Goal: Task Accomplishment & Management: Manage account settings

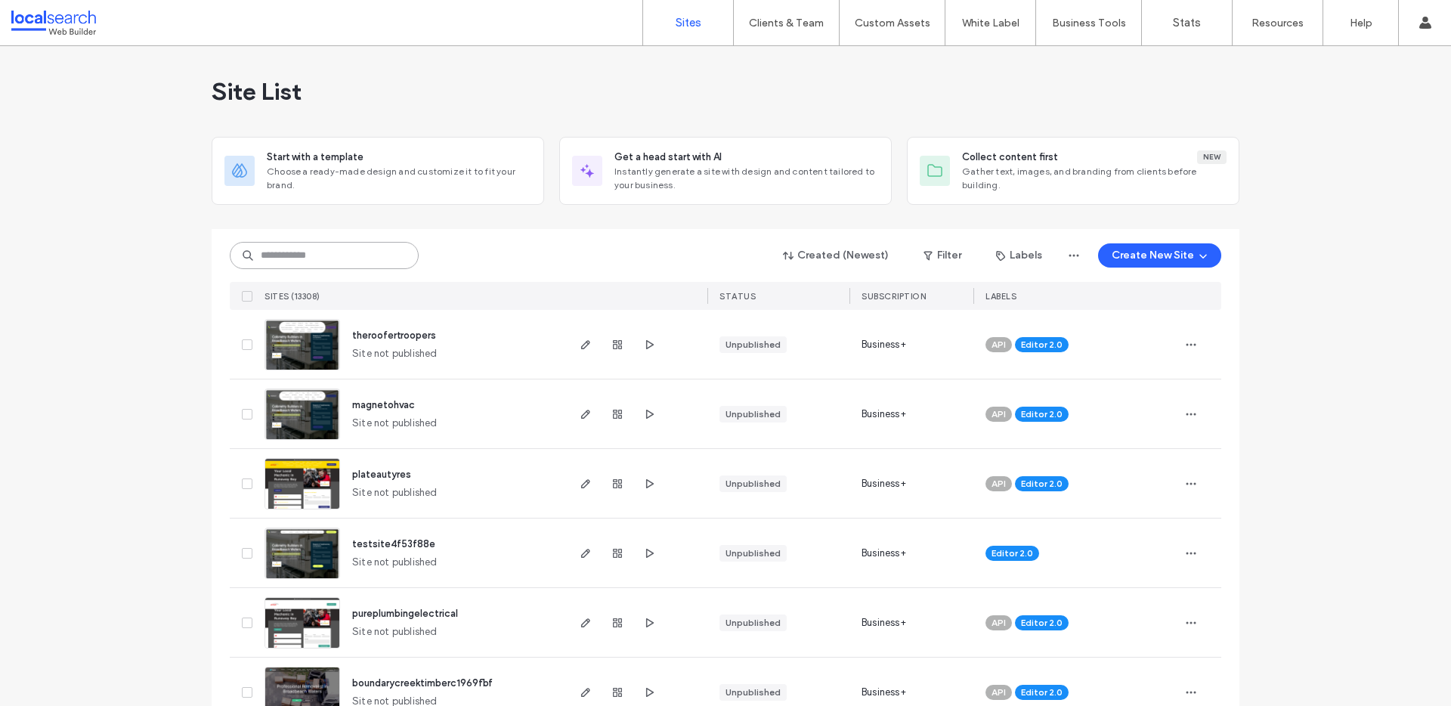
click at [364, 259] on input at bounding box center [324, 255] width 189 height 27
paste input "********"
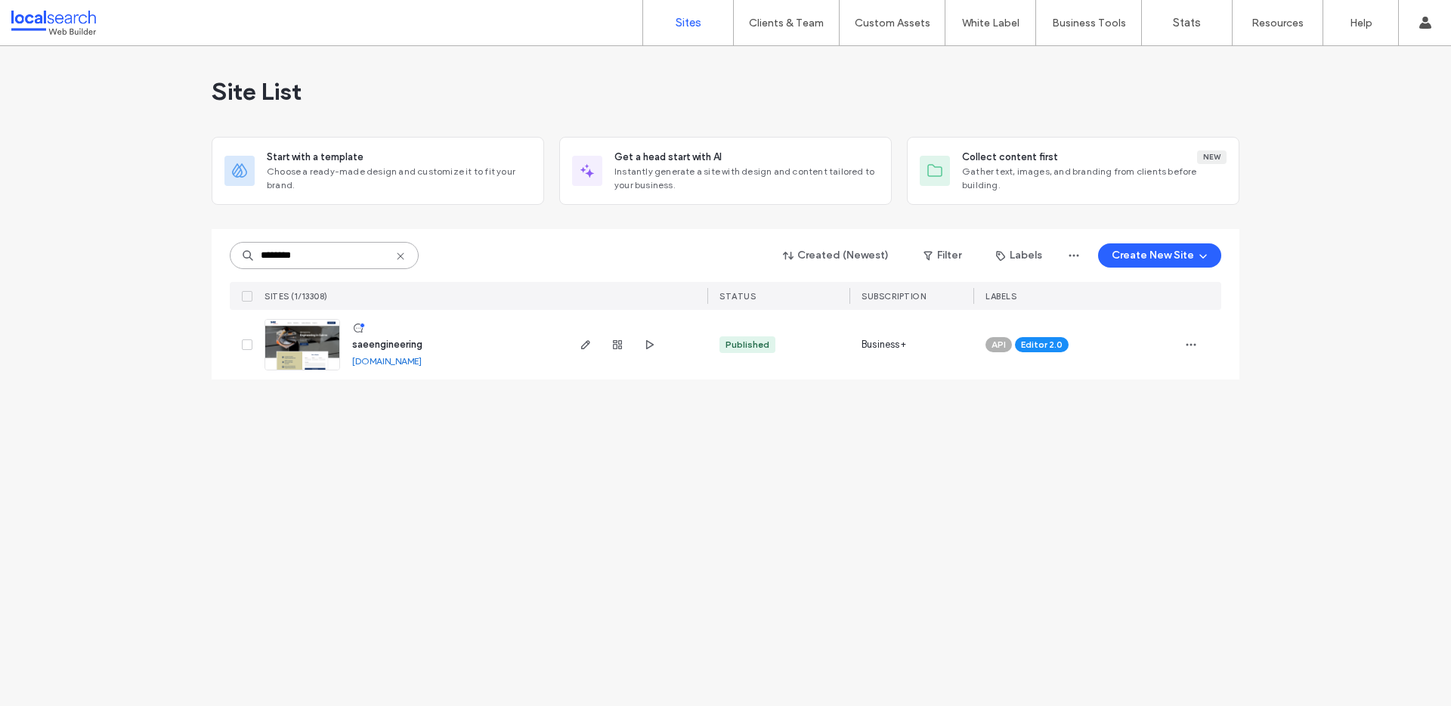
type input "********"
click at [310, 343] on link at bounding box center [303, 344] width 76 height 51
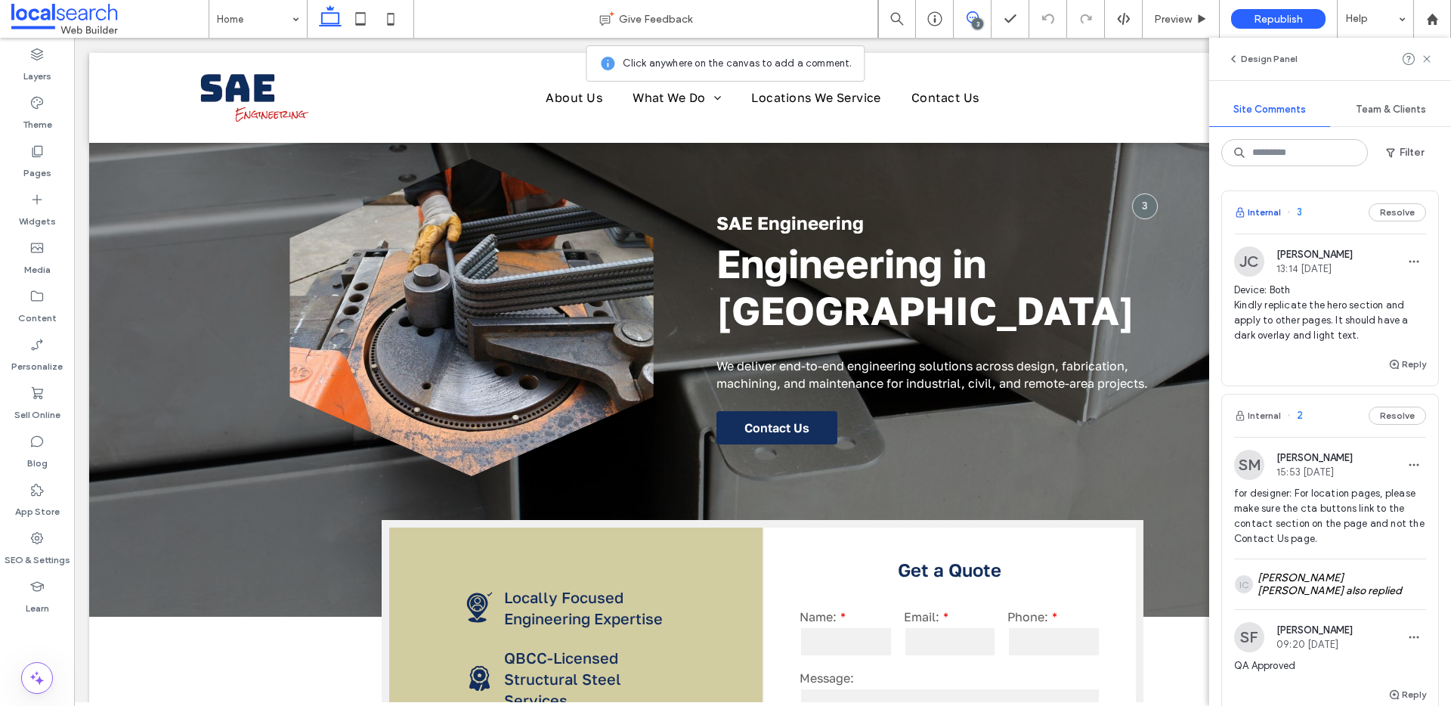
click at [1270, 212] on button "Internal" at bounding box center [1257, 212] width 47 height 18
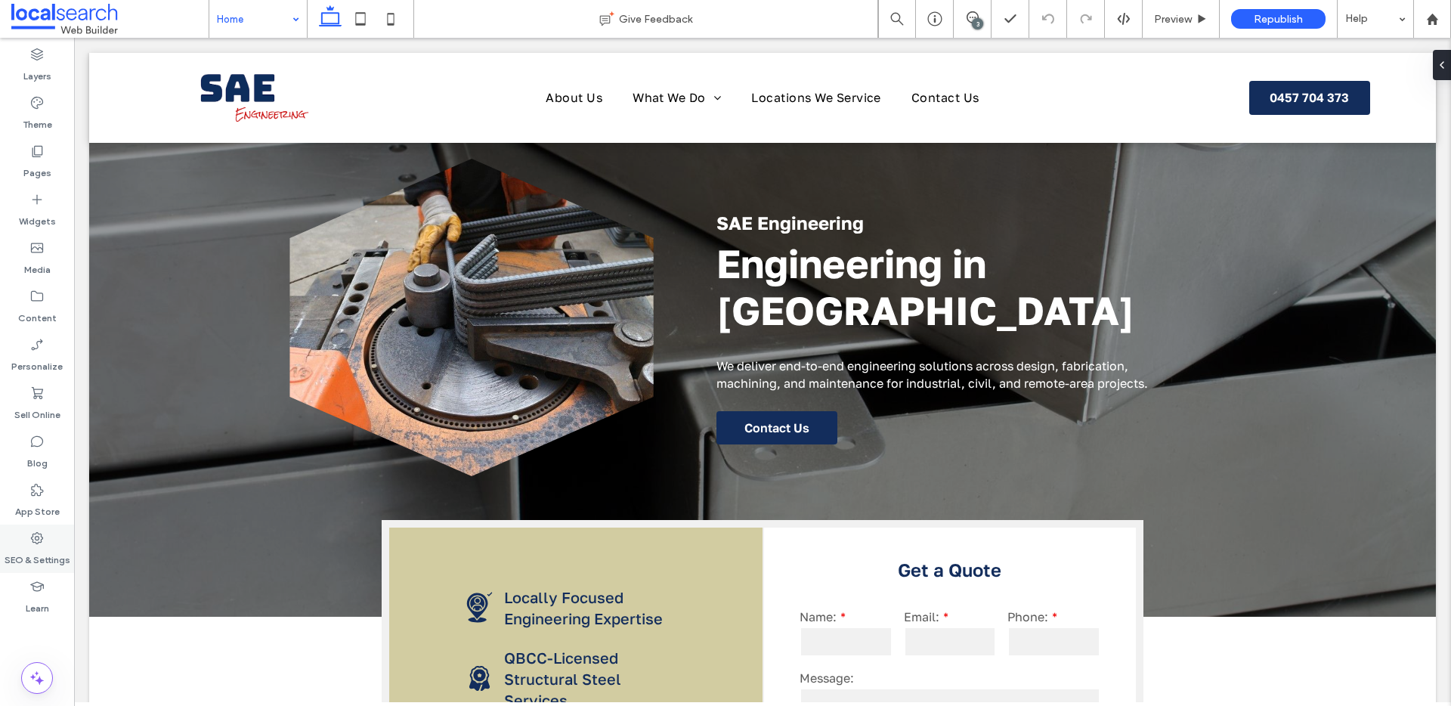
click at [42, 550] on label "SEO & Settings" at bounding box center [38, 556] width 66 height 21
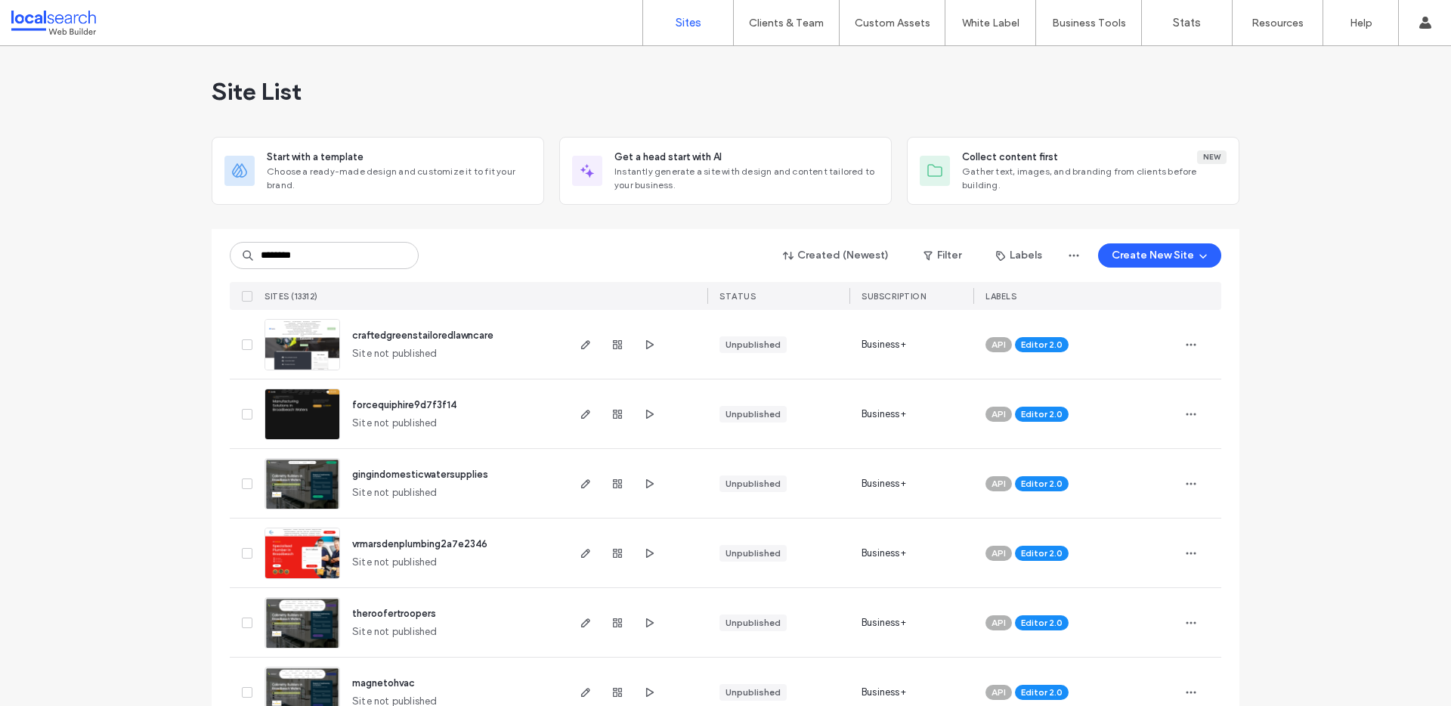
type input "********"
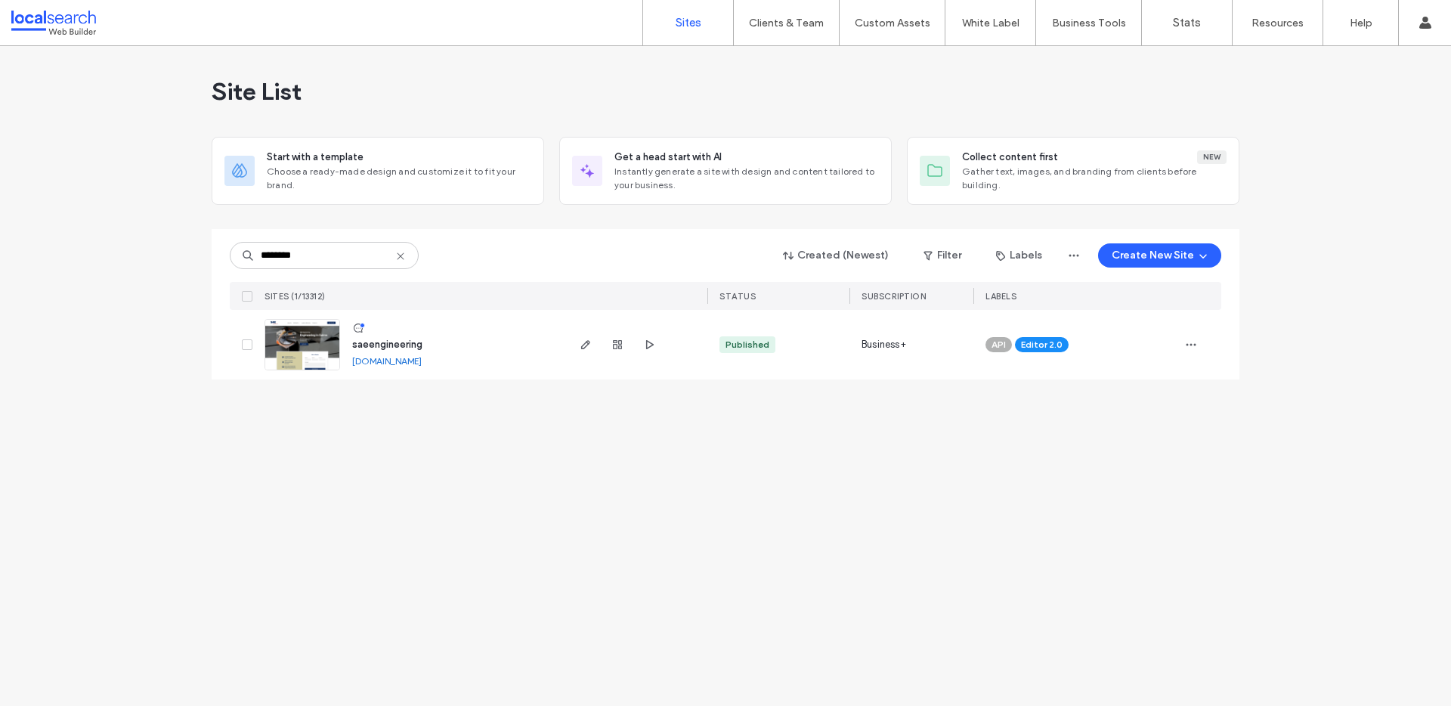
click at [336, 342] on img at bounding box center [302, 371] width 74 height 103
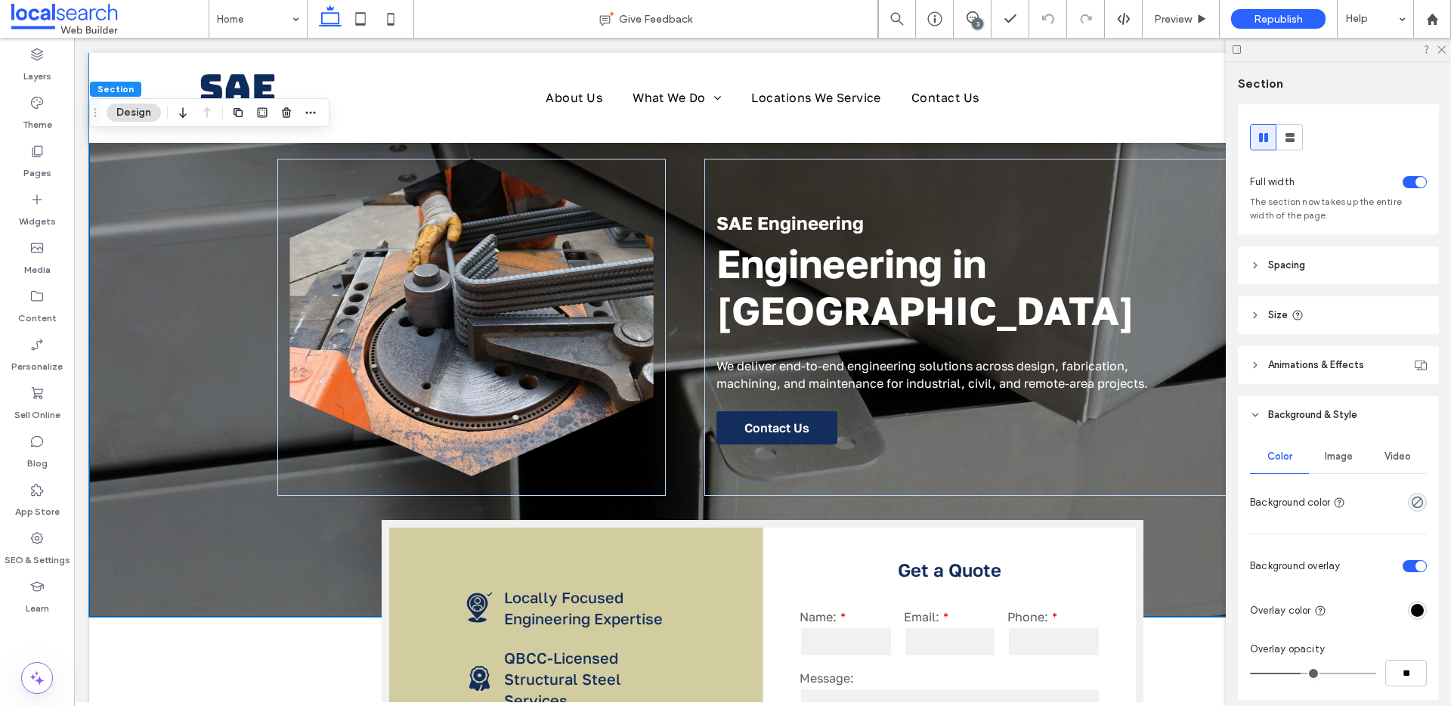
click at [1411, 611] on div "rgba(0, 0, 0, 1)" at bounding box center [1417, 610] width 13 height 13
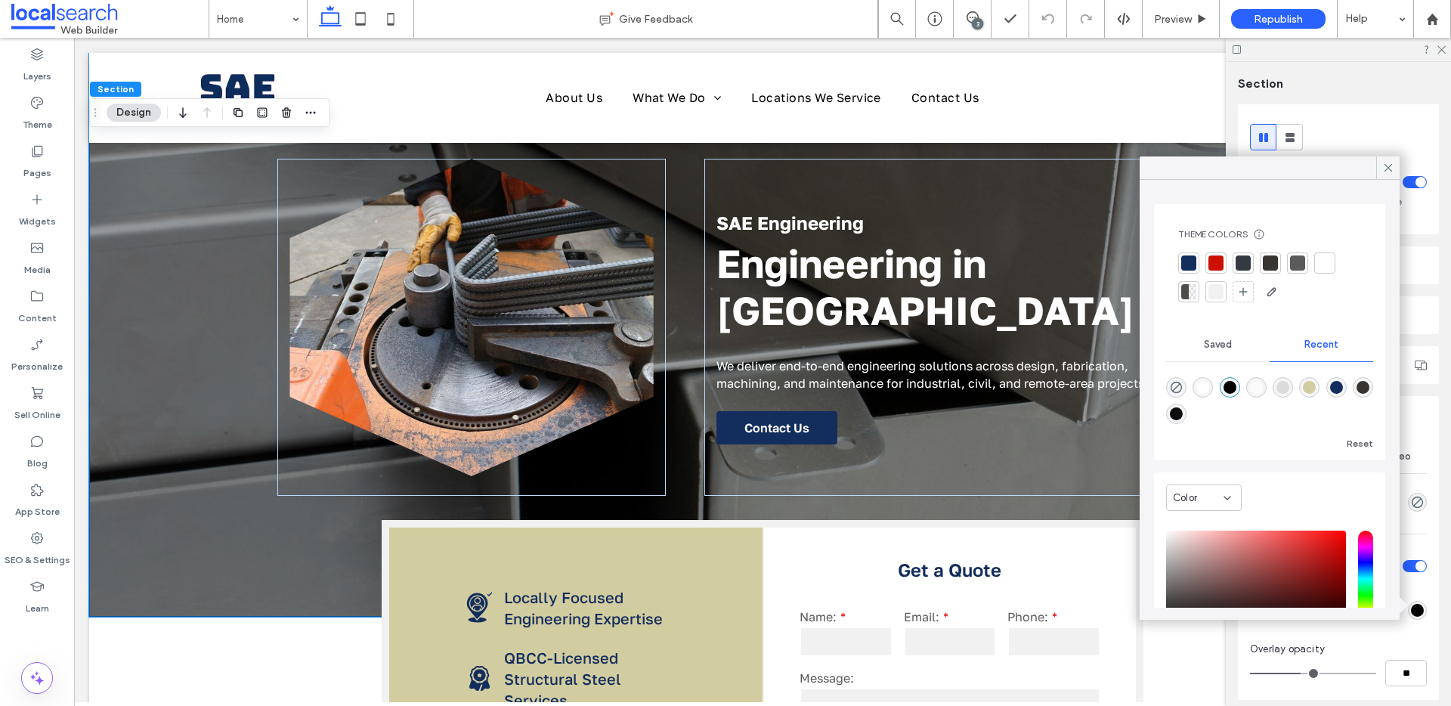
scroll to position [77, 0]
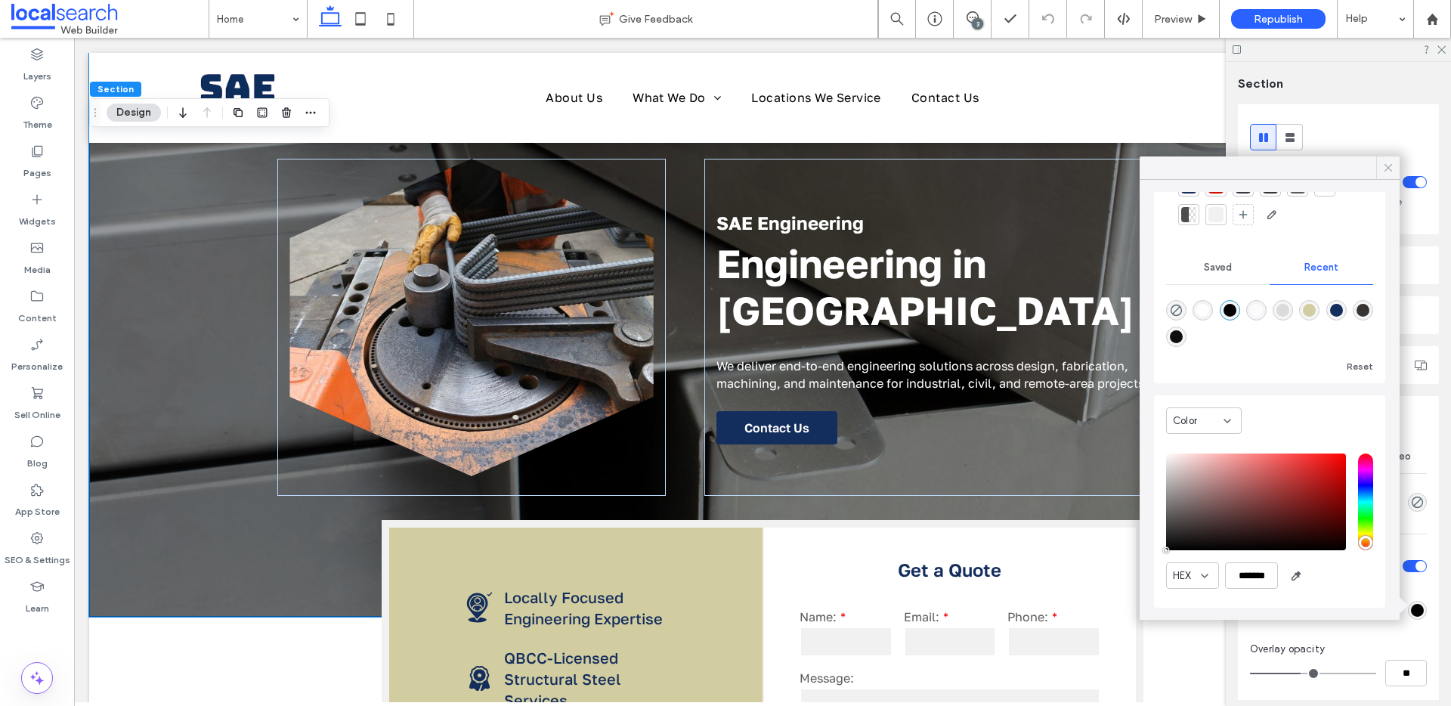
click at [1383, 167] on icon at bounding box center [1388, 168] width 14 height 14
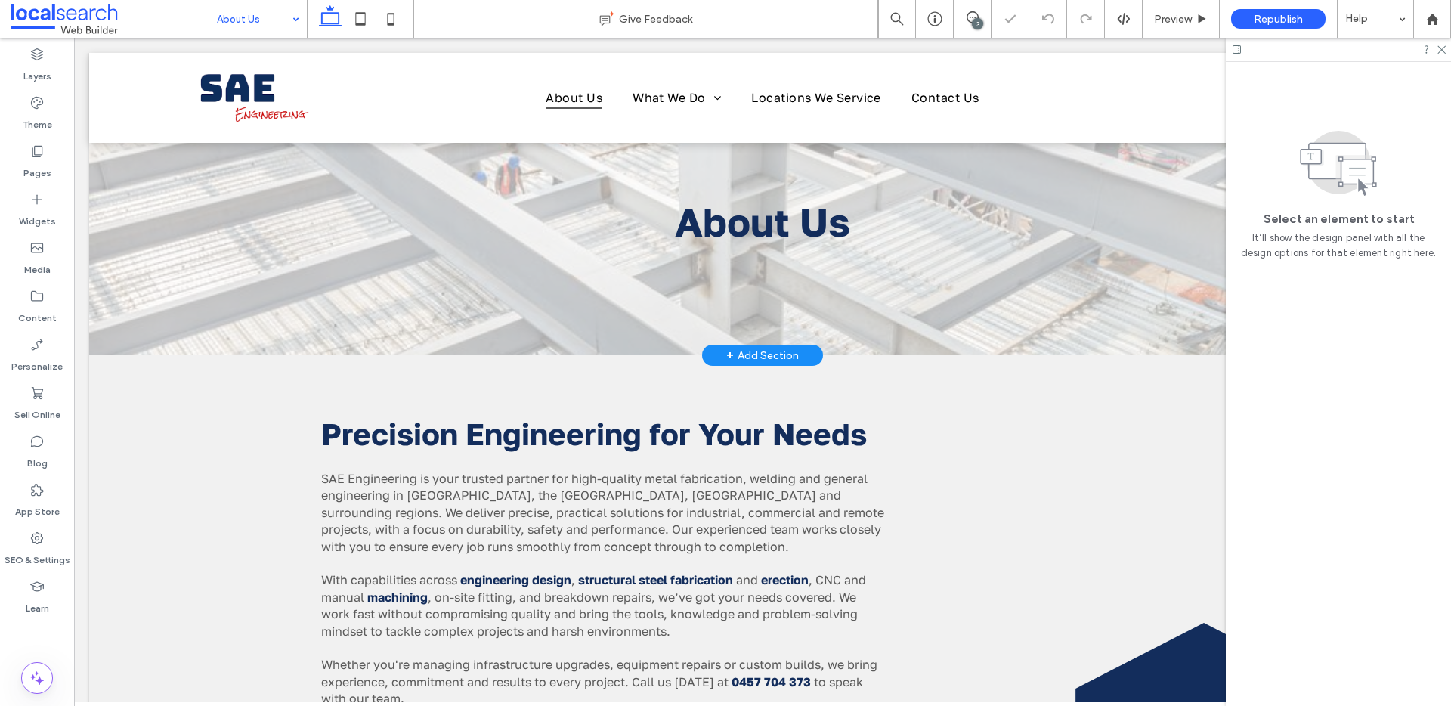
click at [207, 269] on div "About Us" at bounding box center [762, 204] width 1347 height 302
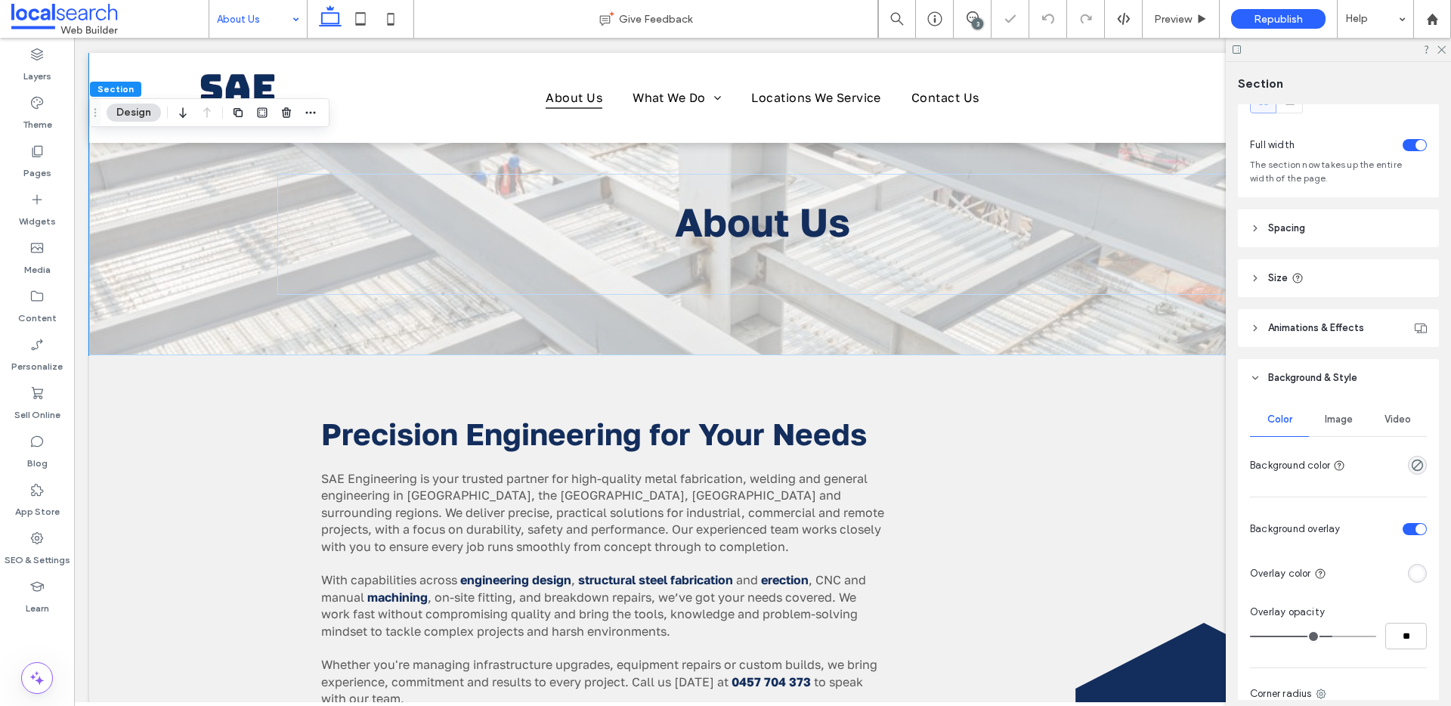
scroll to position [134, 0]
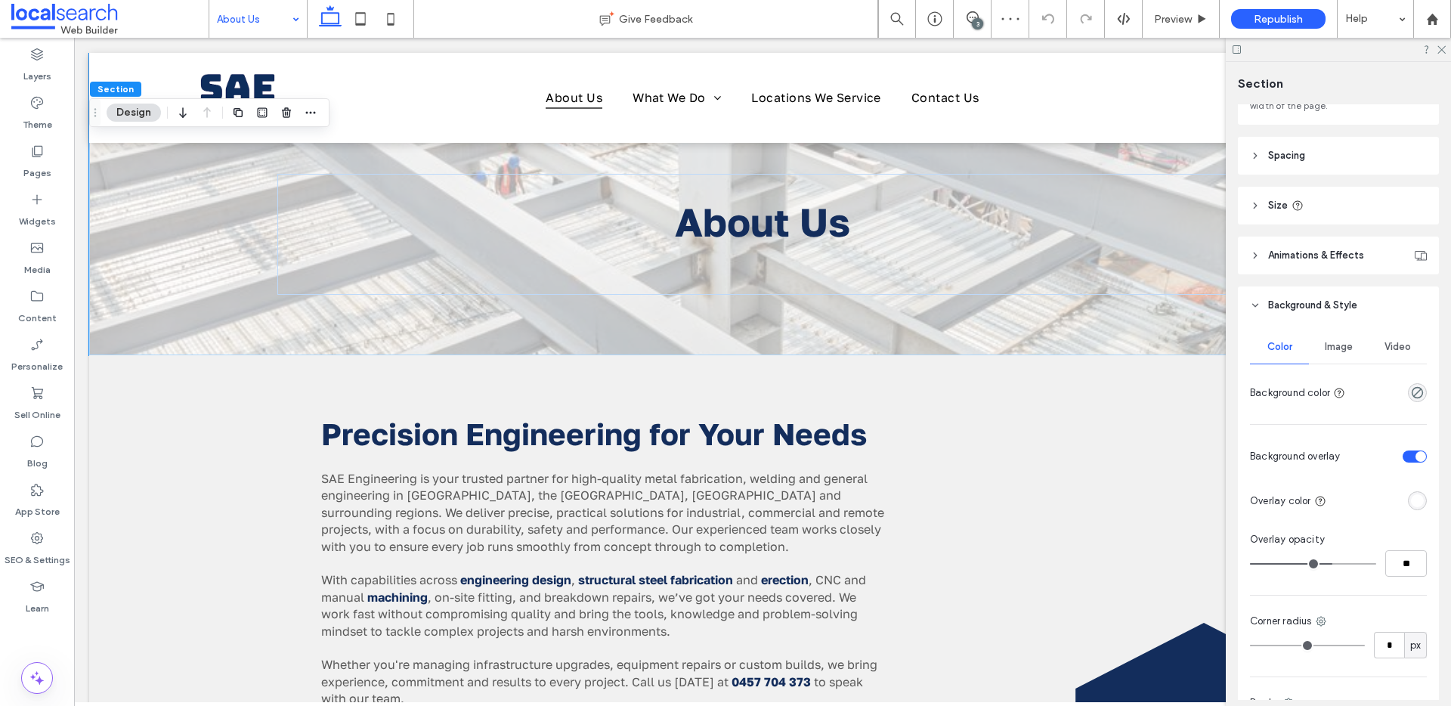
click at [1412, 512] on div "Color Image Video Background color Background overlay Overlay color Overlay opa…" at bounding box center [1338, 569] width 201 height 491
click at [1410, 509] on div "rgba(255, 255, 255, 1)" at bounding box center [1417, 500] width 19 height 19
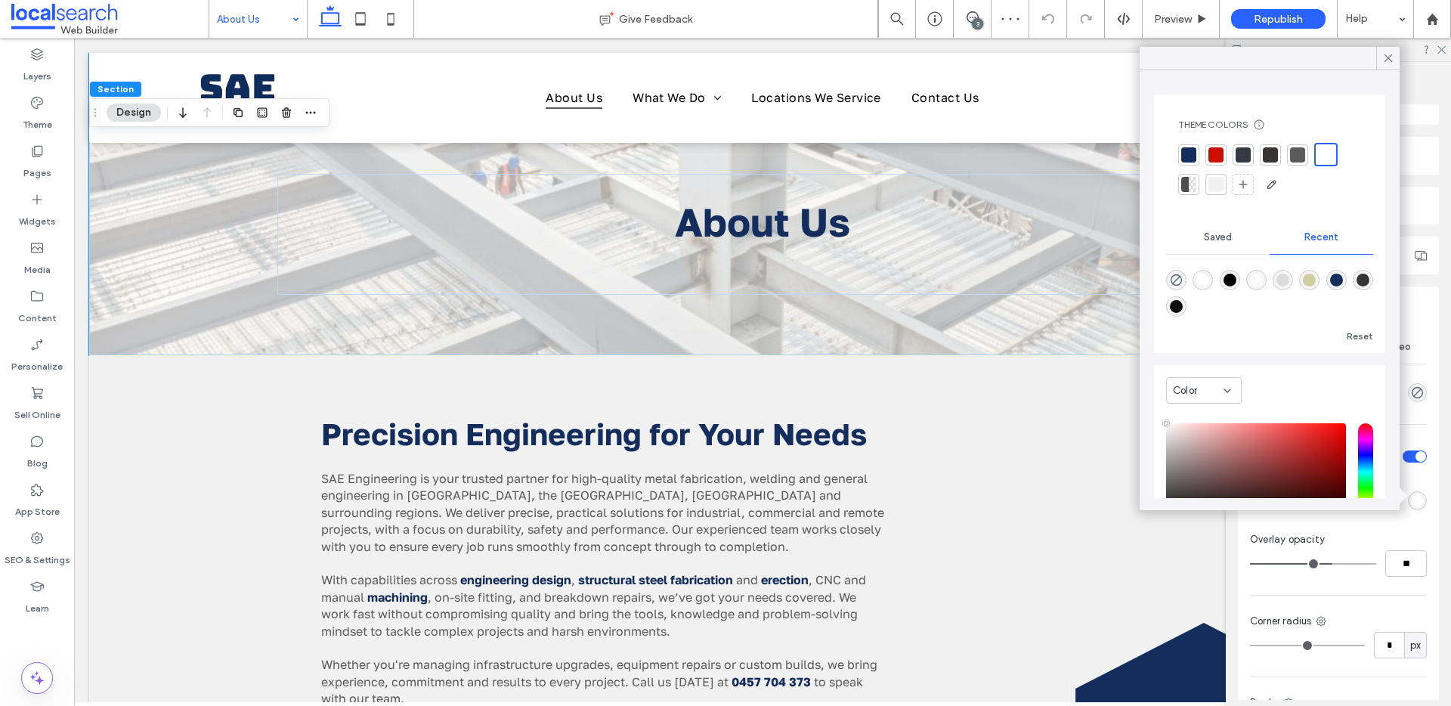
click at [1236, 283] on div "rgba(0, 0, 0, 1)" at bounding box center [1230, 280] width 13 height 13
type input "*******"
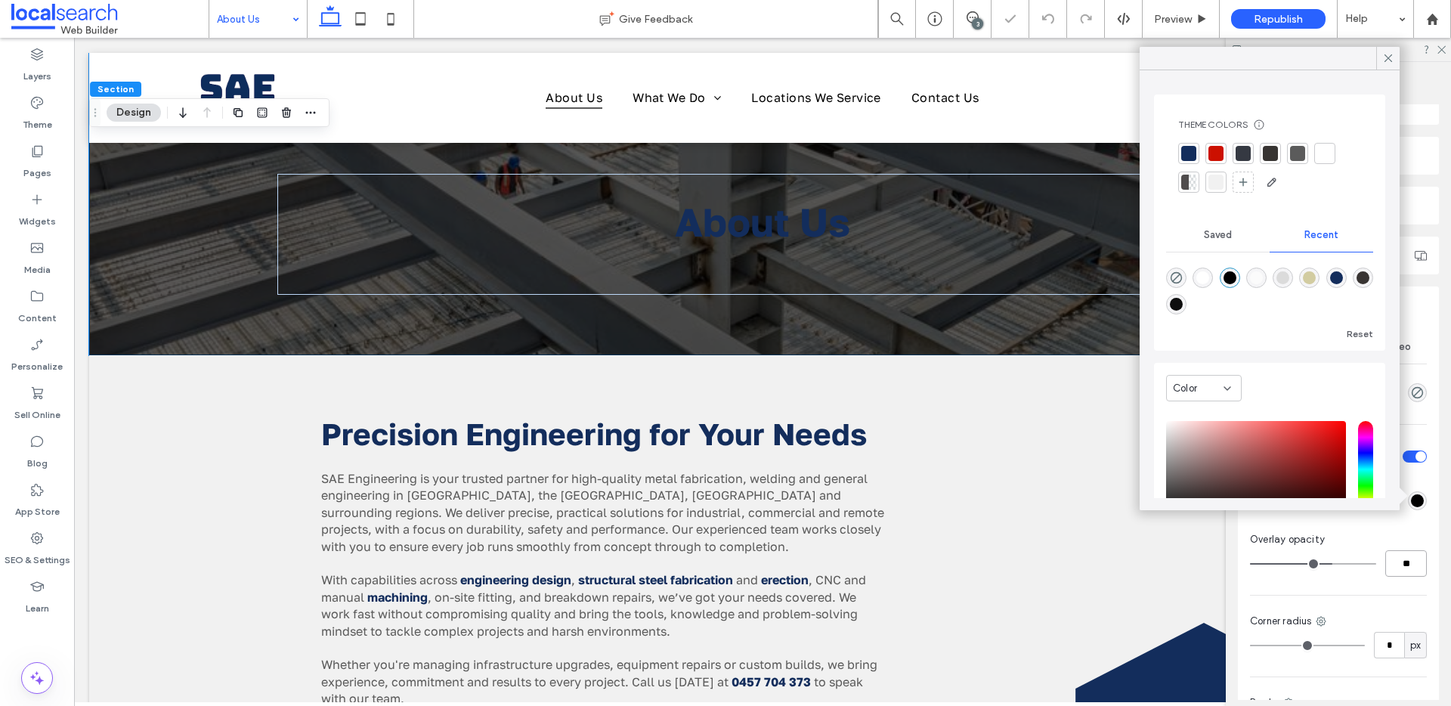
click at [1396, 576] on input "**" at bounding box center [1406, 563] width 42 height 26
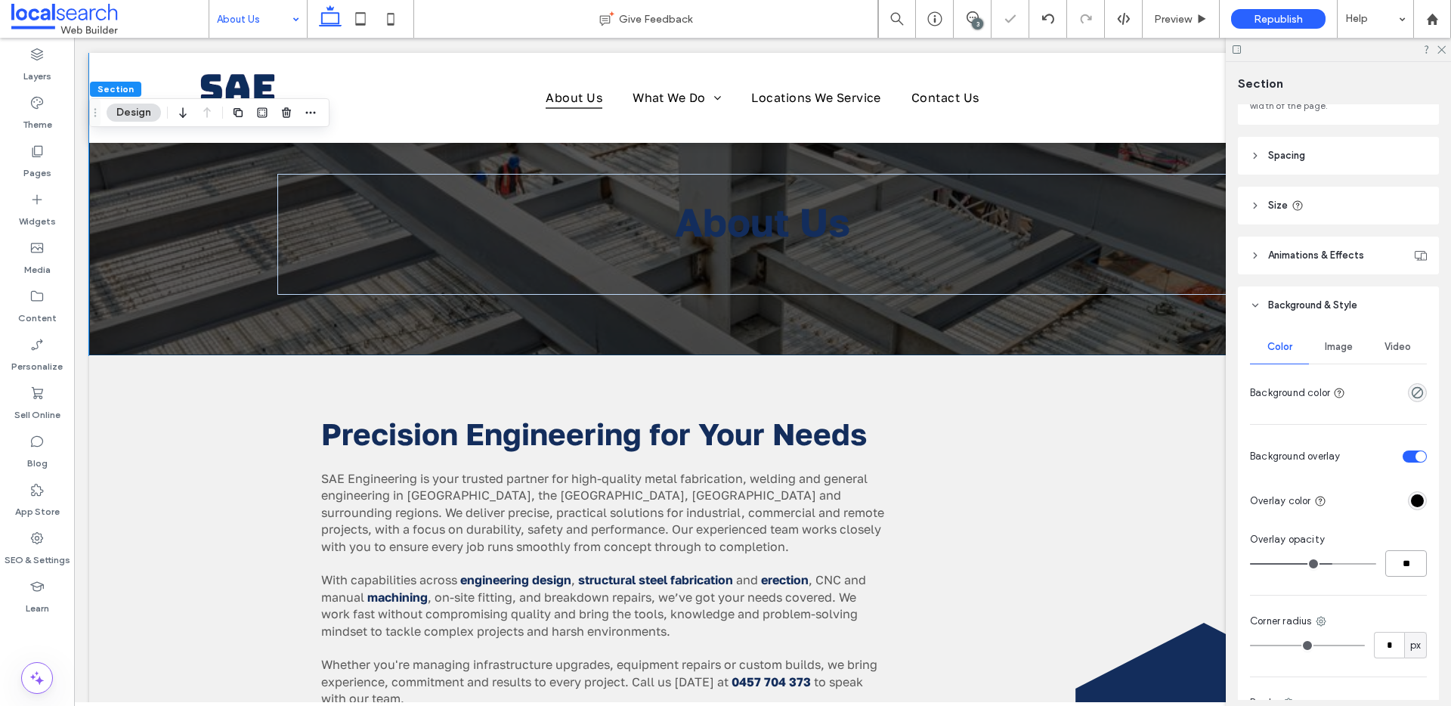
type input "**"
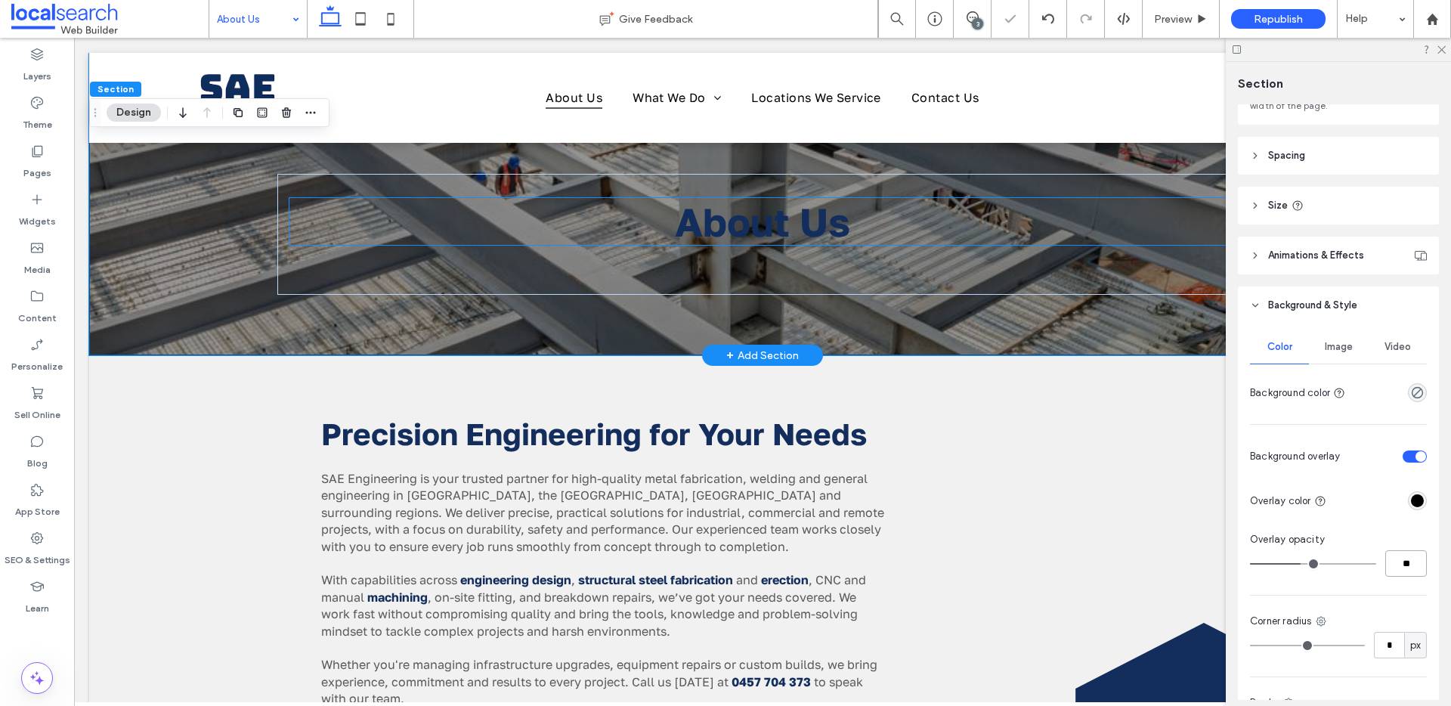
click at [827, 229] on span "About Us" at bounding box center [762, 221] width 175 height 47
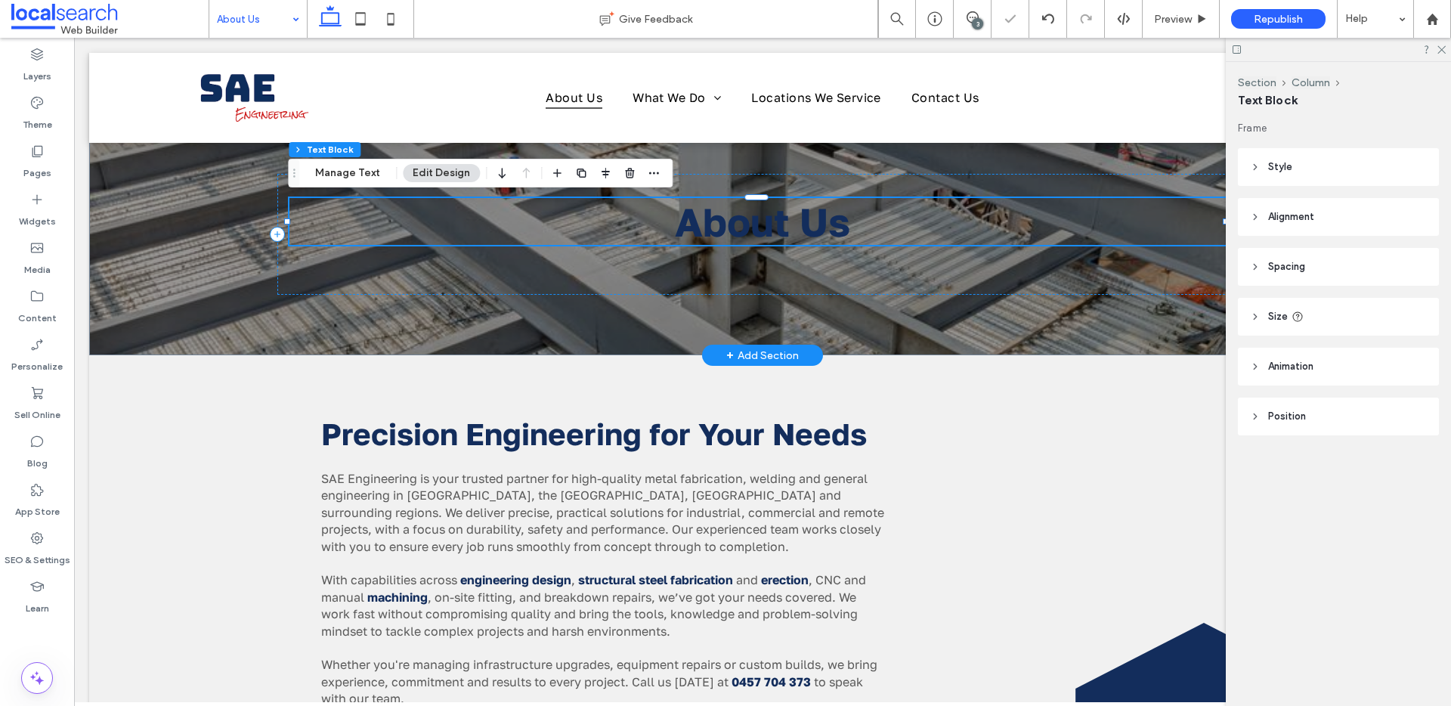
click at [827, 229] on span "About Us" at bounding box center [762, 221] width 175 height 47
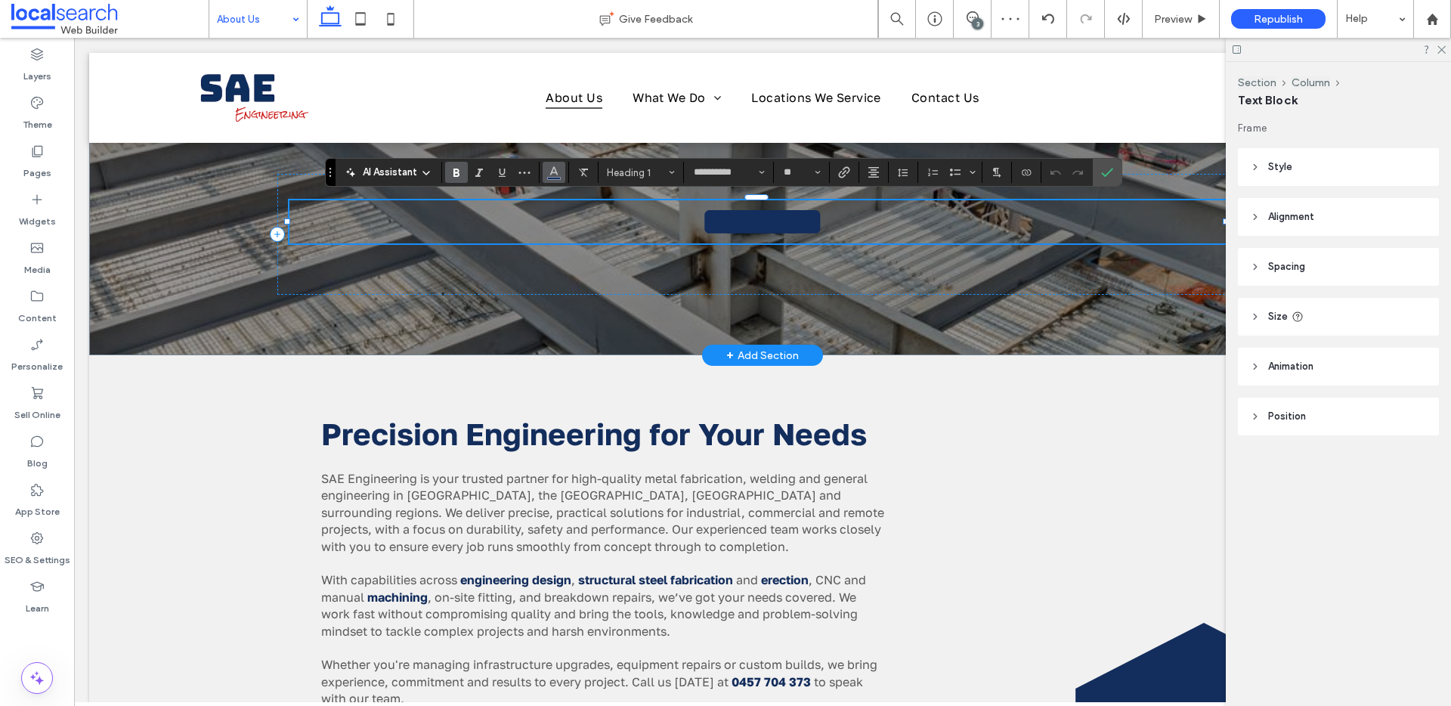
click at [554, 181] on button "Color" at bounding box center [554, 172] width 23 height 21
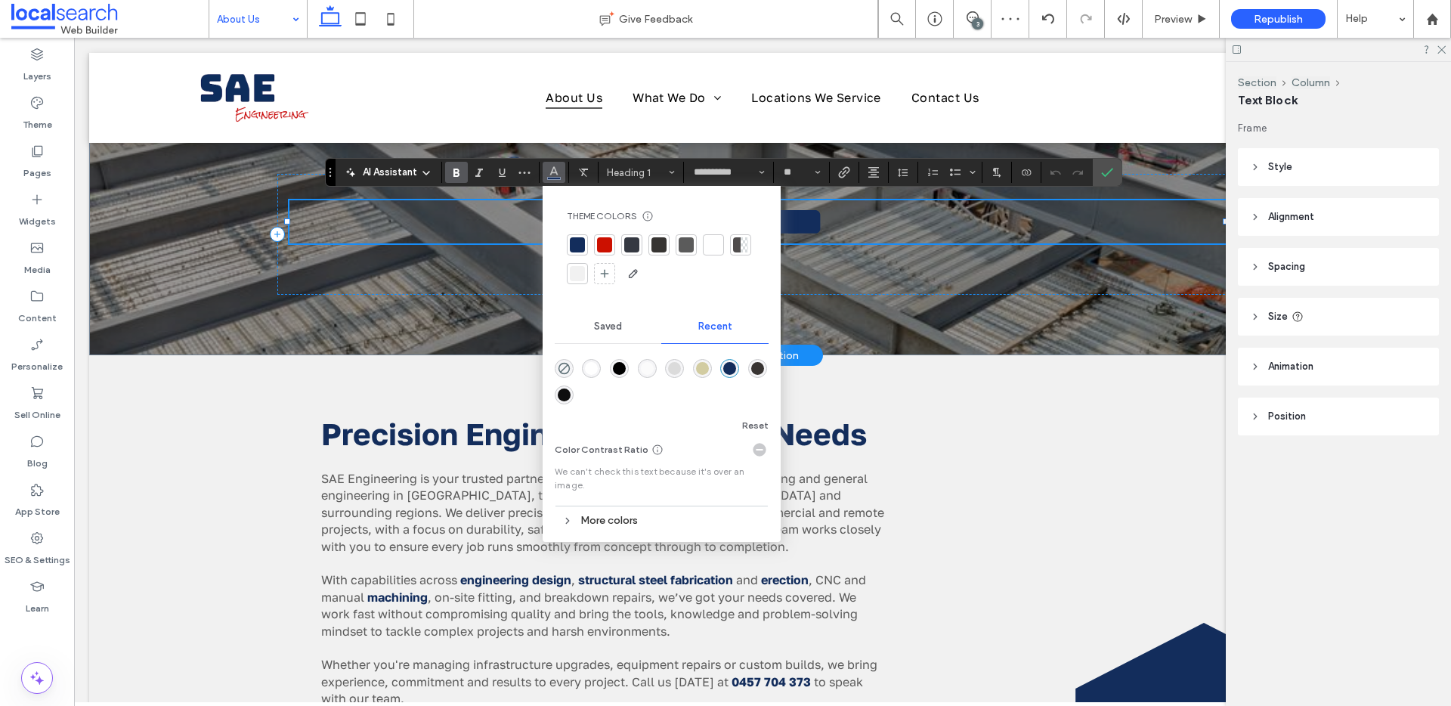
click at [716, 245] on div at bounding box center [713, 244] width 15 height 15
click at [1112, 172] on icon "Confirm" at bounding box center [1107, 172] width 12 height 12
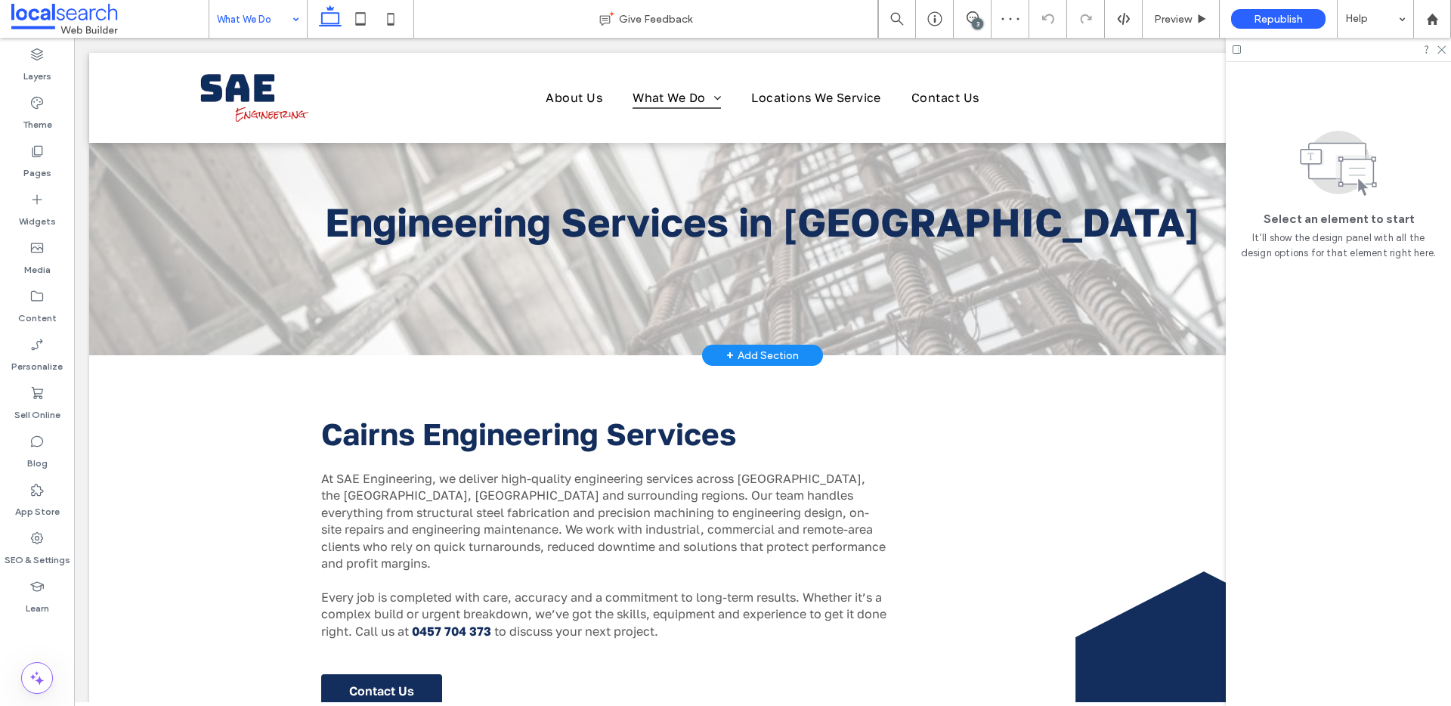
click at [223, 322] on div "Engineering Services in Cairns" at bounding box center [762, 204] width 1347 height 302
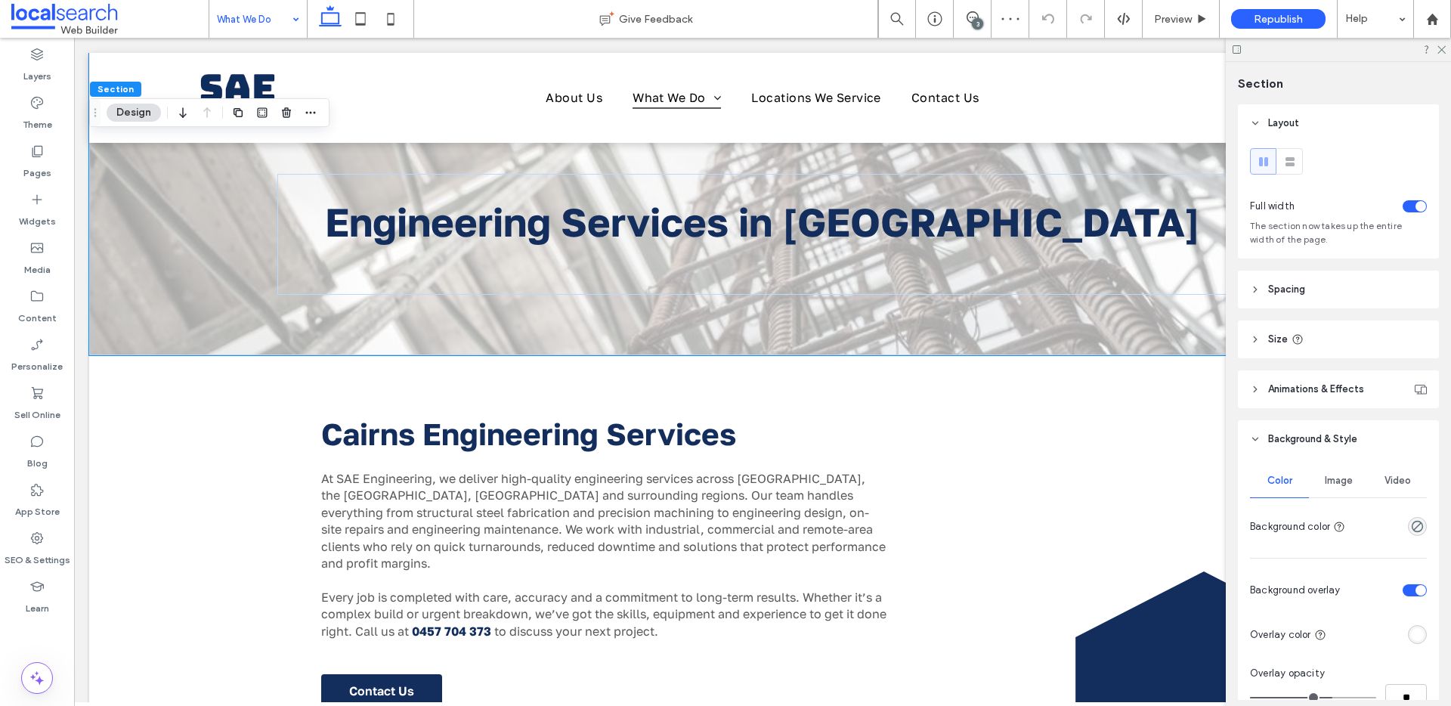
click at [1411, 633] on div "rgba(255, 255, 255, 1)" at bounding box center [1417, 634] width 13 height 13
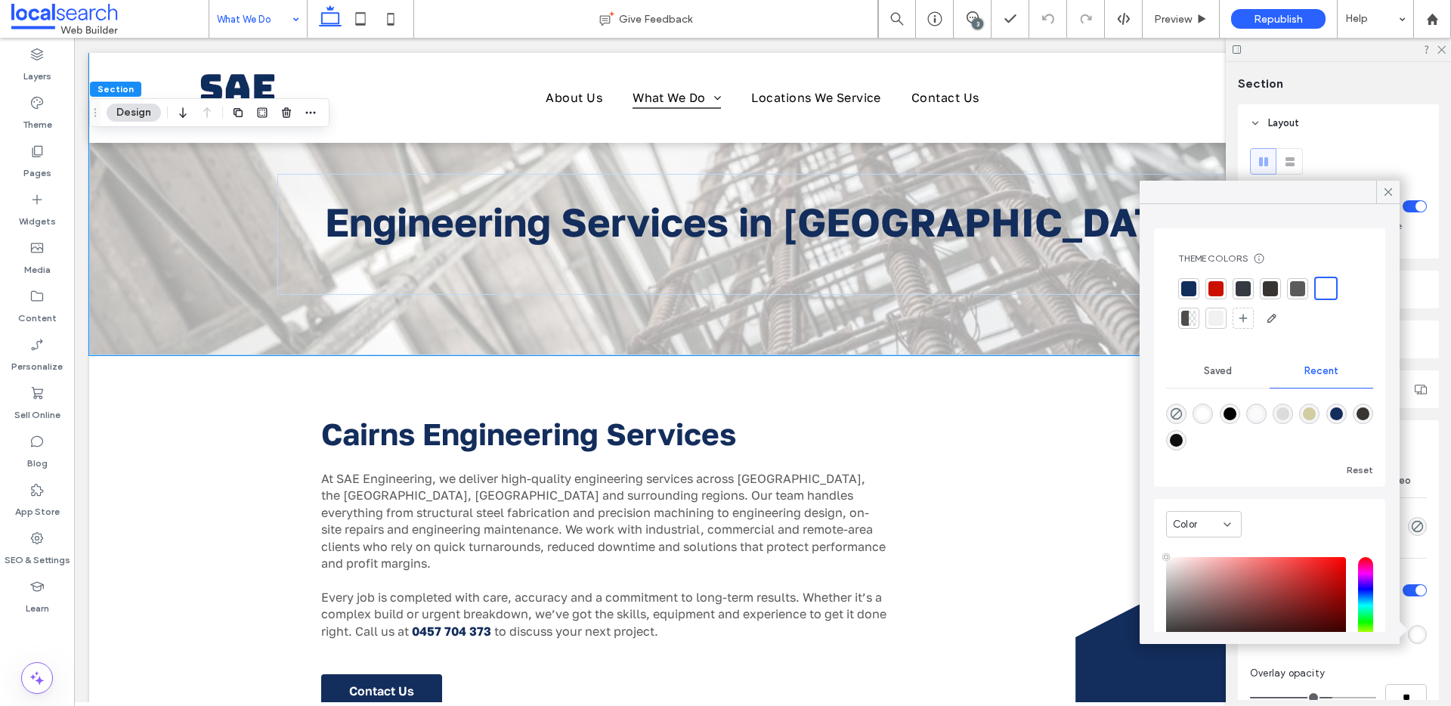
click at [1236, 413] on div "rgba(0, 0, 0, 1)" at bounding box center [1230, 413] width 13 height 13
type input "*******"
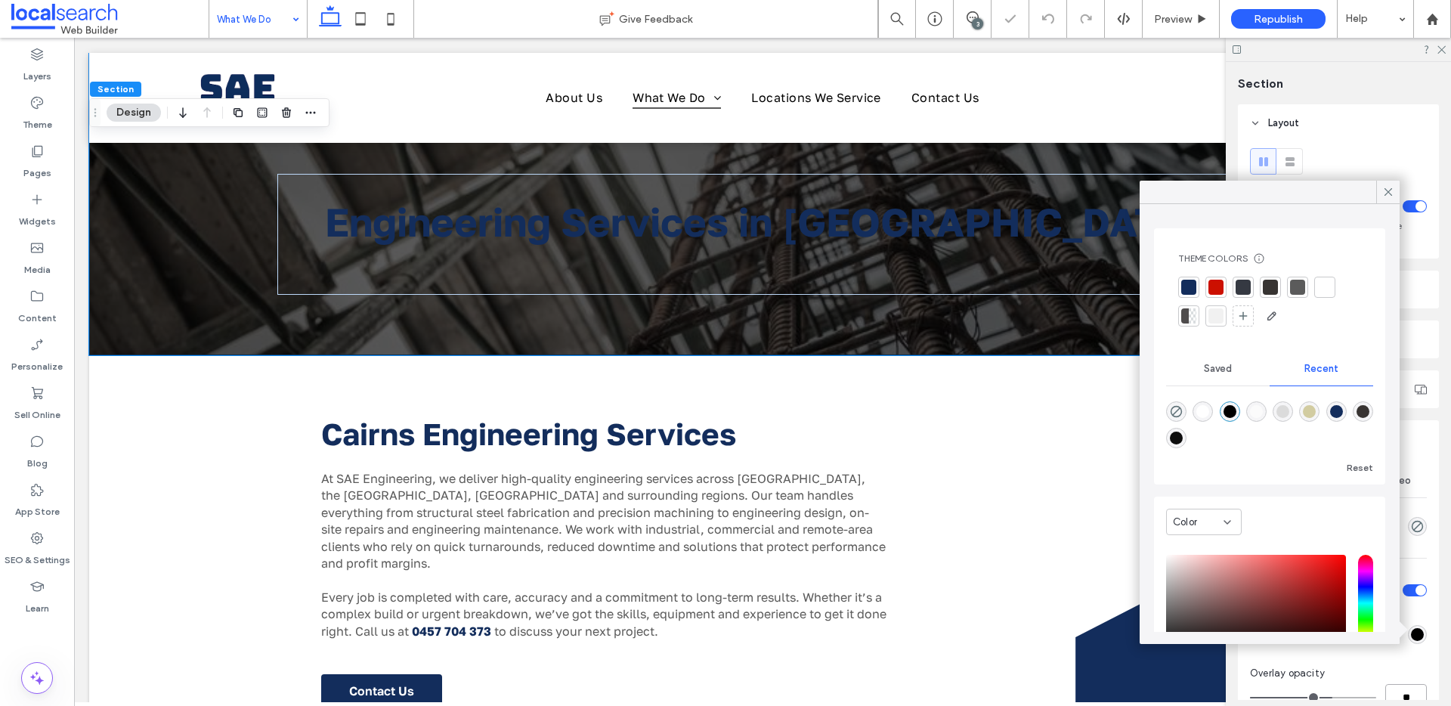
click at [1402, 692] on input "**" at bounding box center [1406, 697] width 42 height 26
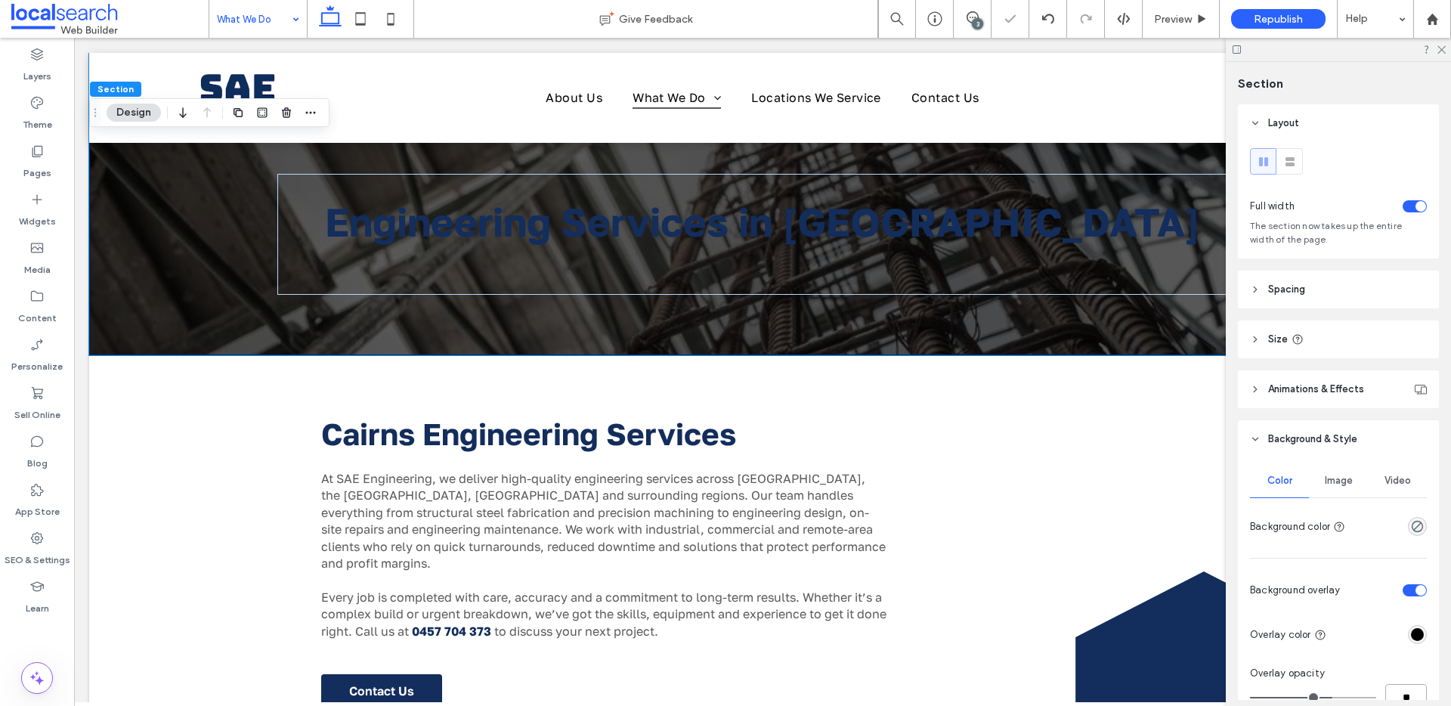
scroll to position [3, 0]
type input "**"
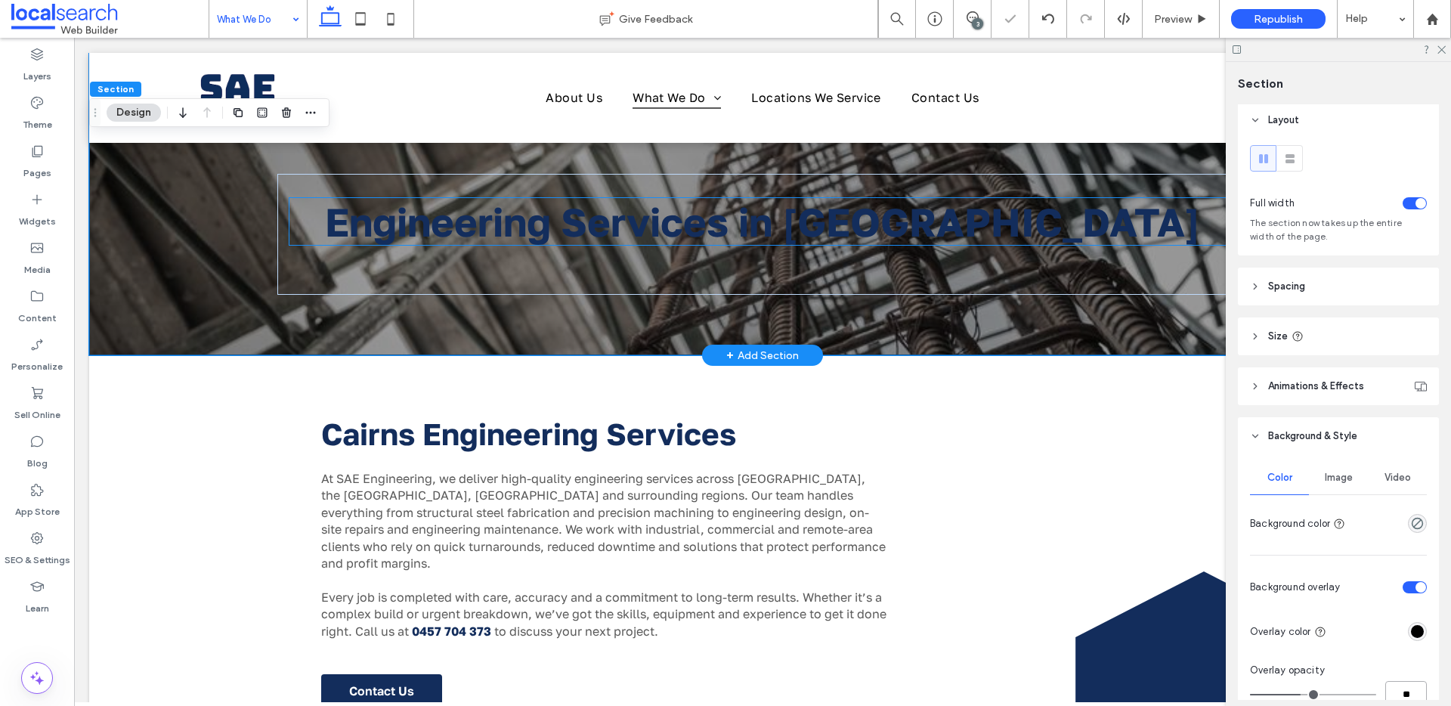
click at [857, 227] on span "Engineering Services in Cairns" at bounding box center [762, 221] width 875 height 47
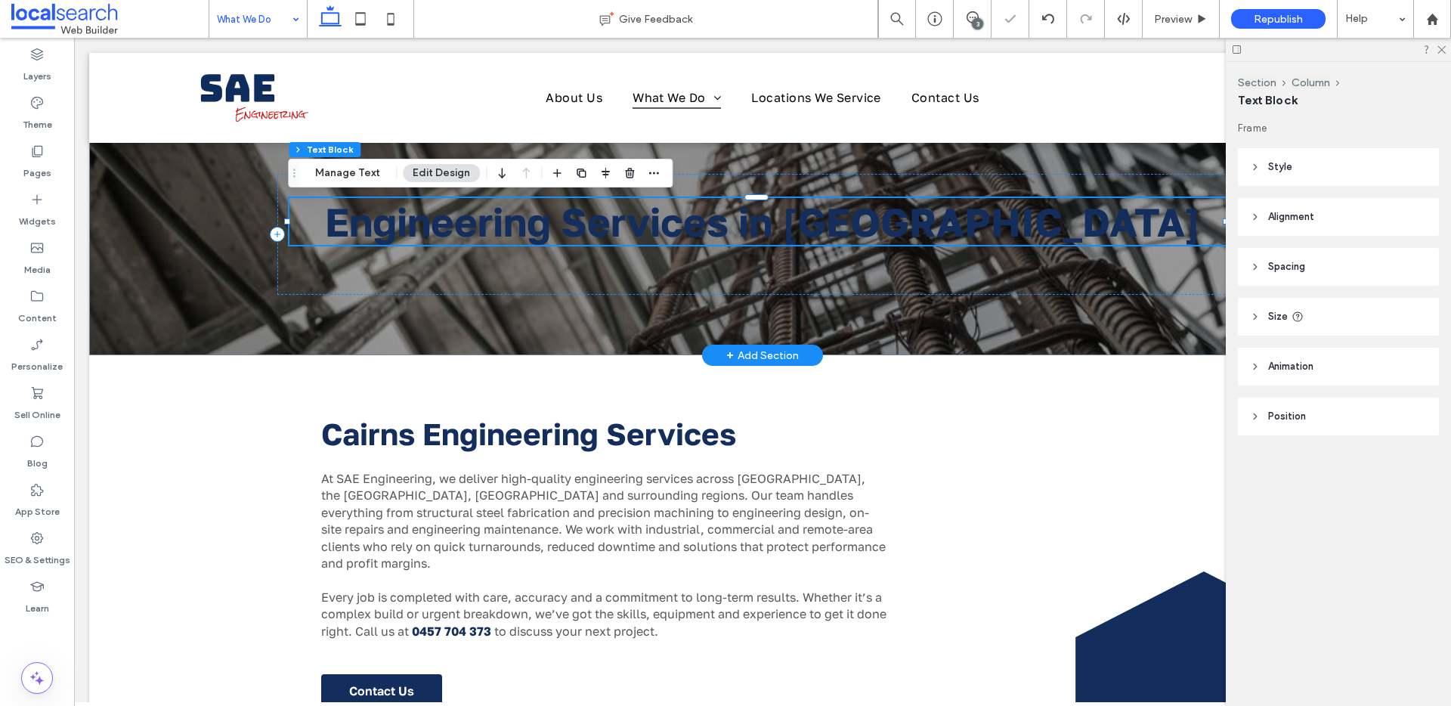
click at [857, 227] on span "Engineering Services in Cairns" at bounding box center [762, 221] width 875 height 47
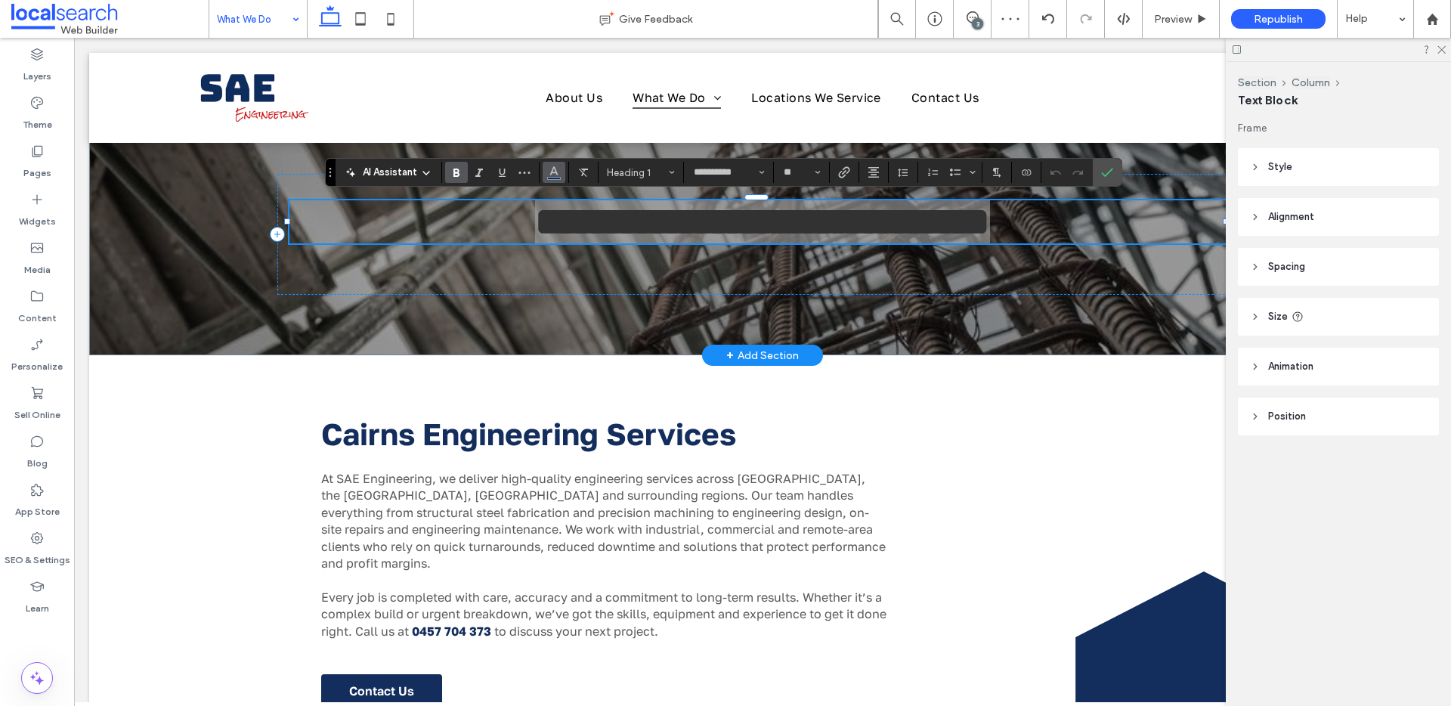
click at [545, 178] on button "Color" at bounding box center [554, 172] width 23 height 21
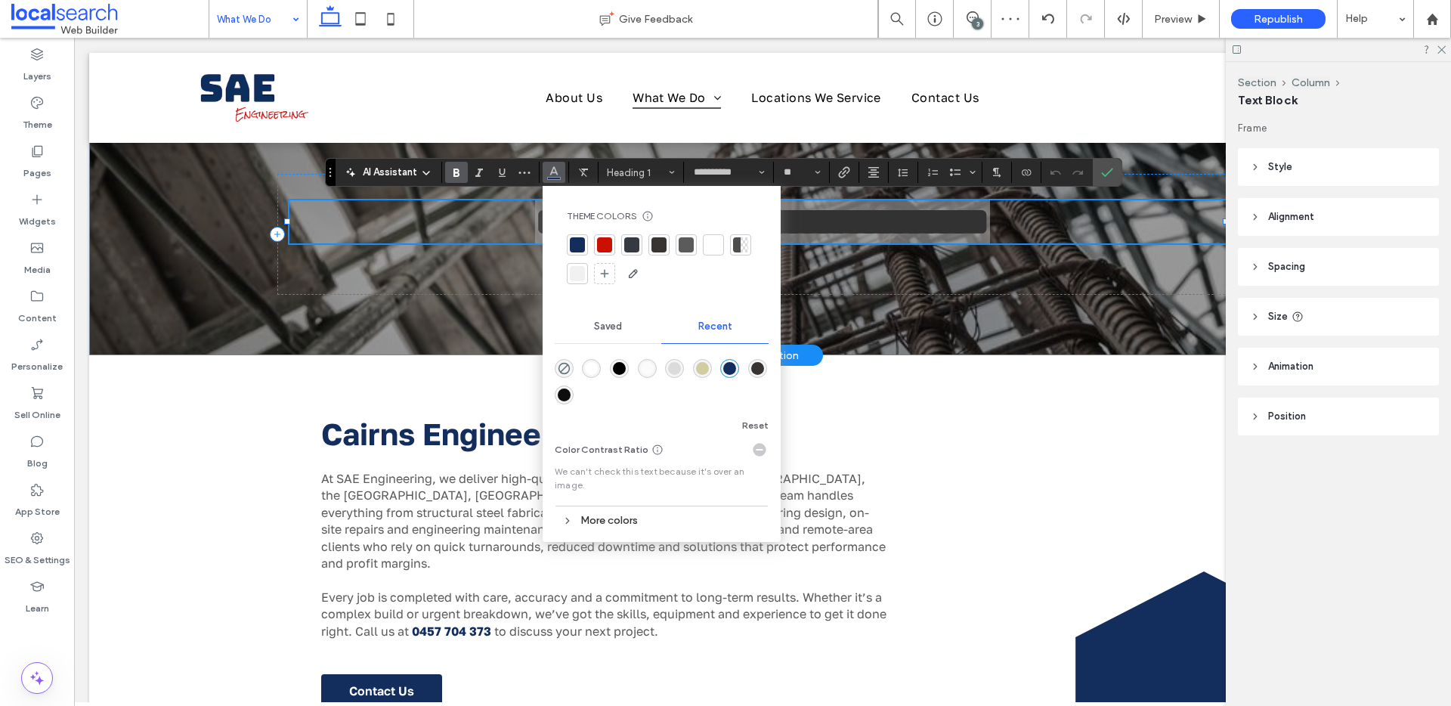
click at [710, 246] on div at bounding box center [713, 244] width 15 height 15
click at [1114, 174] on label "Confirm" at bounding box center [1107, 172] width 23 height 27
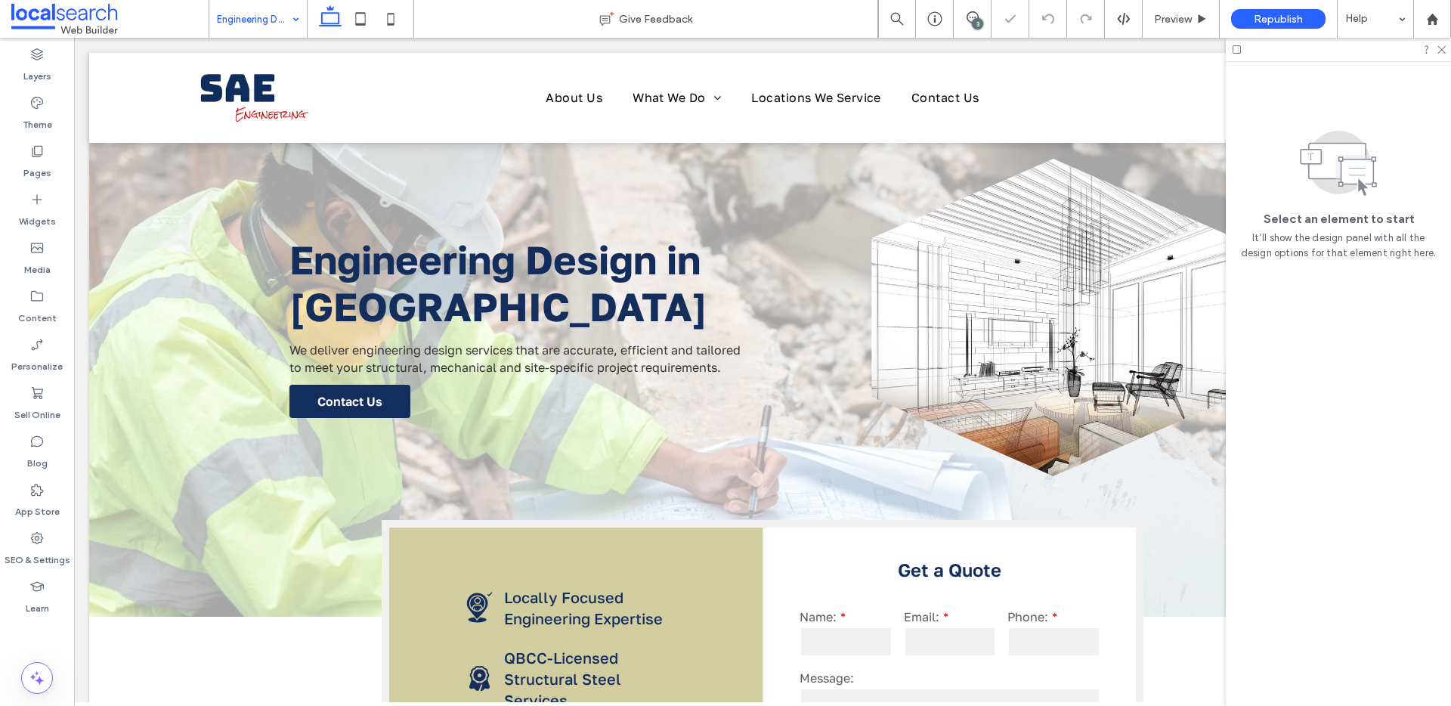
click at [504, 267] on span "Engineering Design in Cairns" at bounding box center [498, 283] width 418 height 94
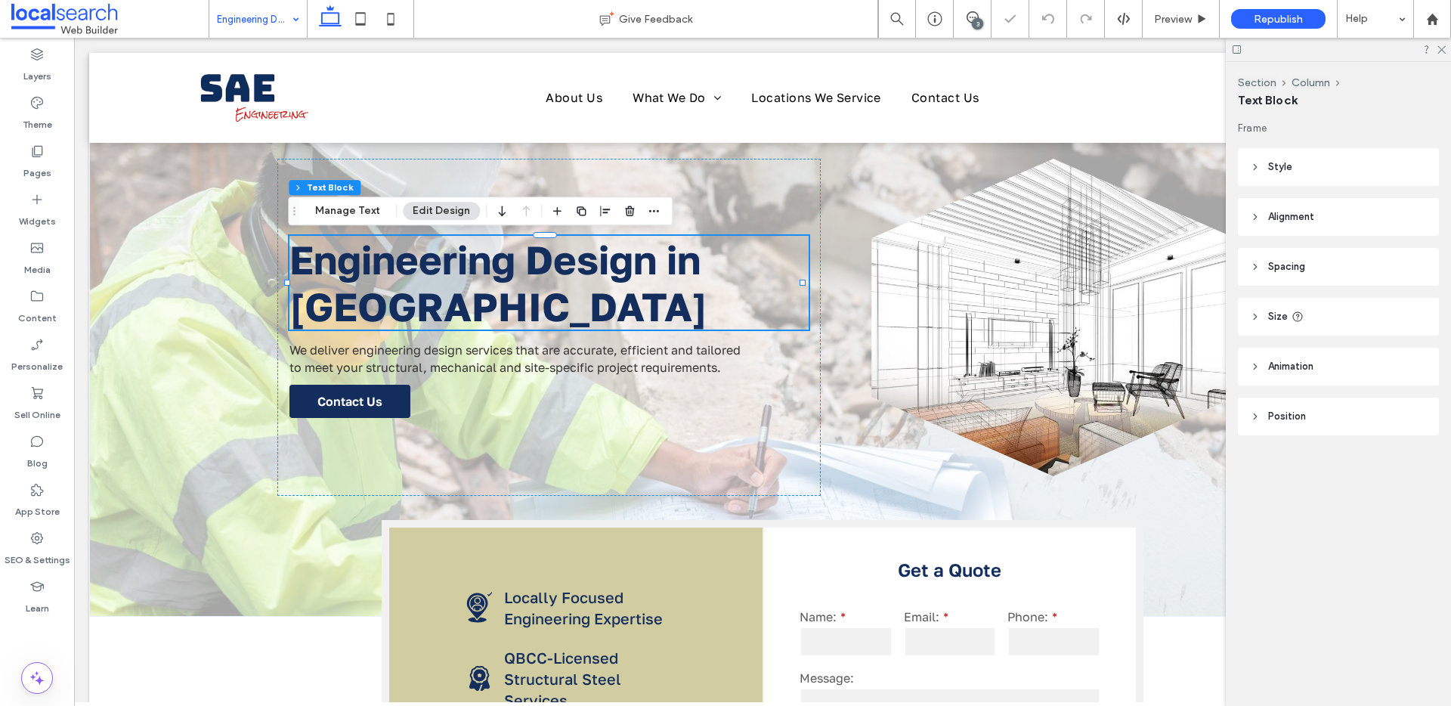
click at [504, 267] on span "Engineering Design in Cairns" at bounding box center [498, 283] width 418 height 94
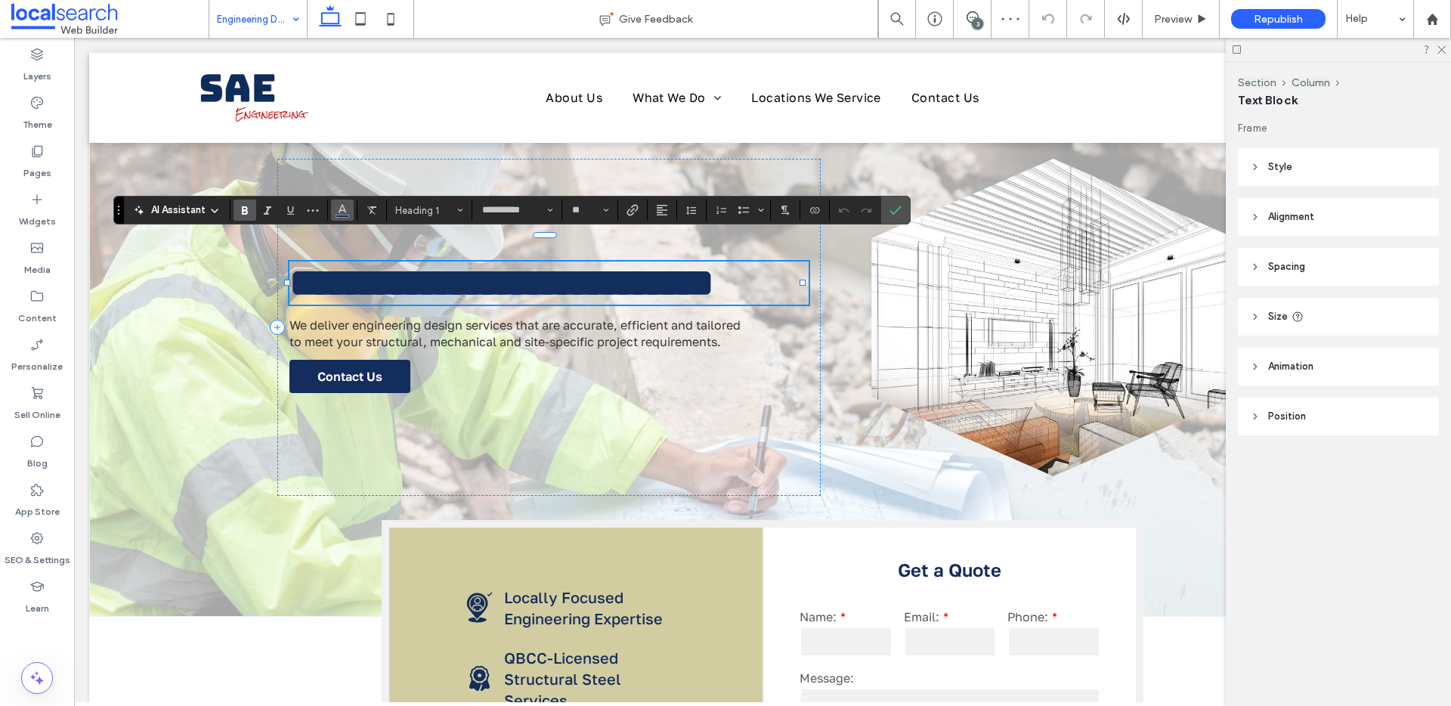
click at [336, 212] on icon "Color" at bounding box center [342, 209] width 12 height 12
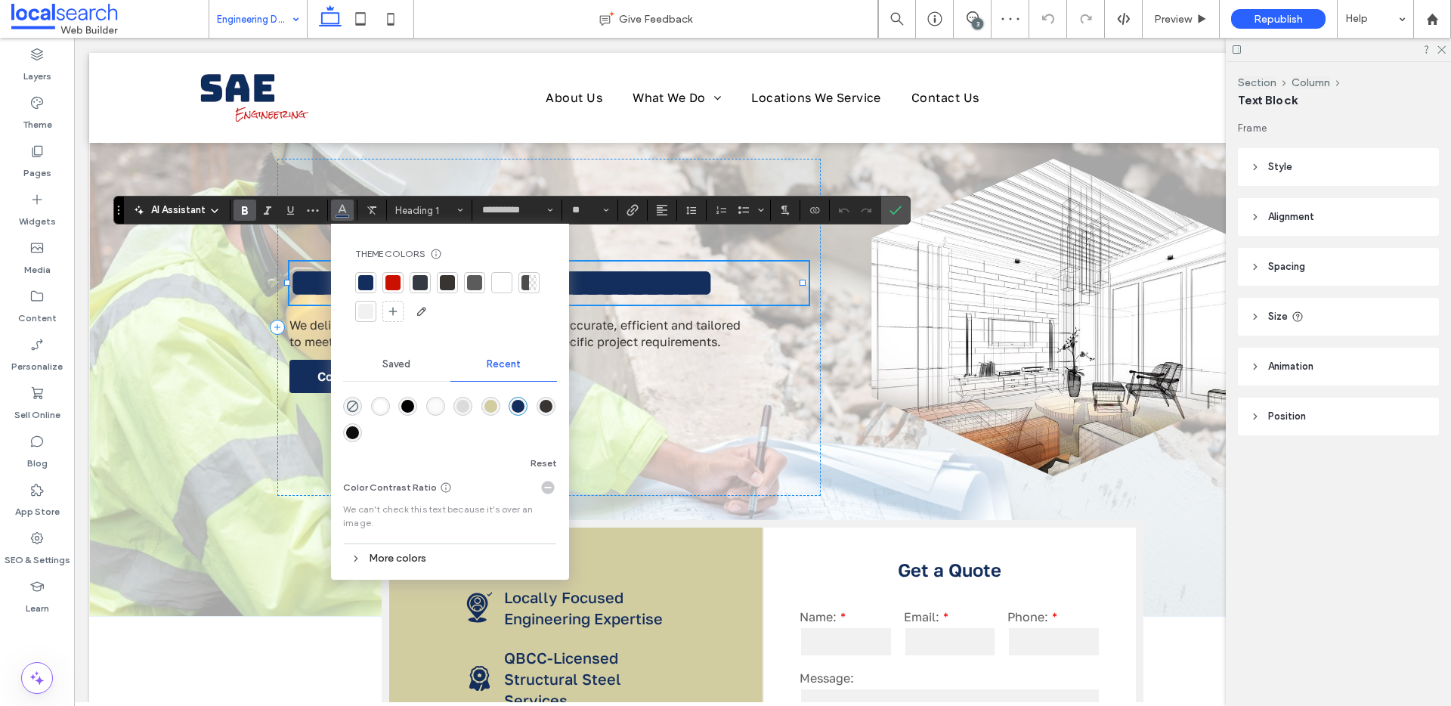
click at [500, 280] on div at bounding box center [501, 282] width 15 height 15
drag, startPoint x: 891, startPoint y: 207, endPoint x: 36, endPoint y: 508, distance: 906.1
click at [891, 207] on icon "Confirm" at bounding box center [895, 210] width 12 height 12
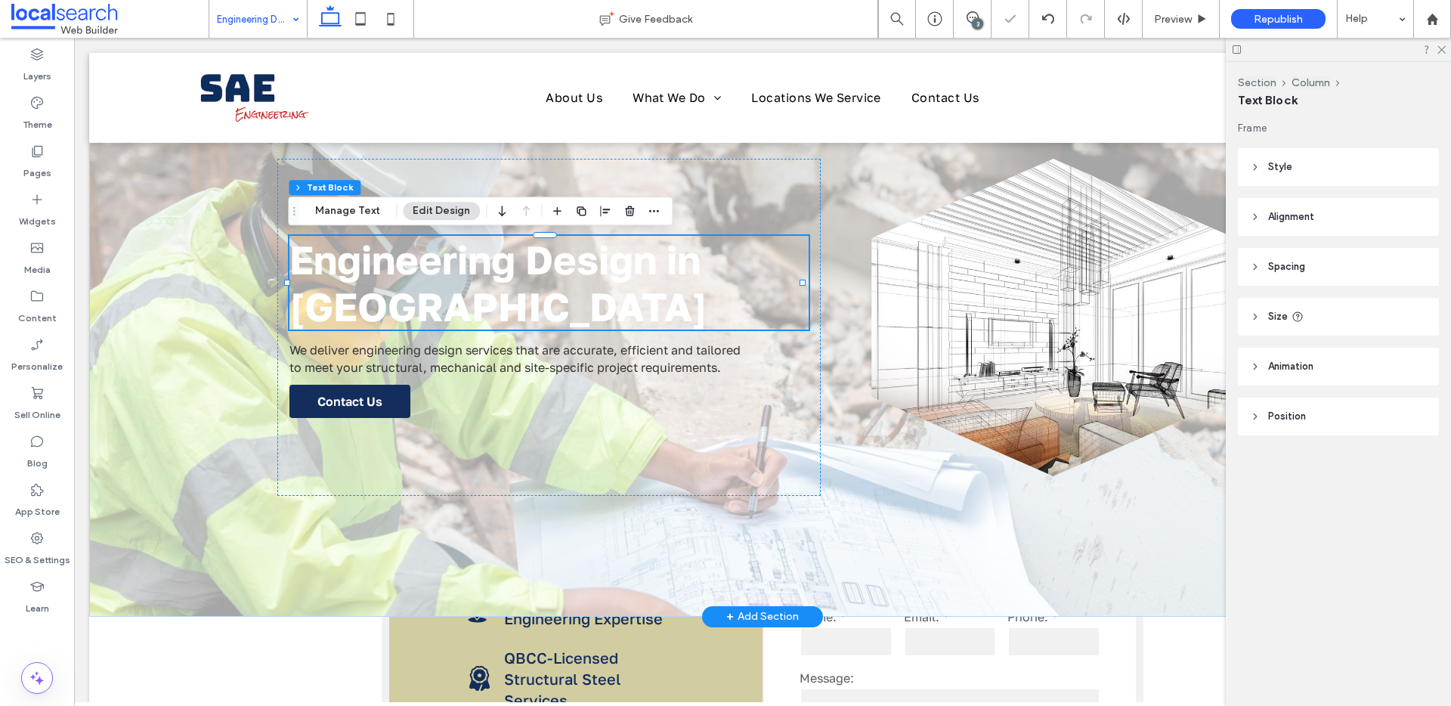
click at [202, 574] on div "Engineering Design in Cairns We deliver engineering design services that are ac…" at bounding box center [762, 335] width 1347 height 564
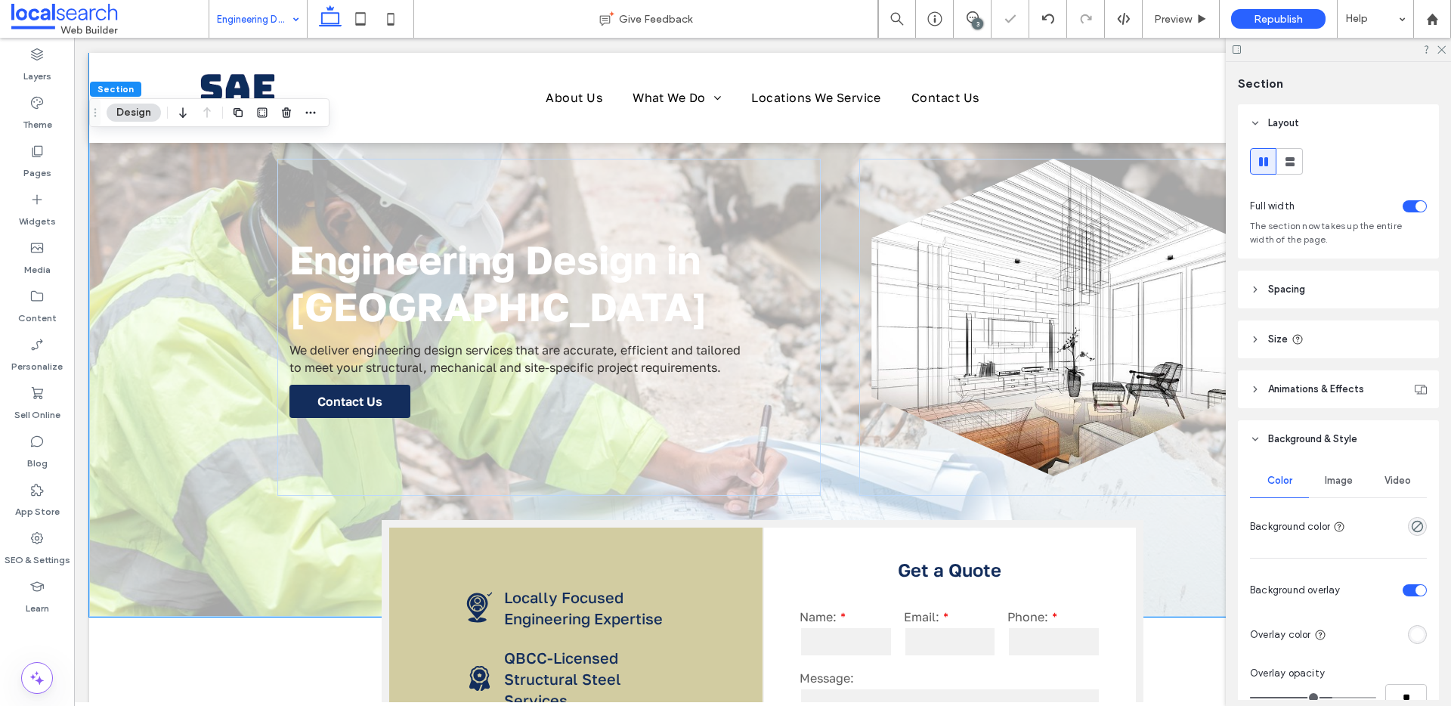
click at [1415, 643] on div at bounding box center [1417, 634] width 19 height 19
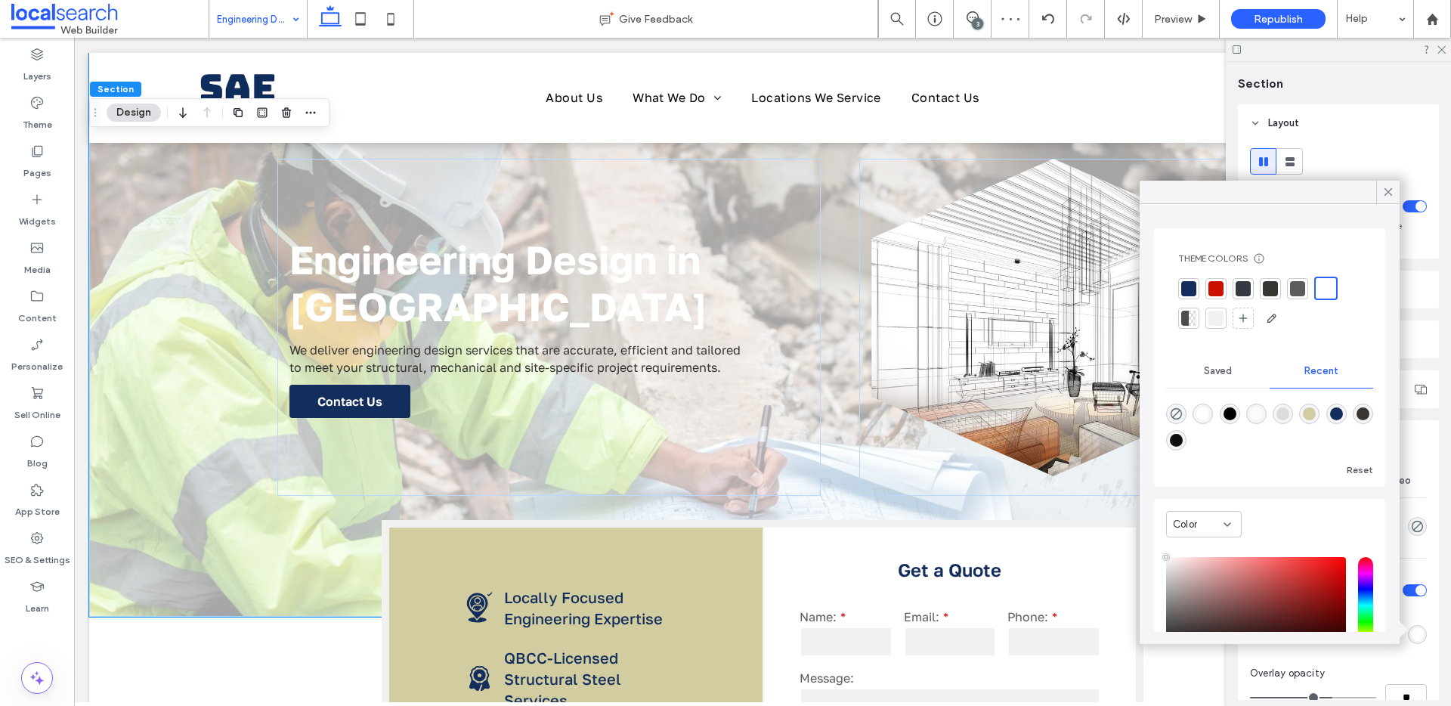
click at [1411, 635] on div "rgba(255, 255, 255, 1)" at bounding box center [1417, 634] width 13 height 13
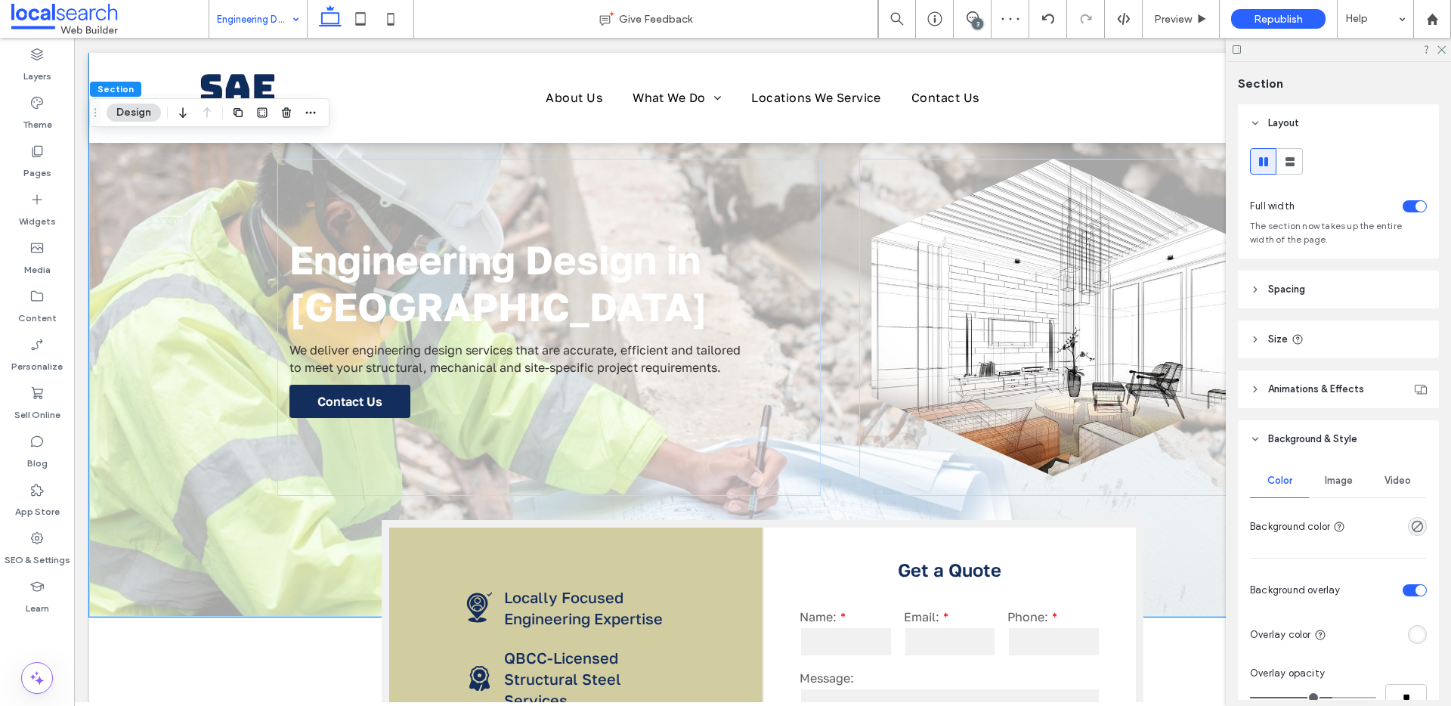
click at [1411, 635] on div "rgba(255, 255, 255, 1)" at bounding box center [1417, 634] width 13 height 13
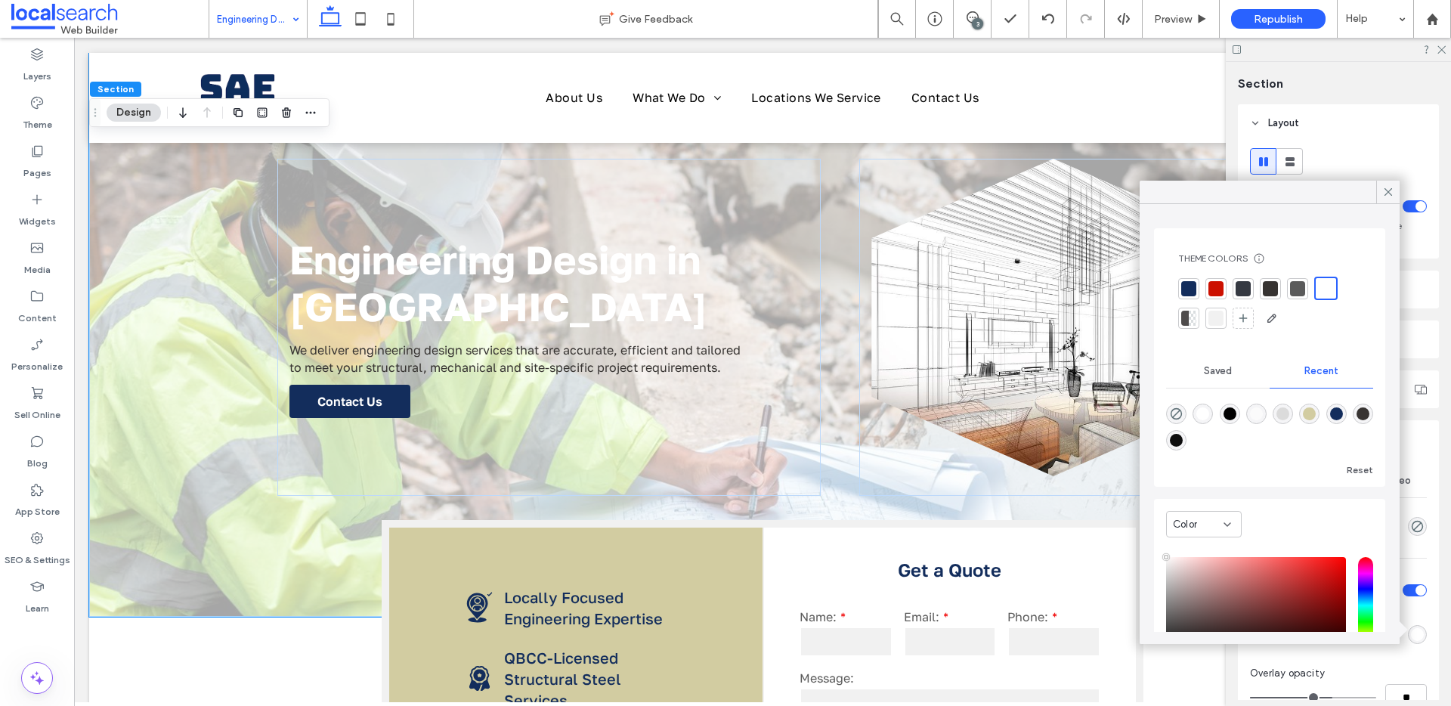
click at [1229, 413] on div "rgba(0, 0, 0, 1)" at bounding box center [1230, 413] width 13 height 13
type input "*******"
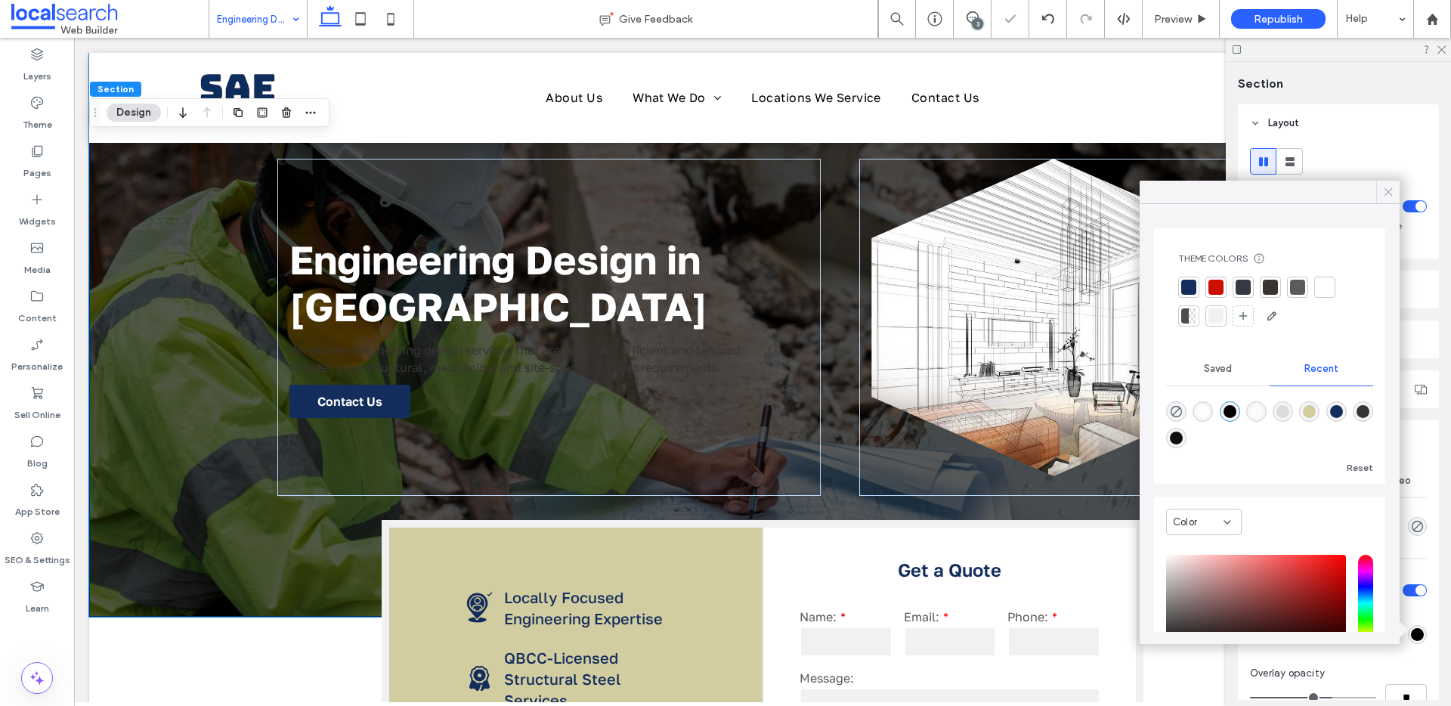
click at [1391, 192] on icon at bounding box center [1388, 192] width 14 height 14
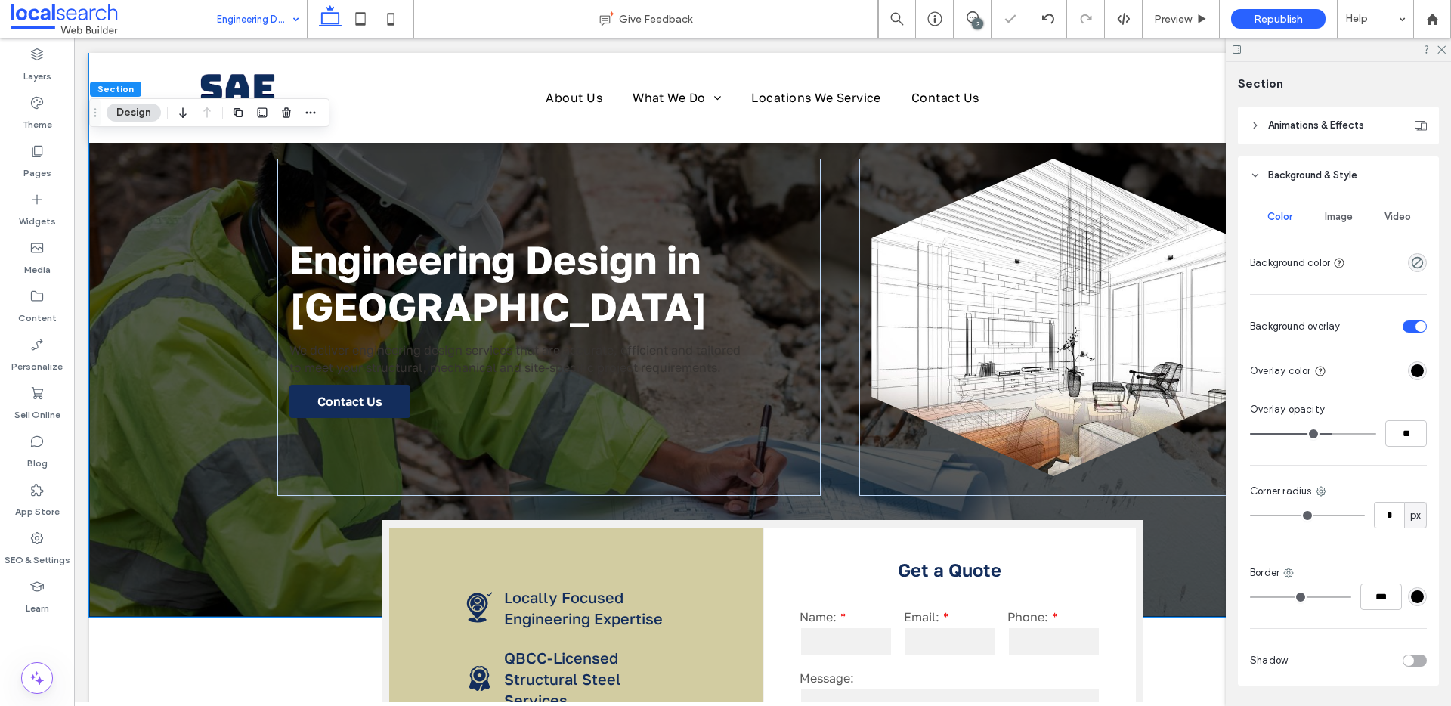
scroll to position [310, 0]
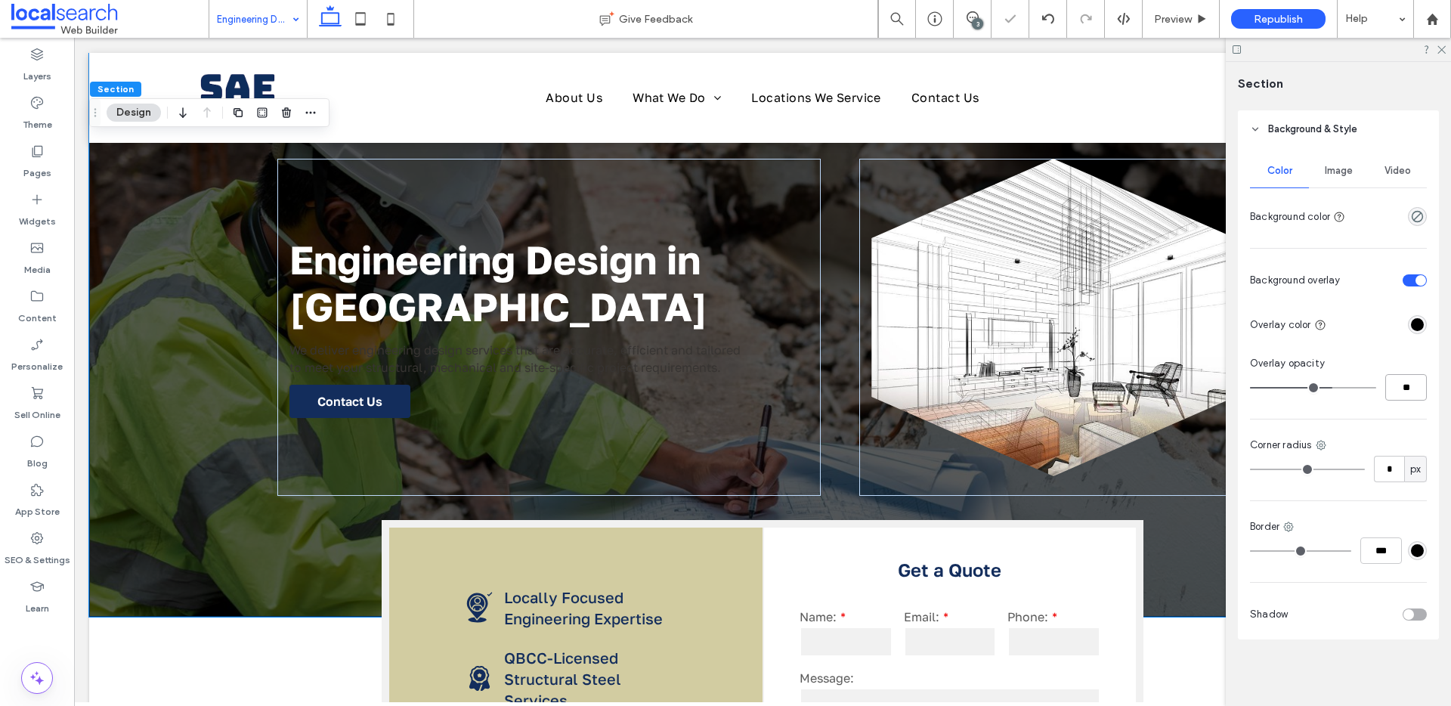
click at [1394, 397] on input "**" at bounding box center [1406, 387] width 42 height 26
type input "**"
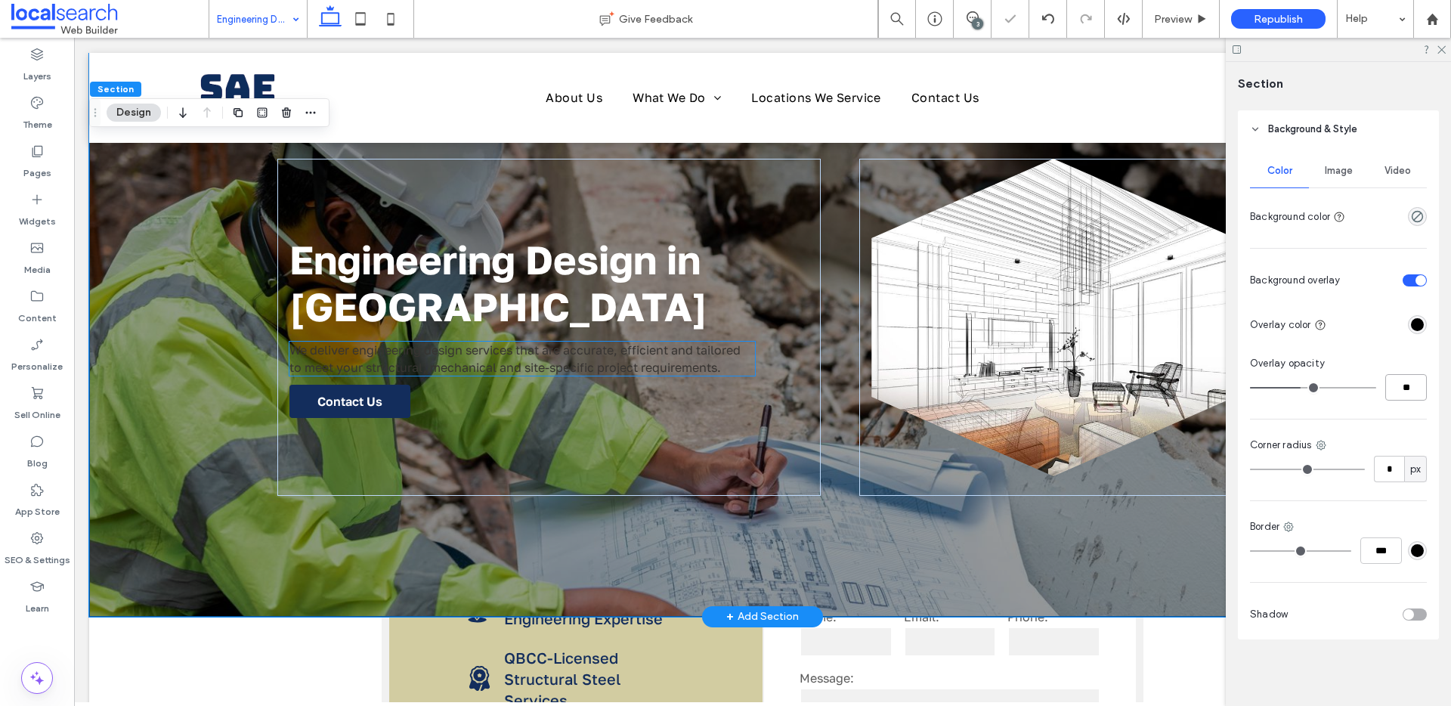
click at [380, 351] on span "We deliver engineering design services that are accurate, efficient and tailore…" at bounding box center [514, 358] width 451 height 32
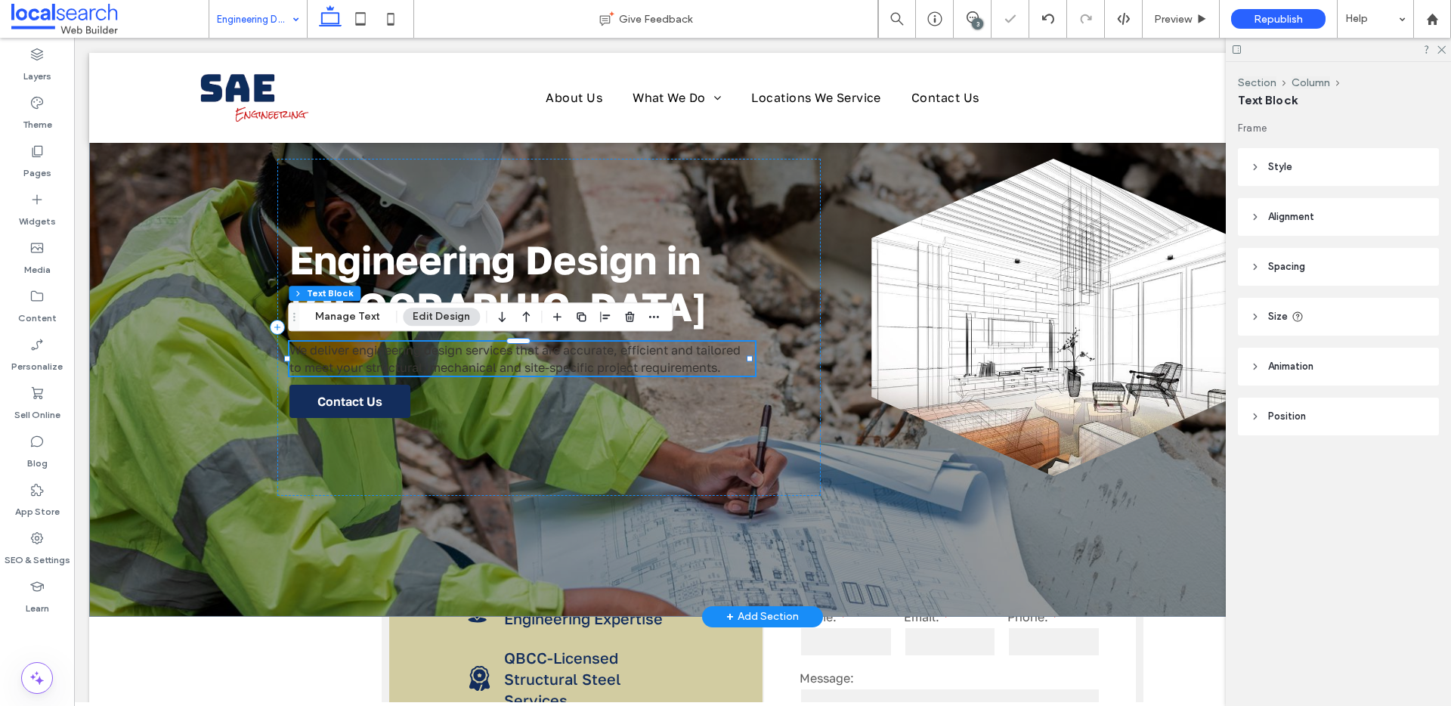
click at [380, 351] on span "We deliver engineering design services that are accurate, efficient and tailore…" at bounding box center [514, 358] width 451 height 32
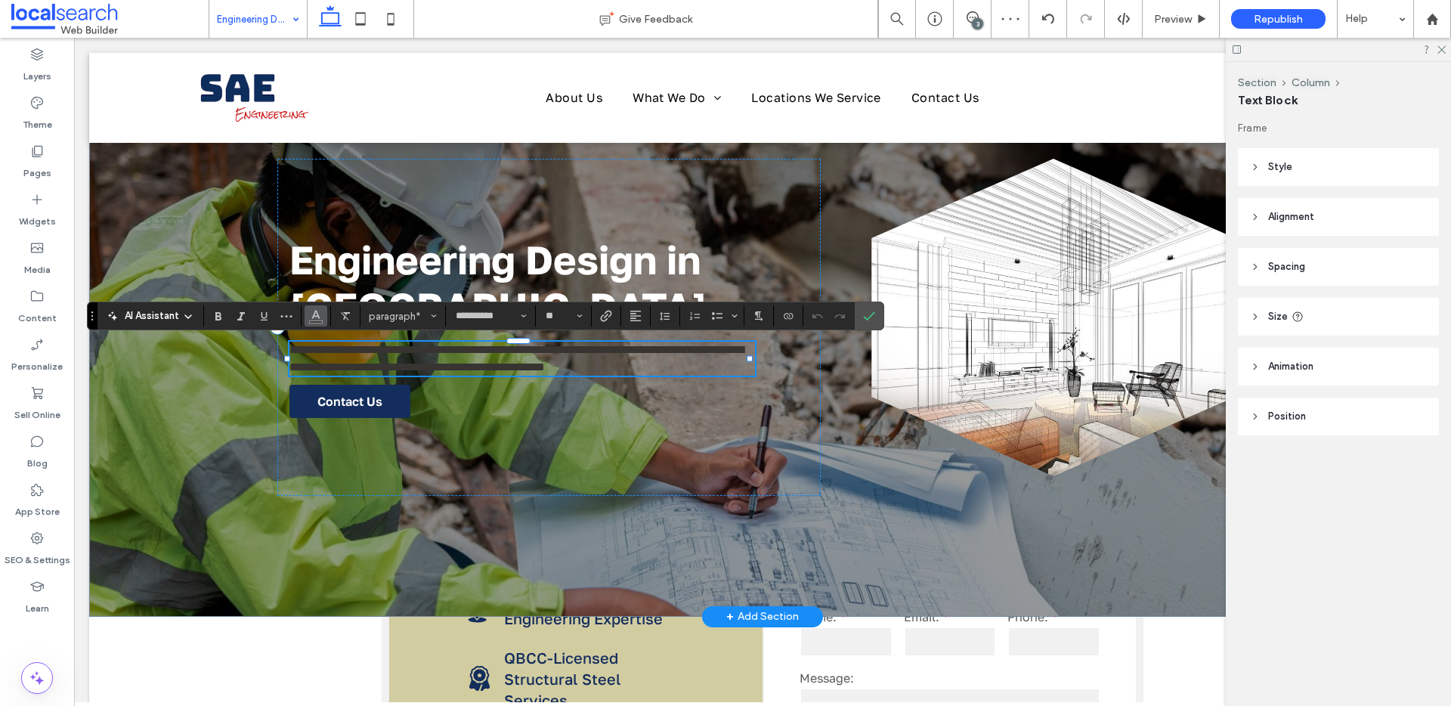
click at [316, 316] on use "Color" at bounding box center [315, 315] width 8 height 8
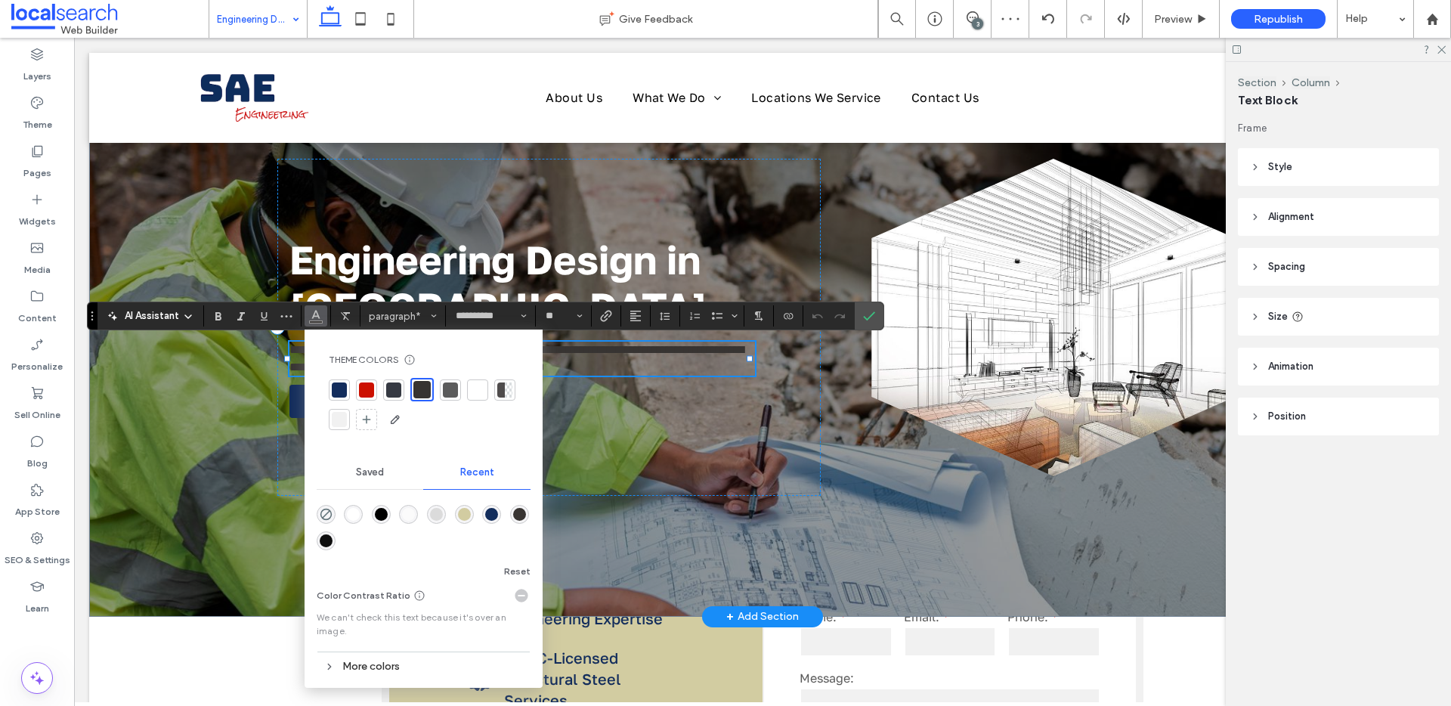
click at [482, 385] on div at bounding box center [477, 389] width 15 height 15
click at [877, 314] on label "Confirm" at bounding box center [869, 315] width 23 height 27
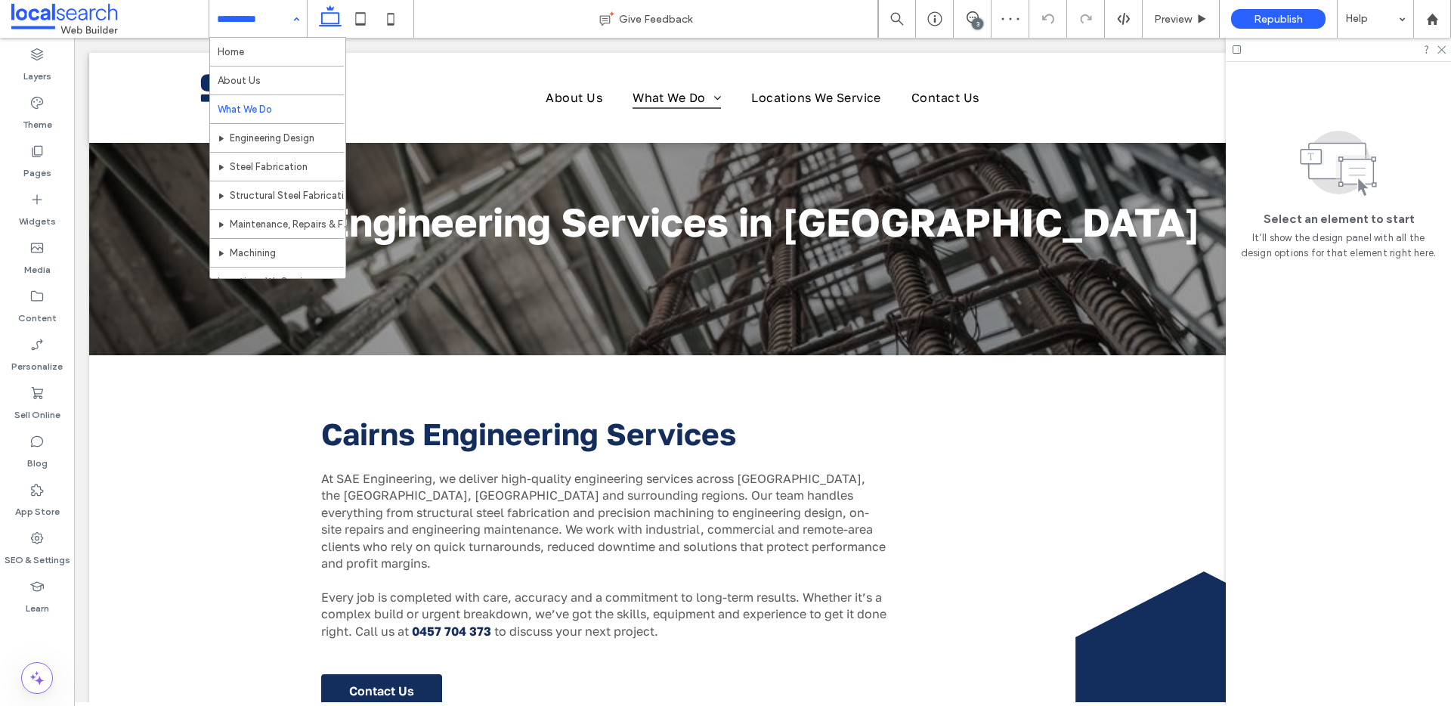
click at [267, 17] on input at bounding box center [254, 19] width 75 height 38
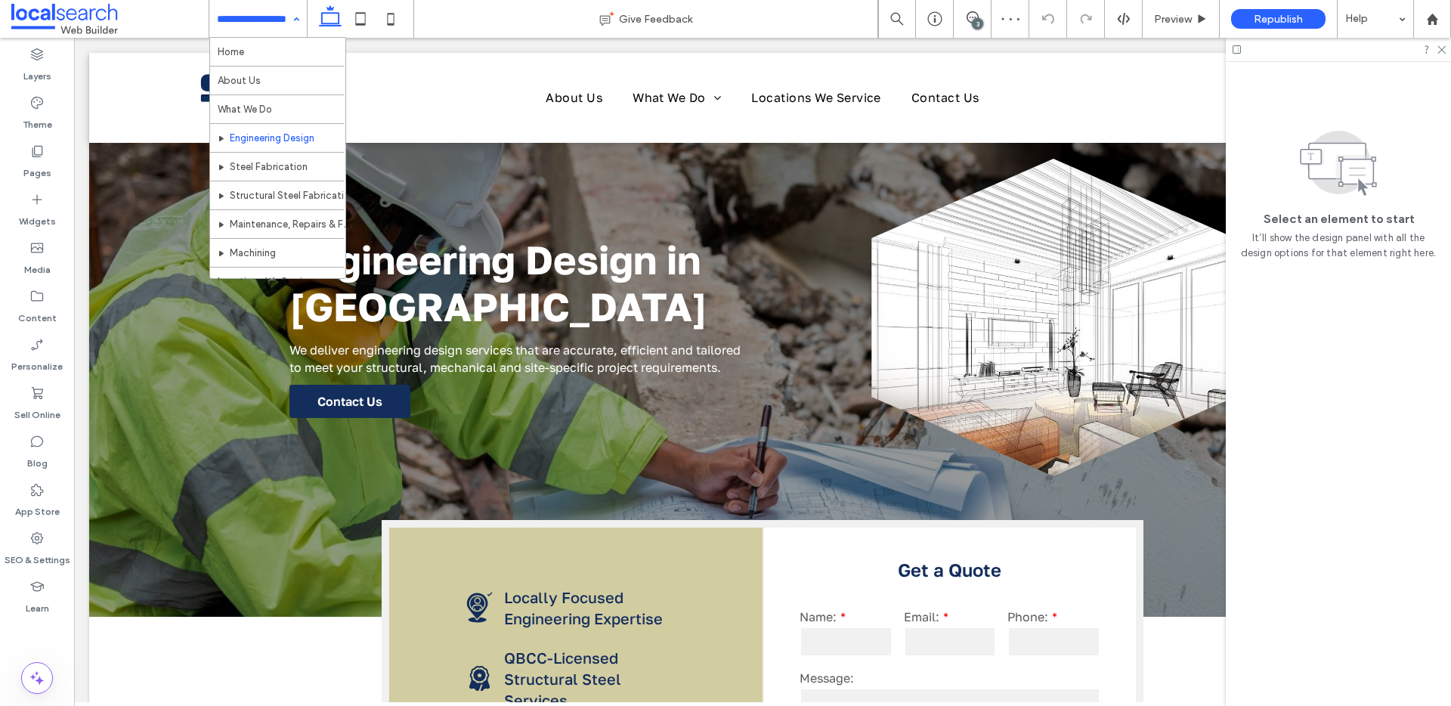
click at [263, 23] on input at bounding box center [254, 19] width 75 height 38
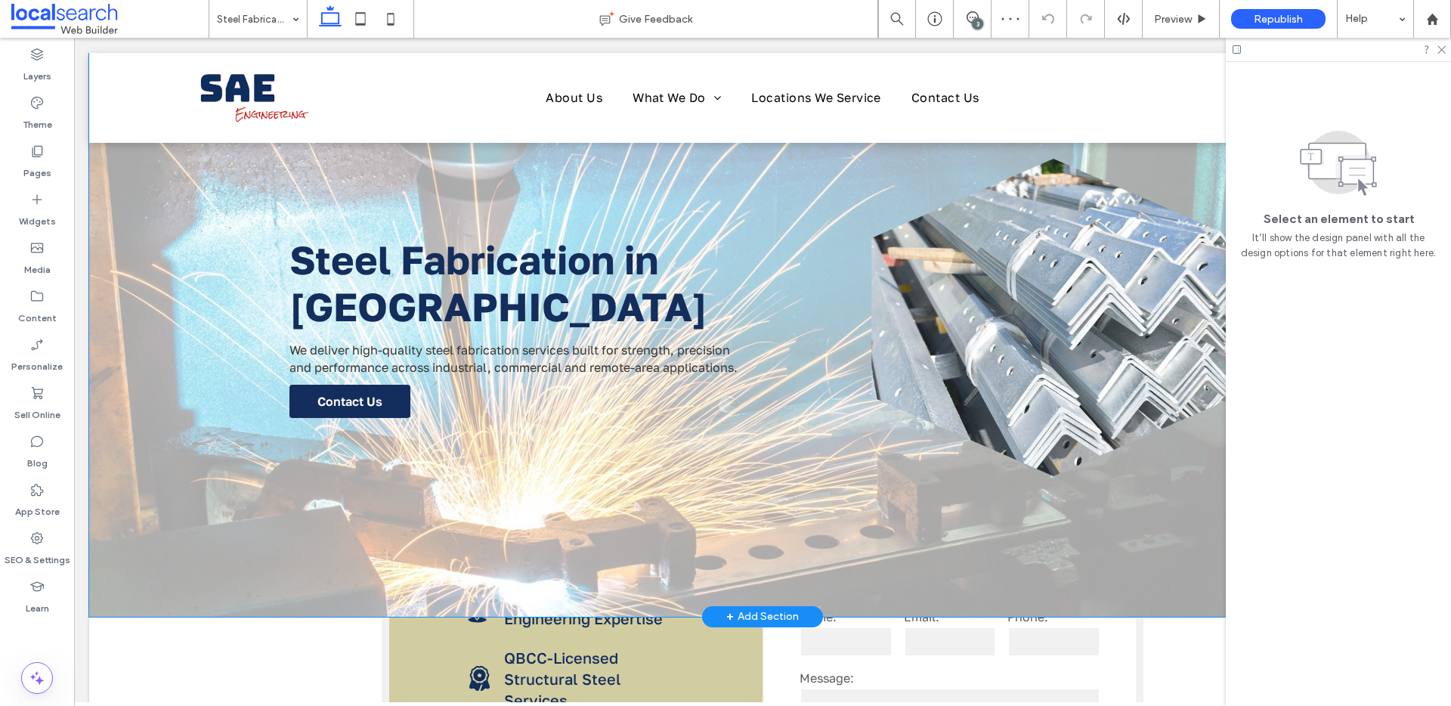
click at [220, 560] on div "Steel Fabrication in Cairns We deliver high-quality steel fabrication services …" at bounding box center [762, 335] width 1347 height 564
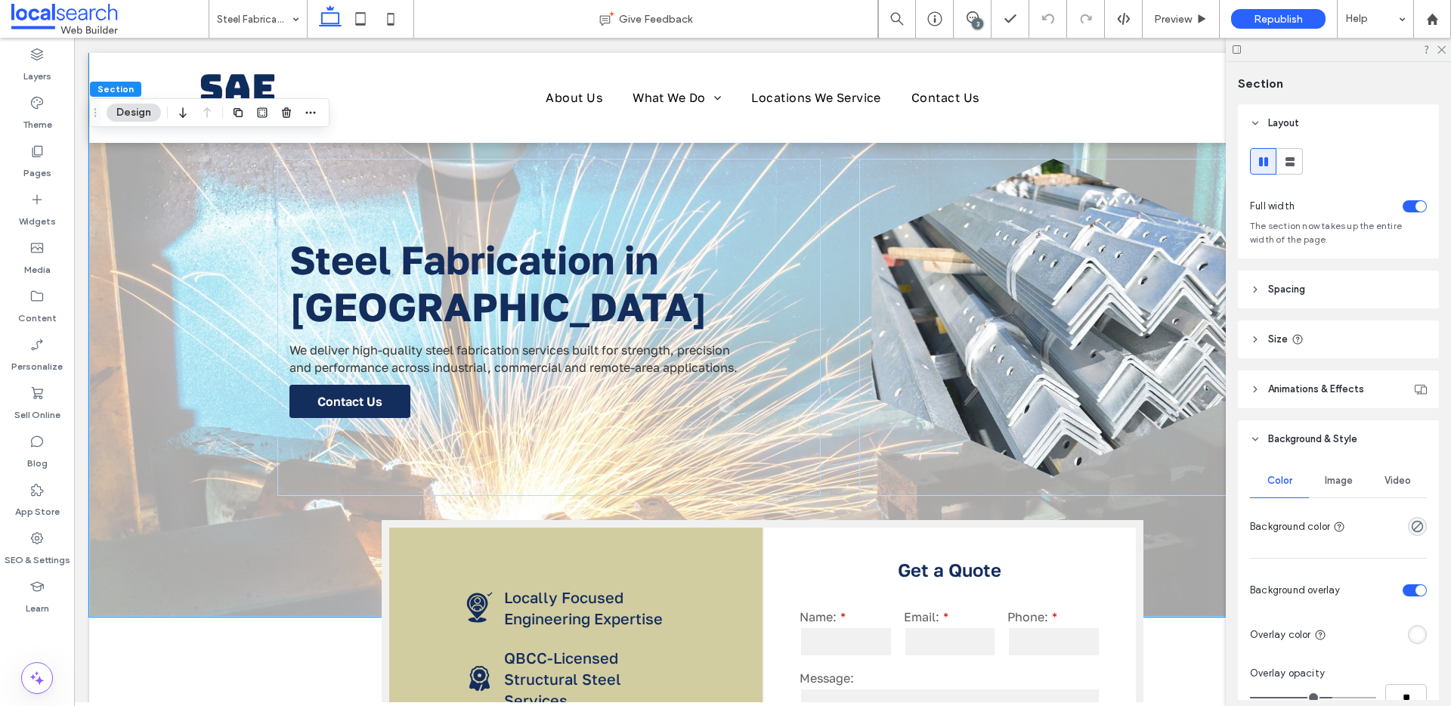
click at [1398, 631] on div at bounding box center [1379, 634] width 94 height 26
click at [1411, 633] on div "rgba(255, 255, 255, 1)" at bounding box center [1417, 634] width 13 height 13
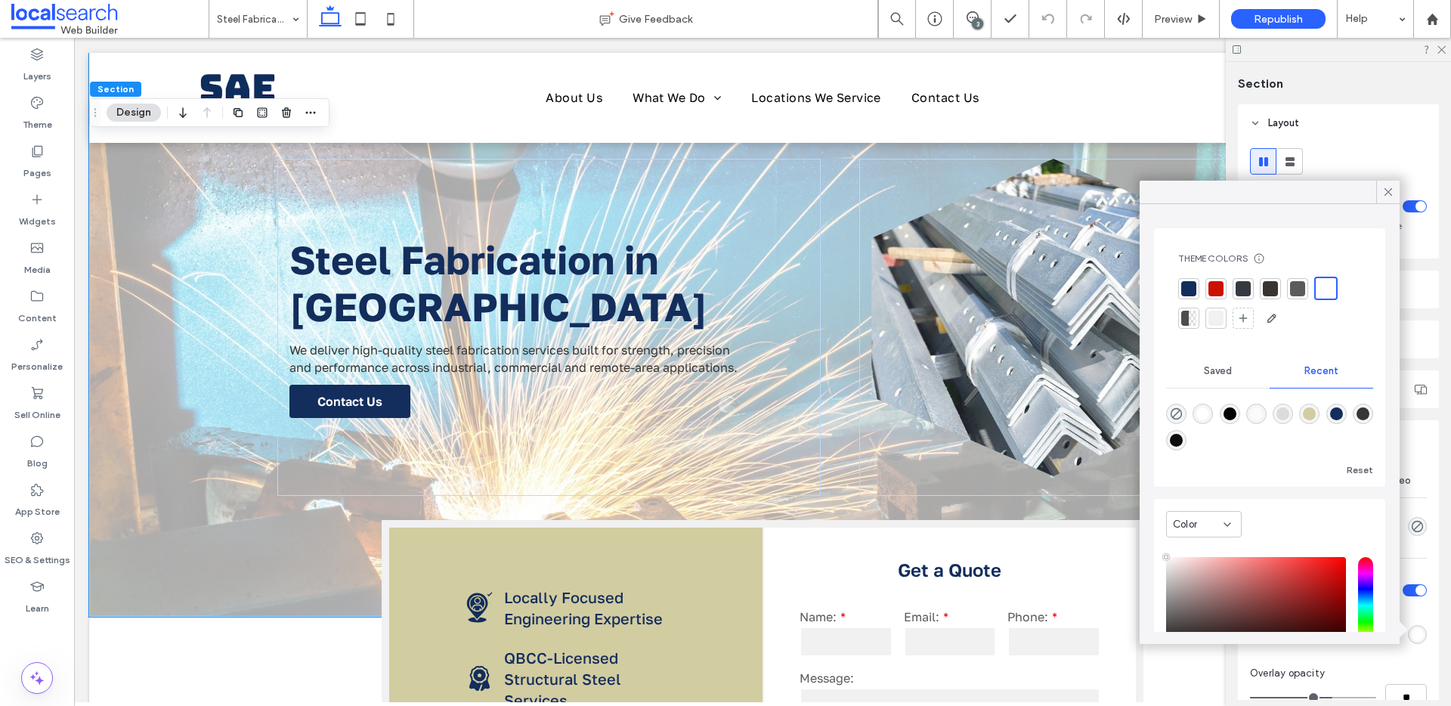
drag, startPoint x: 1232, startPoint y: 413, endPoint x: 1236, endPoint y: 425, distance: 12.9
click at [1232, 413] on div "rgba(0, 0, 0, 1)" at bounding box center [1230, 413] width 13 height 13
type input "*******"
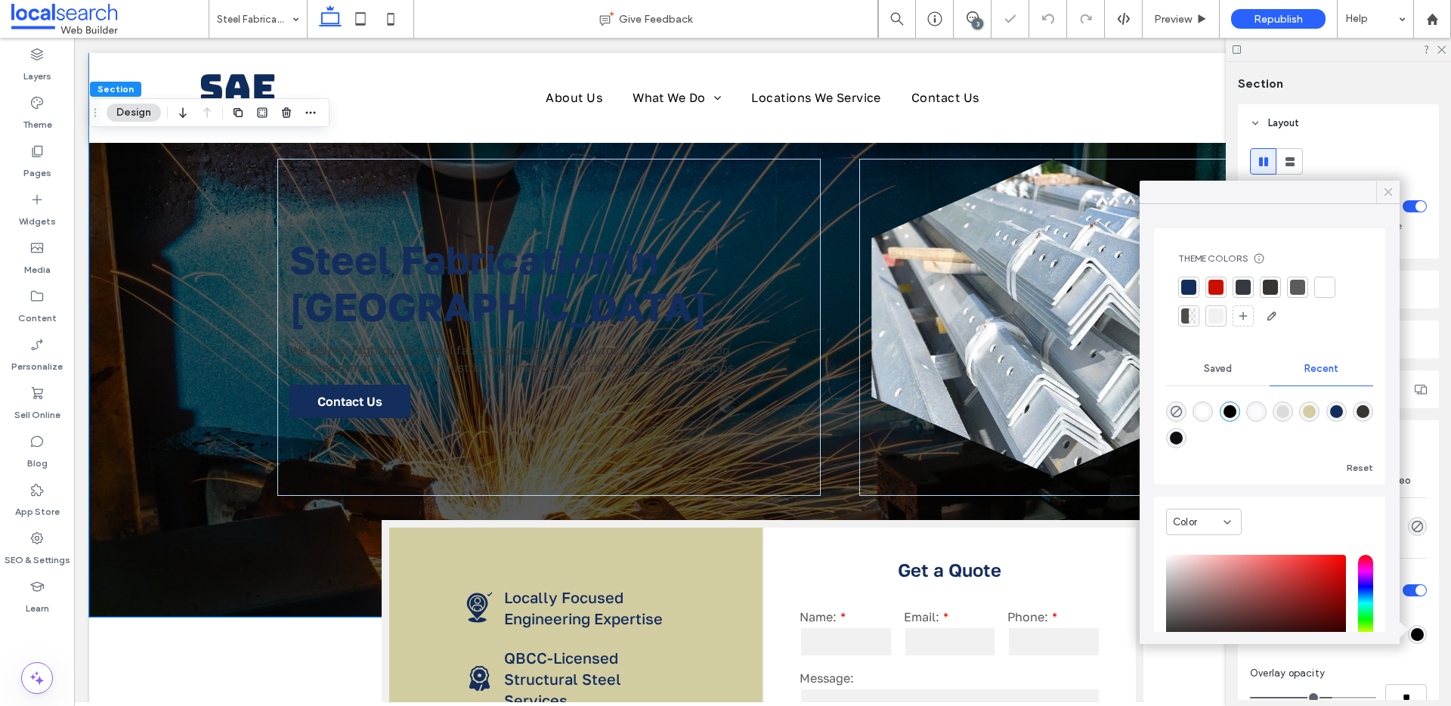
click at [1382, 190] on icon at bounding box center [1388, 192] width 14 height 14
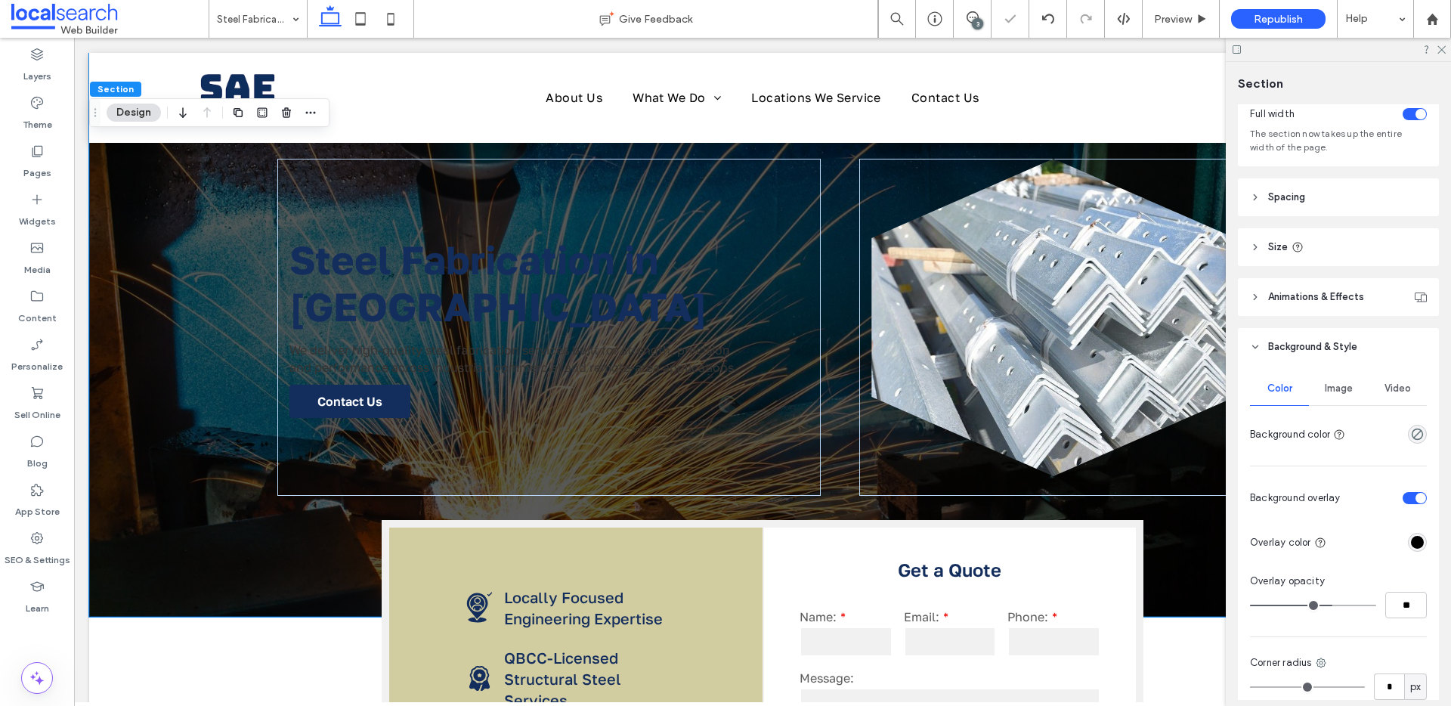
scroll to position [148, 0]
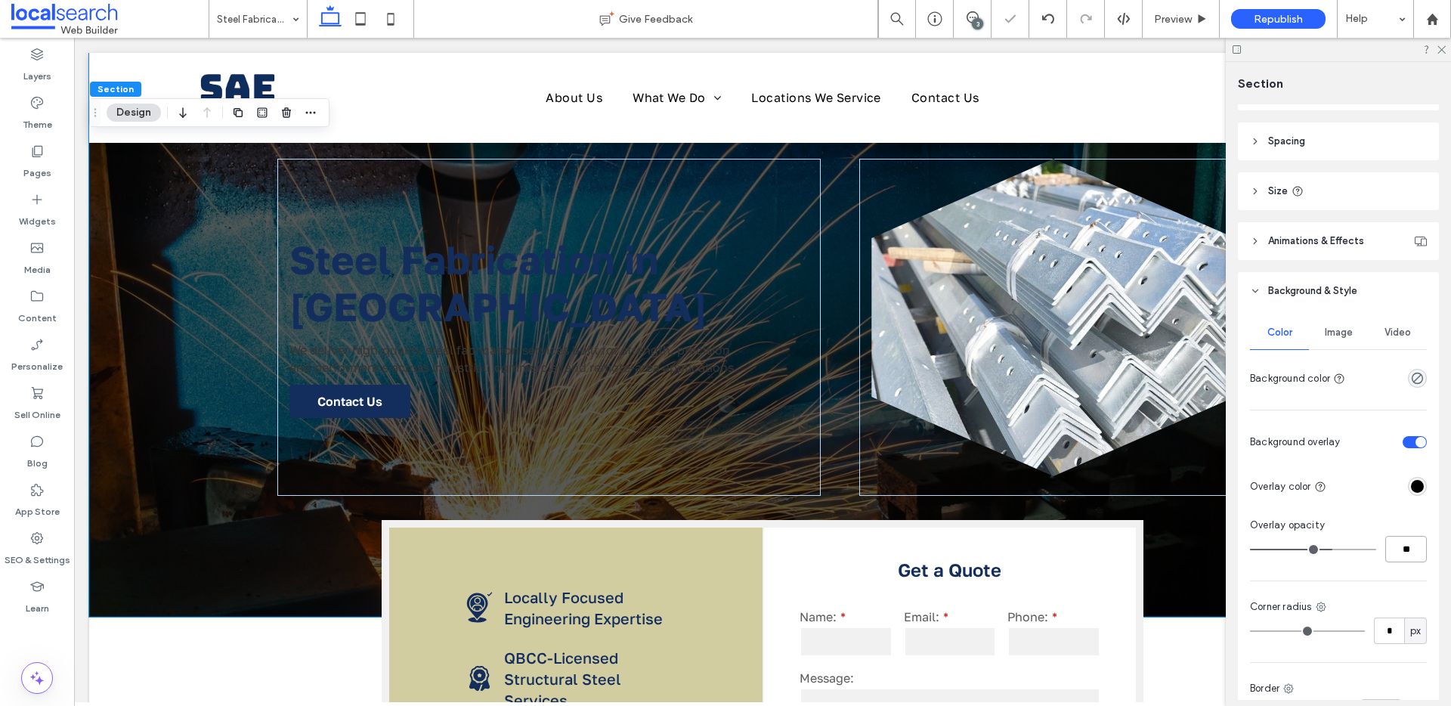
click at [1387, 559] on input "**" at bounding box center [1406, 549] width 42 height 26
type input "**"
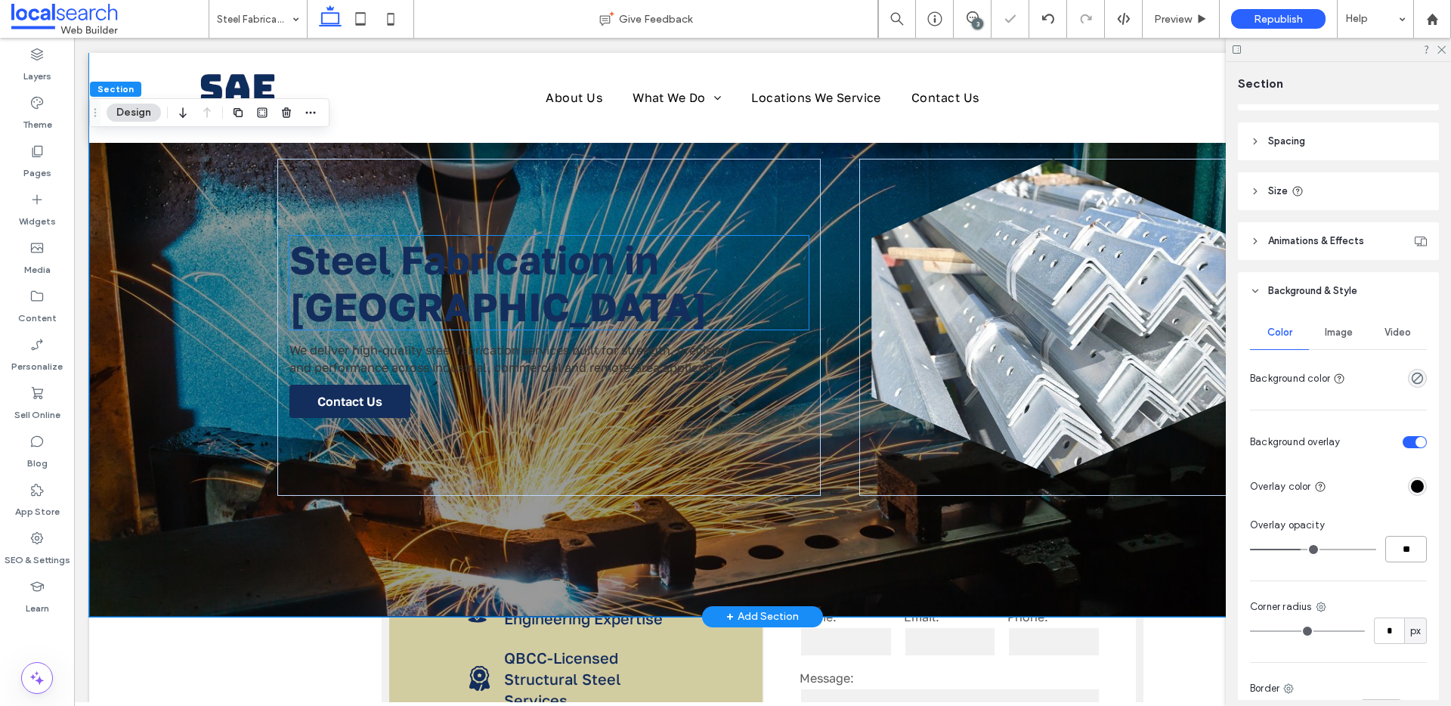
click at [456, 274] on span "Steel Fabrication in Cairns" at bounding box center [498, 283] width 418 height 94
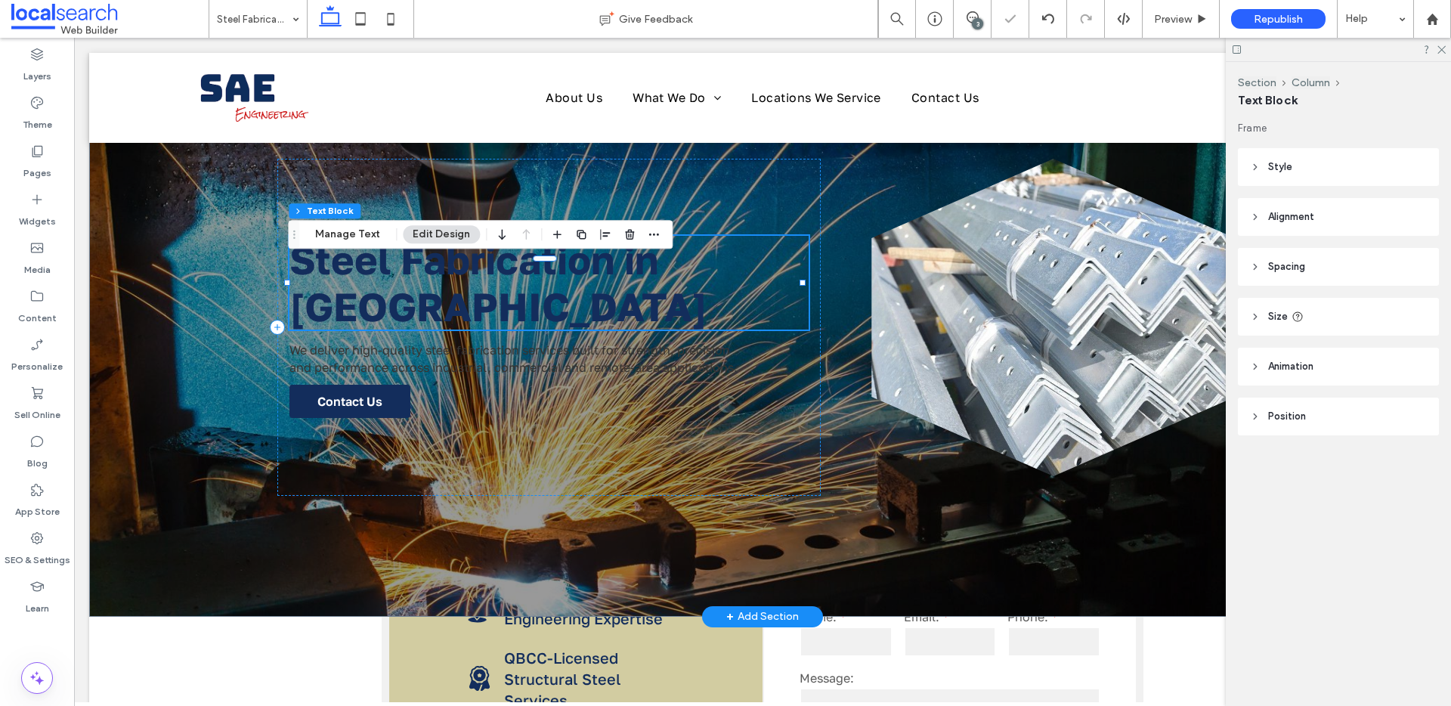
click at [456, 274] on span "Steel Fabrication in Cairns" at bounding box center [498, 283] width 418 height 94
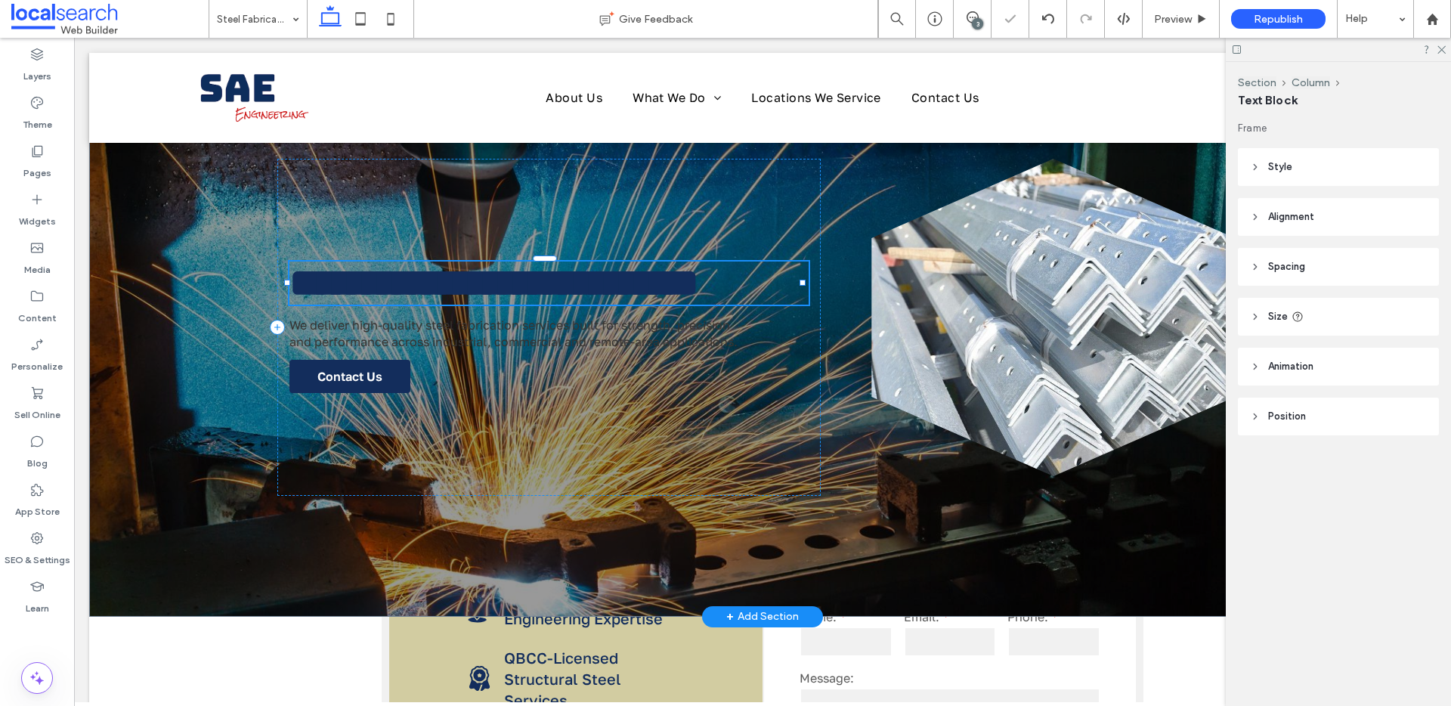
type input "**********"
type input "**"
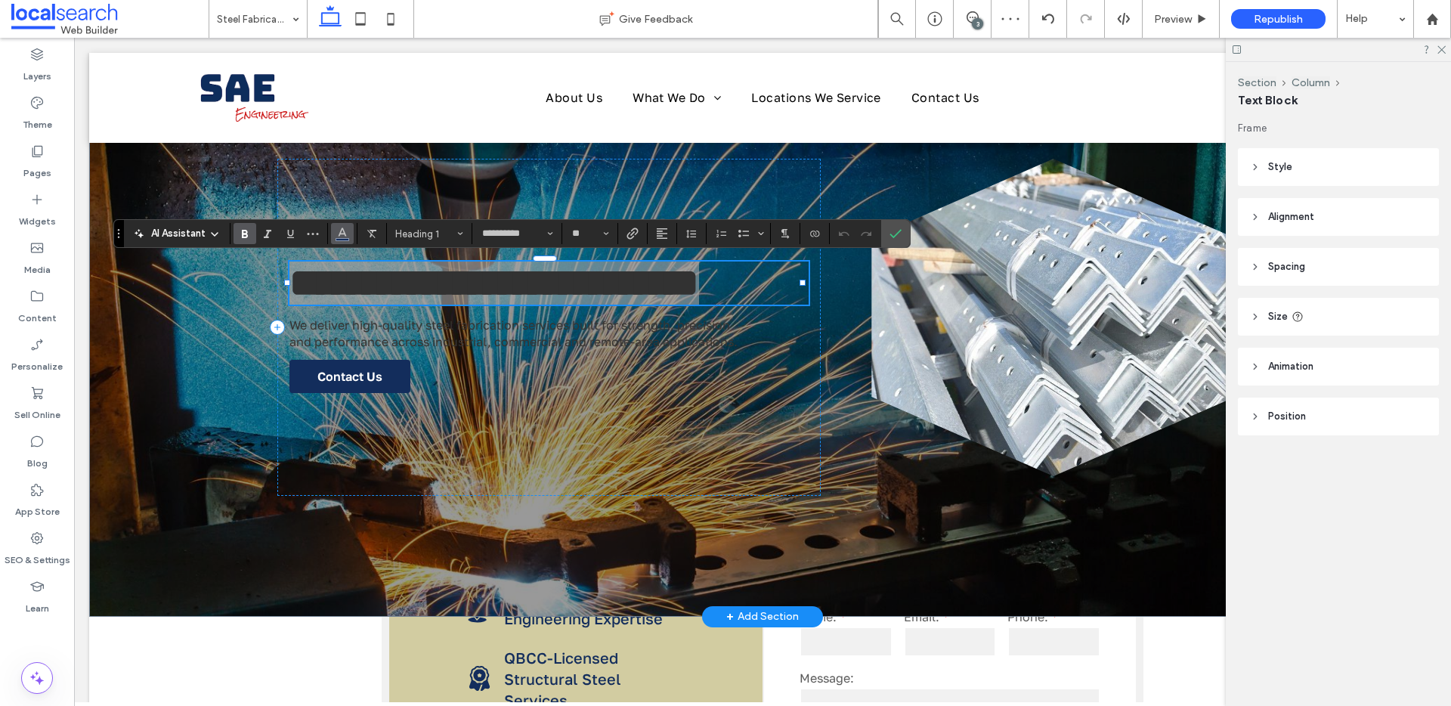
click at [345, 223] on span "Color" at bounding box center [342, 232] width 12 height 20
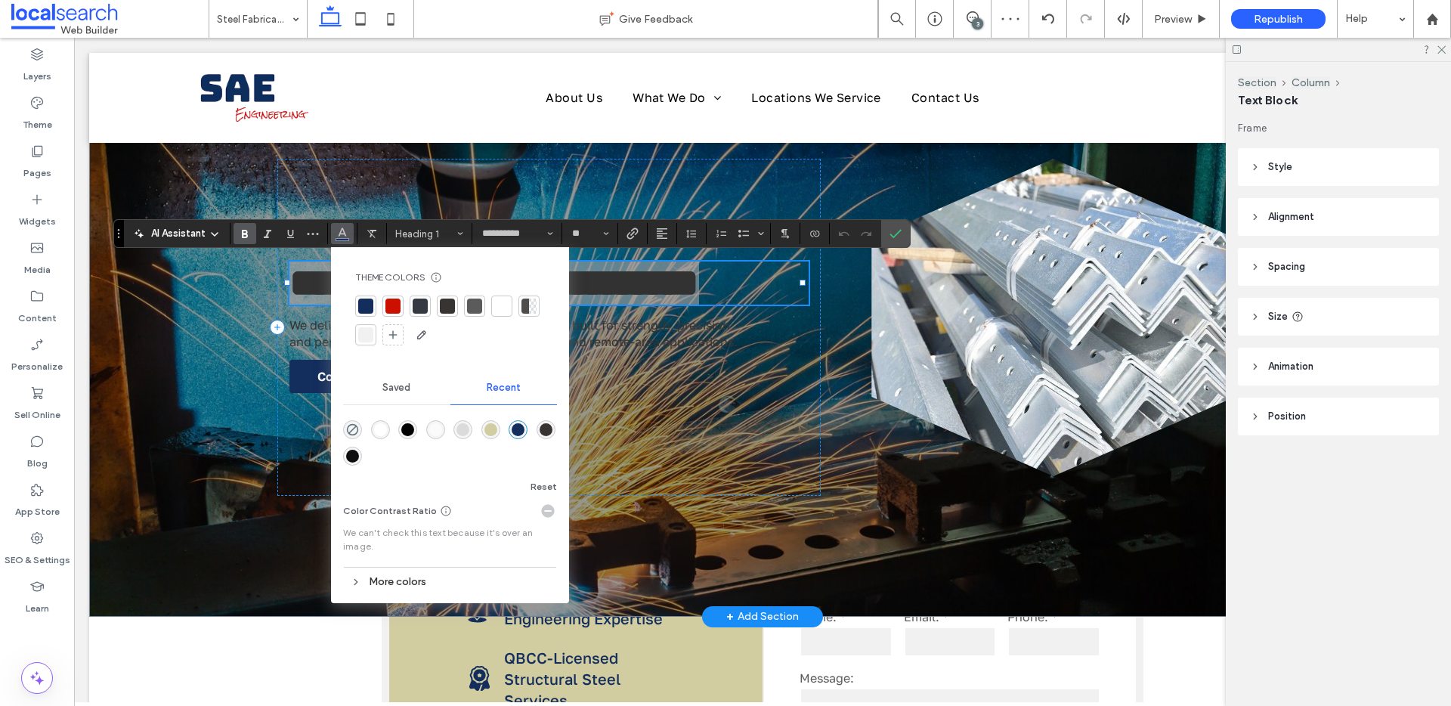
click at [500, 305] on div at bounding box center [501, 306] width 15 height 15
click at [892, 230] on icon "Confirm" at bounding box center [895, 233] width 12 height 12
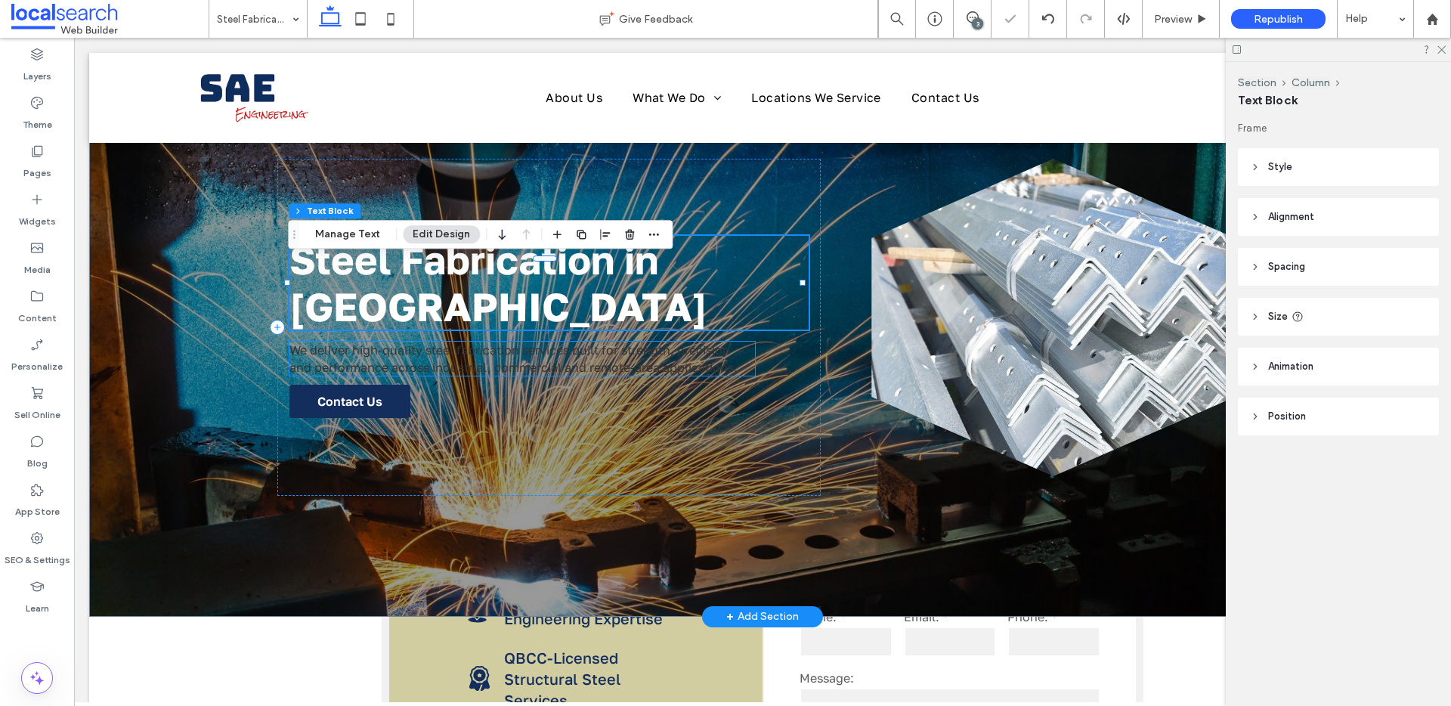
click at [564, 343] on span "We deliver high-quality steel fabrication services built for strength, precisio…" at bounding box center [513, 358] width 448 height 32
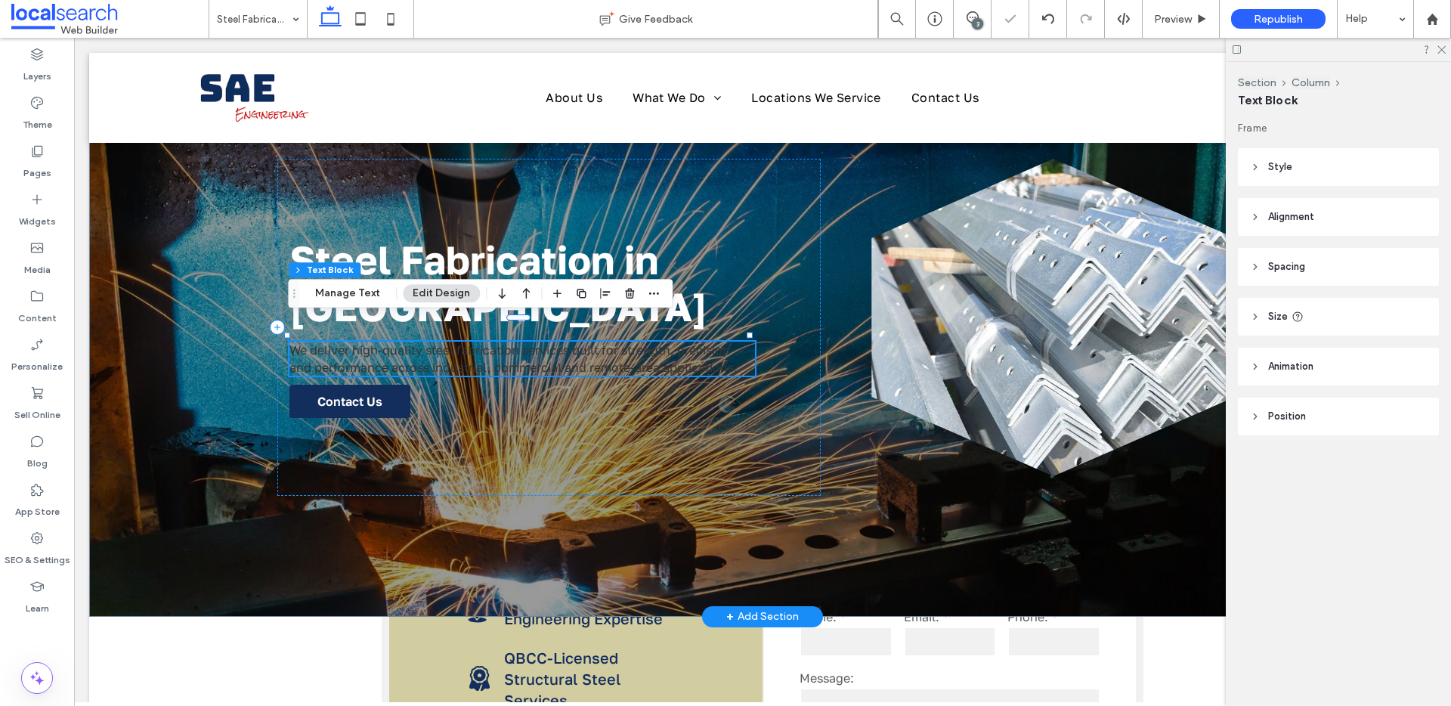
click at [564, 343] on span "We deliver high-quality steel fabrication services built for strength, precisio…" at bounding box center [513, 358] width 448 height 32
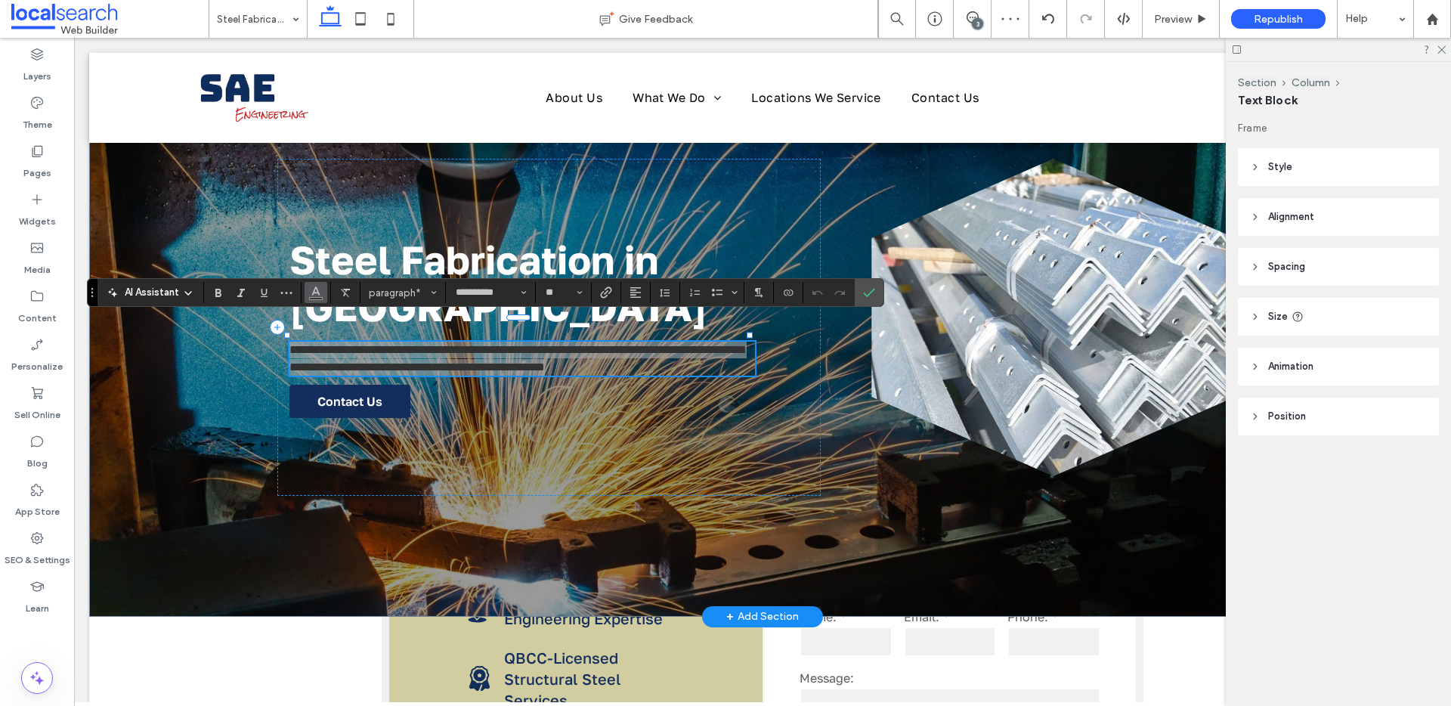
click at [314, 292] on use "Color" at bounding box center [315, 291] width 8 height 8
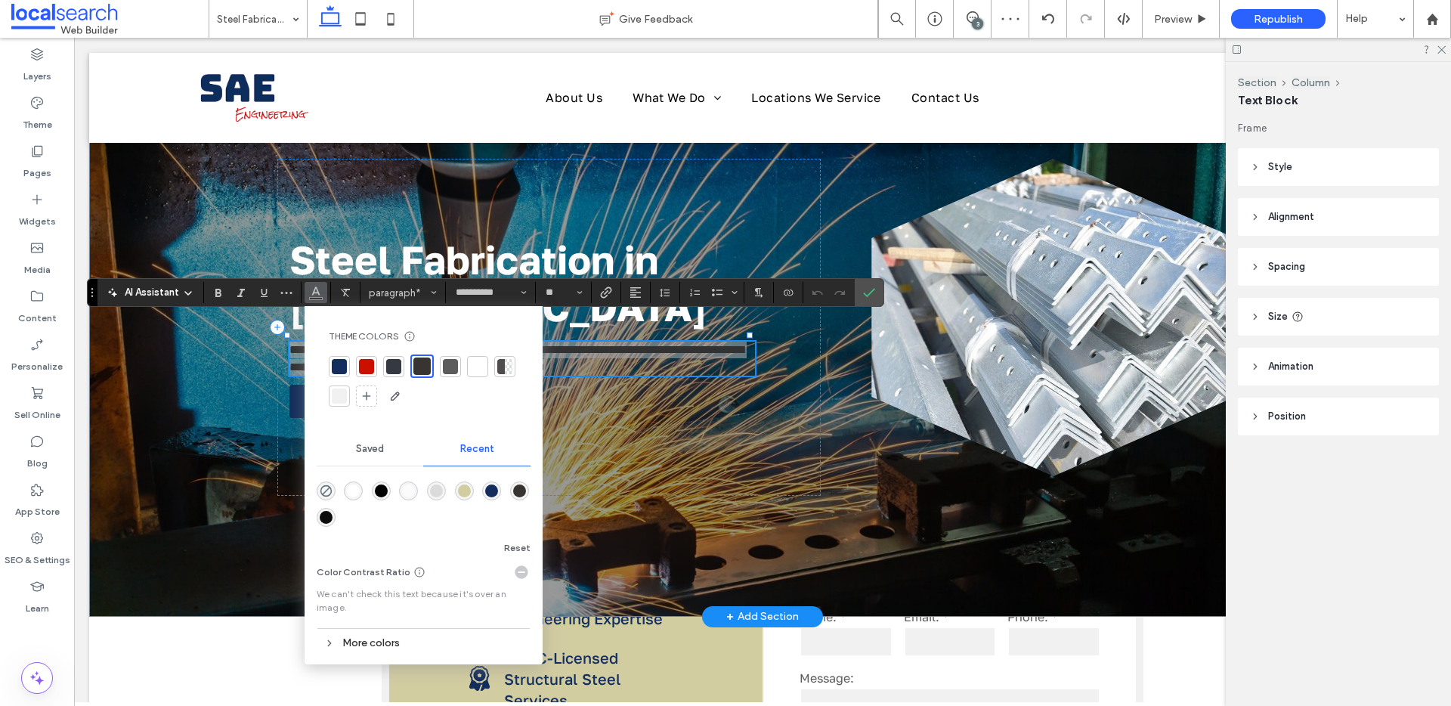
click at [478, 369] on div at bounding box center [477, 366] width 15 height 15
click at [871, 294] on icon "Confirm" at bounding box center [869, 292] width 12 height 12
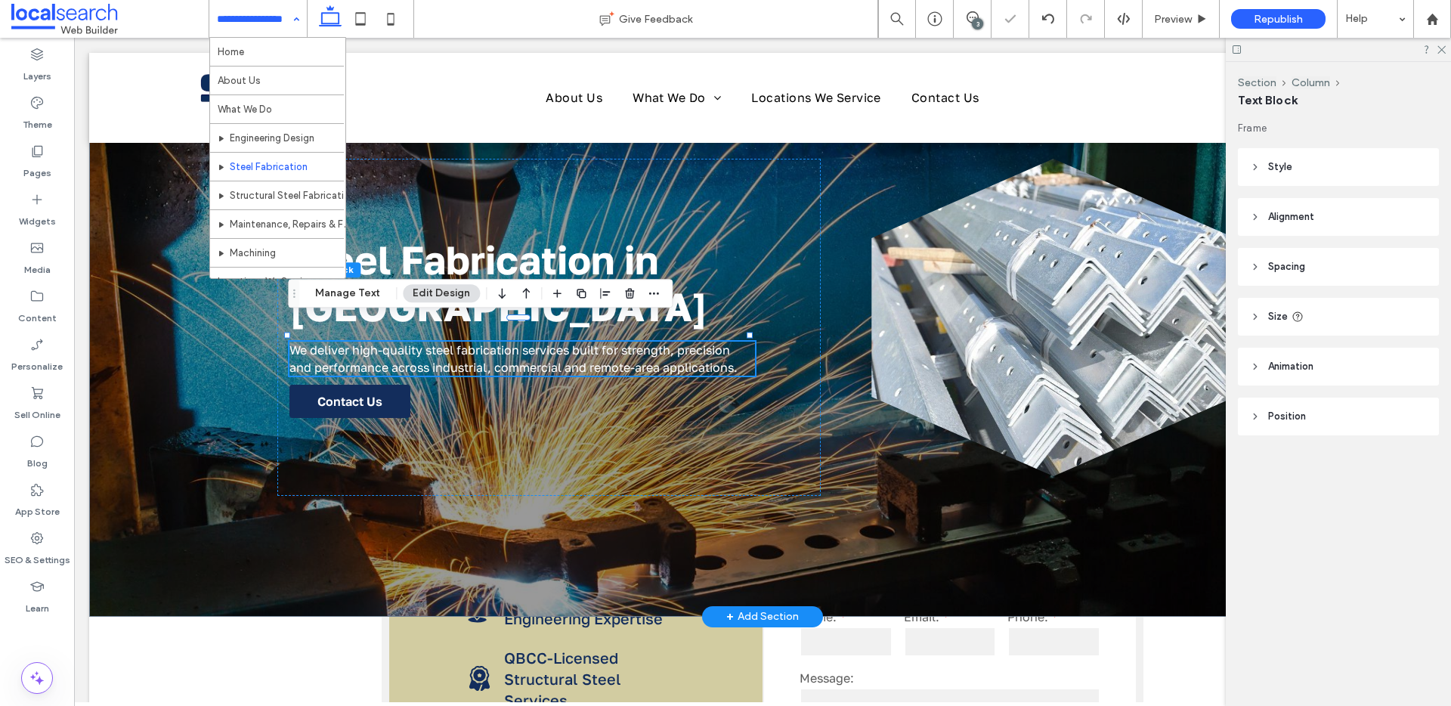
drag, startPoint x: 211, startPoint y: 16, endPoint x: 218, endPoint y: 27, distance: 13.6
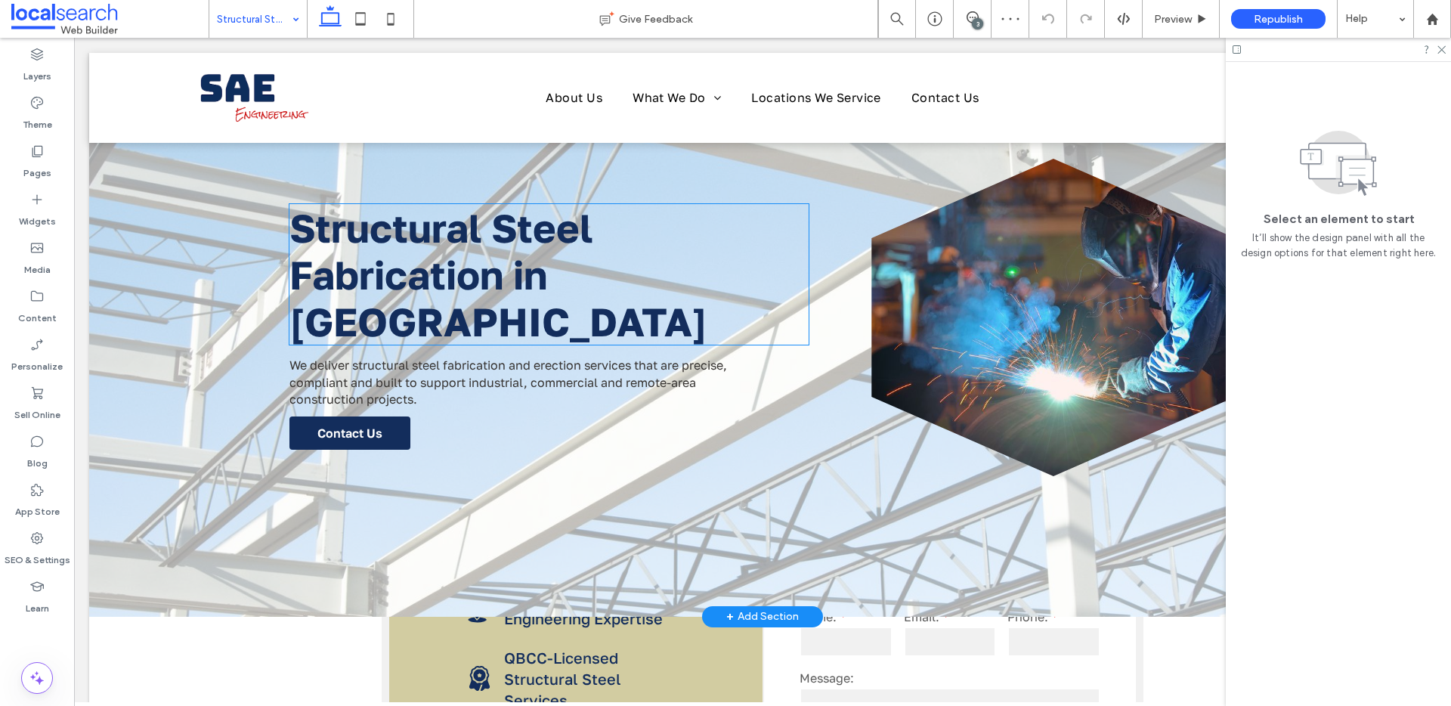
click at [508, 305] on span "Structural Steel Fabrication in Cairns" at bounding box center [498, 274] width 418 height 141
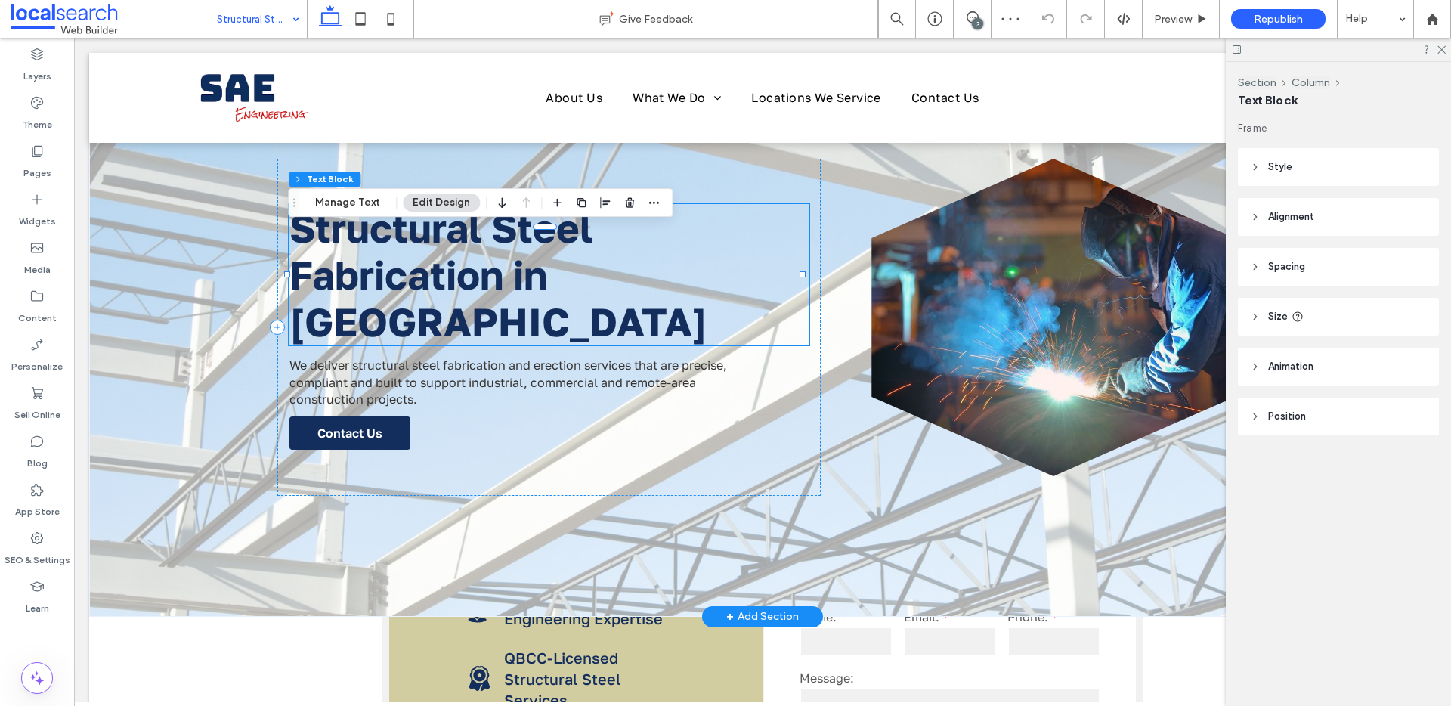
click at [508, 305] on span "Structural Steel Fabrication in Cairns" at bounding box center [498, 274] width 418 height 141
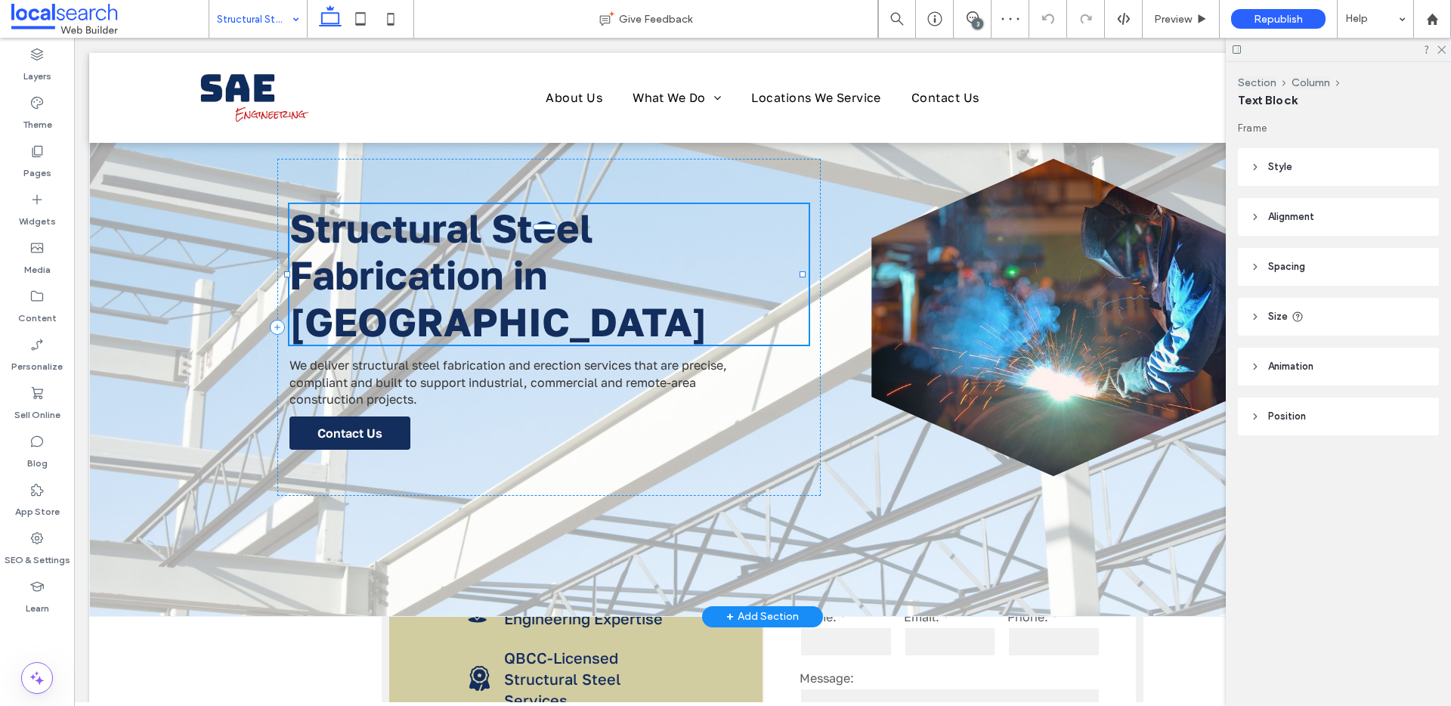
type input "**********"
type input "**"
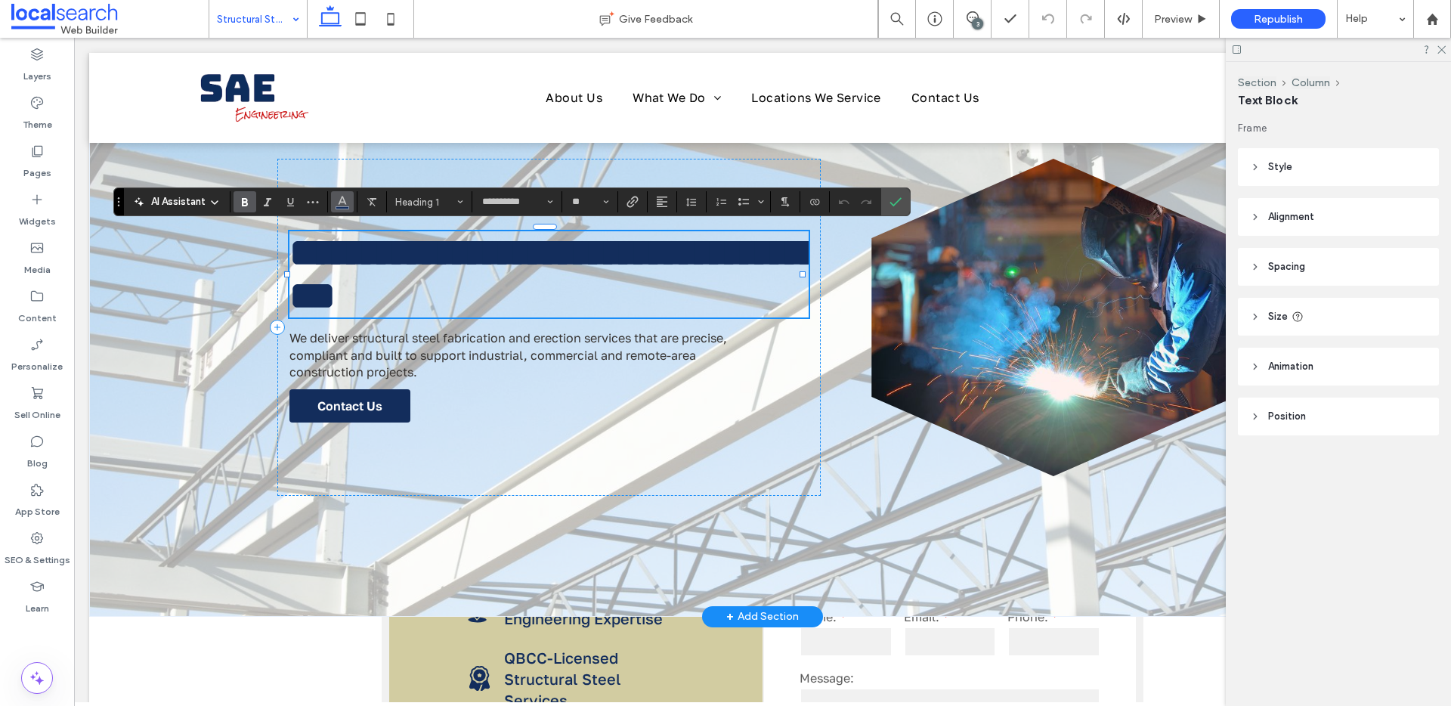
click at [342, 200] on icon "Color" at bounding box center [342, 200] width 12 height 12
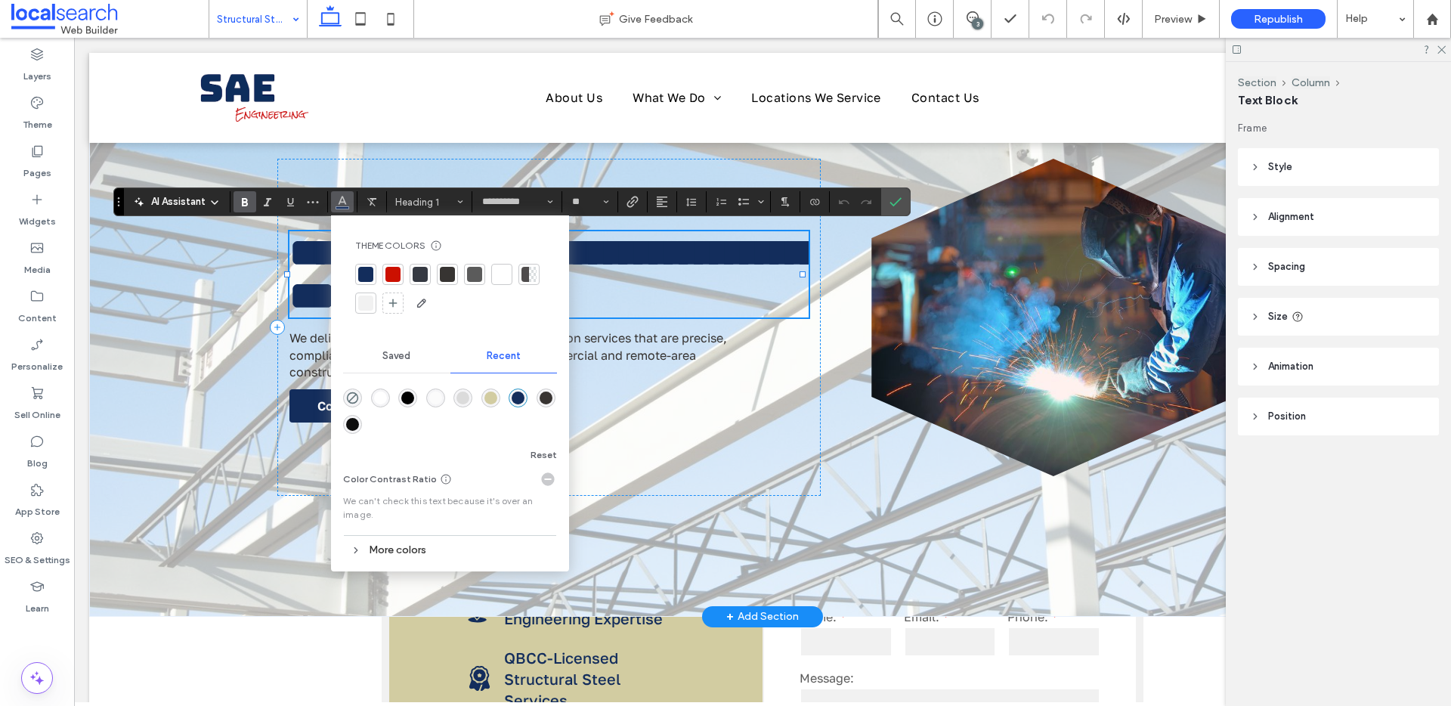
click at [494, 275] on div at bounding box center [501, 274] width 15 height 15
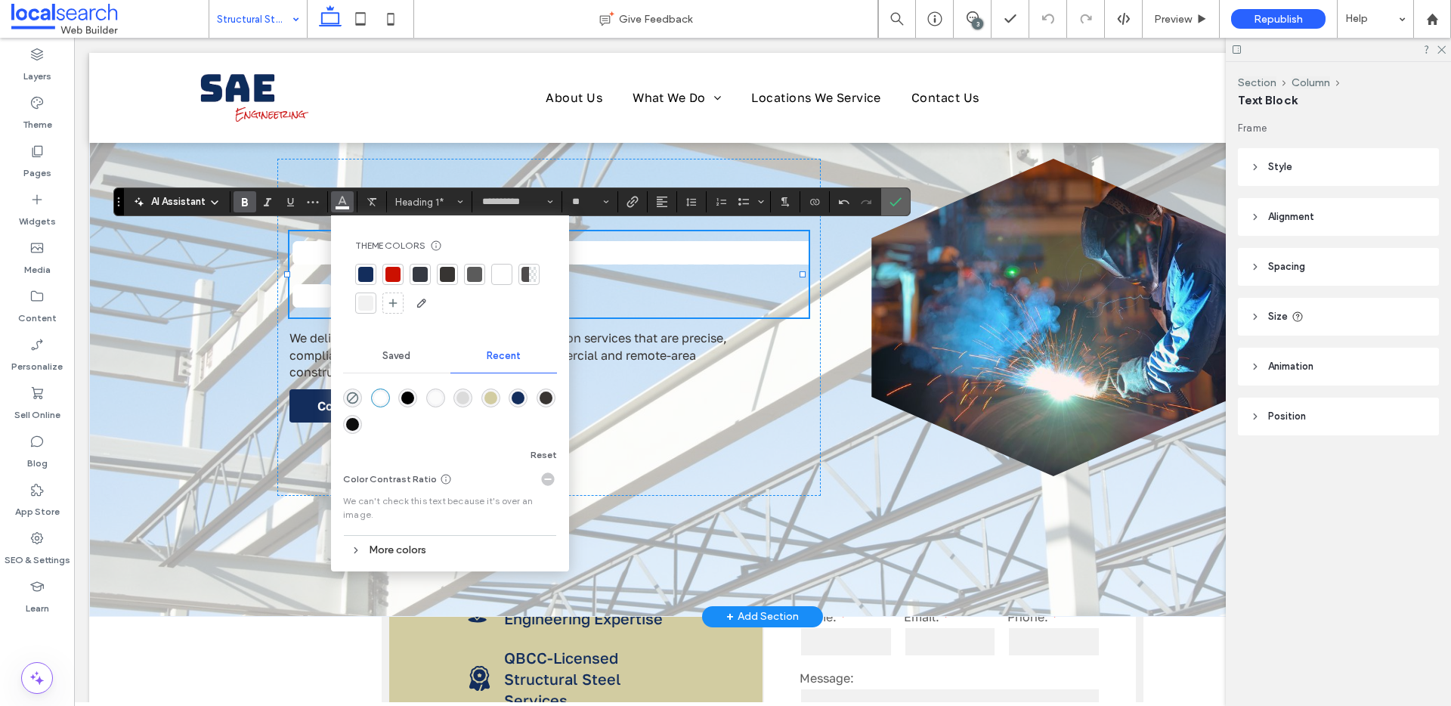
click at [889, 207] on icon "Confirm" at bounding box center [895, 202] width 12 height 12
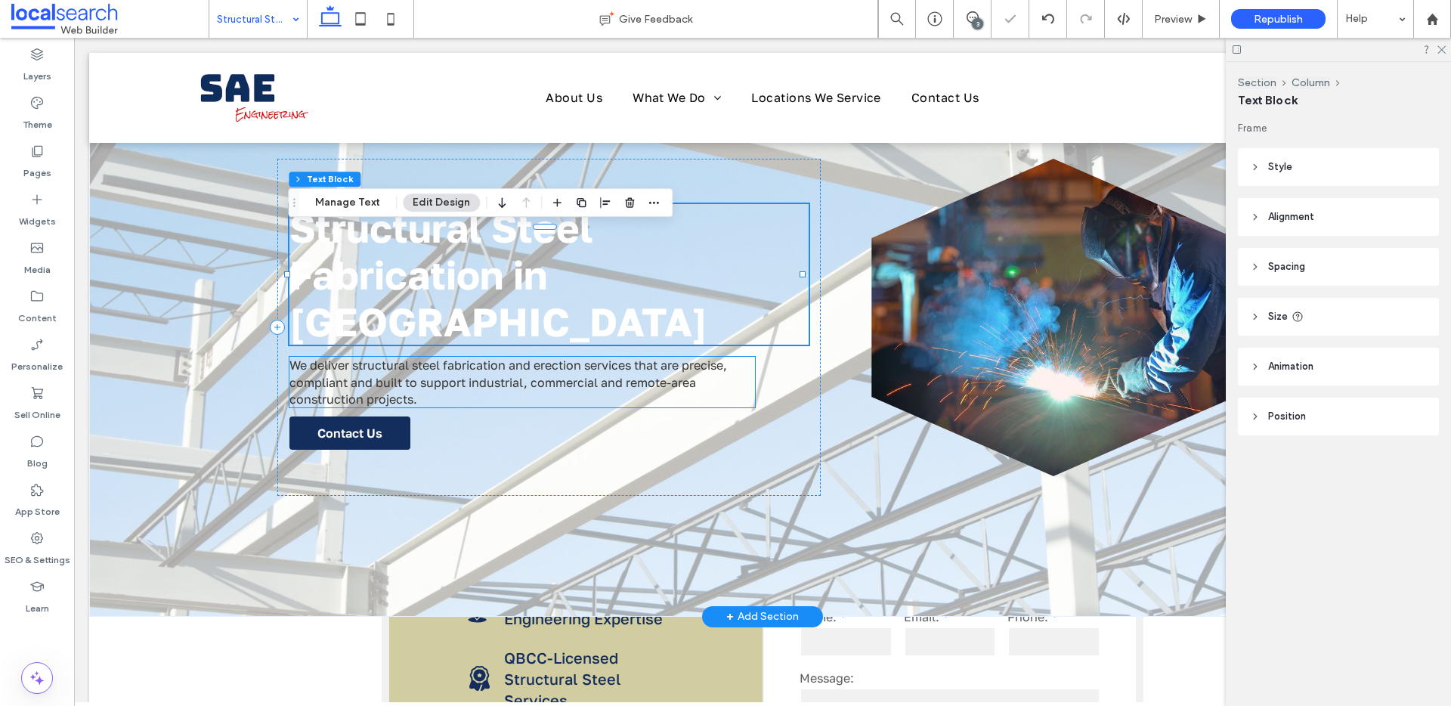
click at [599, 373] on p "We deliver structural steel fabrication and erection services that are precise,…" at bounding box center [521, 382] width 465 height 51
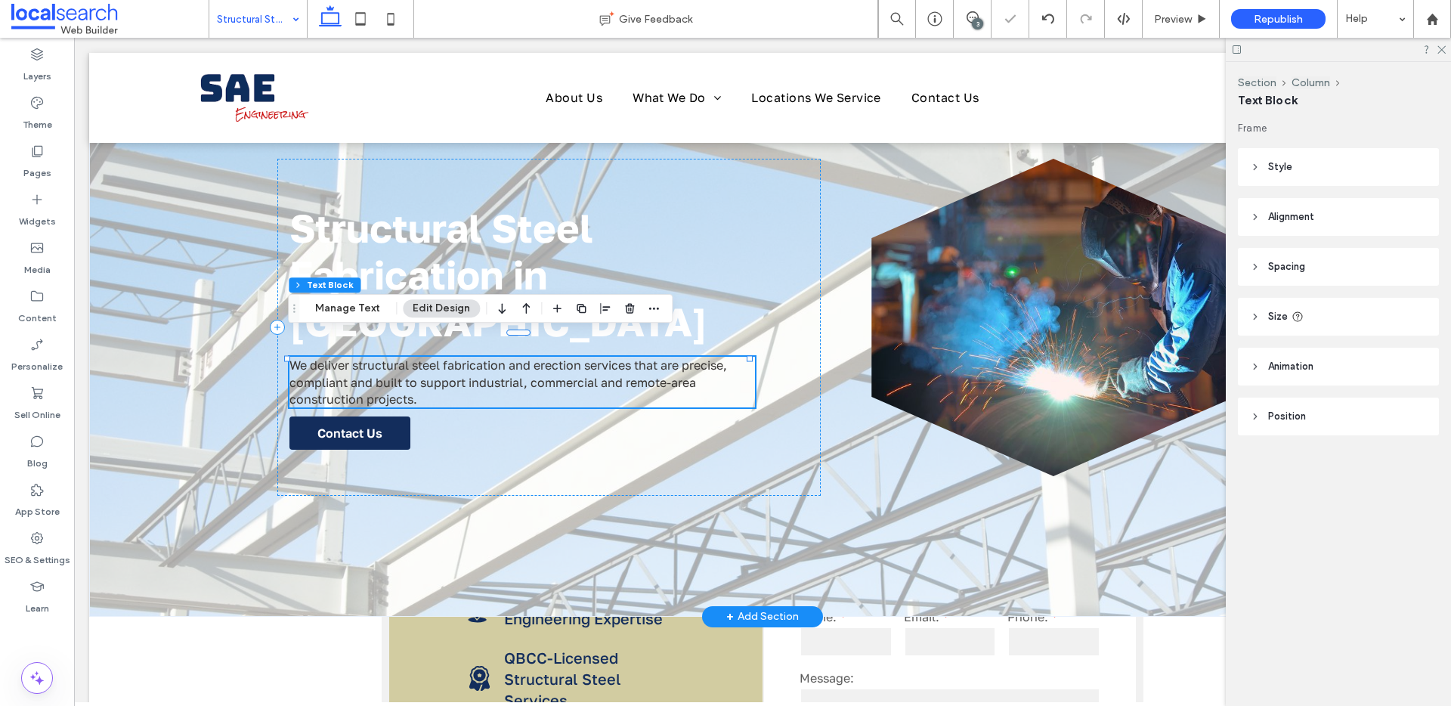
click at [599, 373] on p "We deliver structural steel fabrication and erection services that are precise,…" at bounding box center [521, 382] width 465 height 51
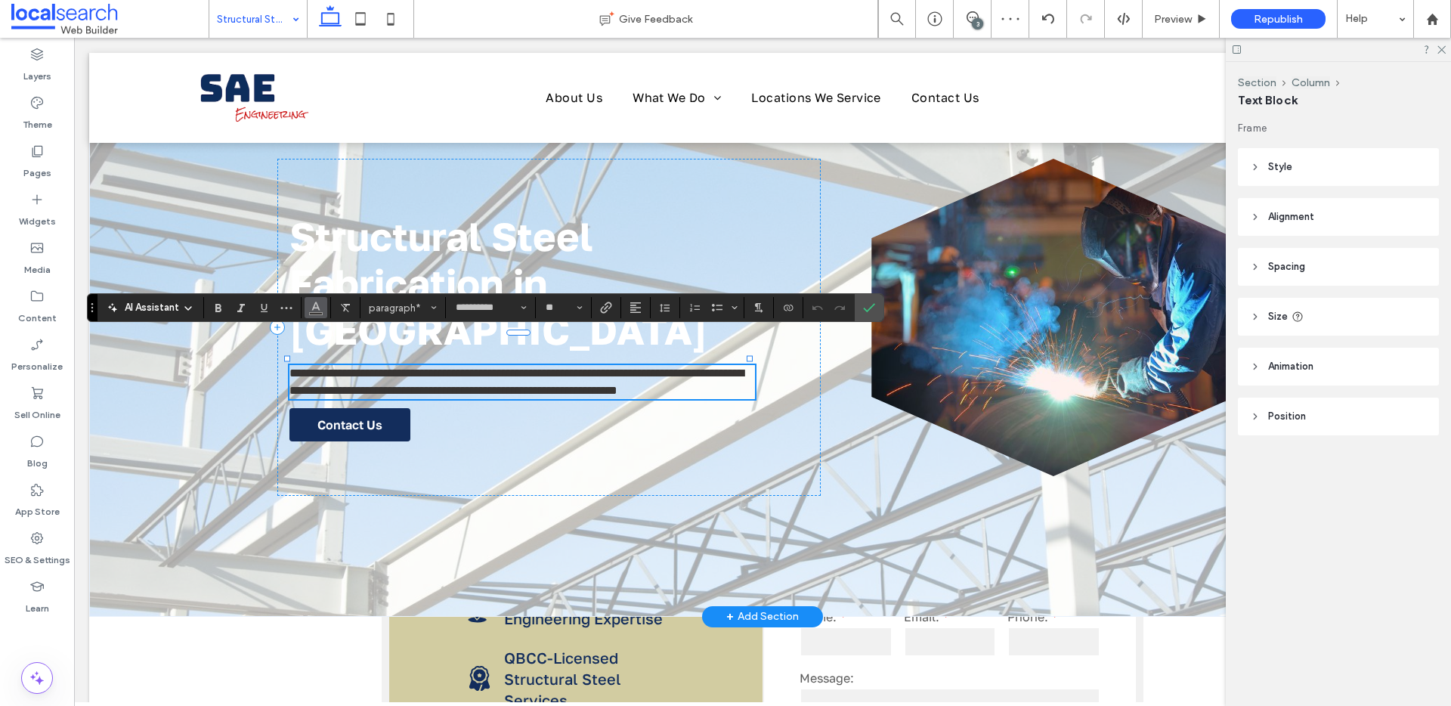
click at [310, 300] on icon "Color" at bounding box center [316, 306] width 12 height 12
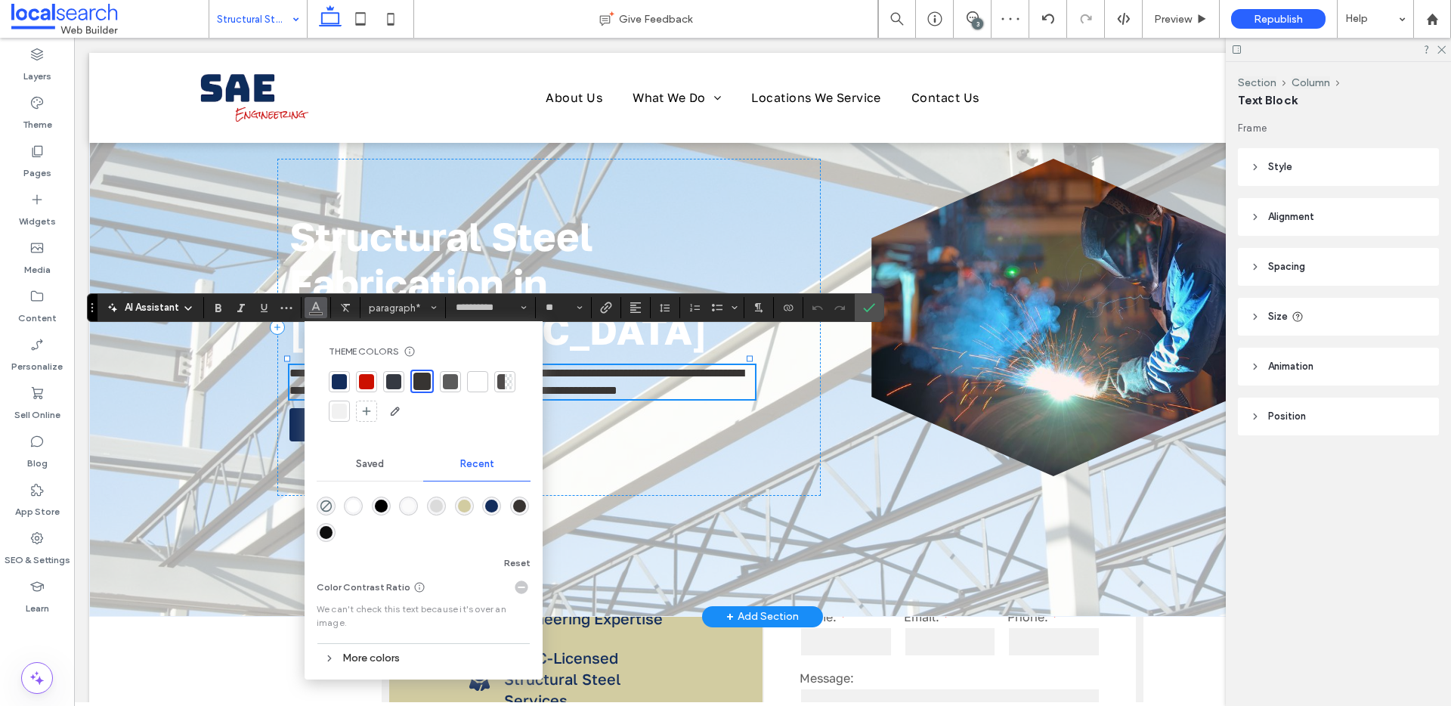
click at [481, 382] on div at bounding box center [477, 381] width 15 height 15
click at [867, 312] on icon "Confirm" at bounding box center [869, 308] width 12 height 12
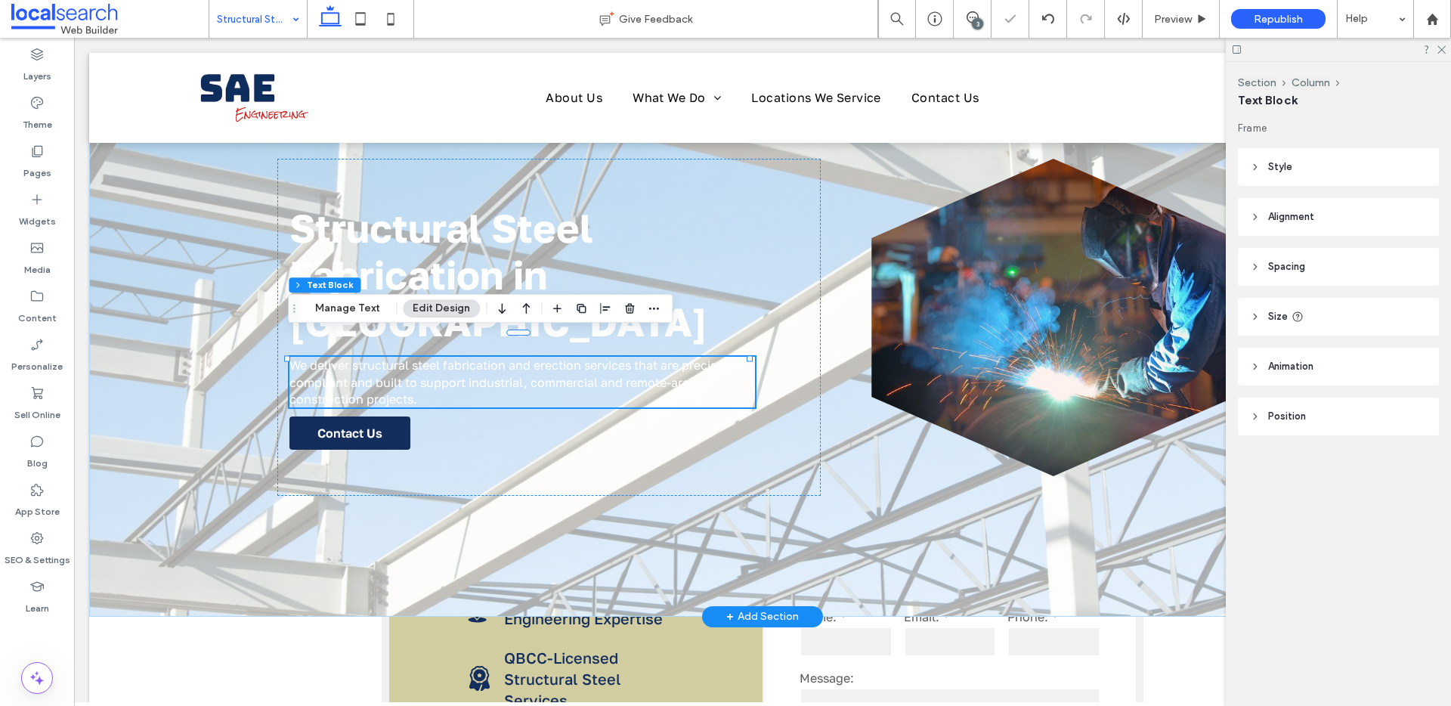
click at [205, 533] on div "Structural Steel Fabrication in Cairns We deliver structural steel fabrication …" at bounding box center [762, 335] width 1347 height 564
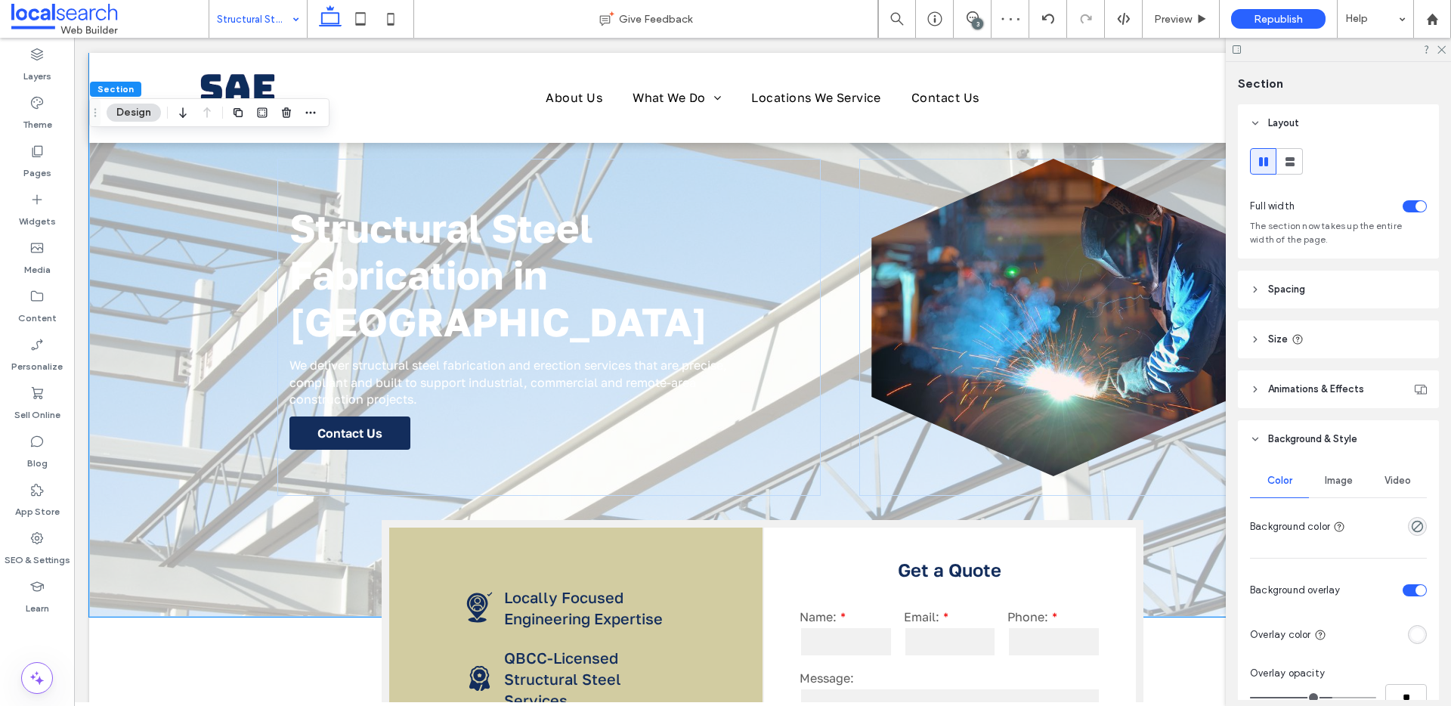
click at [1411, 630] on div "rgba(255, 255, 255, 1)" at bounding box center [1417, 634] width 13 height 13
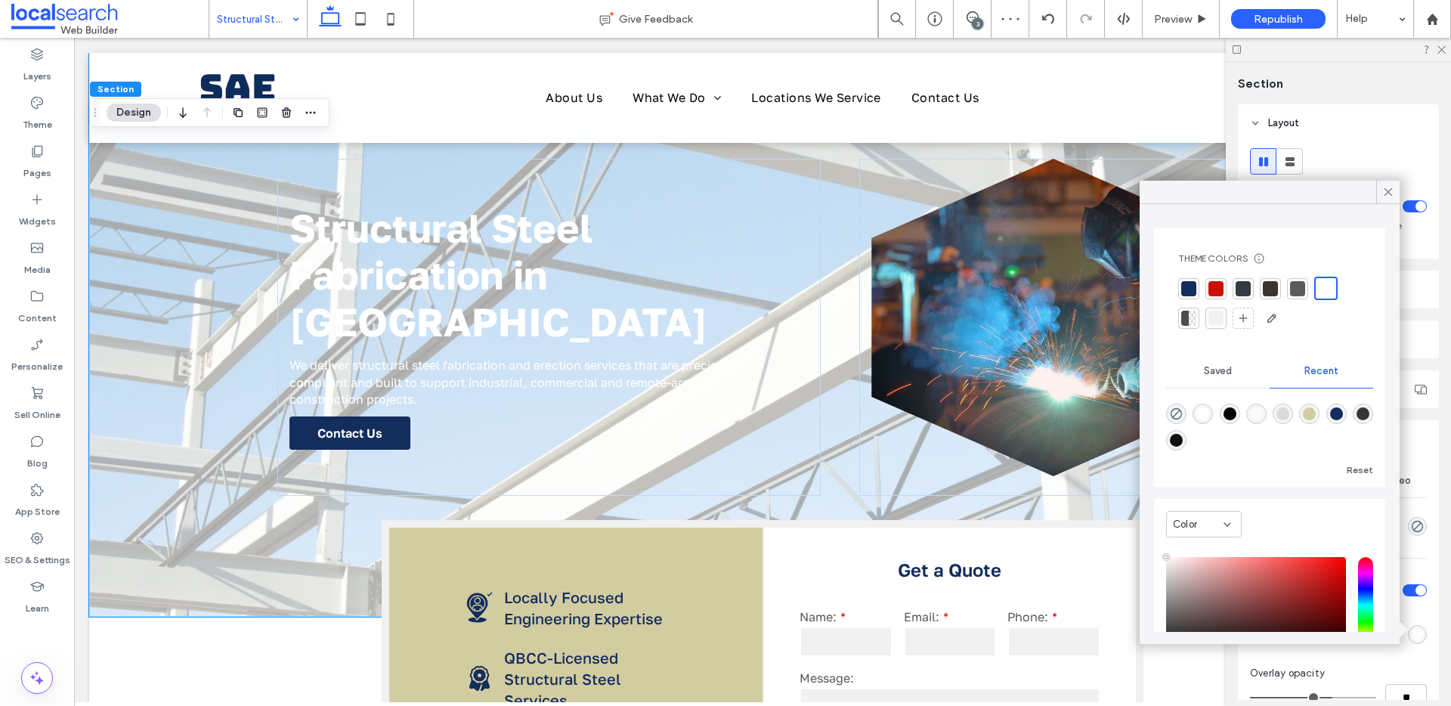
click at [1233, 413] on div "rgba(0, 0, 0, 1)" at bounding box center [1230, 413] width 13 height 13
type input "*******"
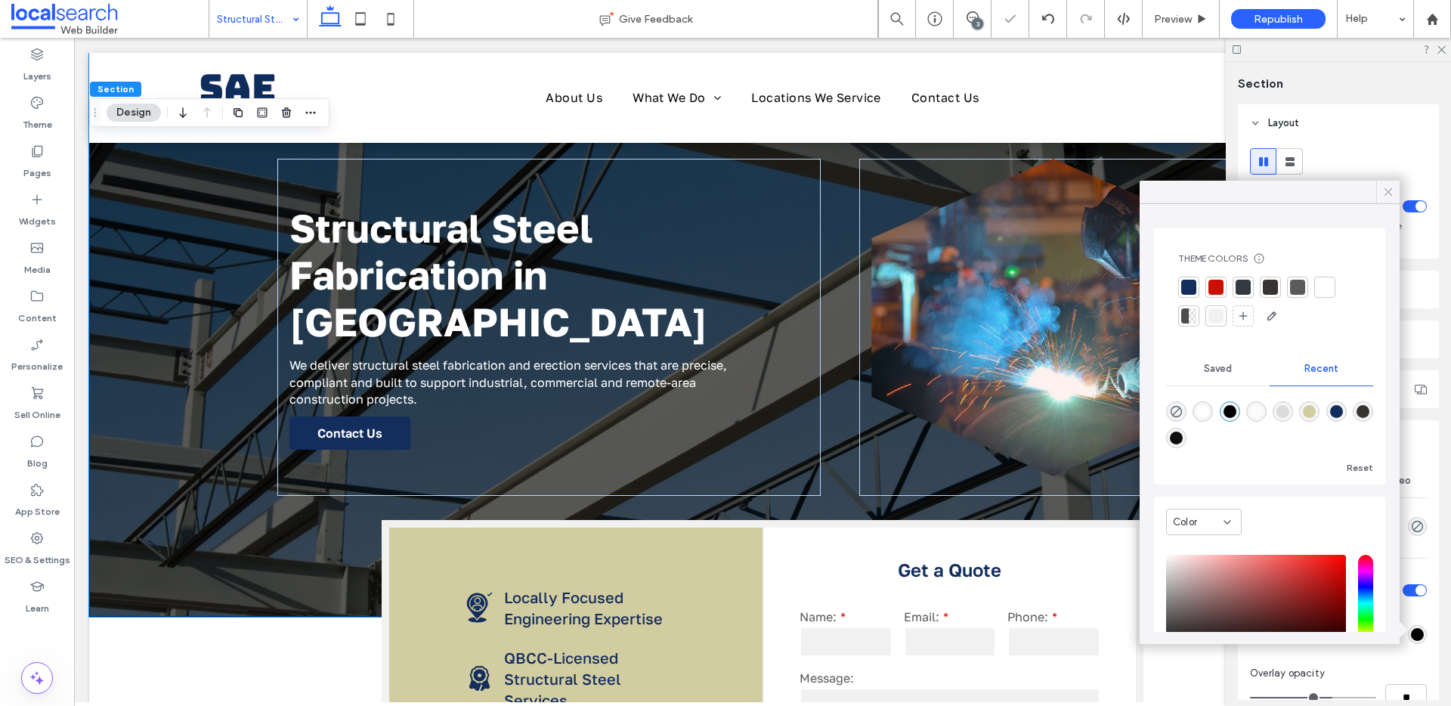
click at [1382, 192] on icon at bounding box center [1388, 192] width 14 height 14
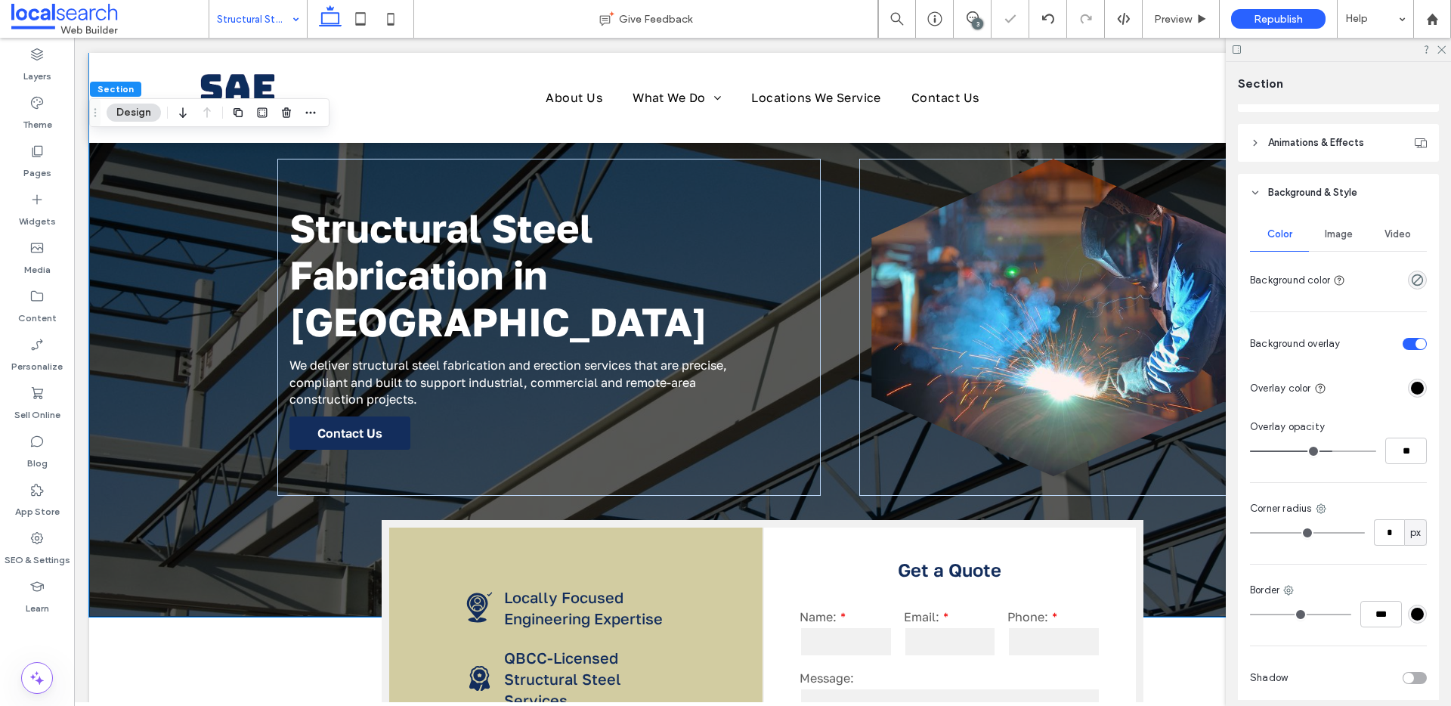
scroll to position [252, 0]
click at [1397, 432] on input "**" at bounding box center [1406, 445] width 42 height 26
type input "**"
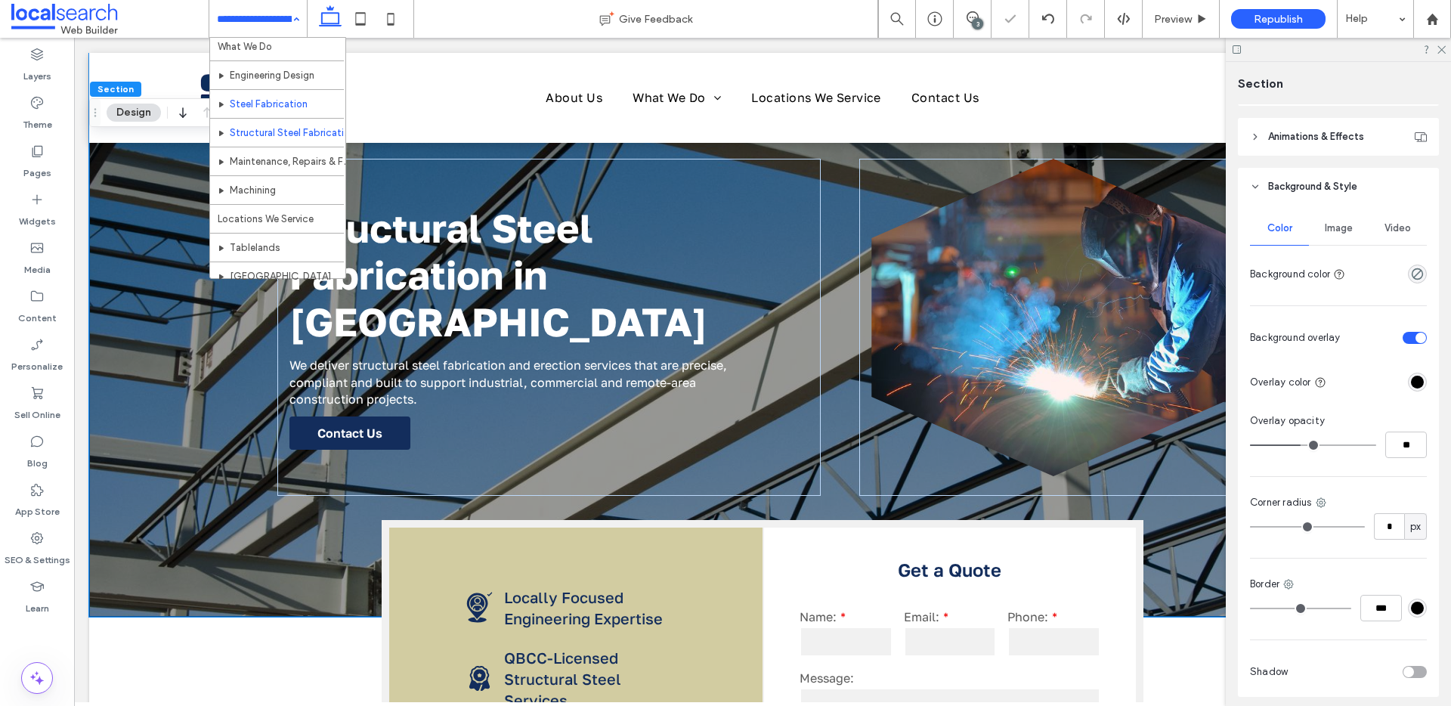
scroll to position [102, 0]
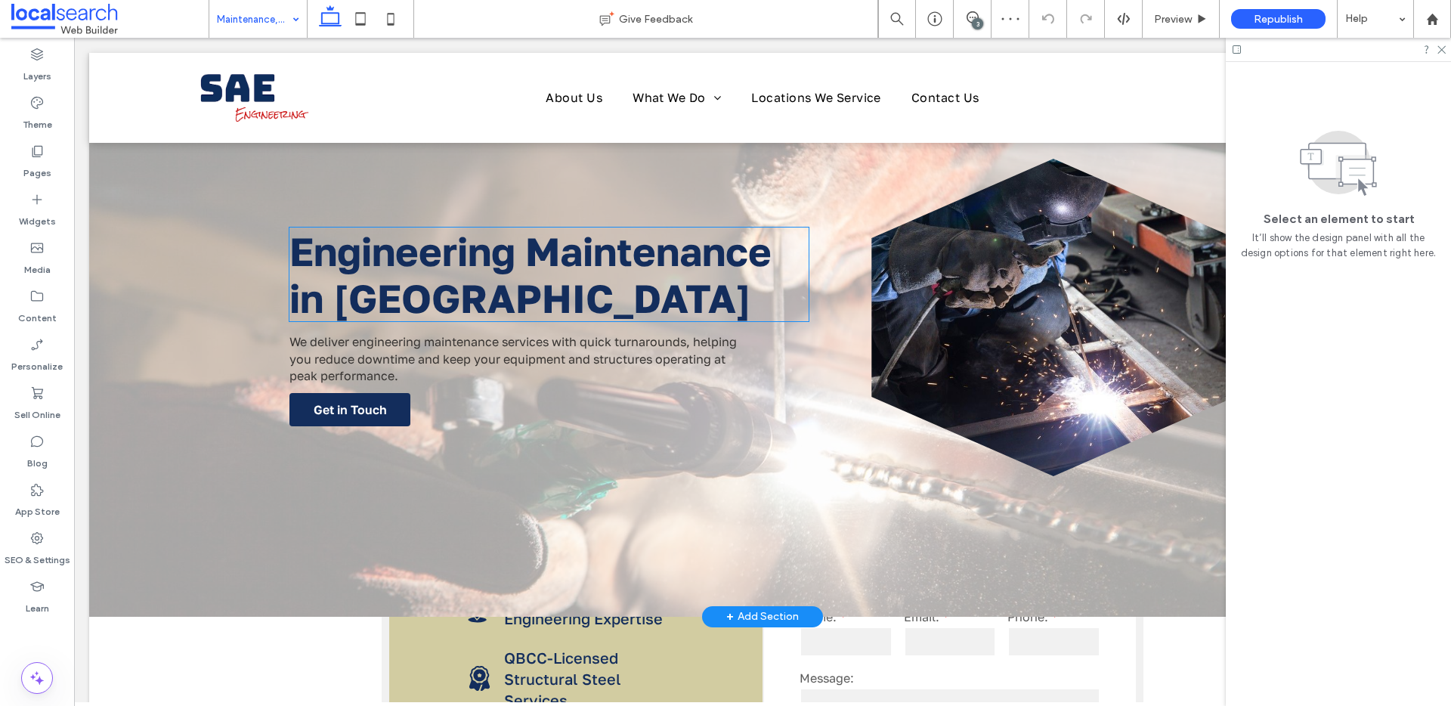
click at [538, 292] on h1 "Engineering Maintenance in Cairns" at bounding box center [548, 274] width 519 height 94
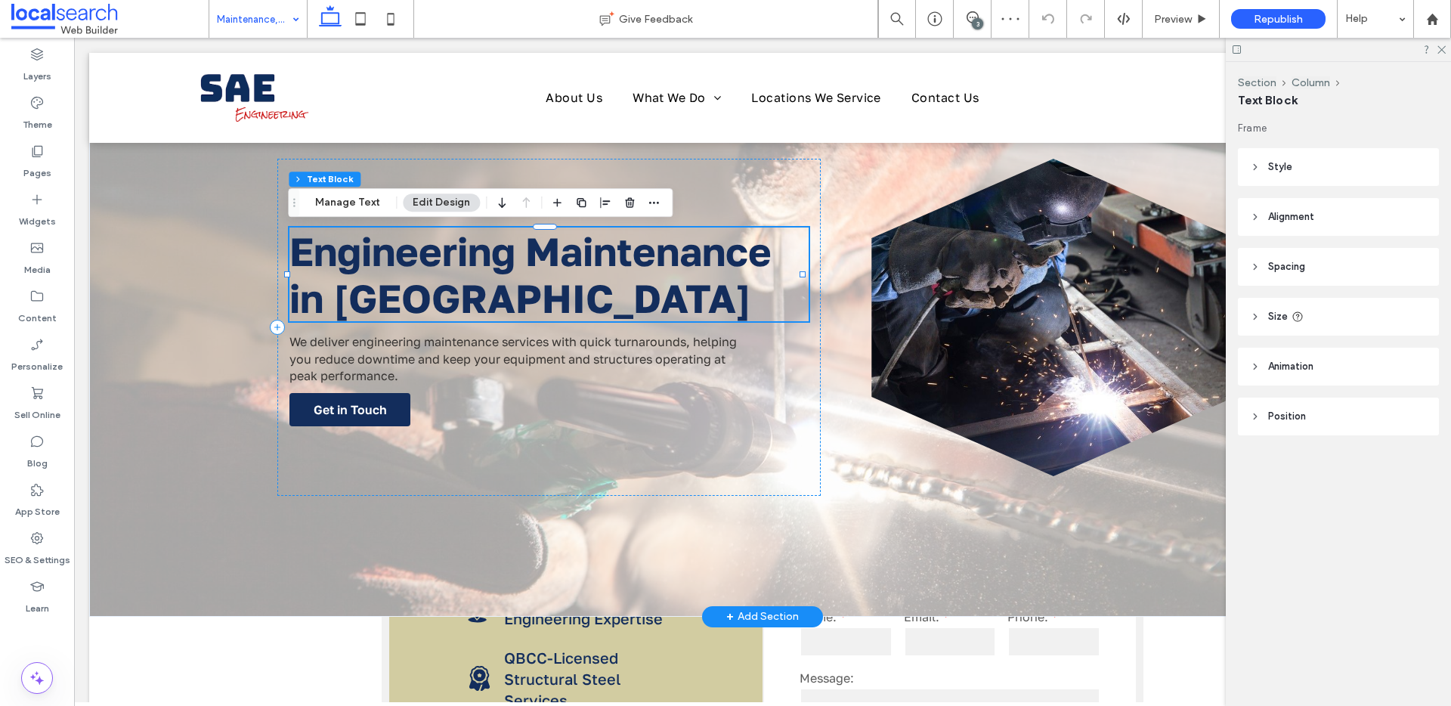
click at [538, 292] on h1 "Engineering Maintenance in Cairns" at bounding box center [548, 274] width 519 height 94
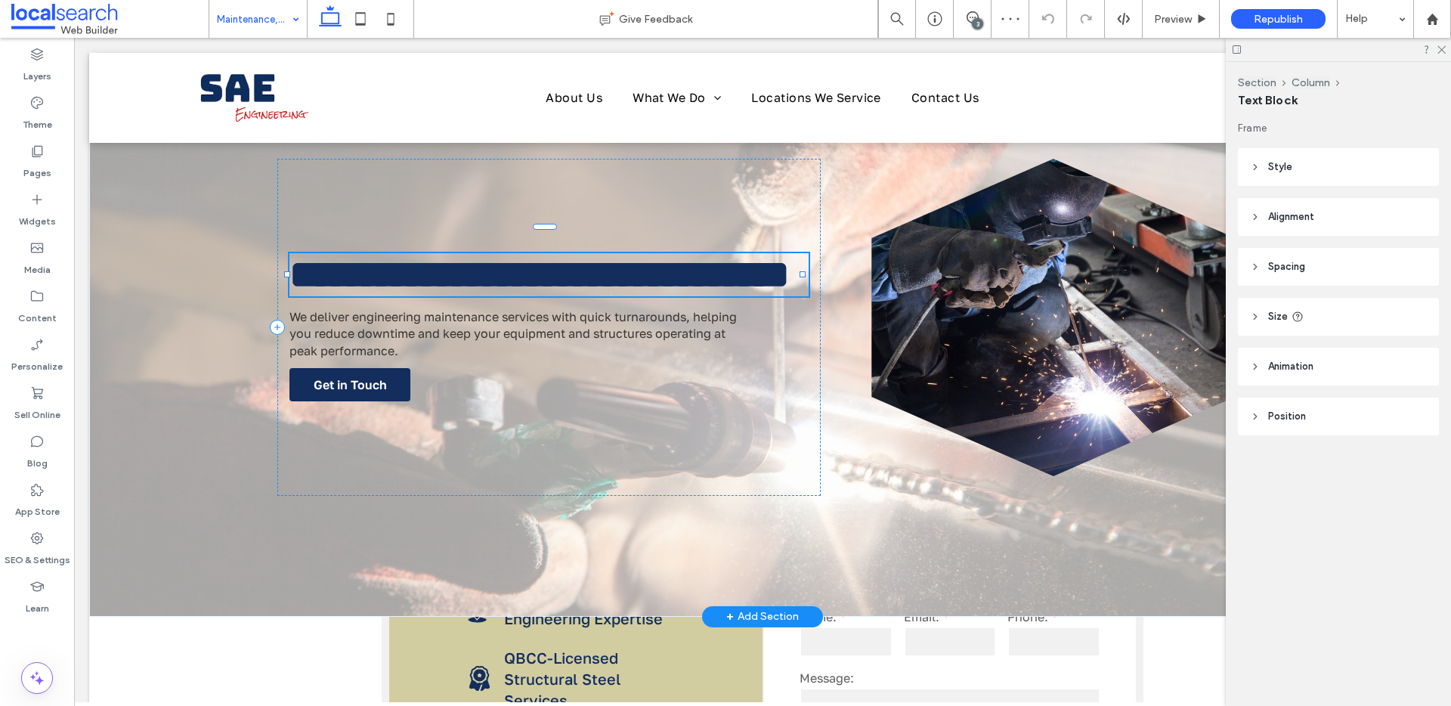
type input "**********"
type input "**"
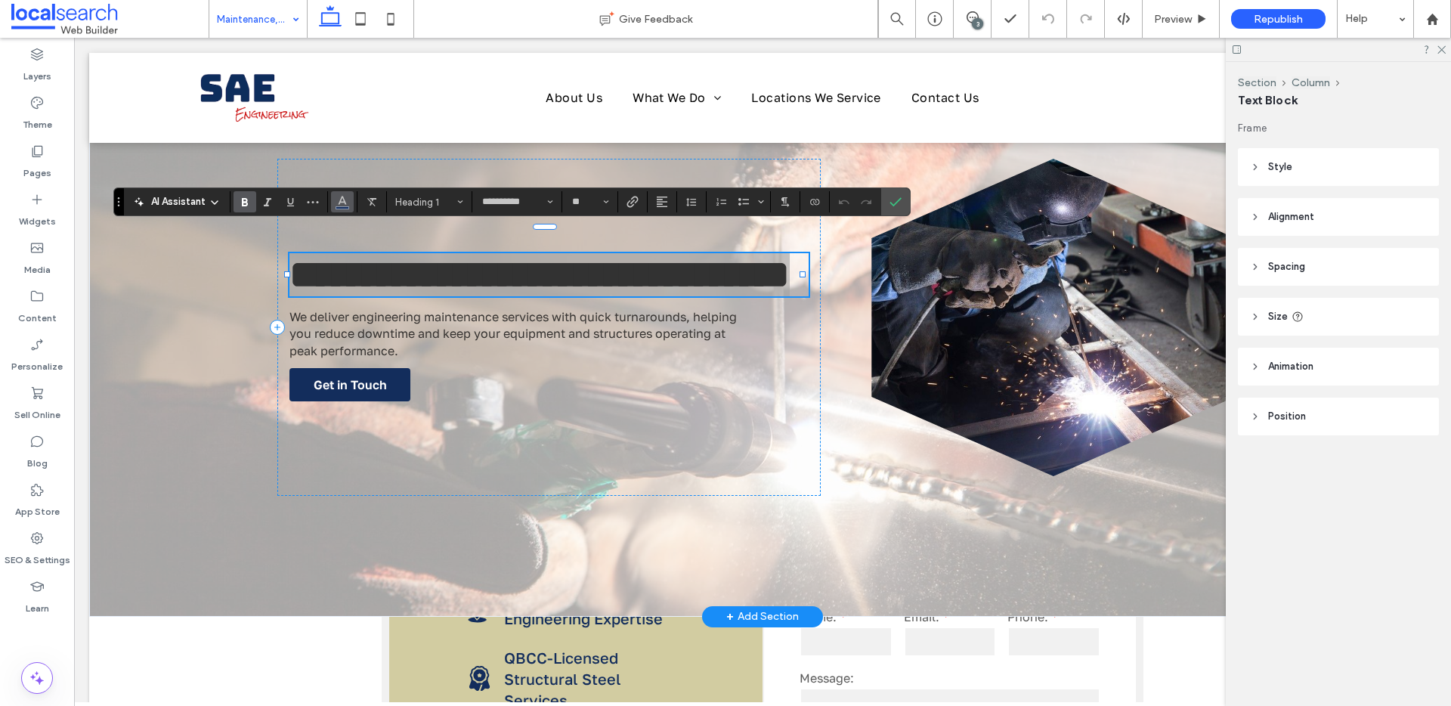
click at [339, 199] on icon "Color" at bounding box center [342, 200] width 12 height 12
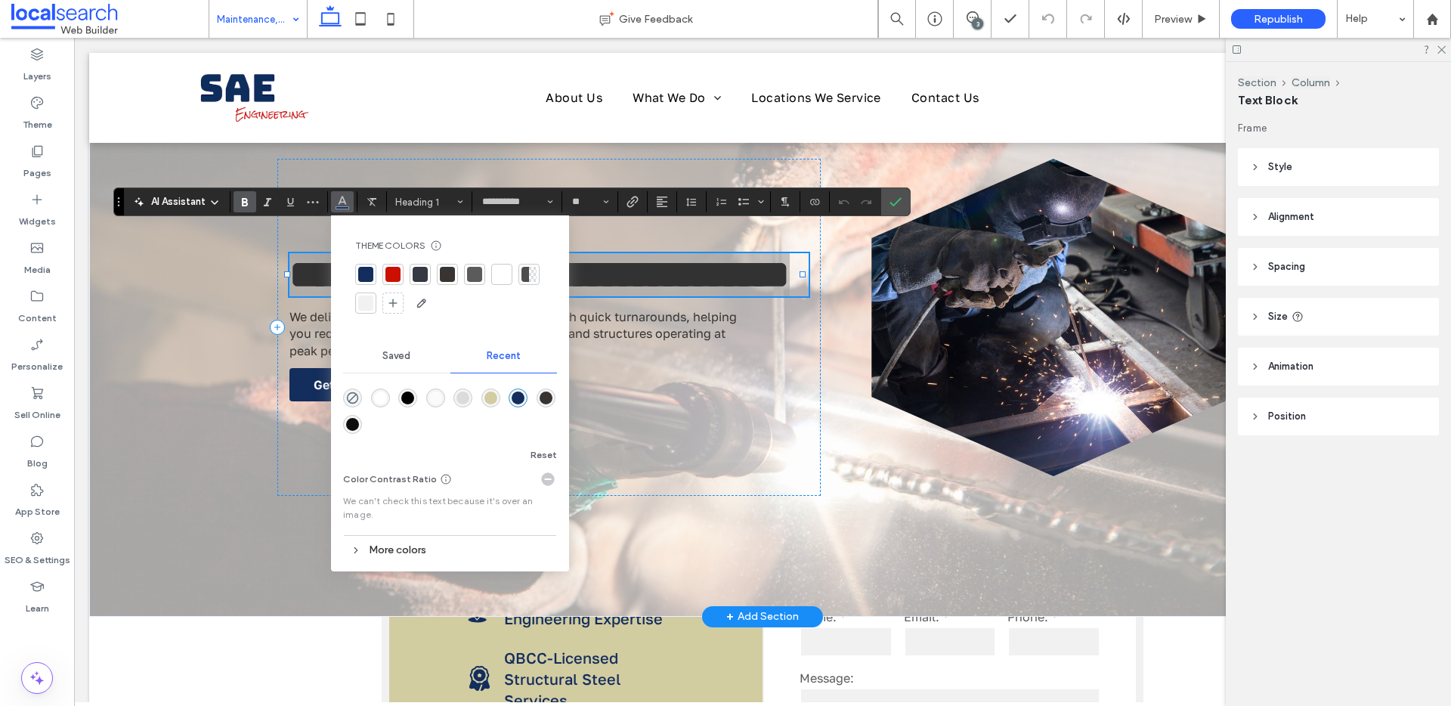
click at [433, 404] on div "rgba(251, 251, 251, 1)" at bounding box center [435, 397] width 19 height 19
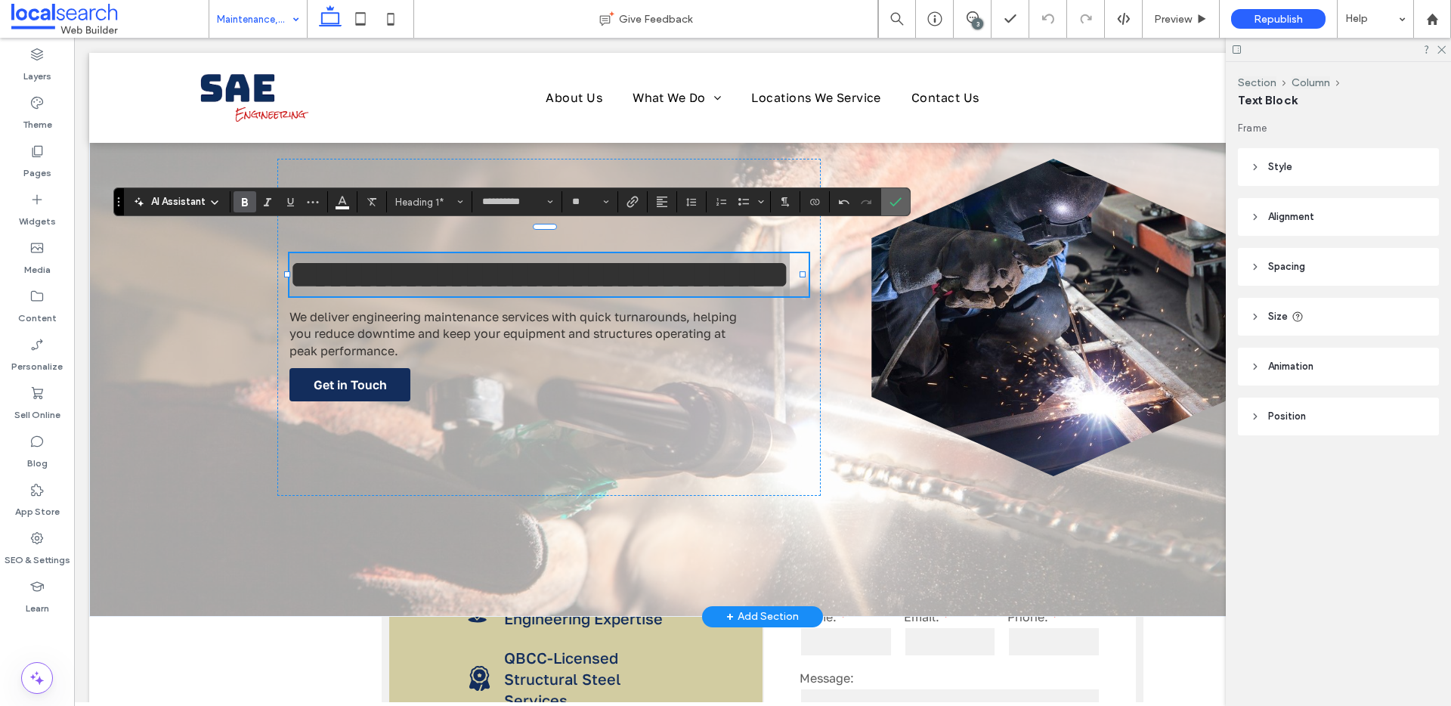
click at [899, 204] on icon "Confirm" at bounding box center [895, 202] width 12 height 12
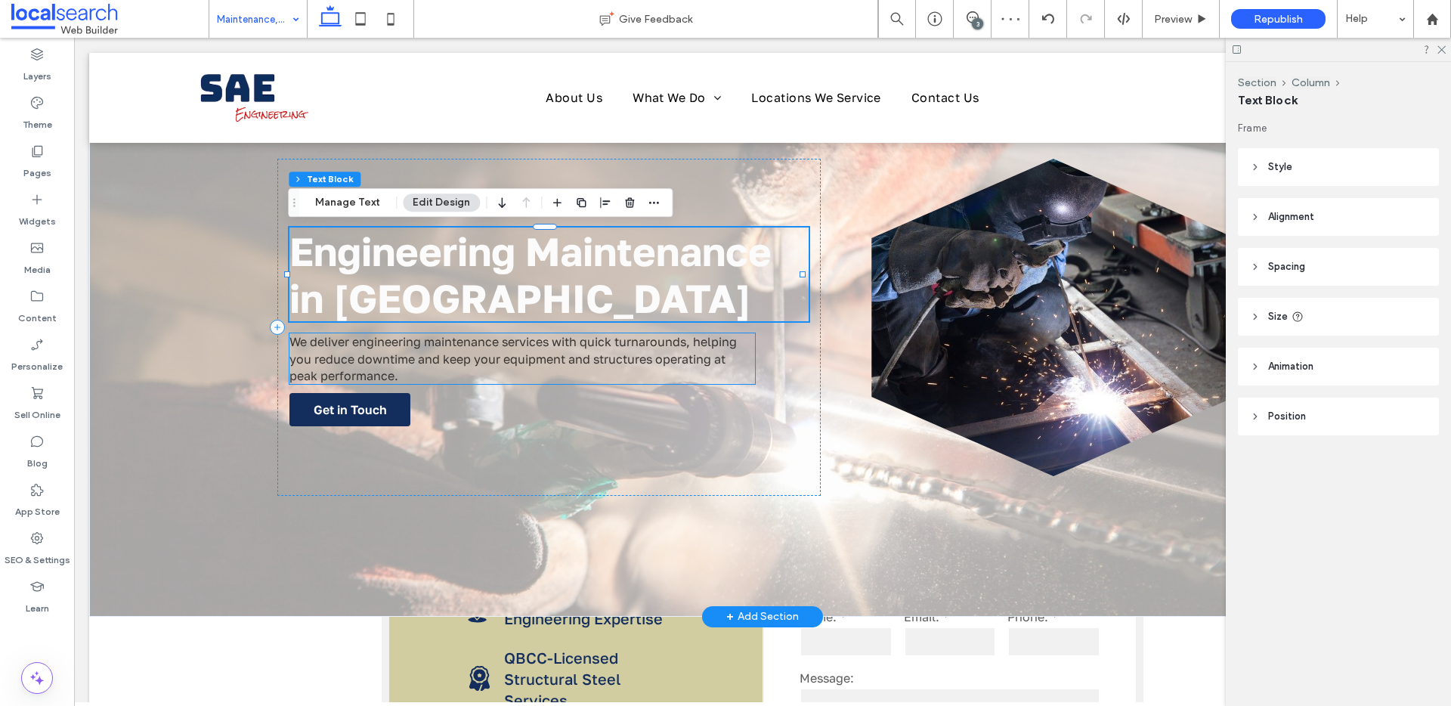
click at [502, 360] on span "We deliver engineering maintenance services with quick turnarounds, helping you…" at bounding box center [512, 358] width 447 height 49
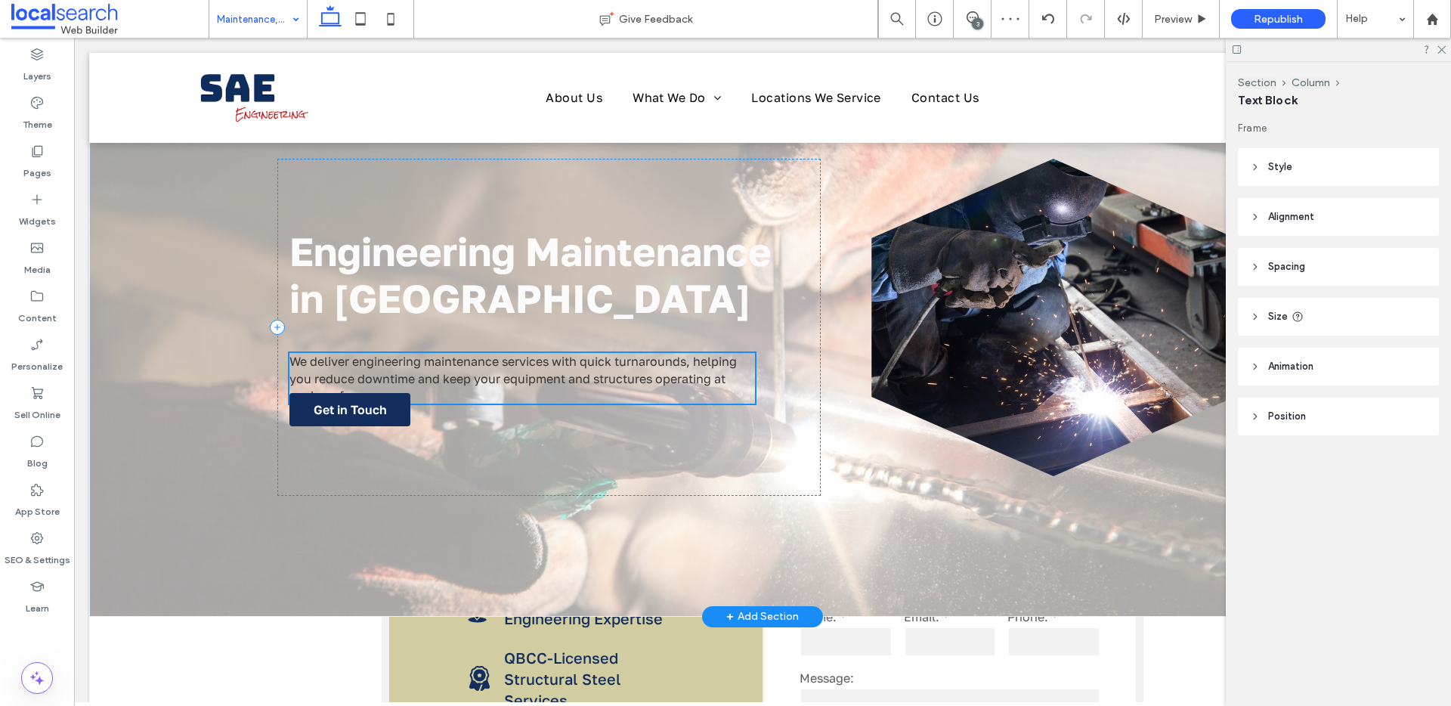
type input "****"
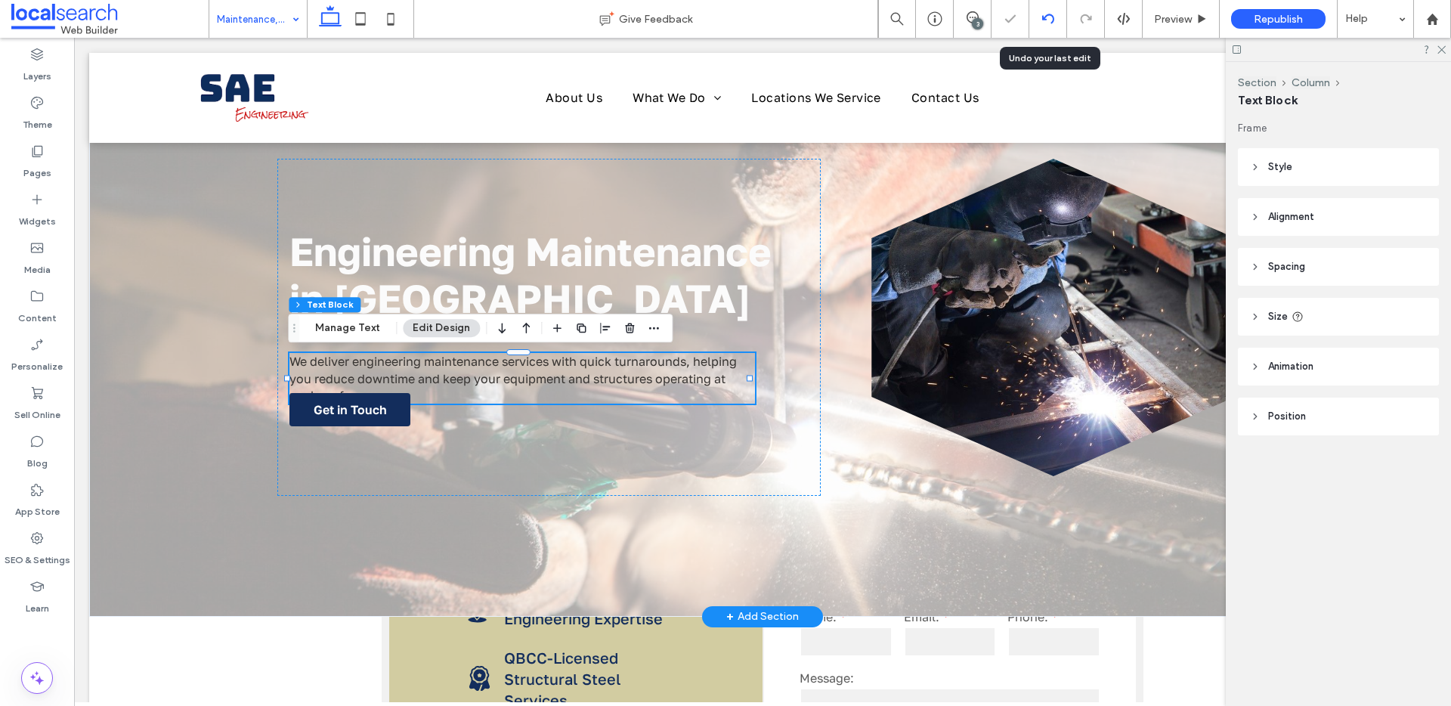
click at [1042, 13] on icon at bounding box center [1048, 19] width 12 height 12
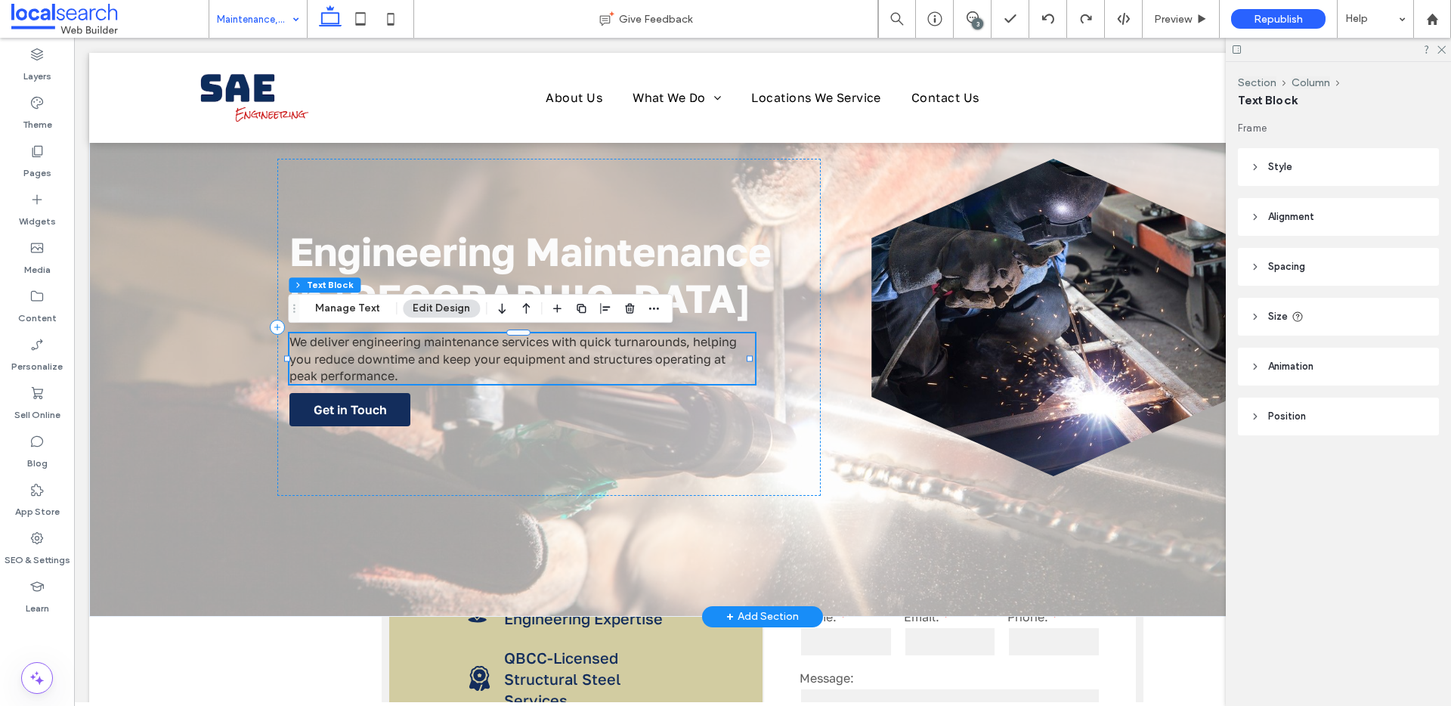
click at [635, 352] on span "We deliver engineering maintenance services with quick turnarounds, helping you…" at bounding box center [512, 358] width 447 height 49
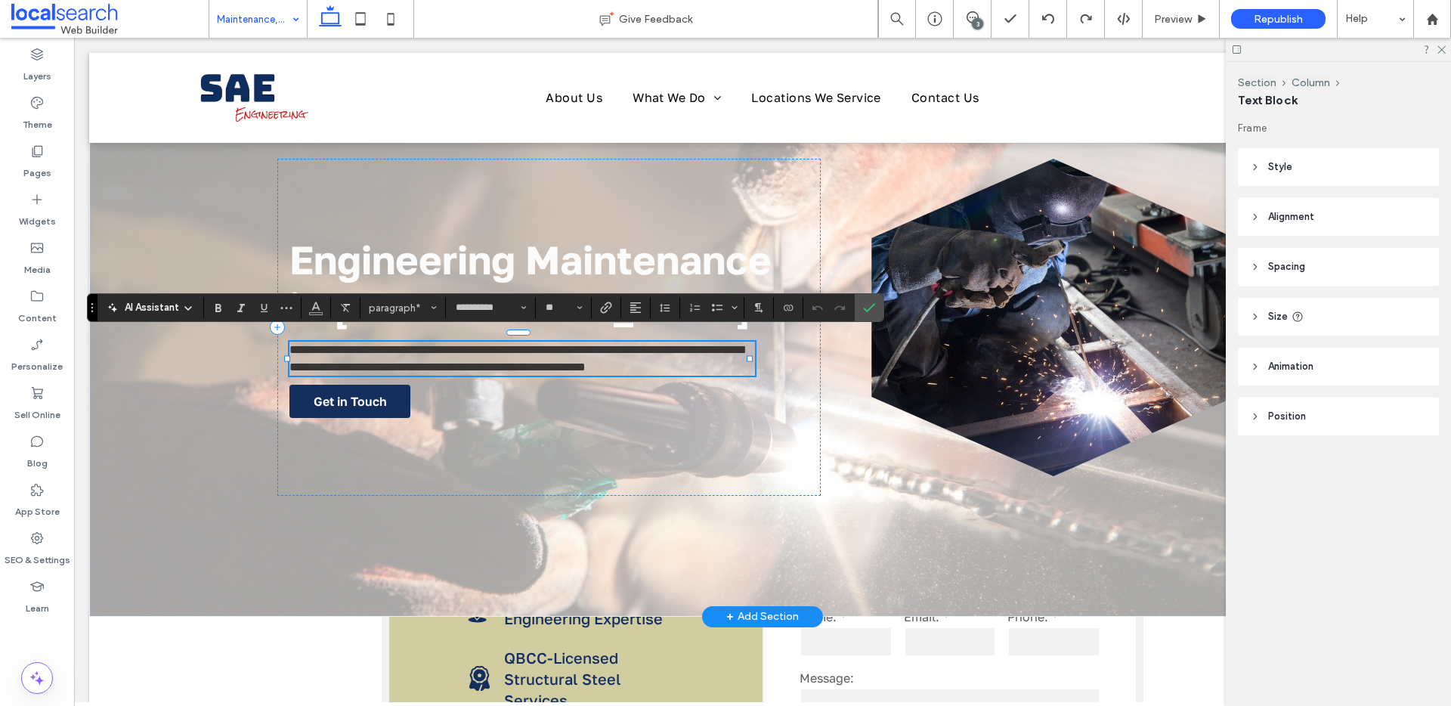
click at [635, 352] on span "**********" at bounding box center [516, 358] width 454 height 28
click at [309, 314] on button "Color" at bounding box center [316, 307] width 23 height 21
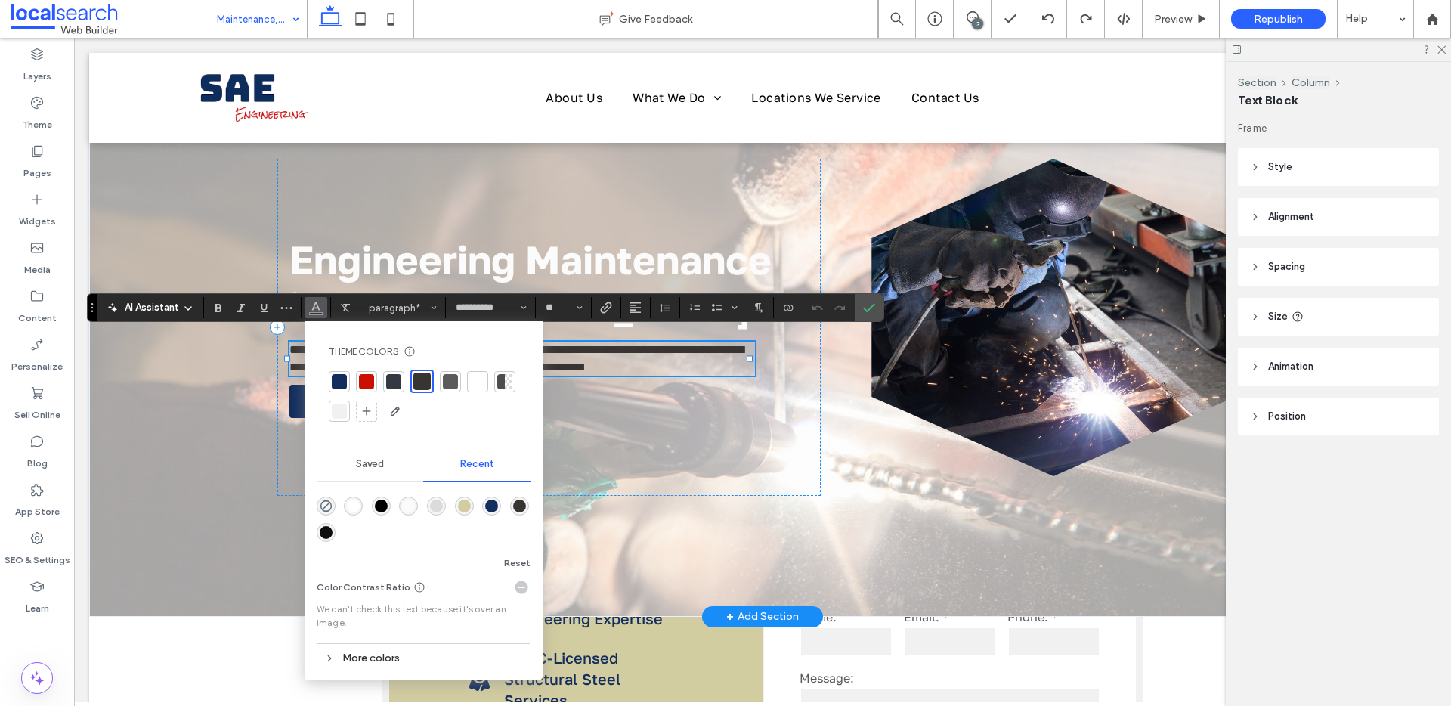
click at [478, 386] on div at bounding box center [477, 381] width 15 height 15
drag, startPoint x: 869, startPoint y: 312, endPoint x: 787, endPoint y: 272, distance: 91.6
click at [869, 312] on icon "Confirm" at bounding box center [869, 308] width 12 height 12
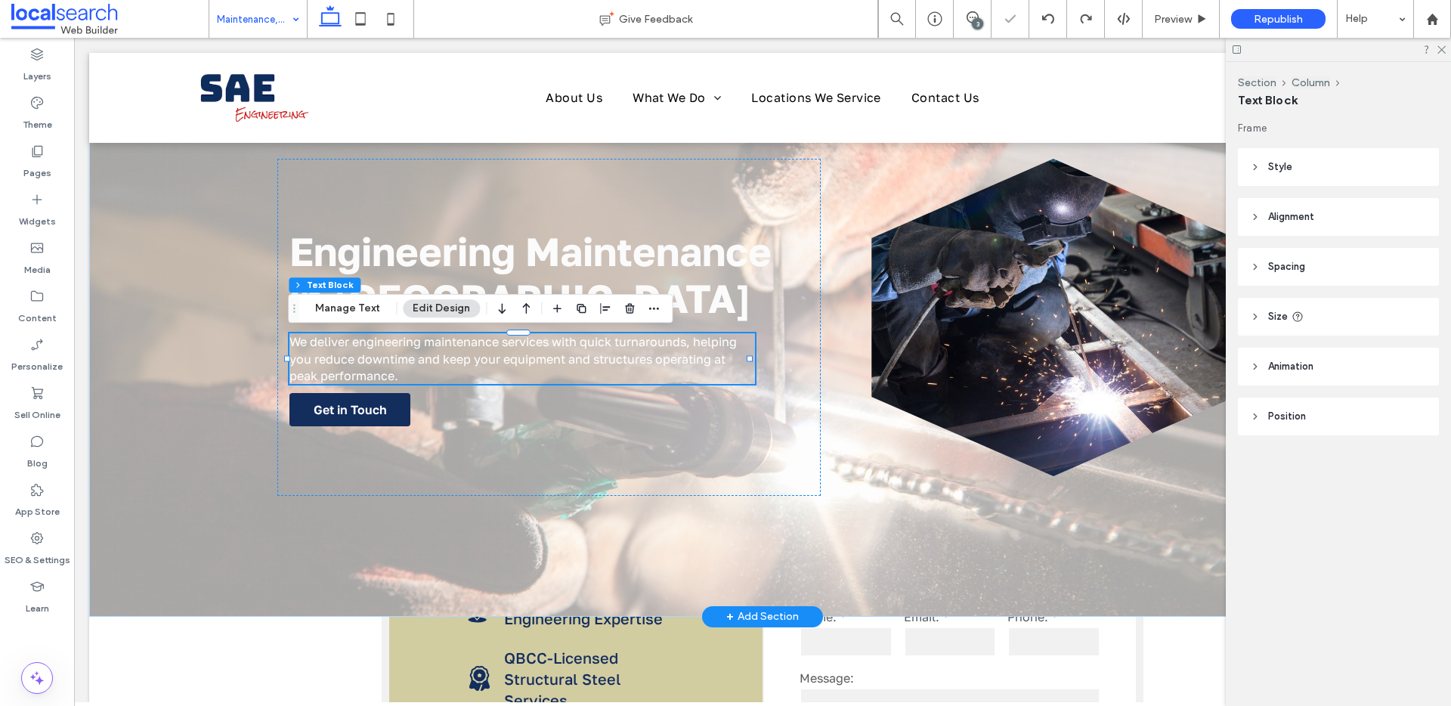
click at [244, 582] on div "Engineering Maintenance in Cairns We deliver engineering maintenance services w…" at bounding box center [762, 335] width 1347 height 564
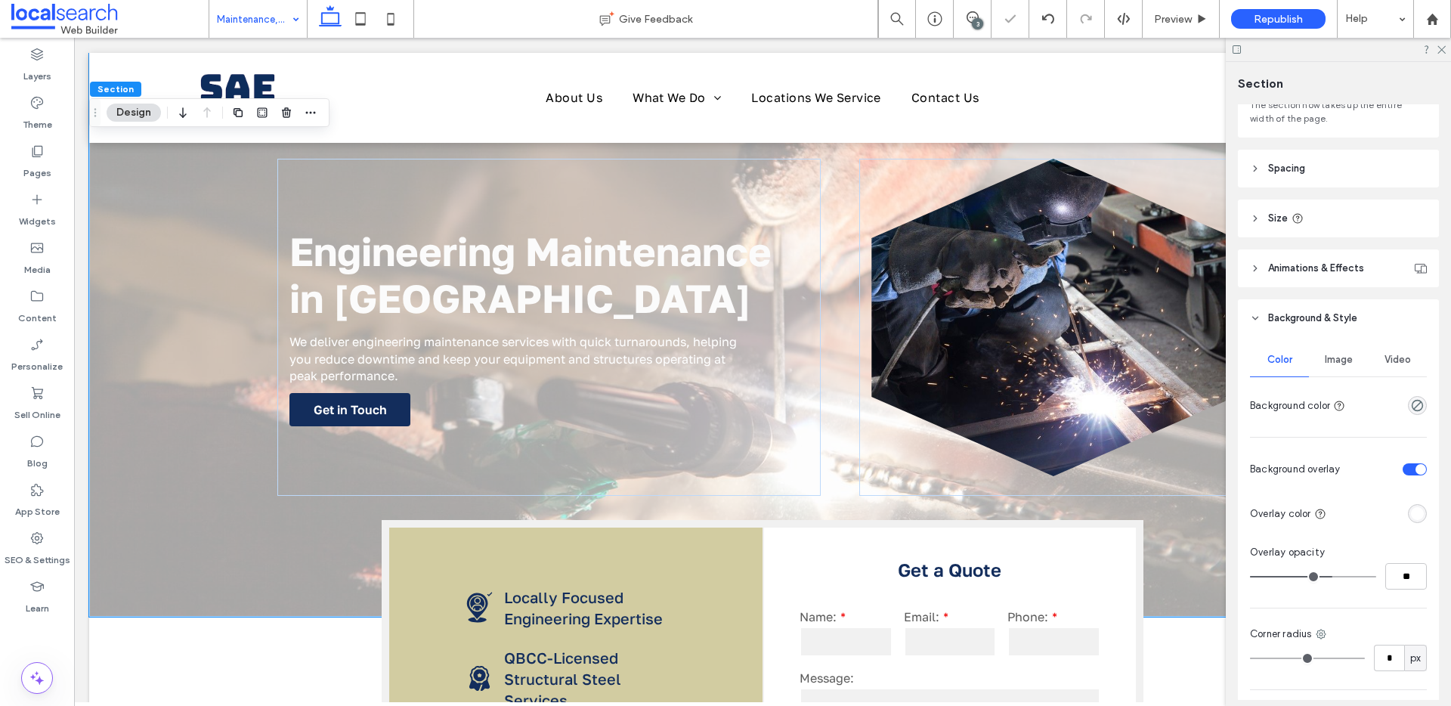
scroll to position [123, 0]
click at [1411, 510] on div "rgba(255, 255, 255, 1)" at bounding box center [1417, 511] width 13 height 13
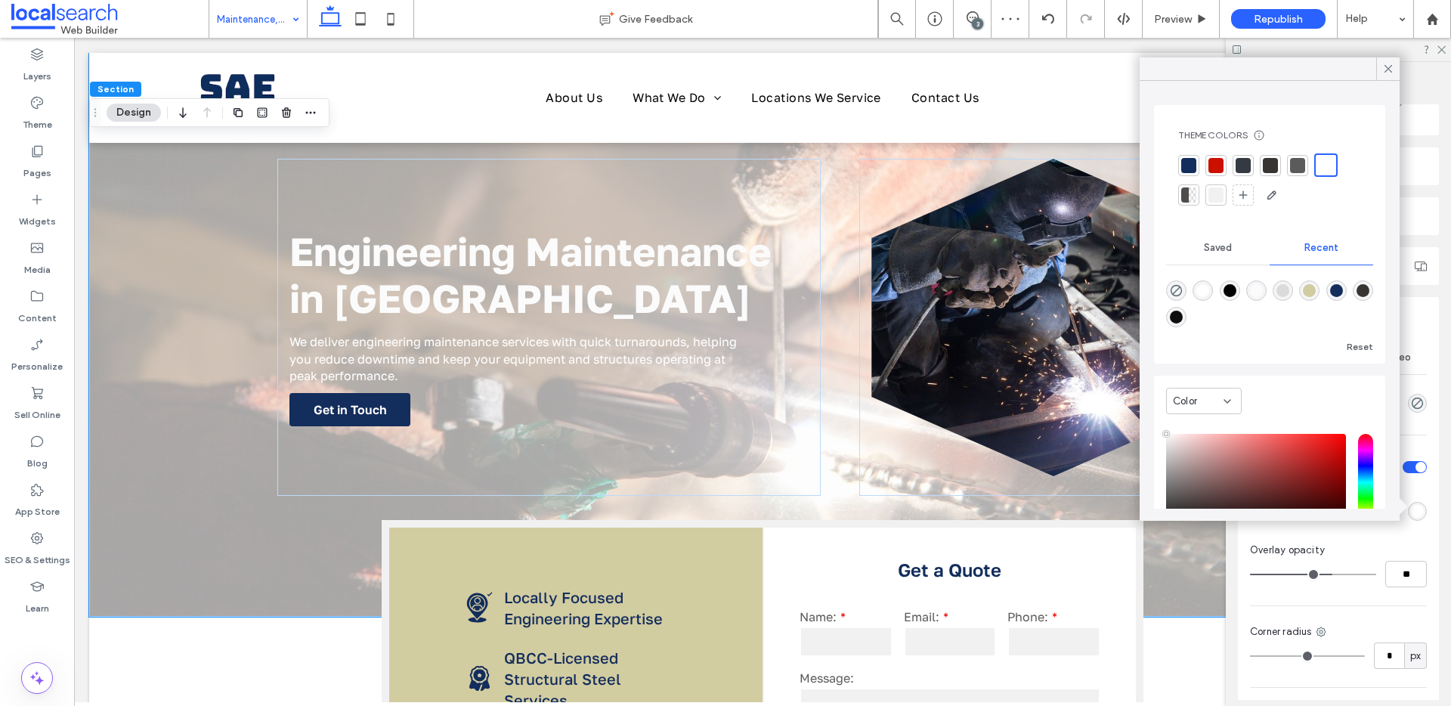
click at [1234, 289] on div "rgba(0, 0, 0, 1)" at bounding box center [1230, 290] width 13 height 13
type input "*******"
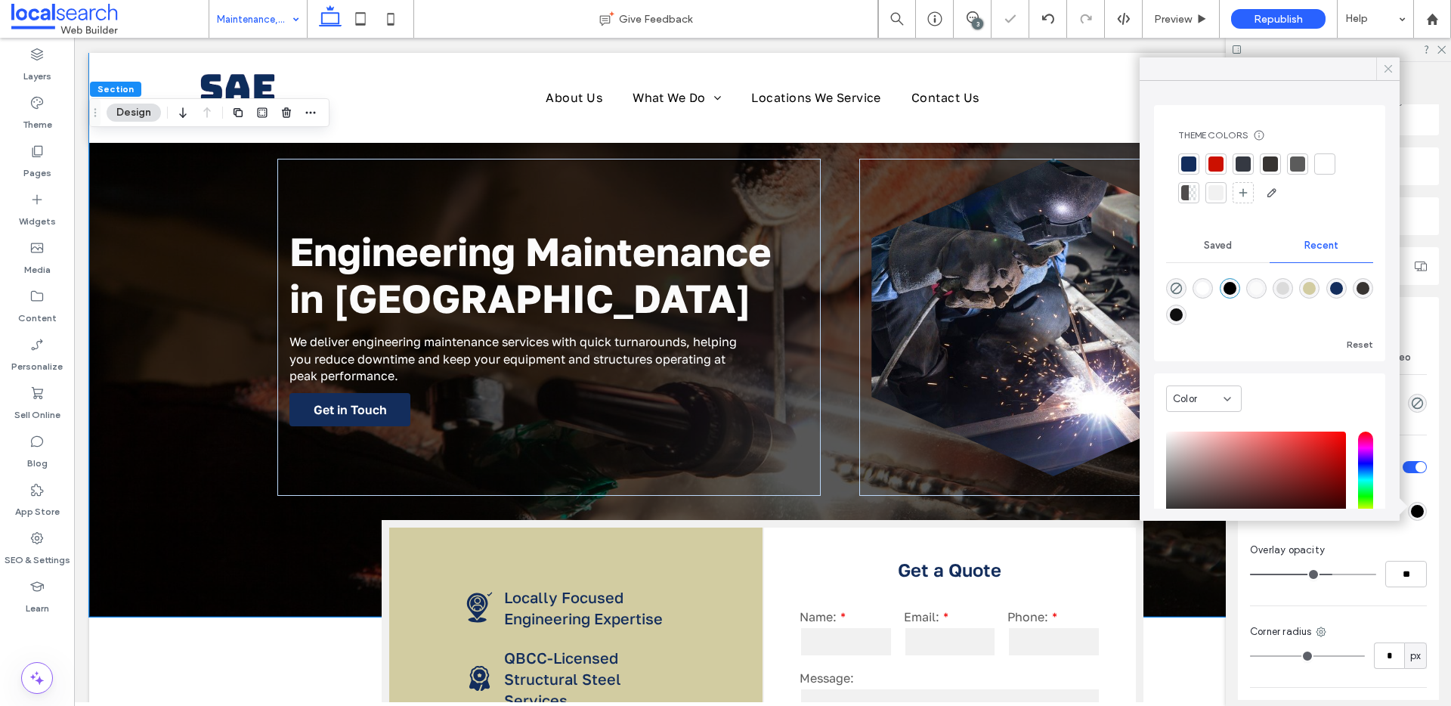
click at [1384, 70] on icon at bounding box center [1388, 69] width 14 height 14
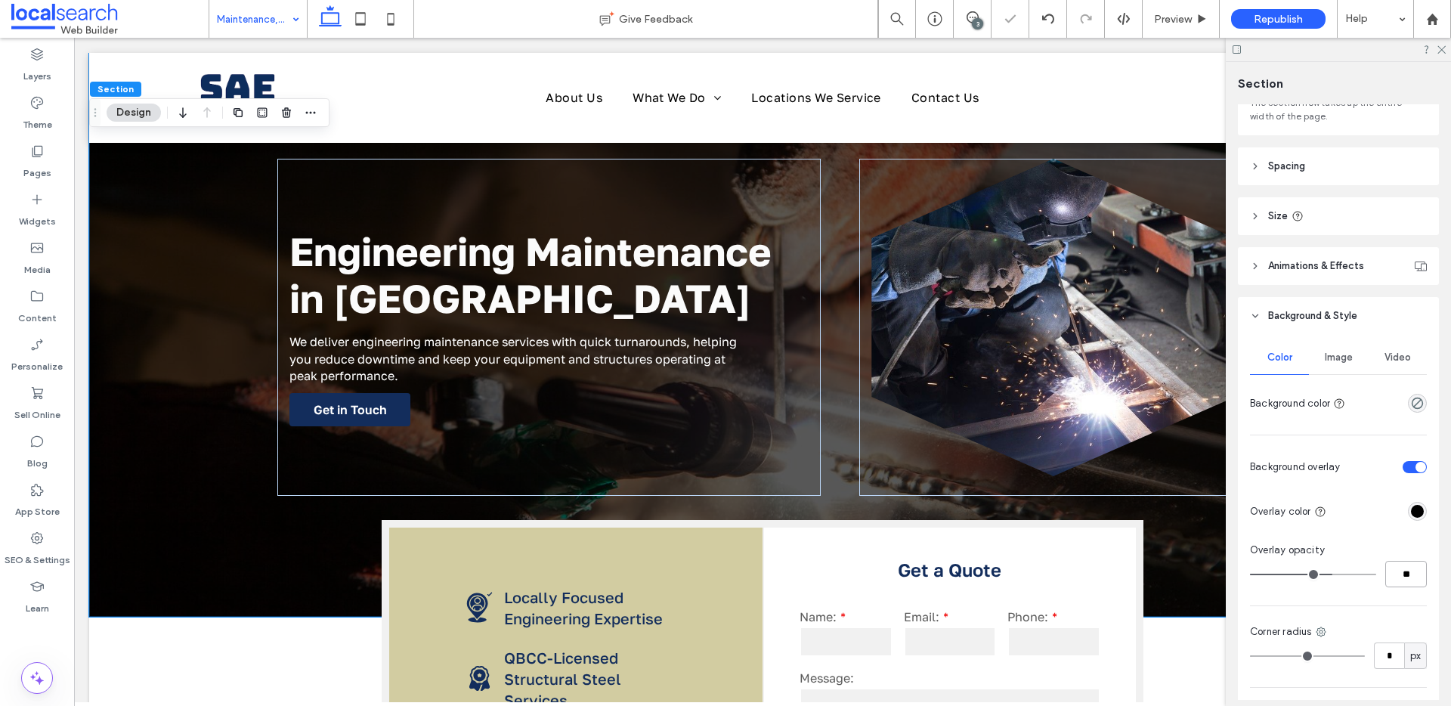
click at [1396, 572] on input "**" at bounding box center [1406, 574] width 42 height 26
type input "**"
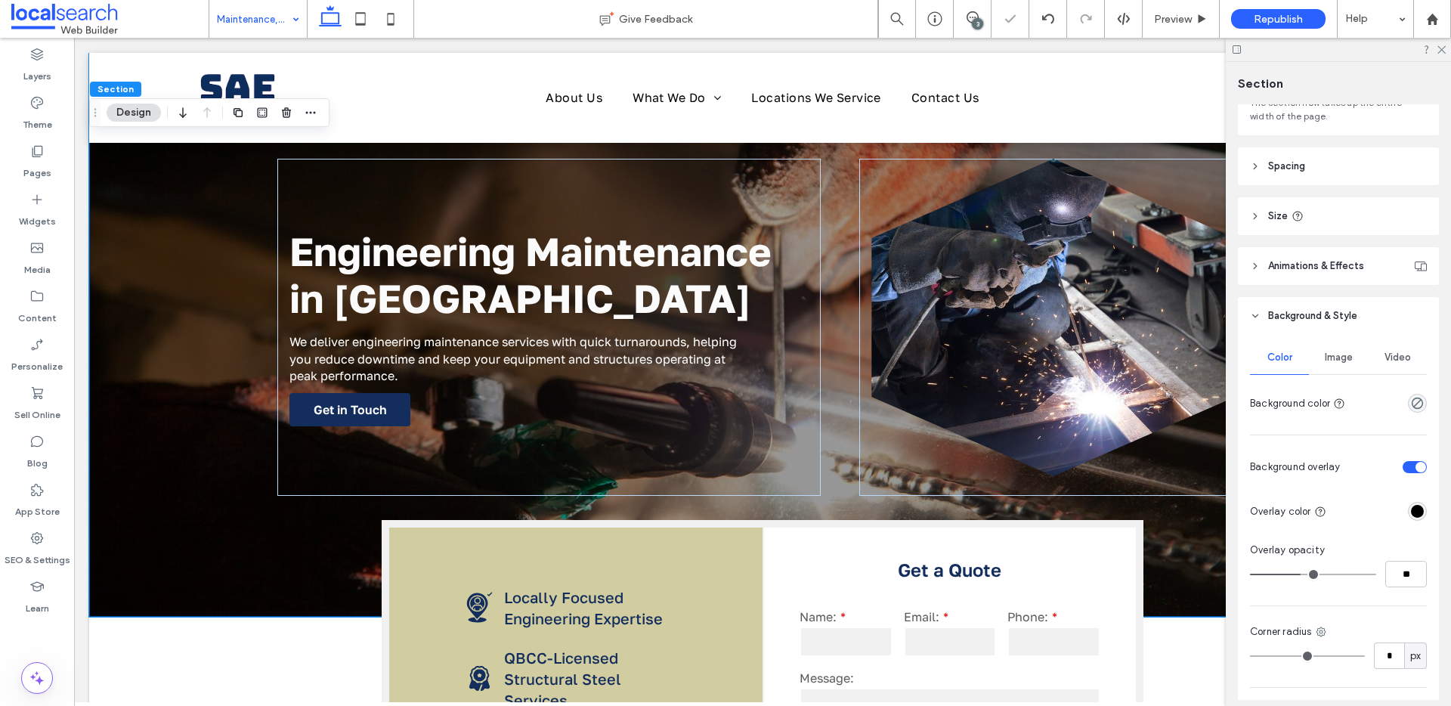
click at [1445, 47] on icon at bounding box center [1441, 49] width 10 height 10
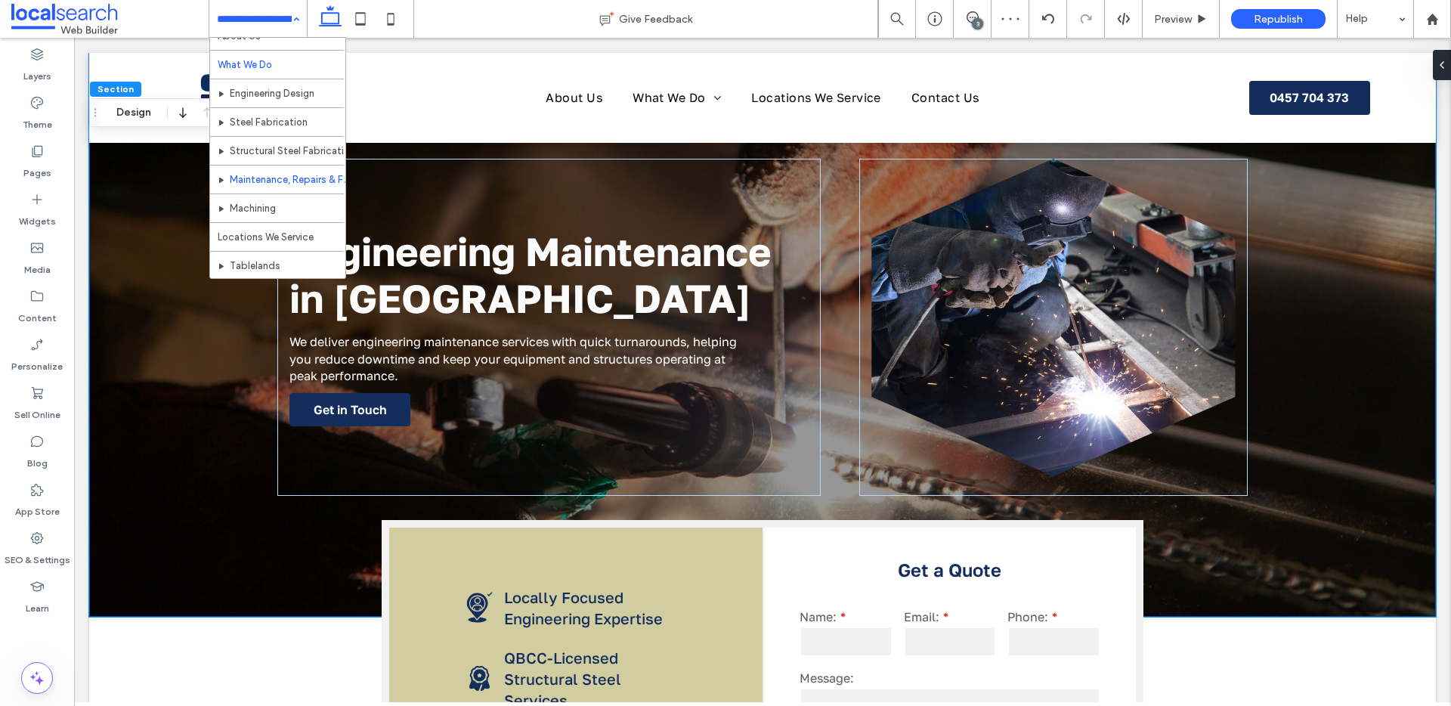
scroll to position [102, 0]
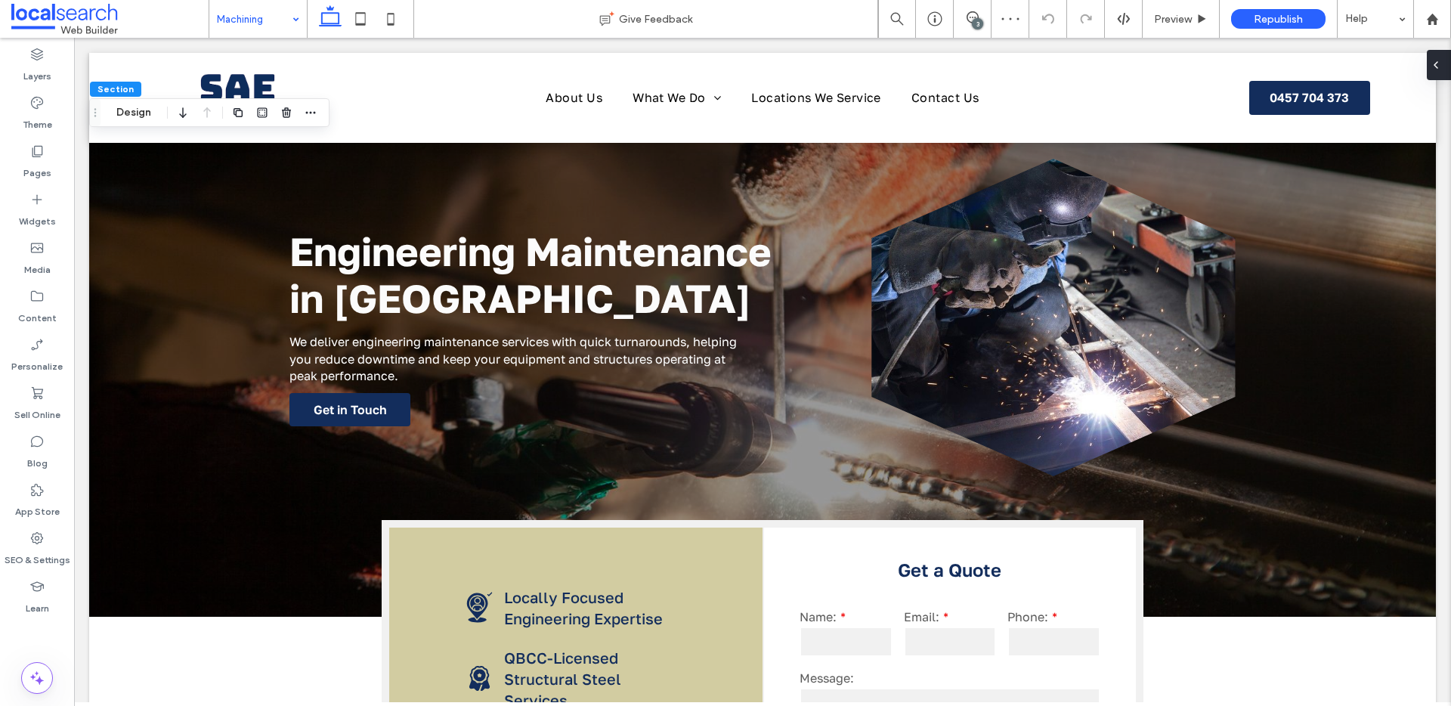
click at [1436, 67] on use at bounding box center [1435, 65] width 3 height 6
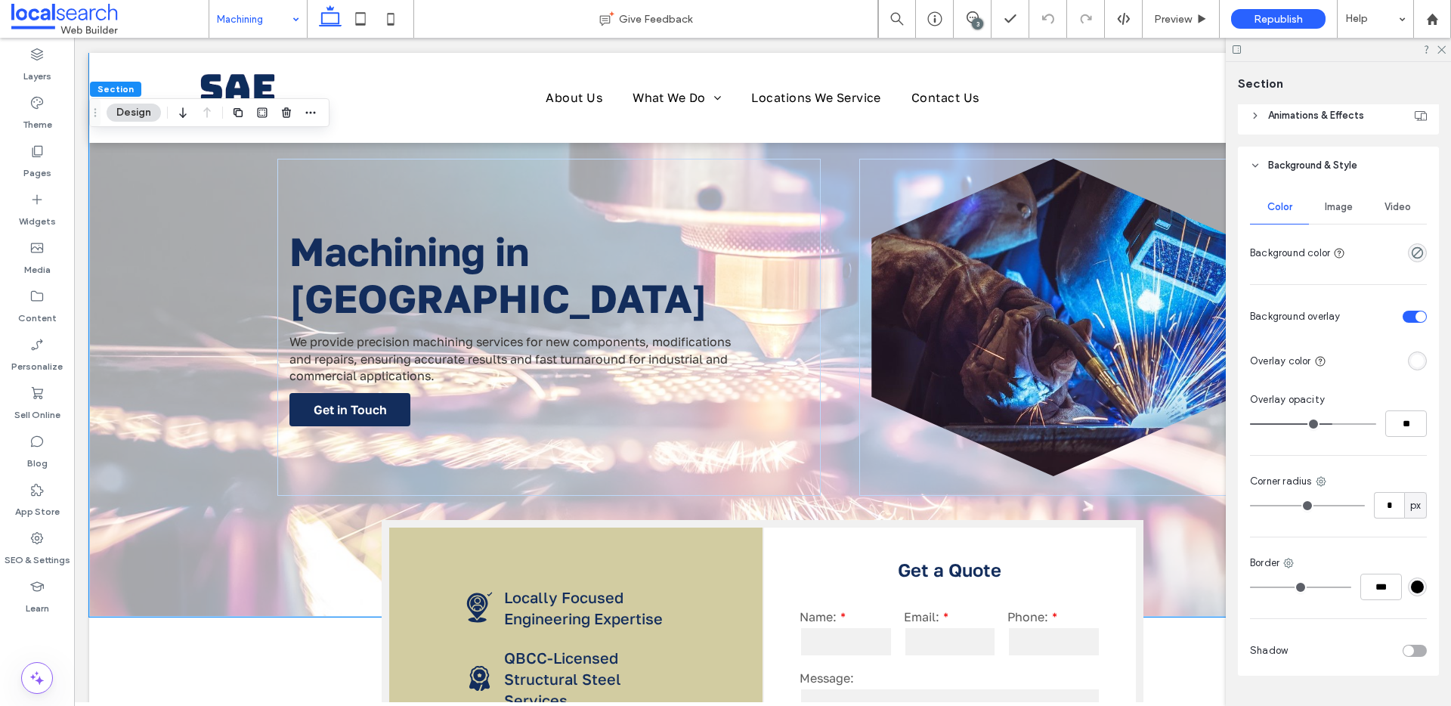
click at [1411, 360] on div "rgba(255, 255, 255, 1)" at bounding box center [1417, 360] width 13 height 13
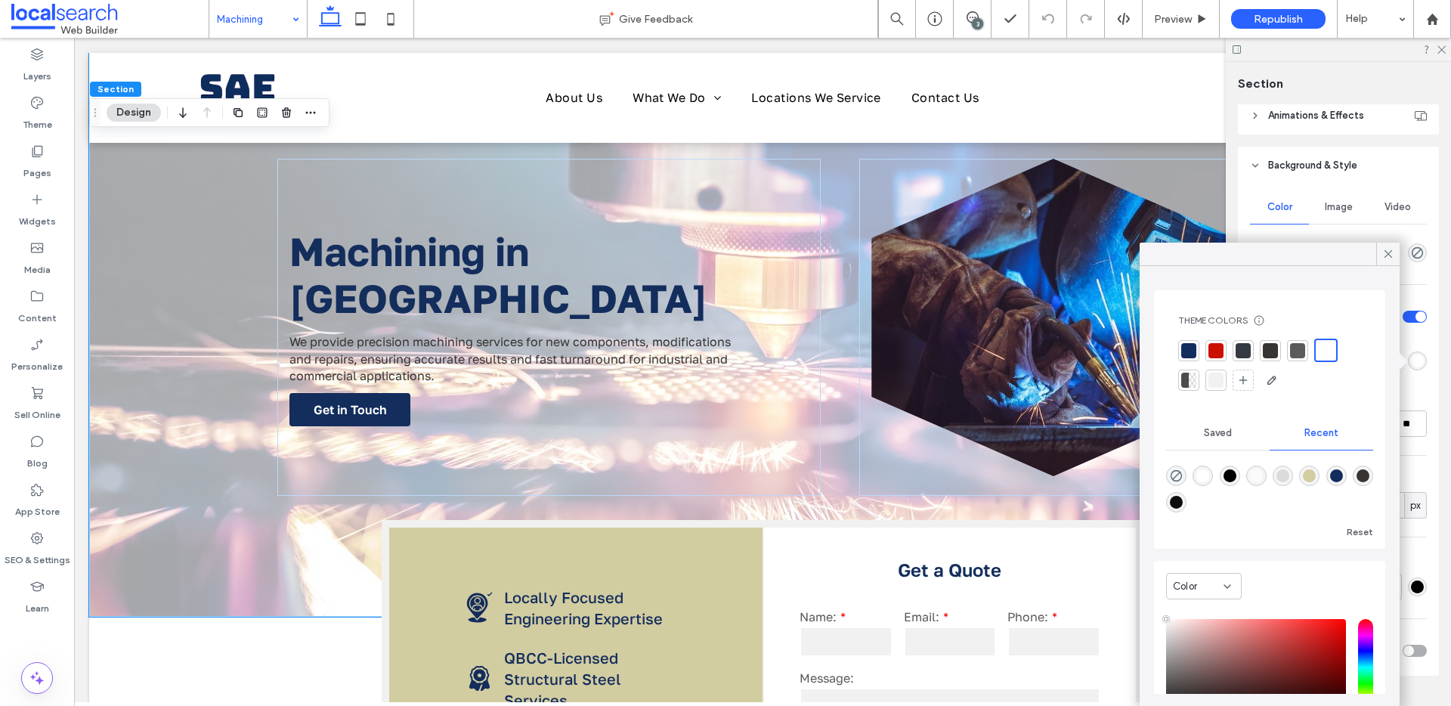
click at [1236, 475] on div "rgba(0, 0, 0, 1)" at bounding box center [1230, 475] width 13 height 13
type input "*******"
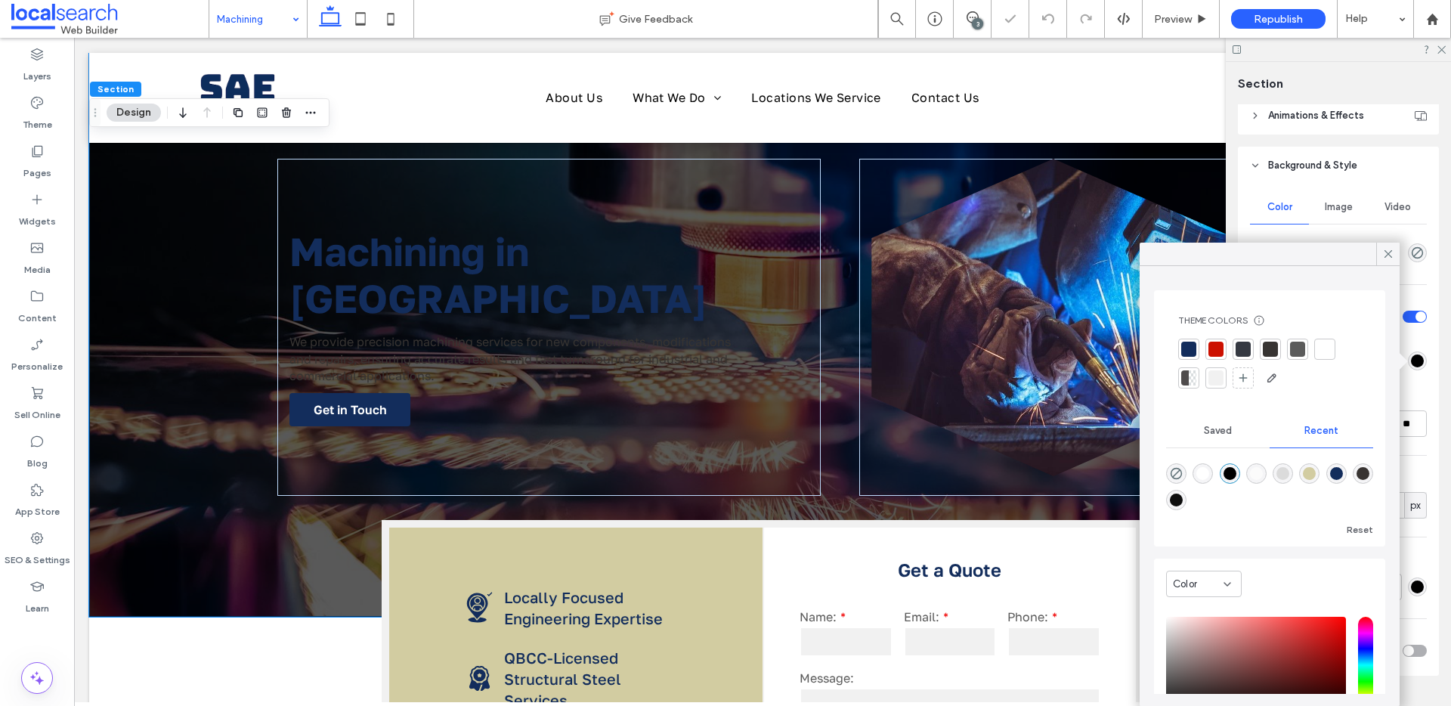
click at [1386, 252] on icon at bounding box center [1388, 254] width 14 height 14
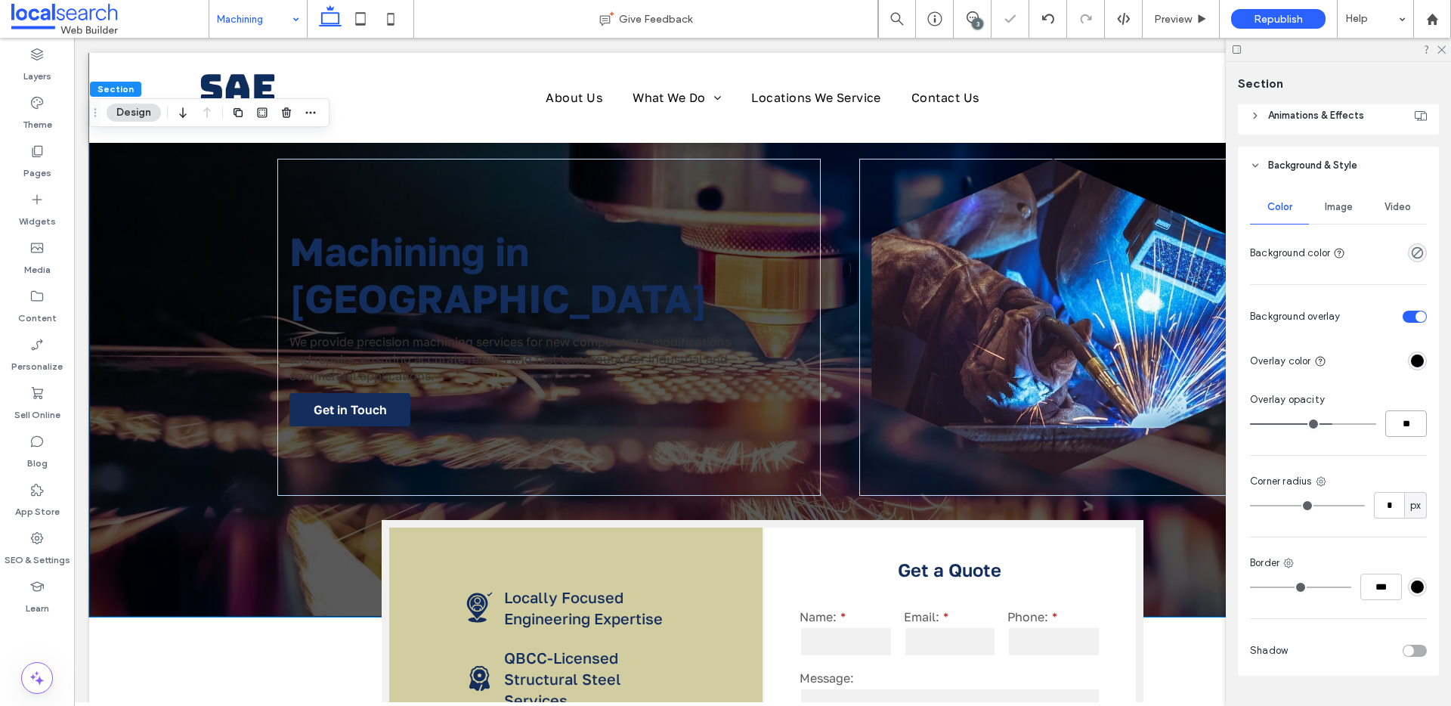
click at [1400, 417] on input "**" at bounding box center [1406, 423] width 42 height 26
type input "**"
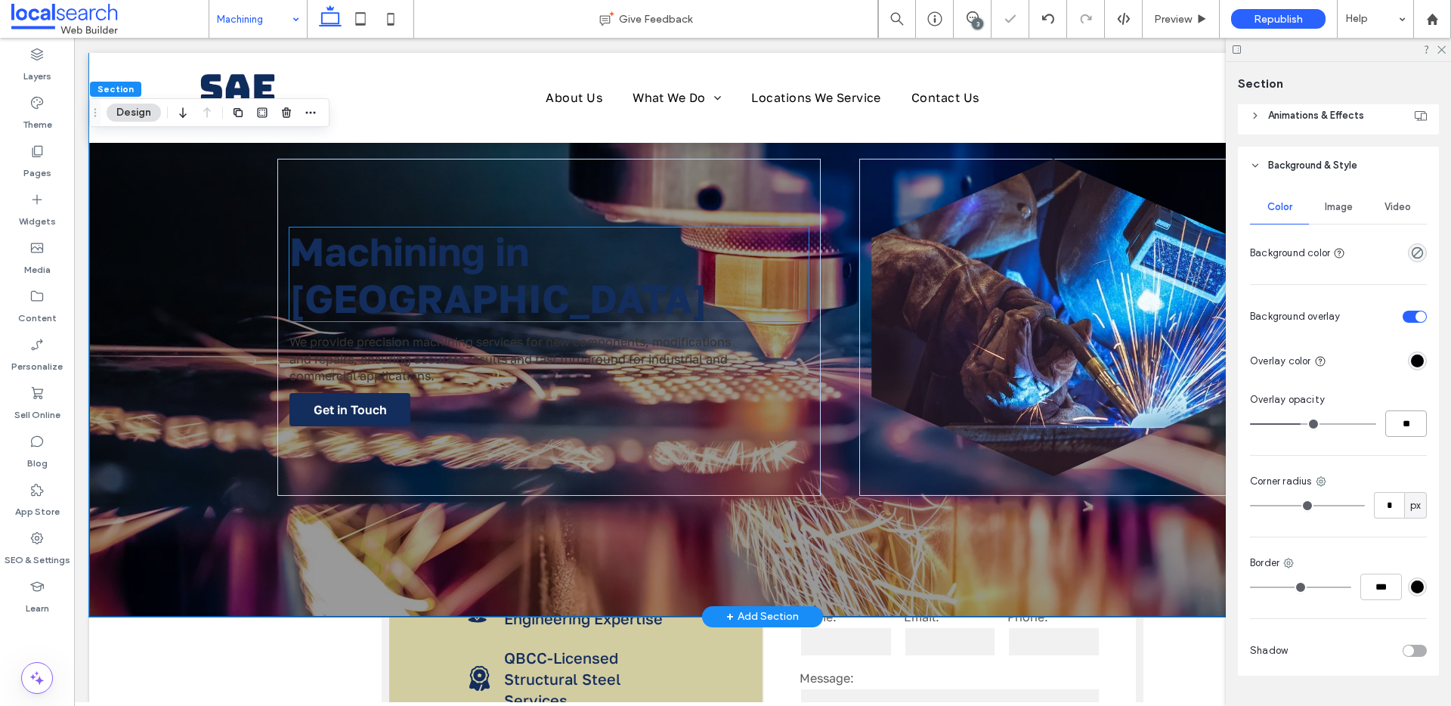
click at [616, 286] on span "Machining in Cairns" at bounding box center [498, 274] width 418 height 94
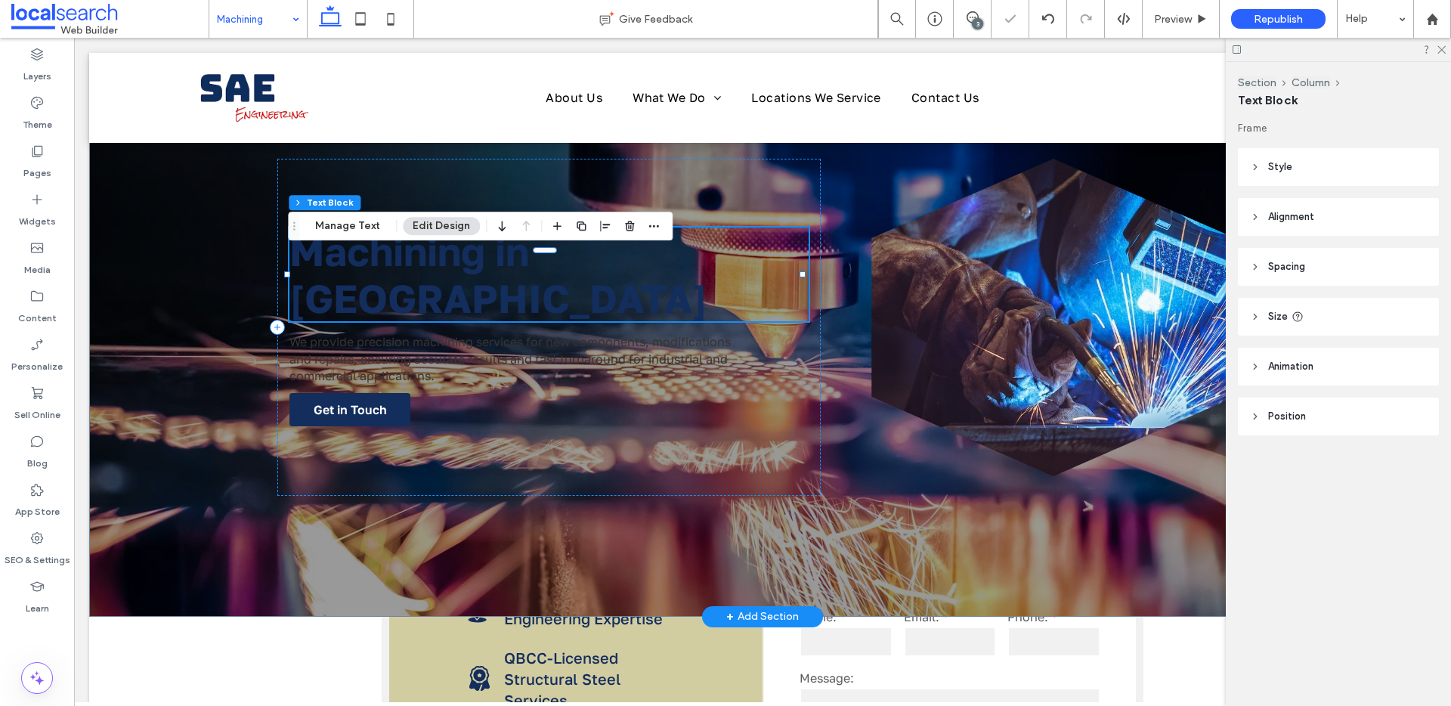
click at [617, 288] on span "Machining in Cairns" at bounding box center [498, 274] width 418 height 94
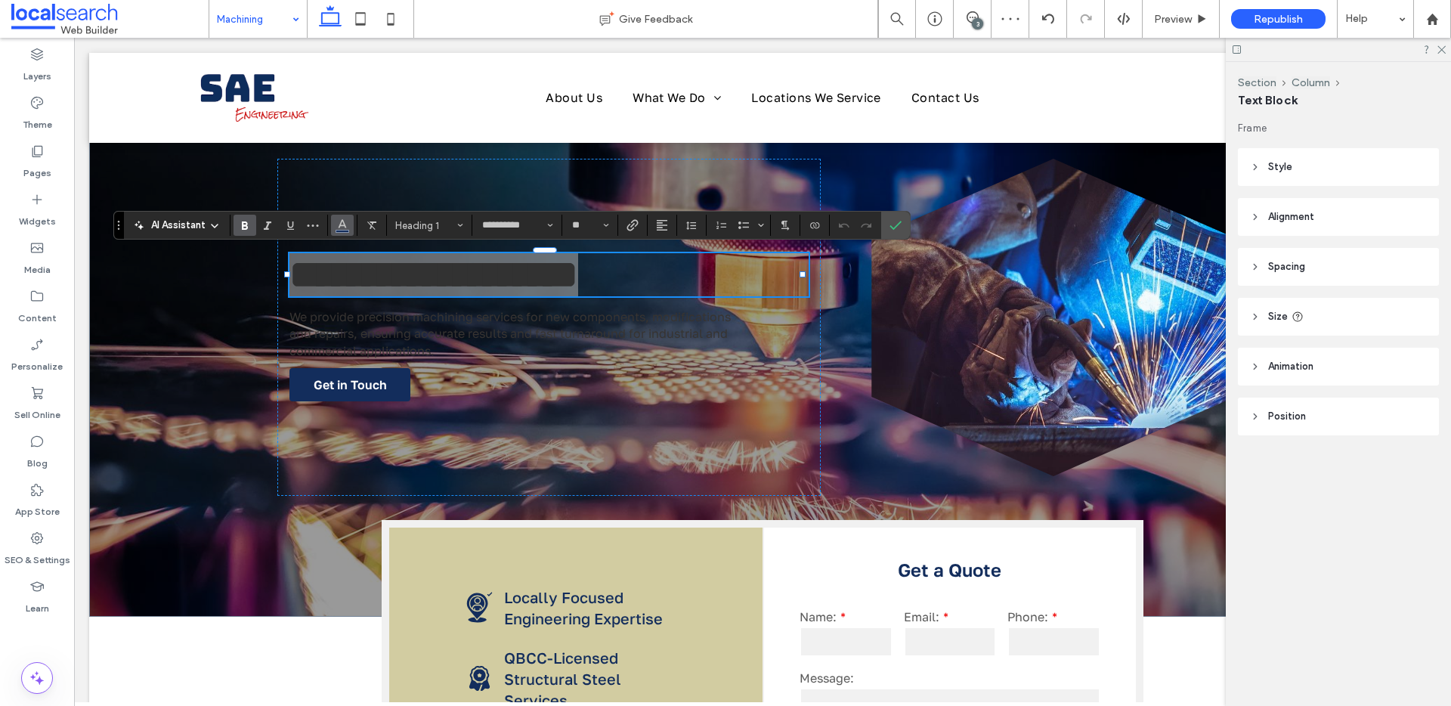
click at [343, 224] on icon "Color" at bounding box center [342, 224] width 12 height 12
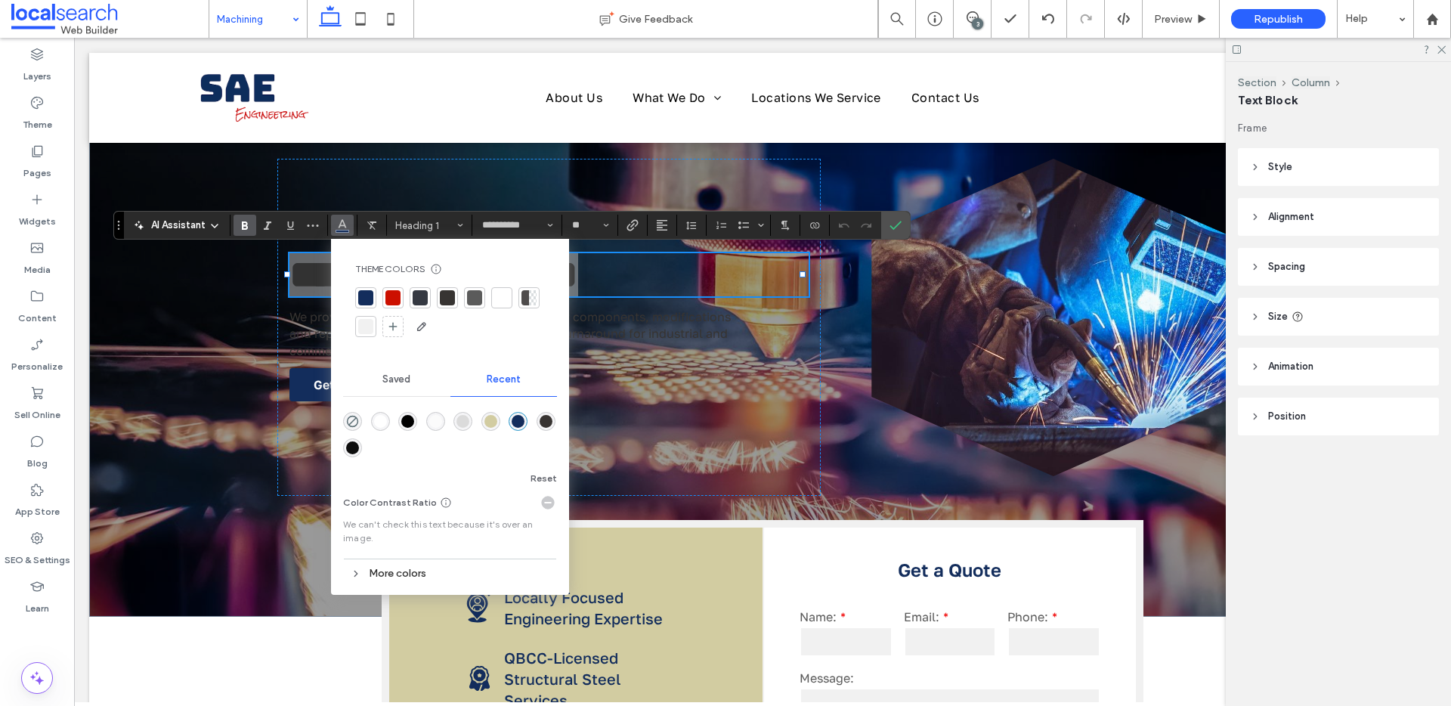
click at [498, 297] on div at bounding box center [501, 297] width 15 height 15
drag, startPoint x: 895, startPoint y: 227, endPoint x: 497, endPoint y: 320, distance: 408.2
click at [895, 227] on use "Confirm" at bounding box center [896, 225] width 12 height 9
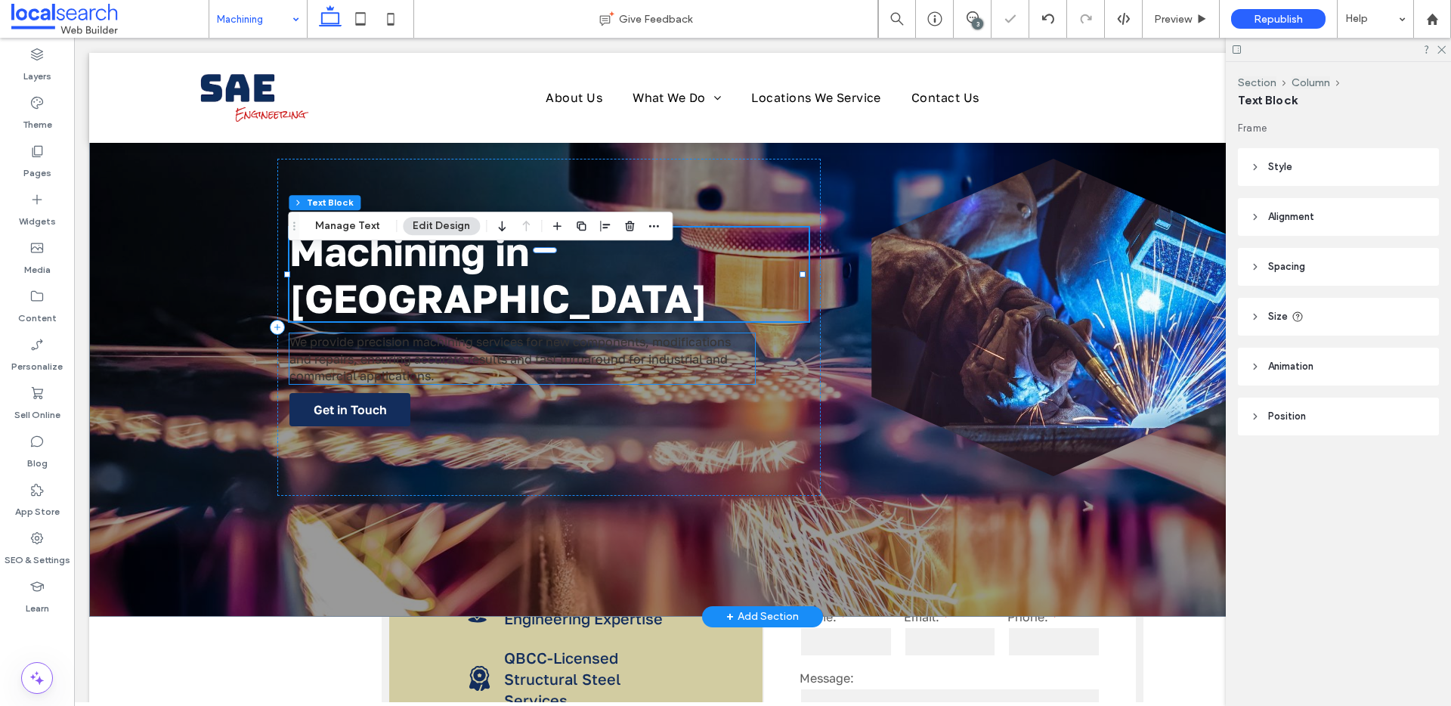
click at [540, 359] on p "We provide precision machining services for new components, modifications and r…" at bounding box center [521, 358] width 465 height 51
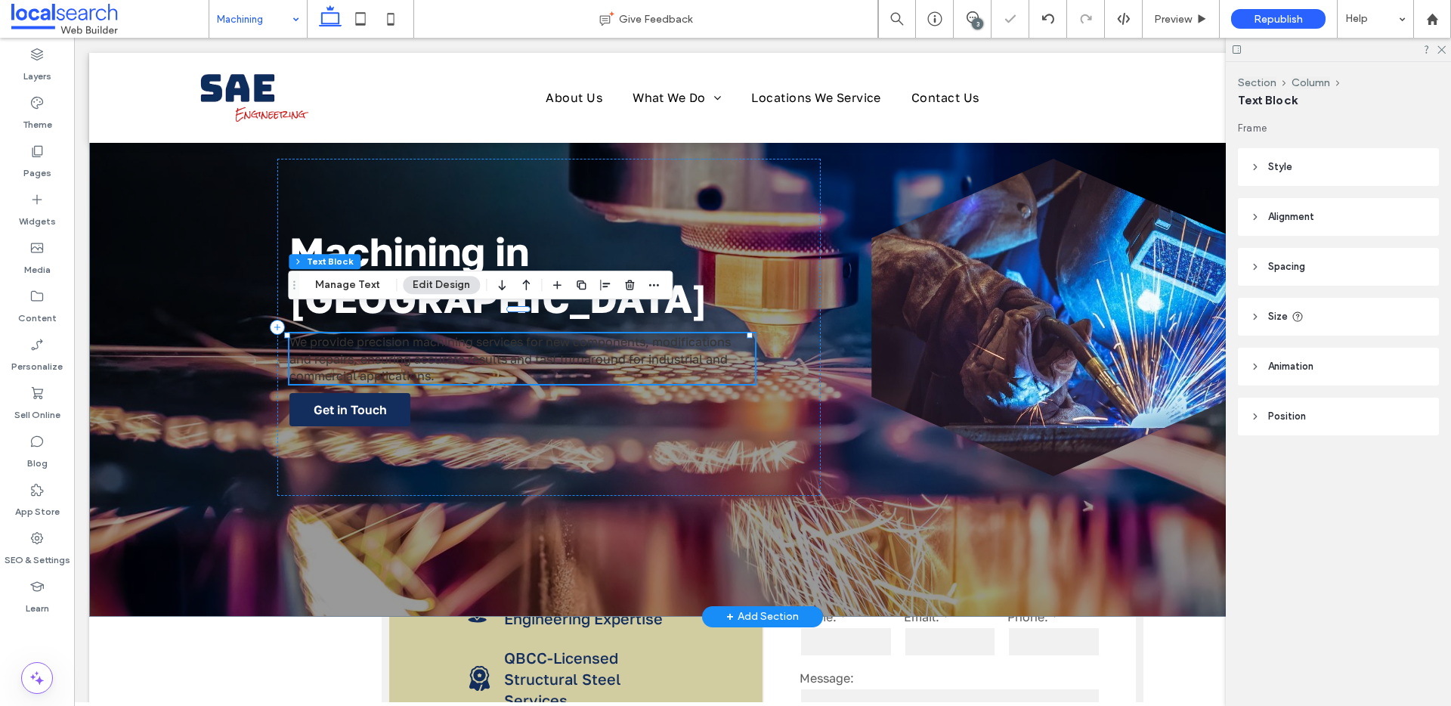
click at [540, 359] on p "We provide precision machining services for new components, modifications and r…" at bounding box center [521, 358] width 465 height 51
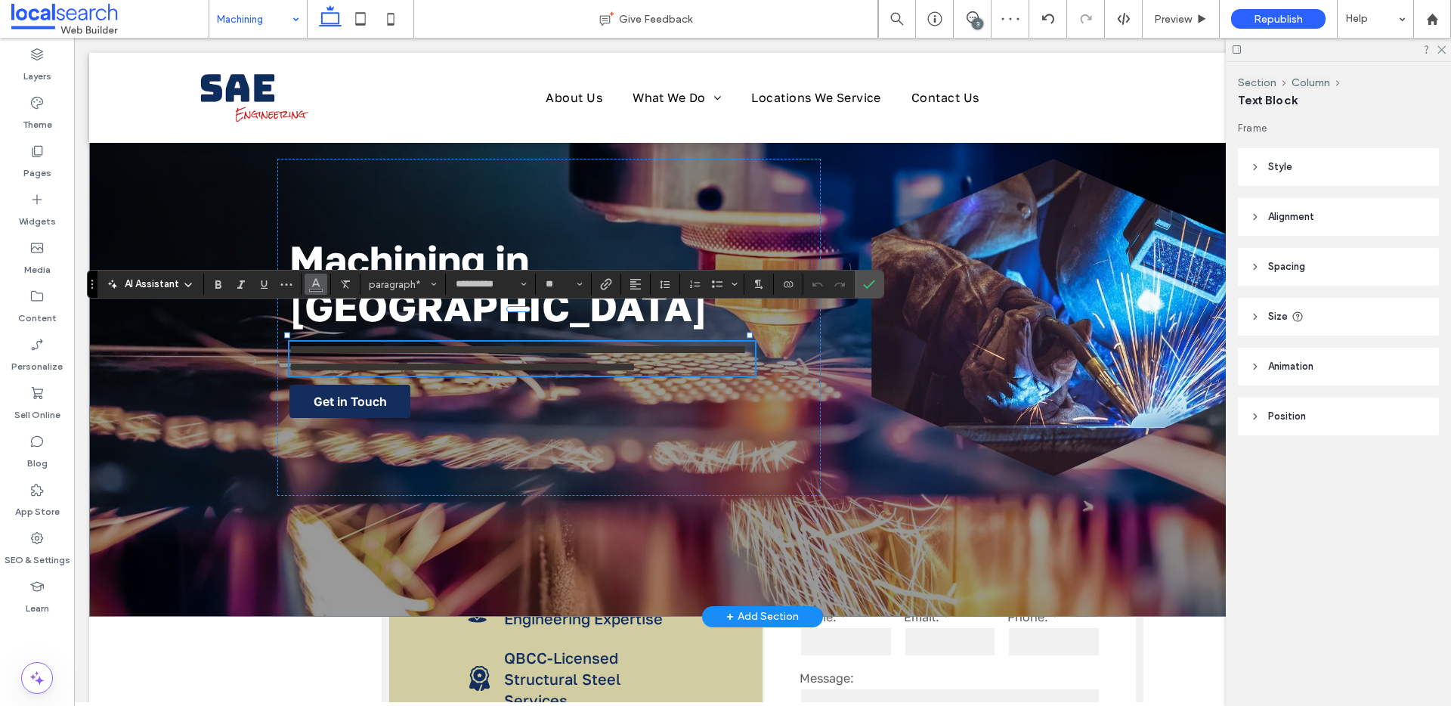
click at [314, 273] on span "Color" at bounding box center [316, 283] width 12 height 20
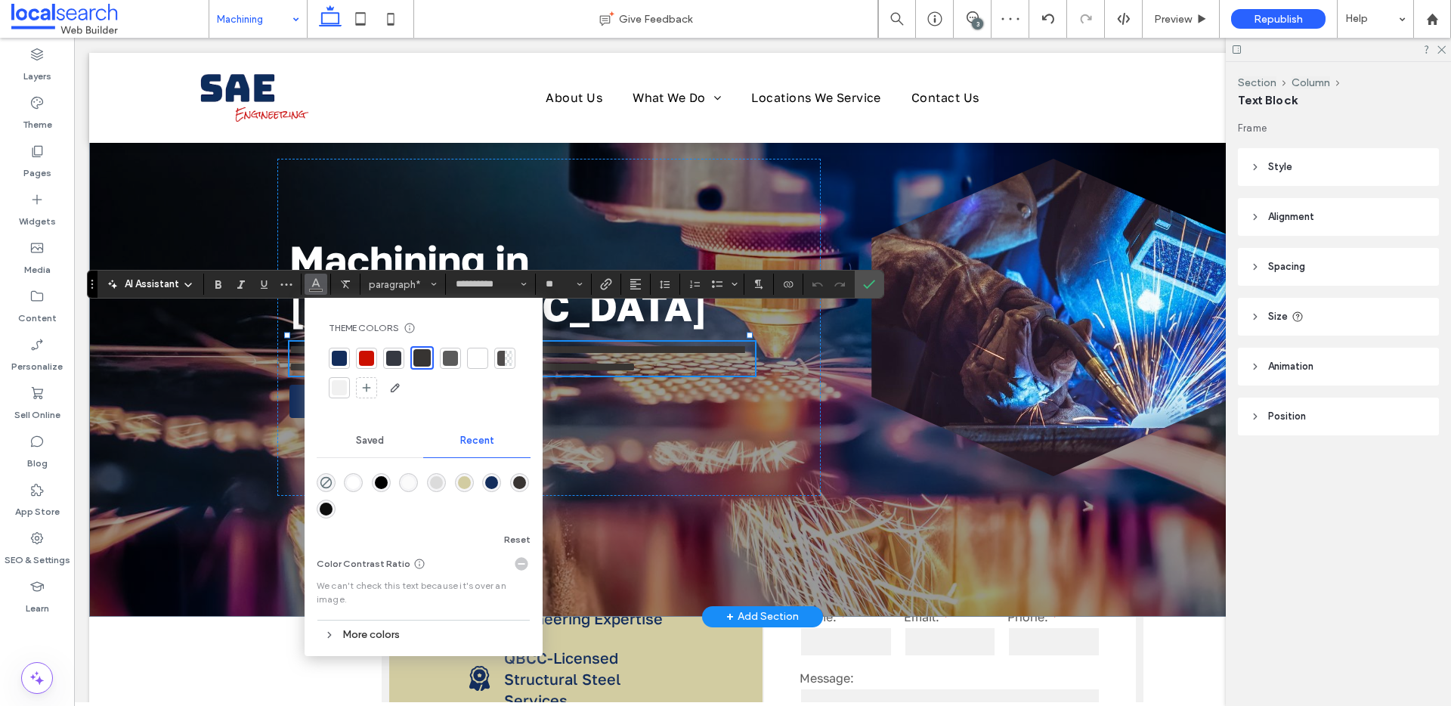
click at [472, 357] on div at bounding box center [477, 358] width 15 height 15
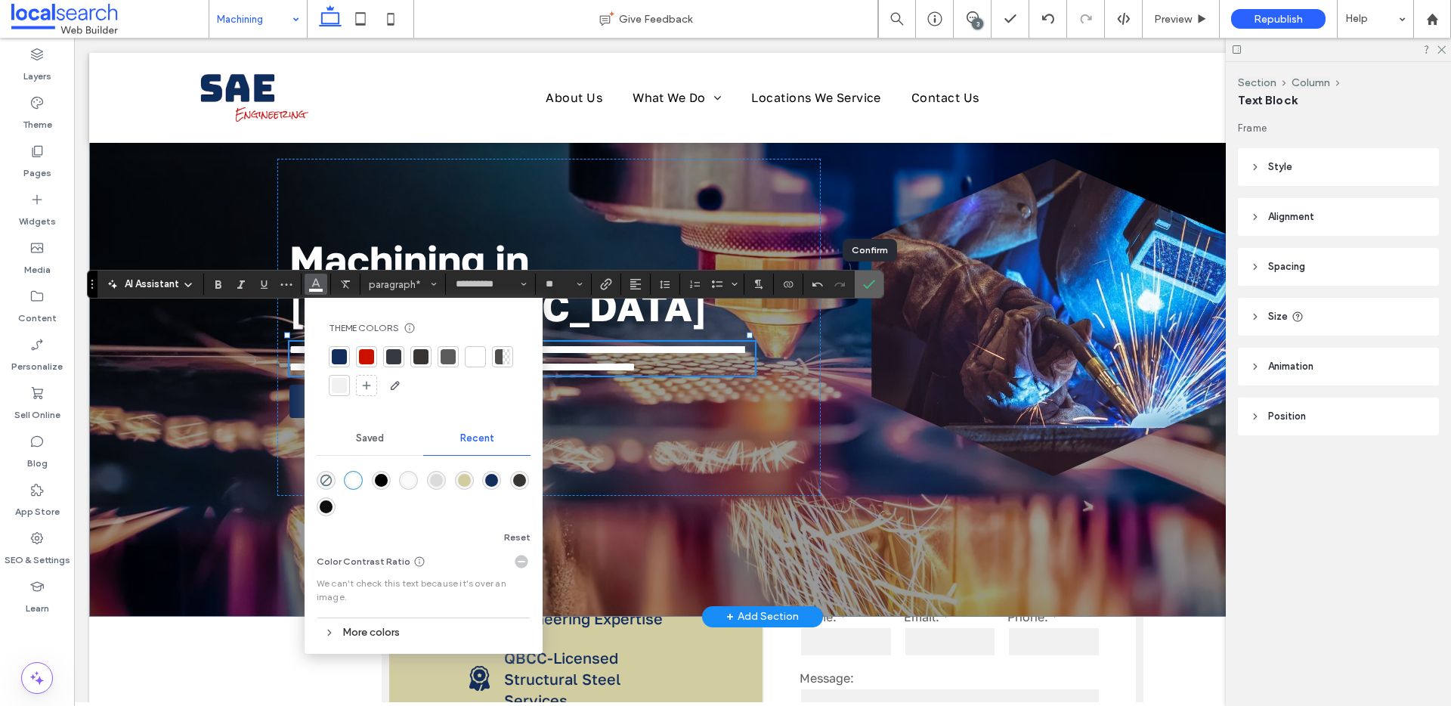
drag, startPoint x: 870, startPoint y: 282, endPoint x: 762, endPoint y: 263, distance: 109.7
click at [870, 282] on icon "Confirm" at bounding box center [869, 284] width 12 height 12
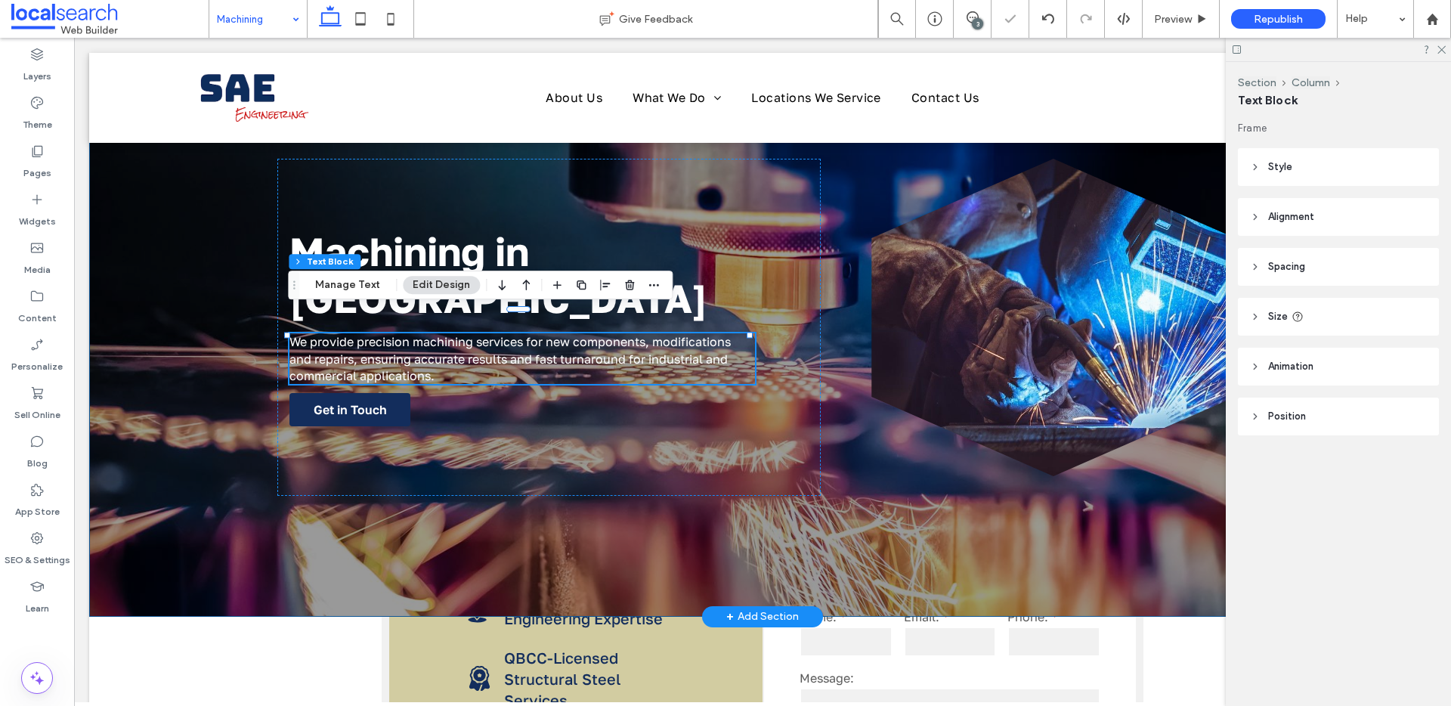
click at [240, 557] on div "Machining in Cairns We provide precision machining services for new components,…" at bounding box center [762, 335] width 1347 height 564
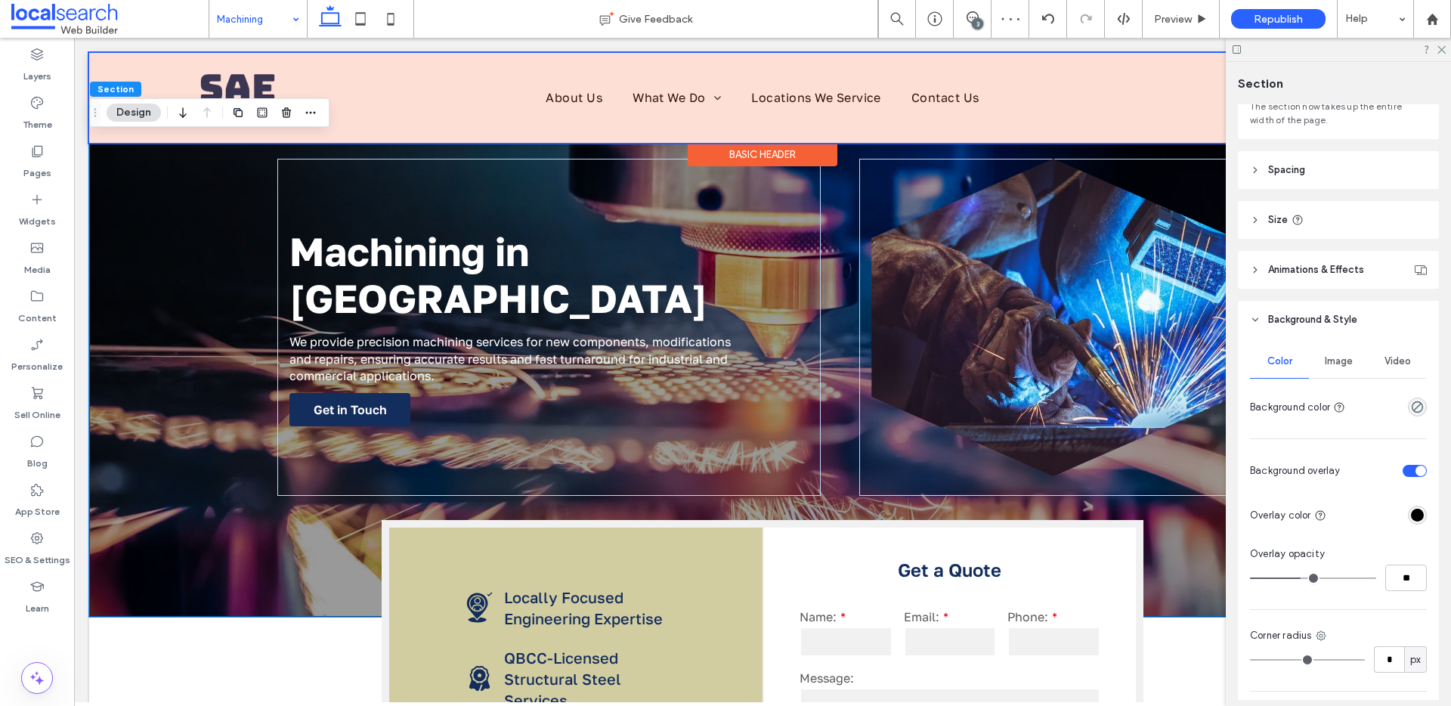
scroll to position [120, 0]
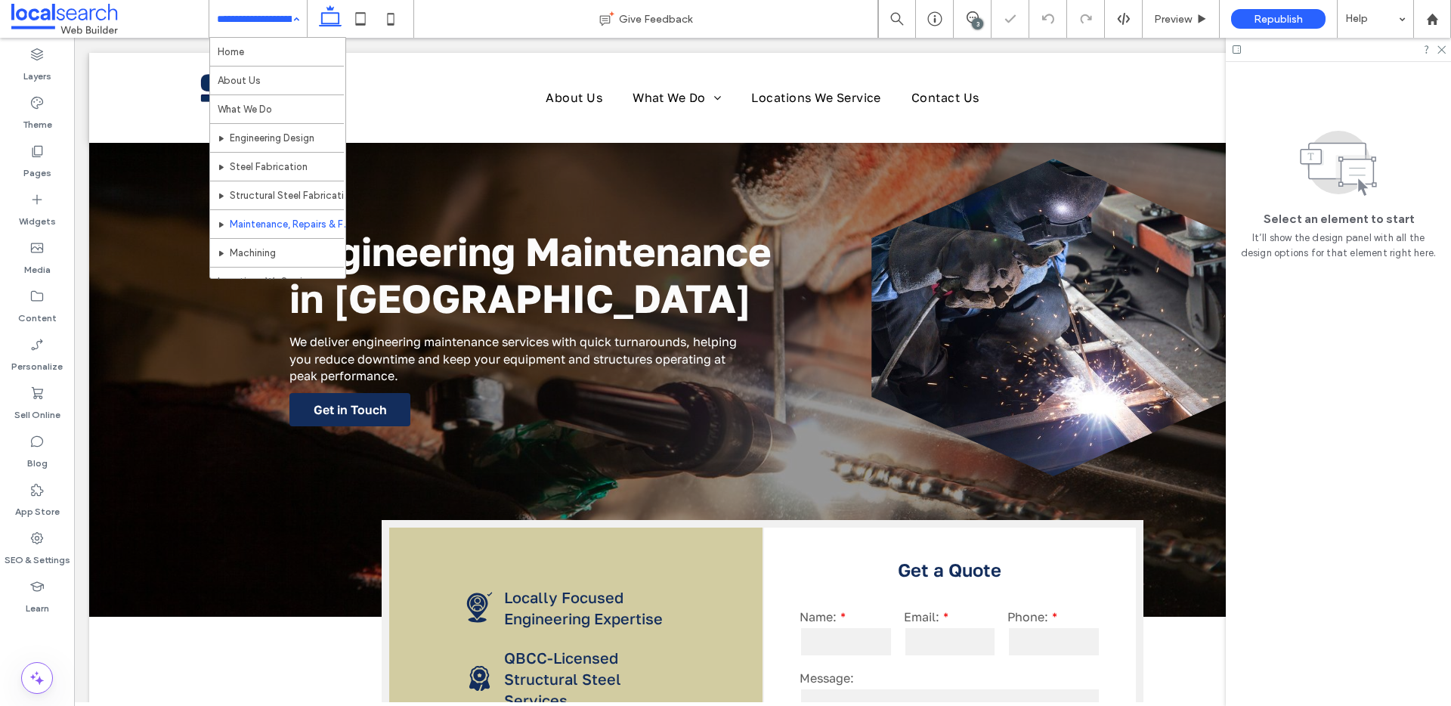
click at [269, 23] on input at bounding box center [254, 19] width 75 height 38
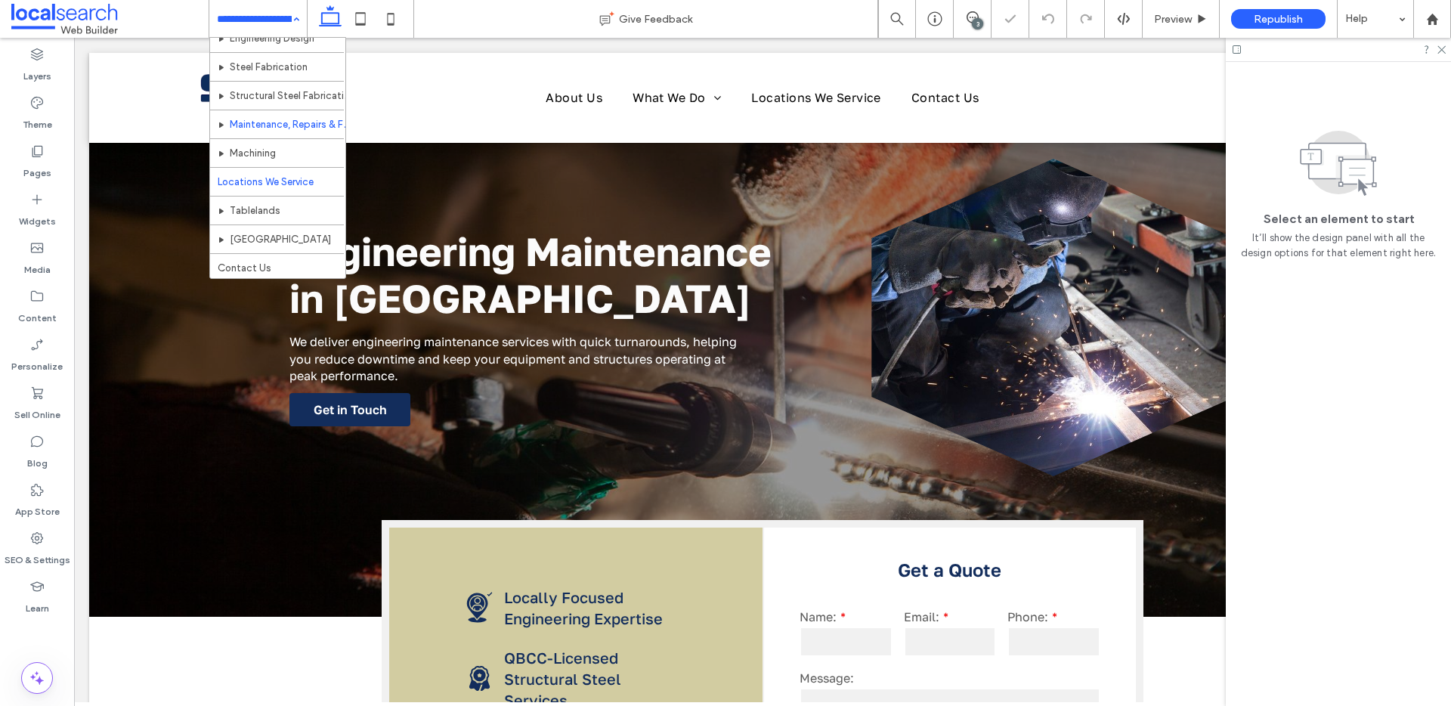
scroll to position [102, 0]
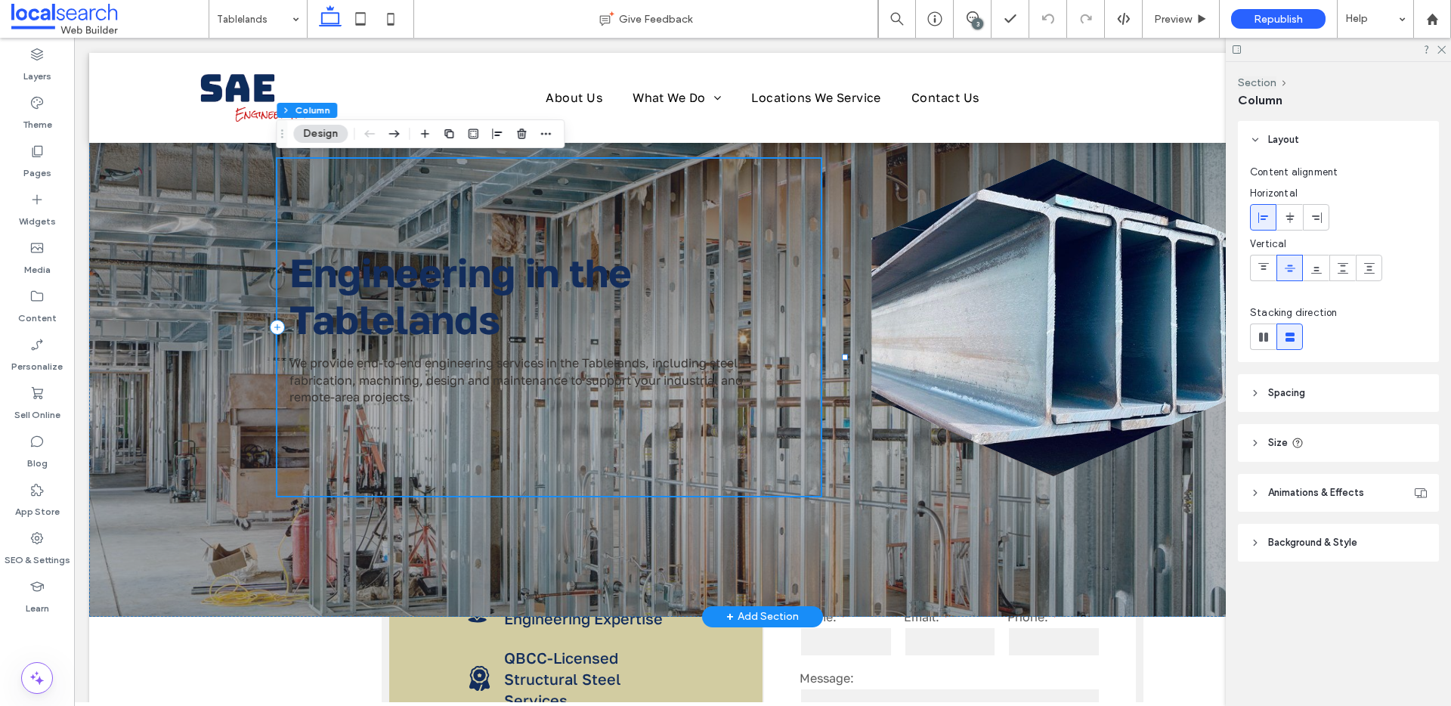
click at [356, 299] on div at bounding box center [548, 327] width 543 height 337
click at [410, 320] on div at bounding box center [548, 327] width 543 height 337
click at [438, 372] on div at bounding box center [548, 327] width 543 height 337
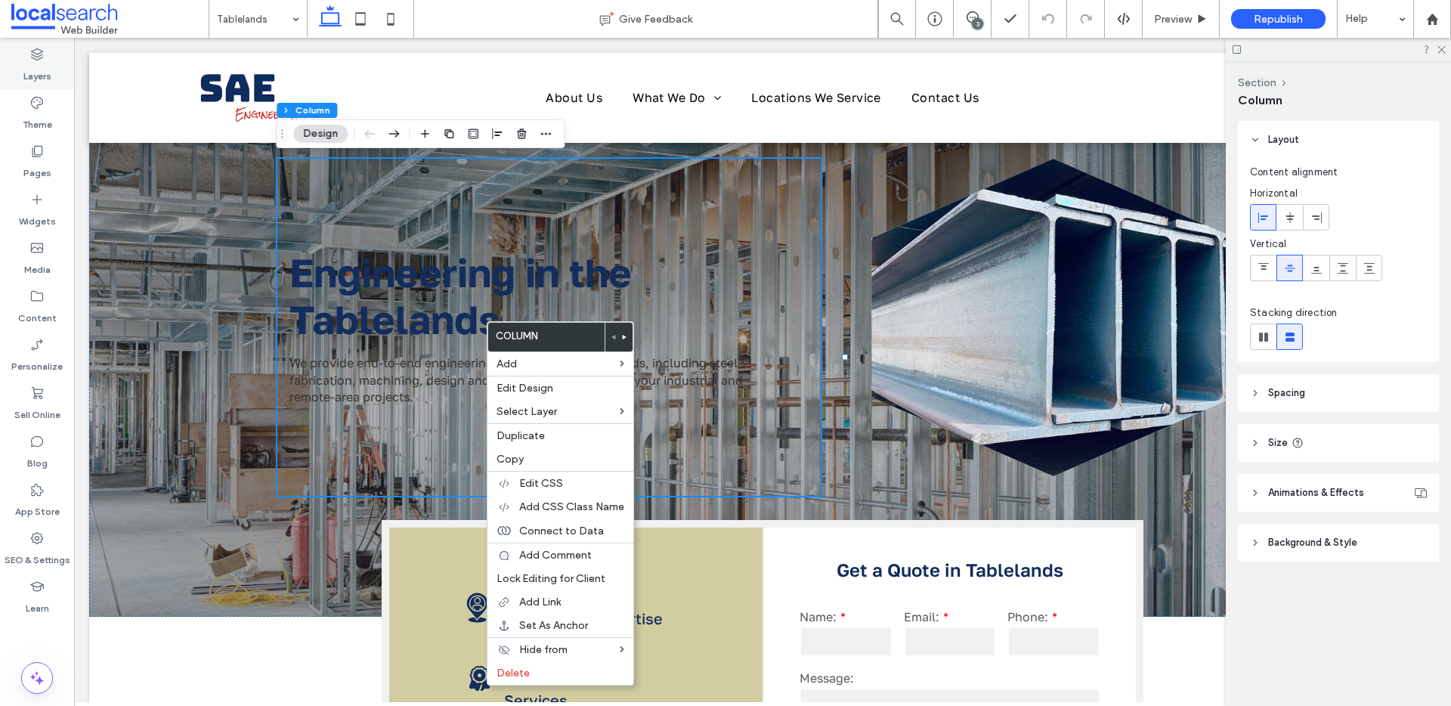
click at [36, 81] on label "Layers" at bounding box center [37, 72] width 28 height 21
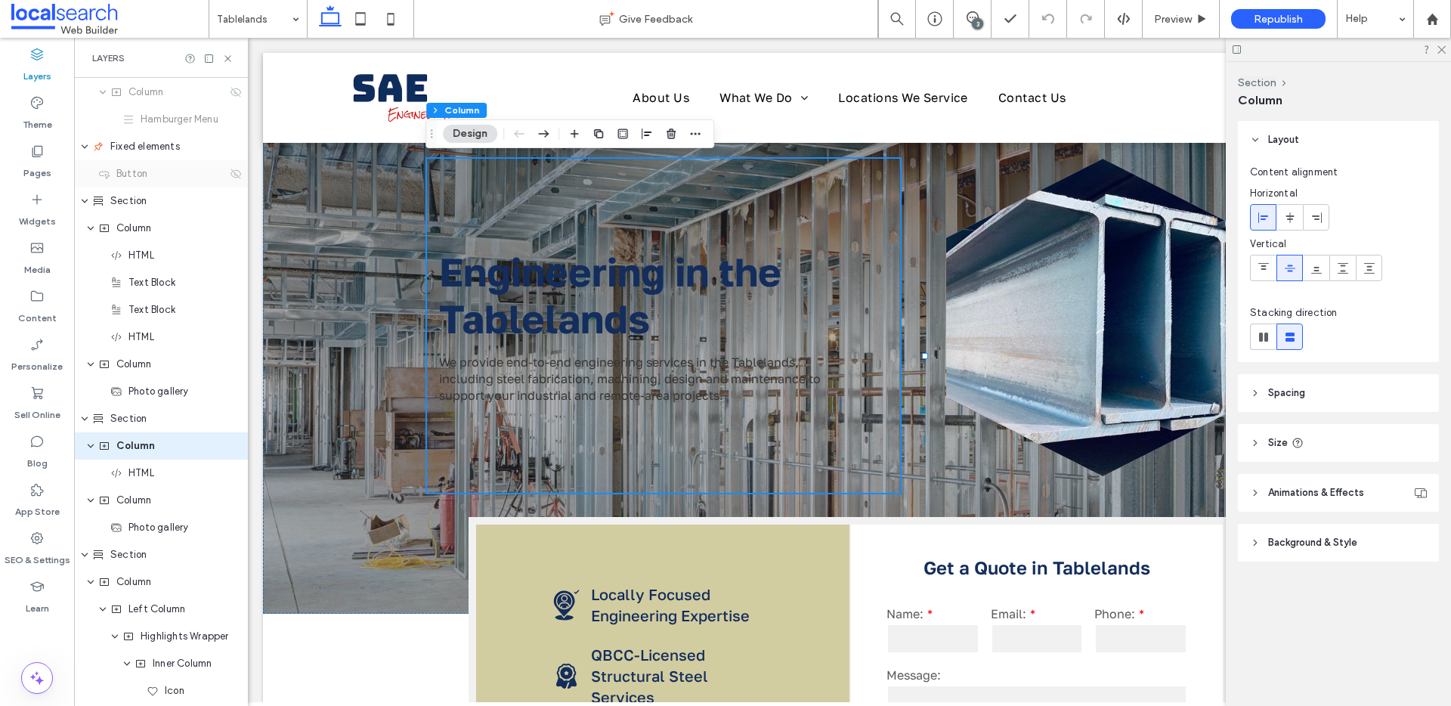
scroll to position [299, 0]
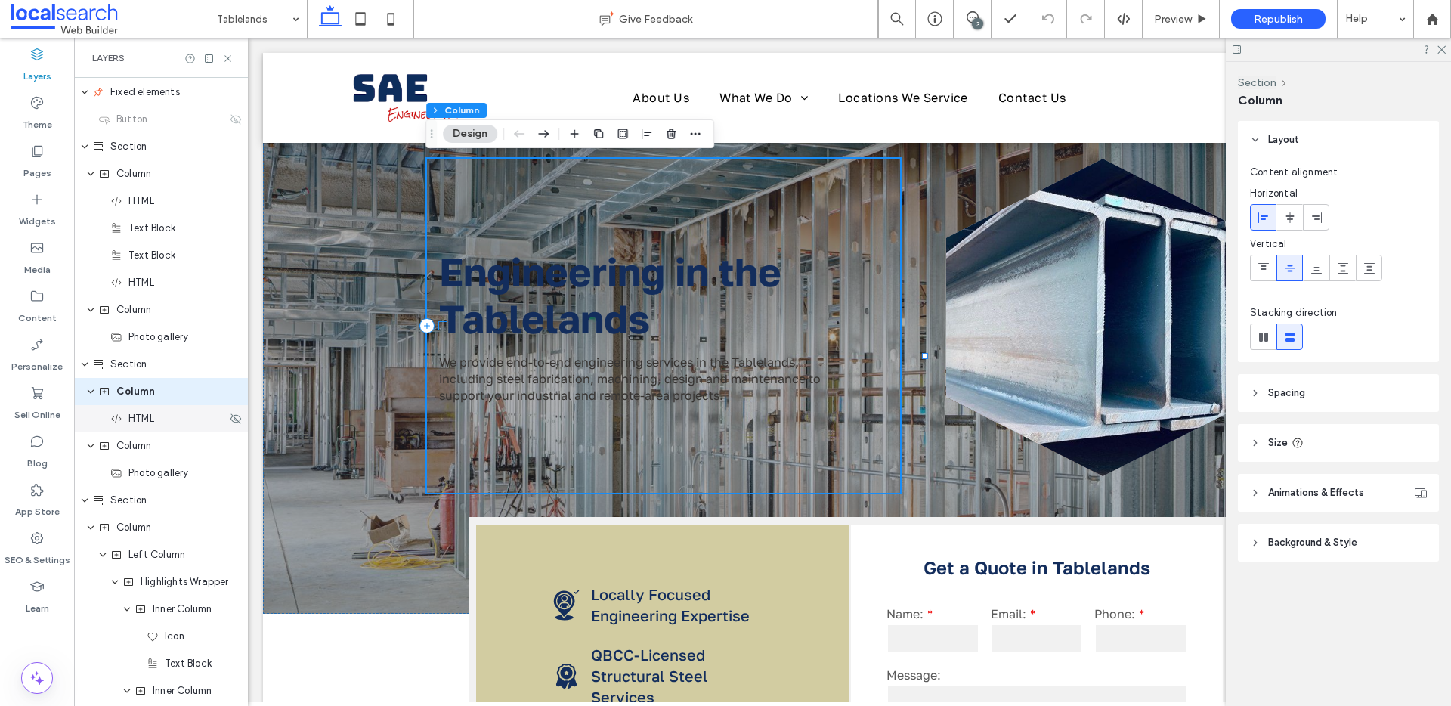
click at [150, 424] on span "HTML" at bounding box center [141, 418] width 26 height 15
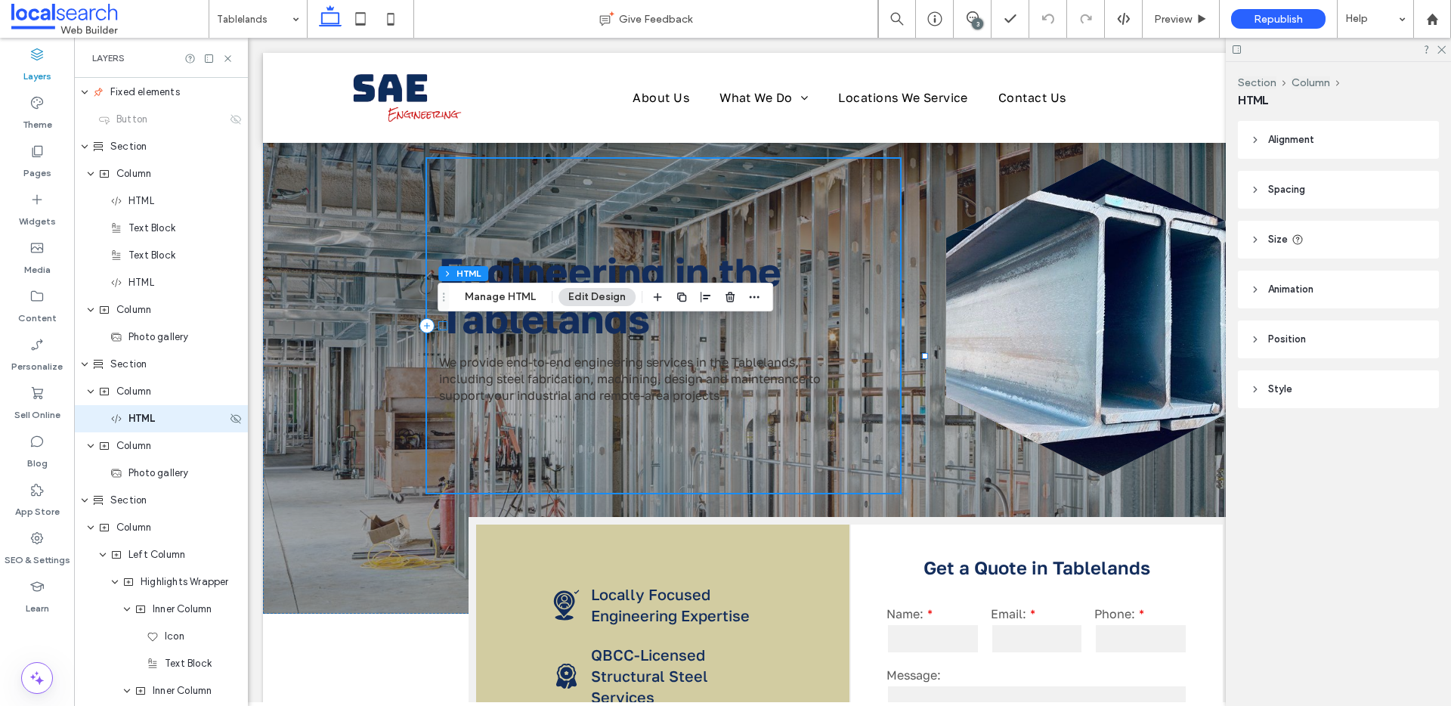
scroll to position [326, 0]
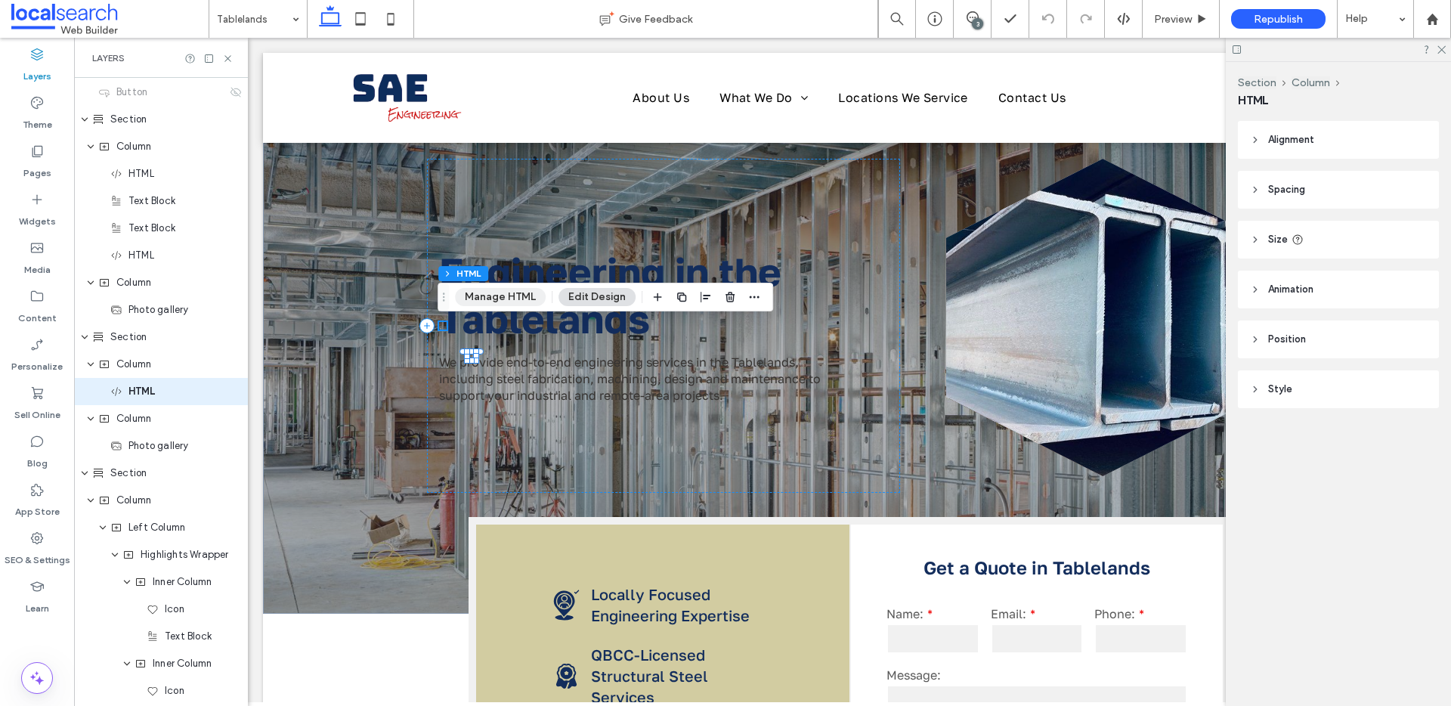
click at [503, 299] on button "Manage HTML" at bounding box center [500, 297] width 91 height 18
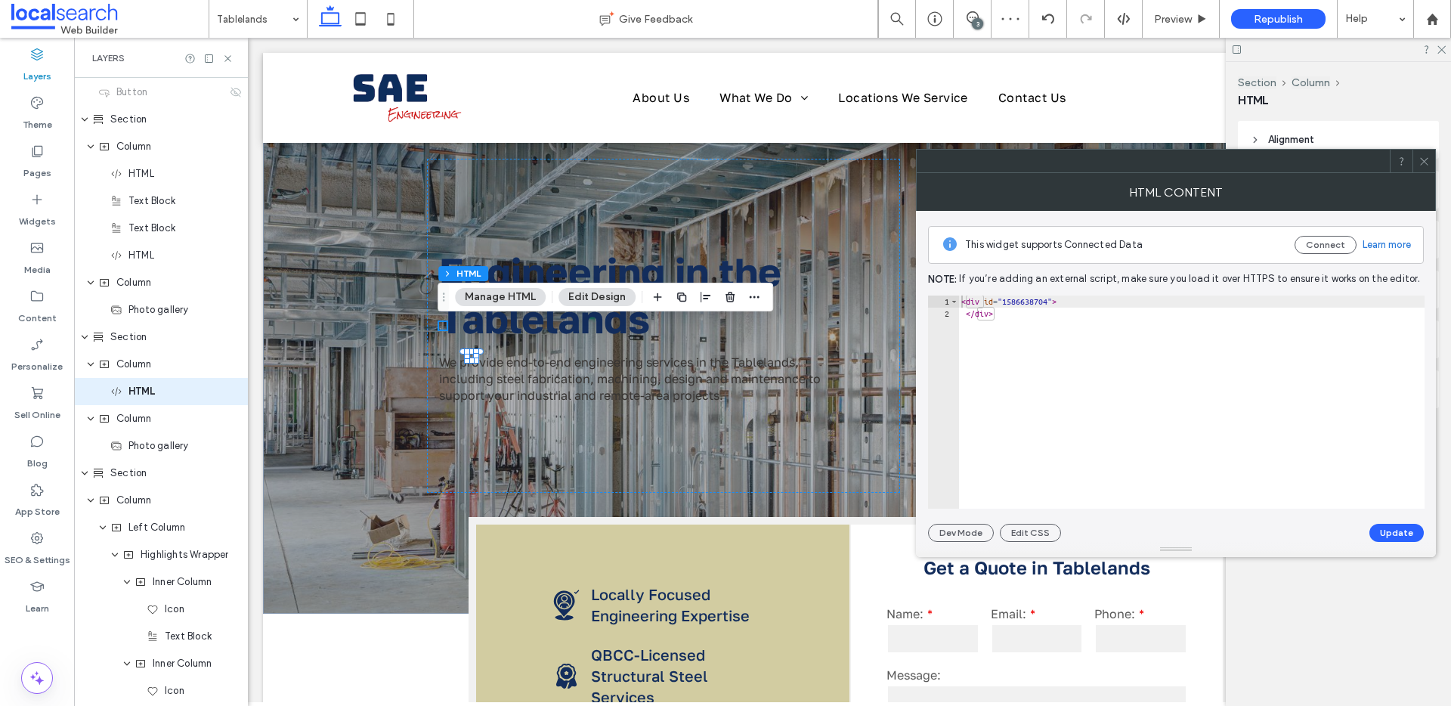
click at [1422, 161] on icon at bounding box center [1423, 161] width 11 height 11
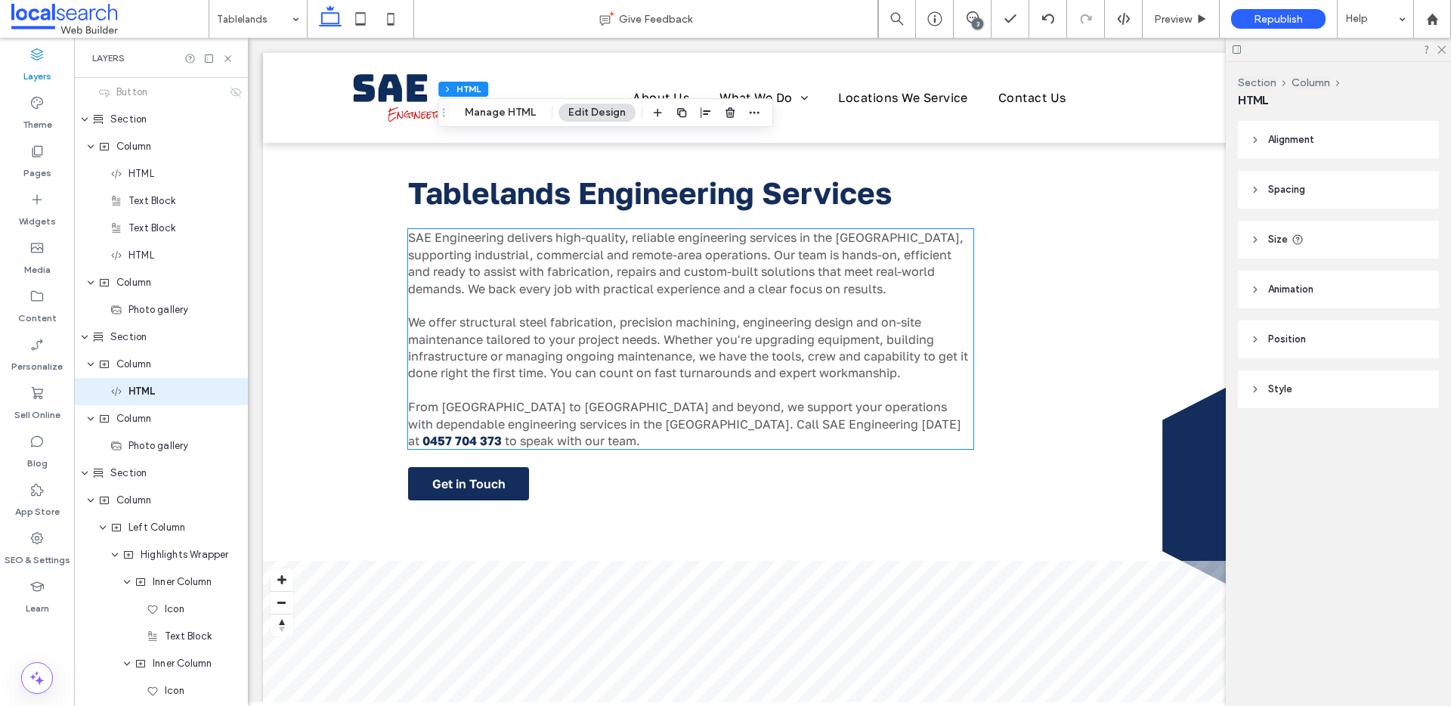
scroll to position [0, 0]
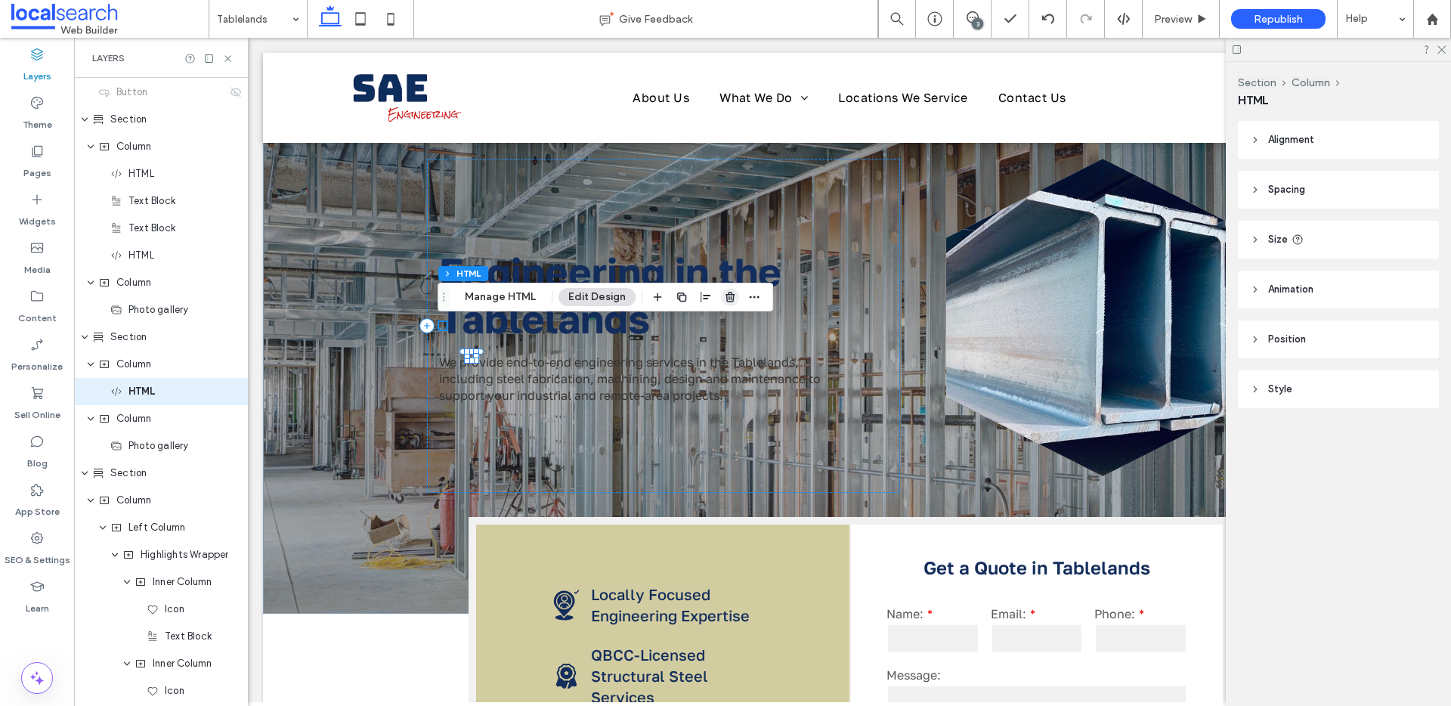
click at [733, 298] on icon "button" at bounding box center [730, 297] width 12 height 12
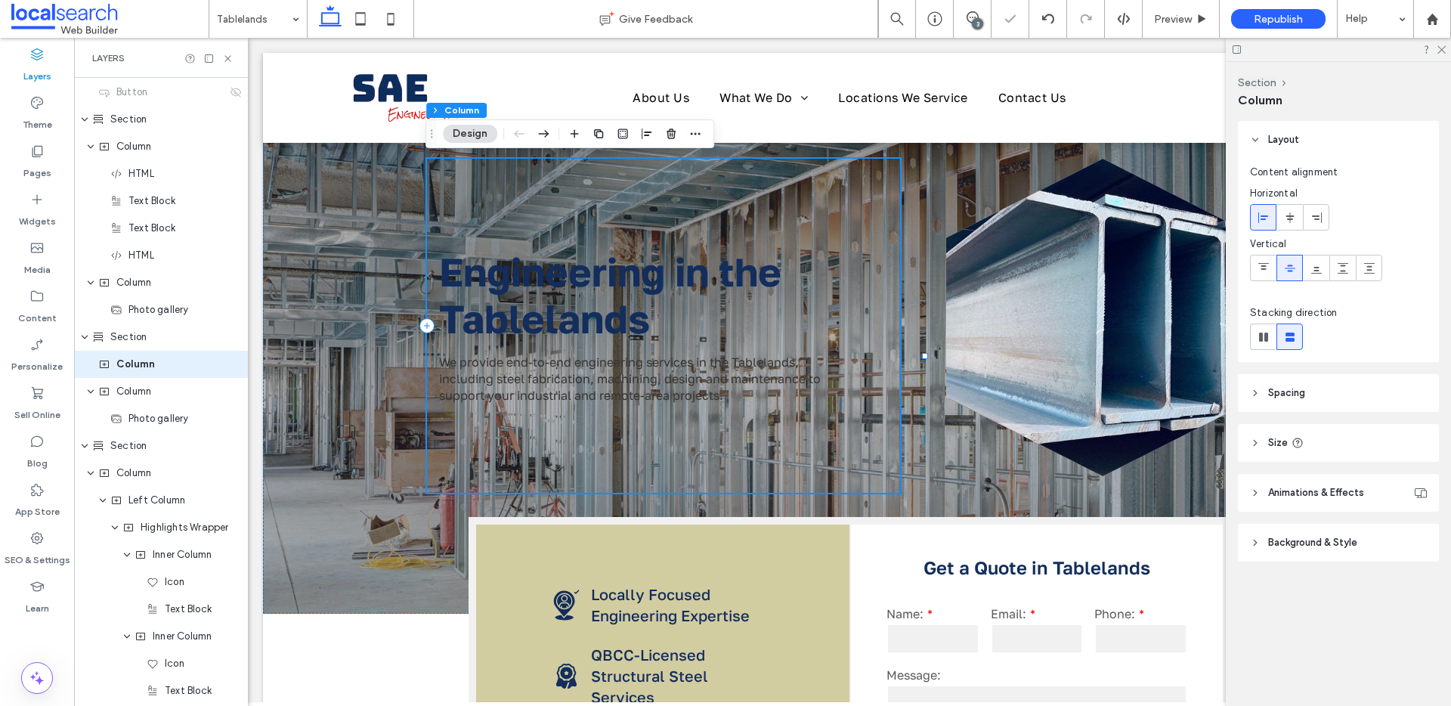
scroll to position [299, 0]
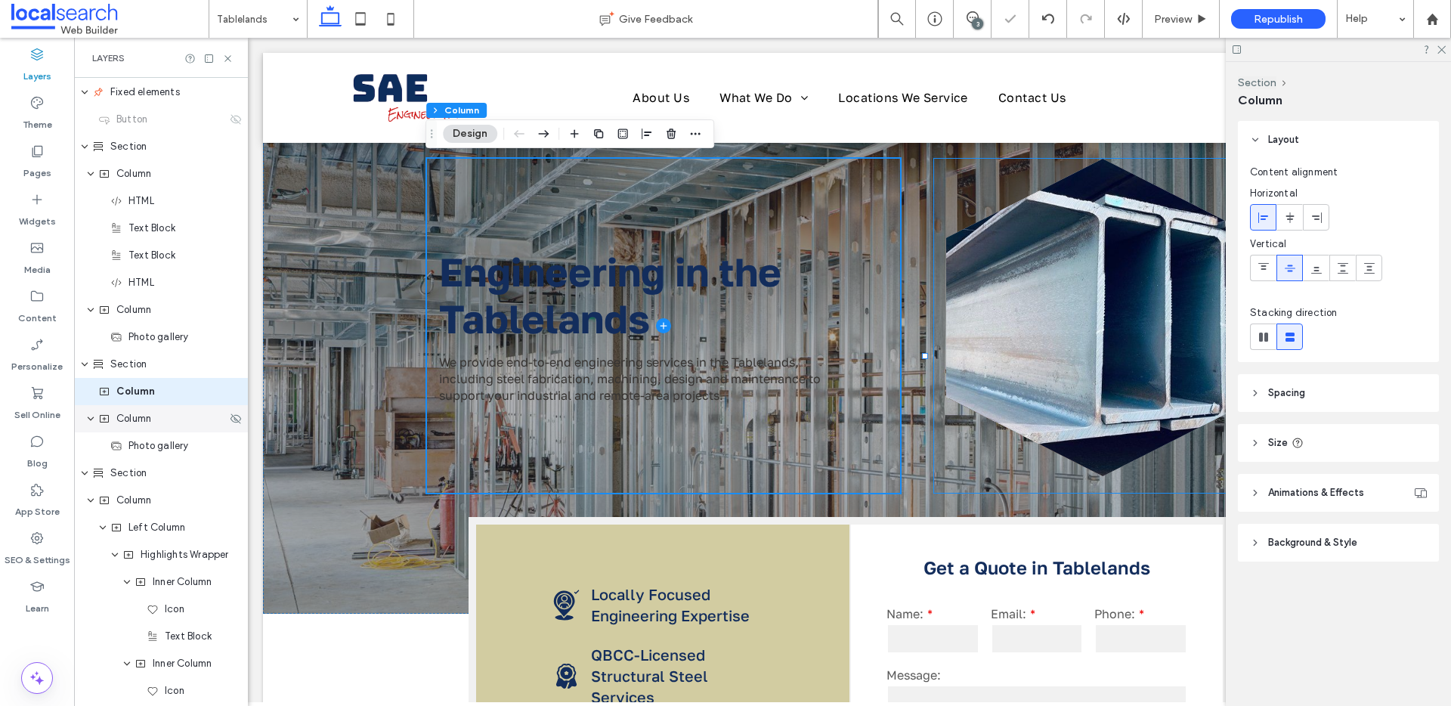
click at [169, 419] on div "Column" at bounding box center [162, 418] width 128 height 15
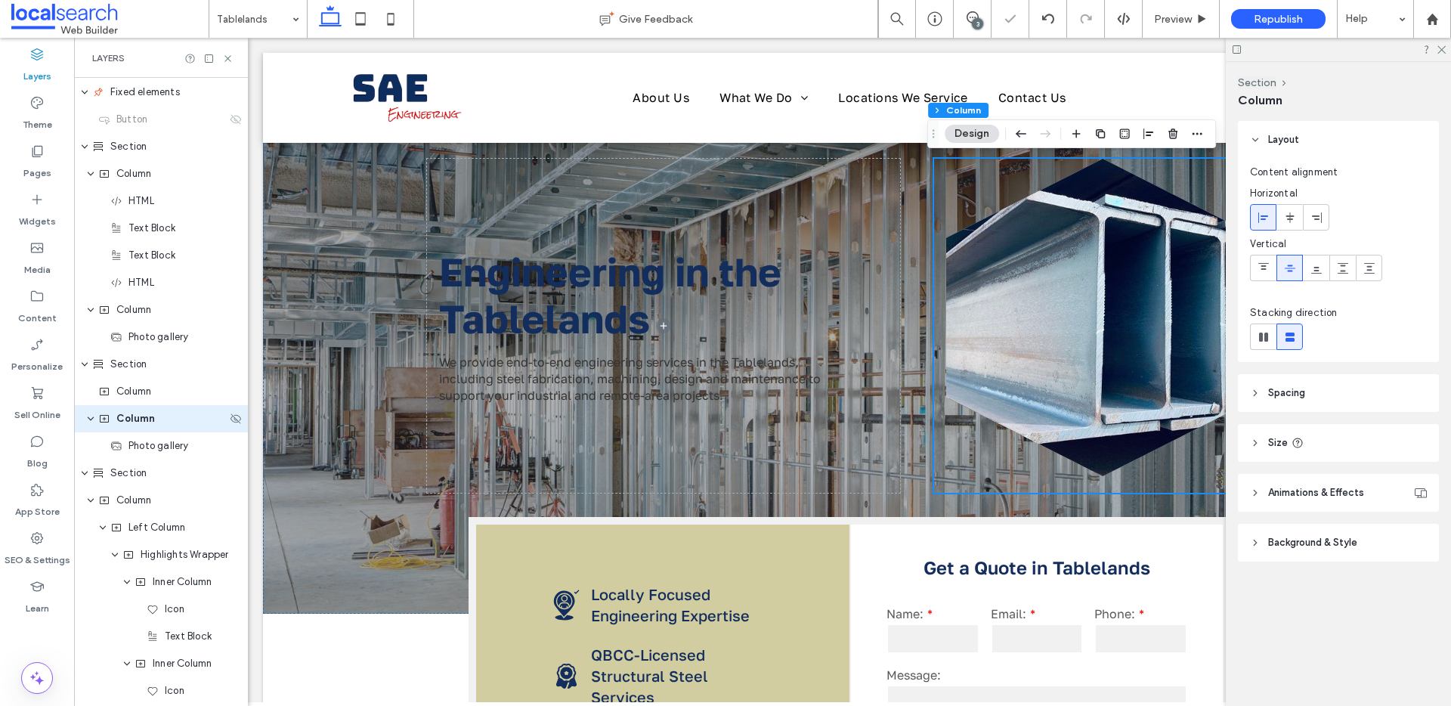
scroll to position [326, 0]
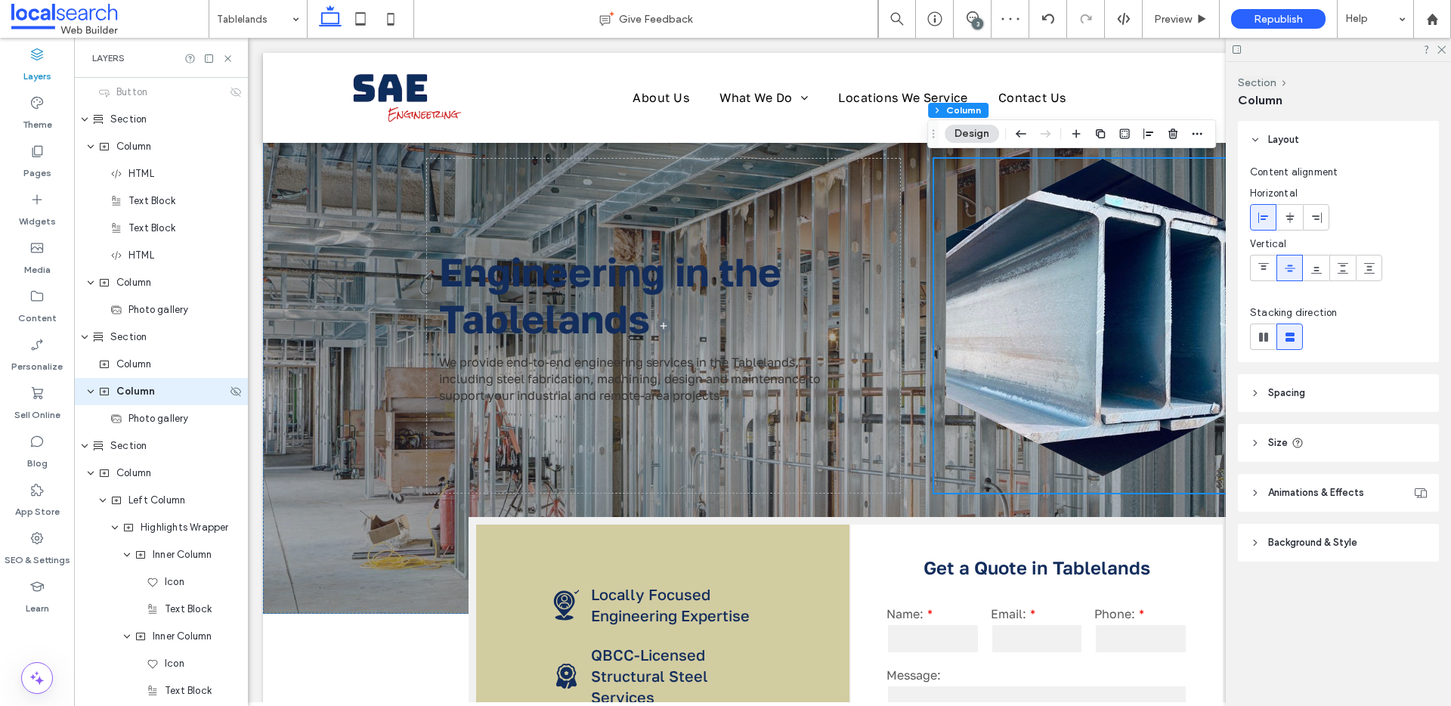
click at [153, 384] on span "Column" at bounding box center [135, 391] width 39 height 15
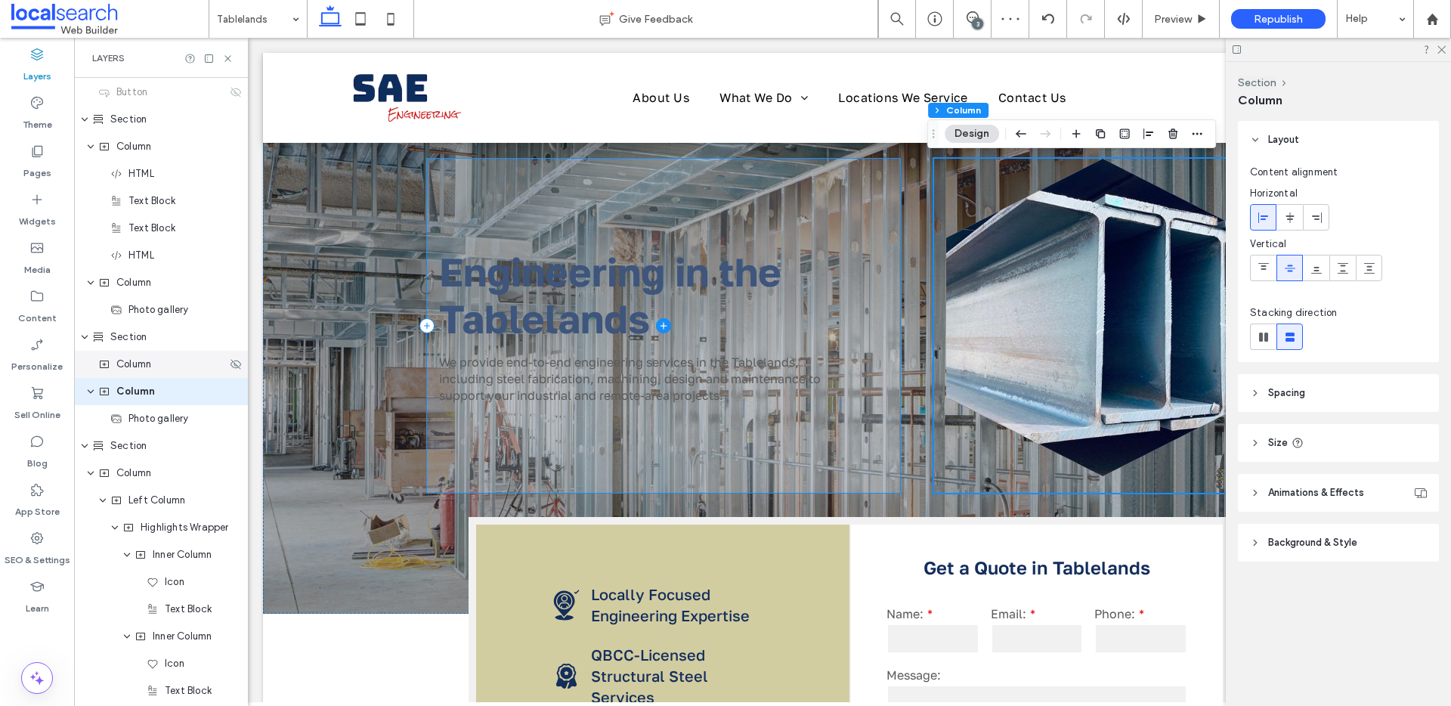
click at [150, 372] on div "Column" at bounding box center [161, 364] width 174 height 27
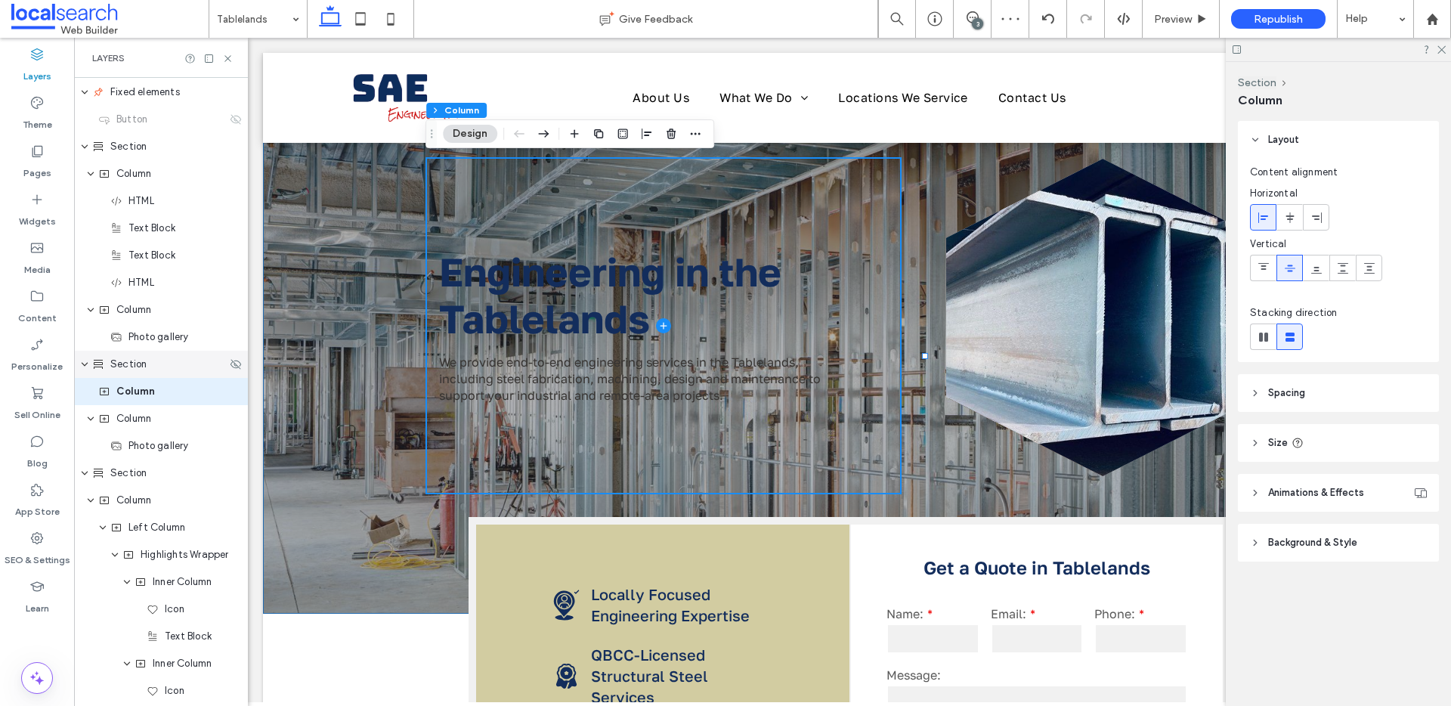
click at [117, 362] on span "Section" at bounding box center [128, 364] width 36 height 15
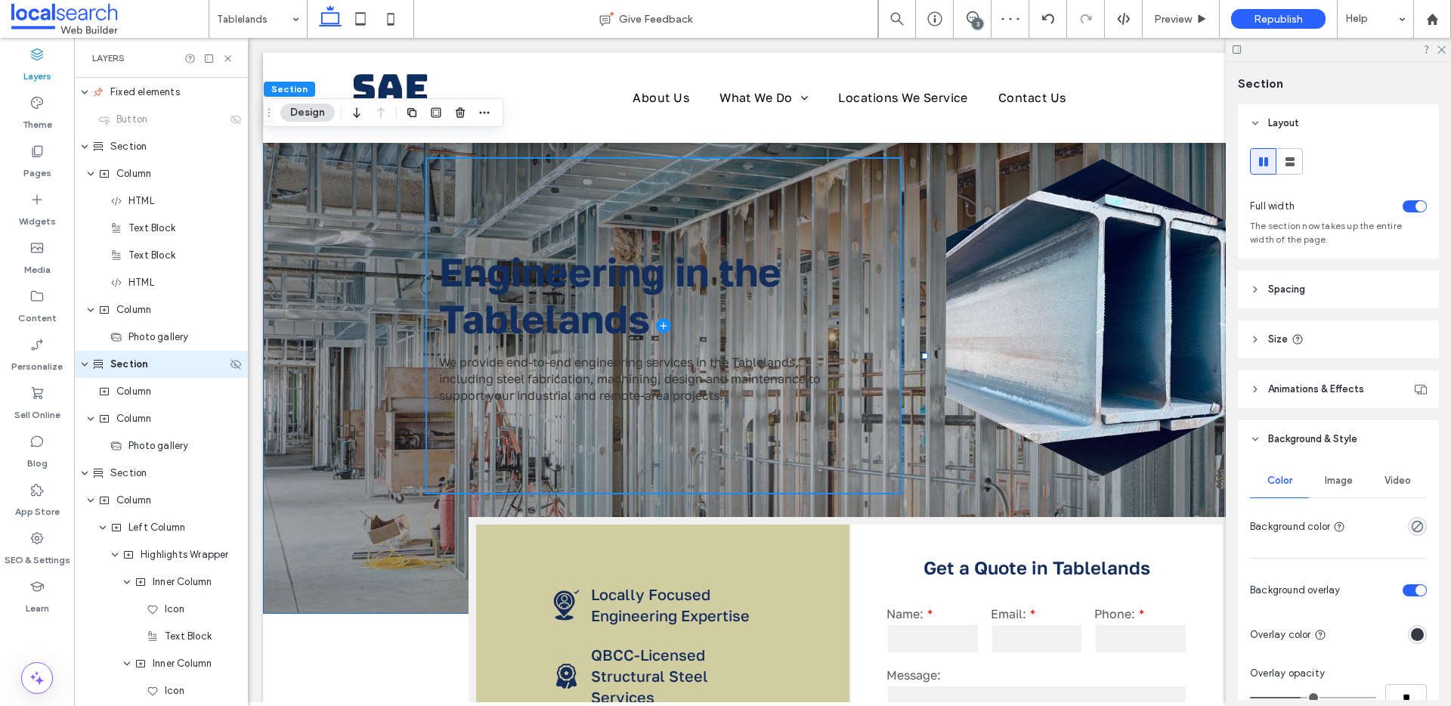
scroll to position [271, 0]
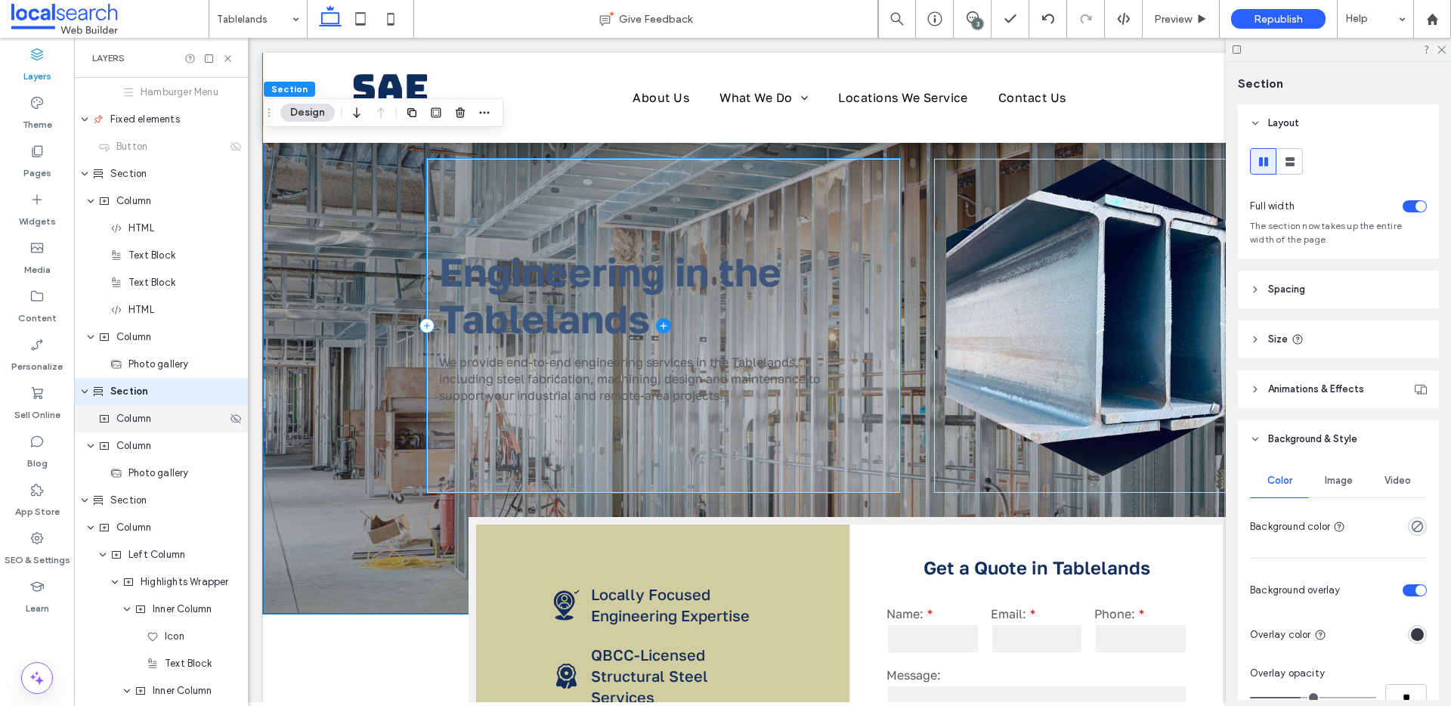
click at [131, 419] on span "Column" at bounding box center [133, 418] width 35 height 15
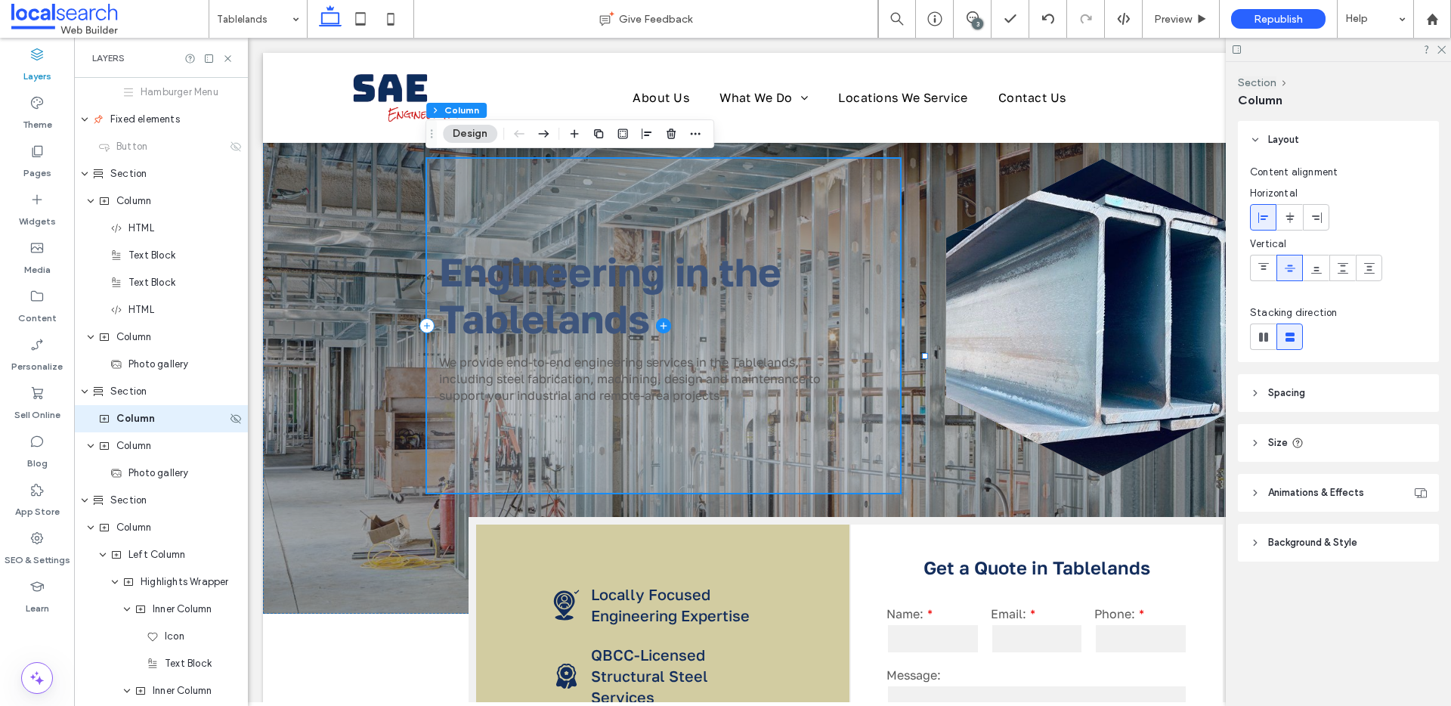
scroll to position [299, 0]
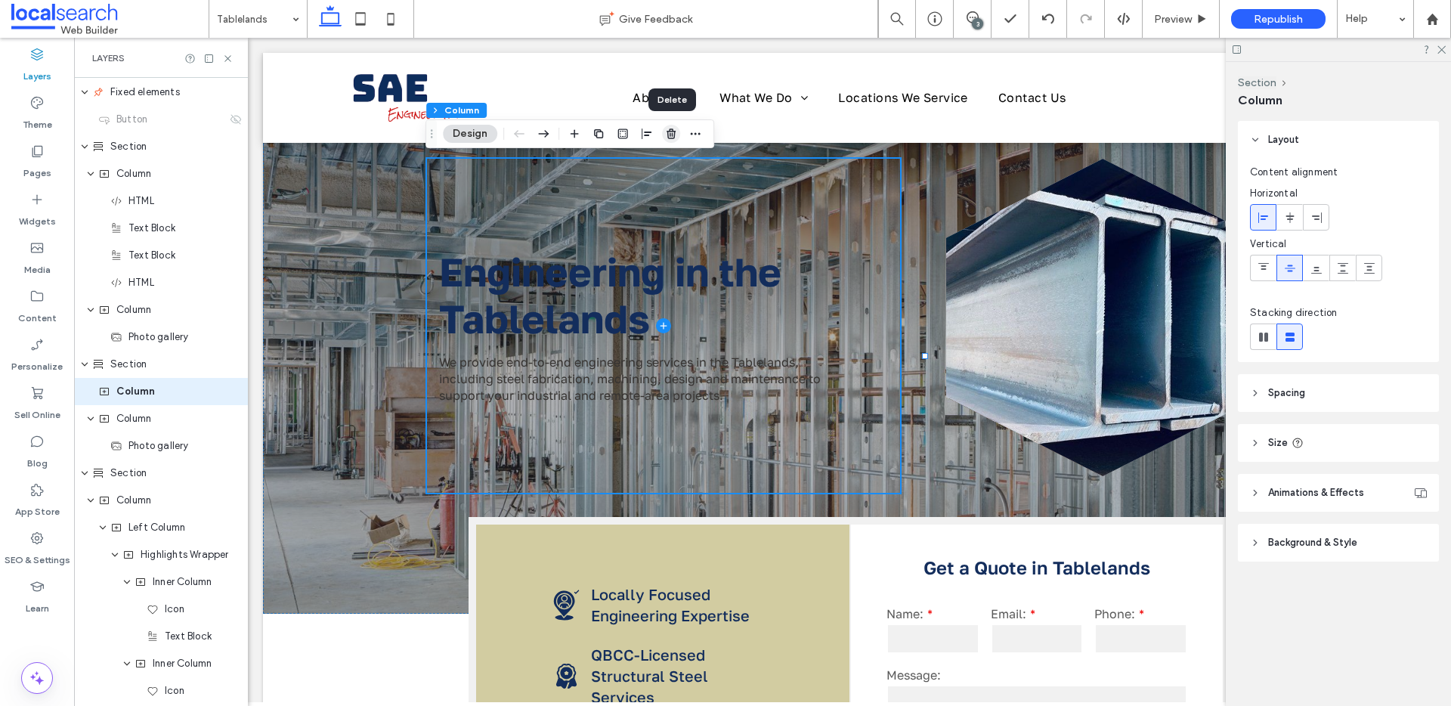
drag, startPoint x: 669, startPoint y: 135, endPoint x: 421, endPoint y: 98, distance: 250.6
click at [669, 135] on icon "button" at bounding box center [671, 134] width 12 height 12
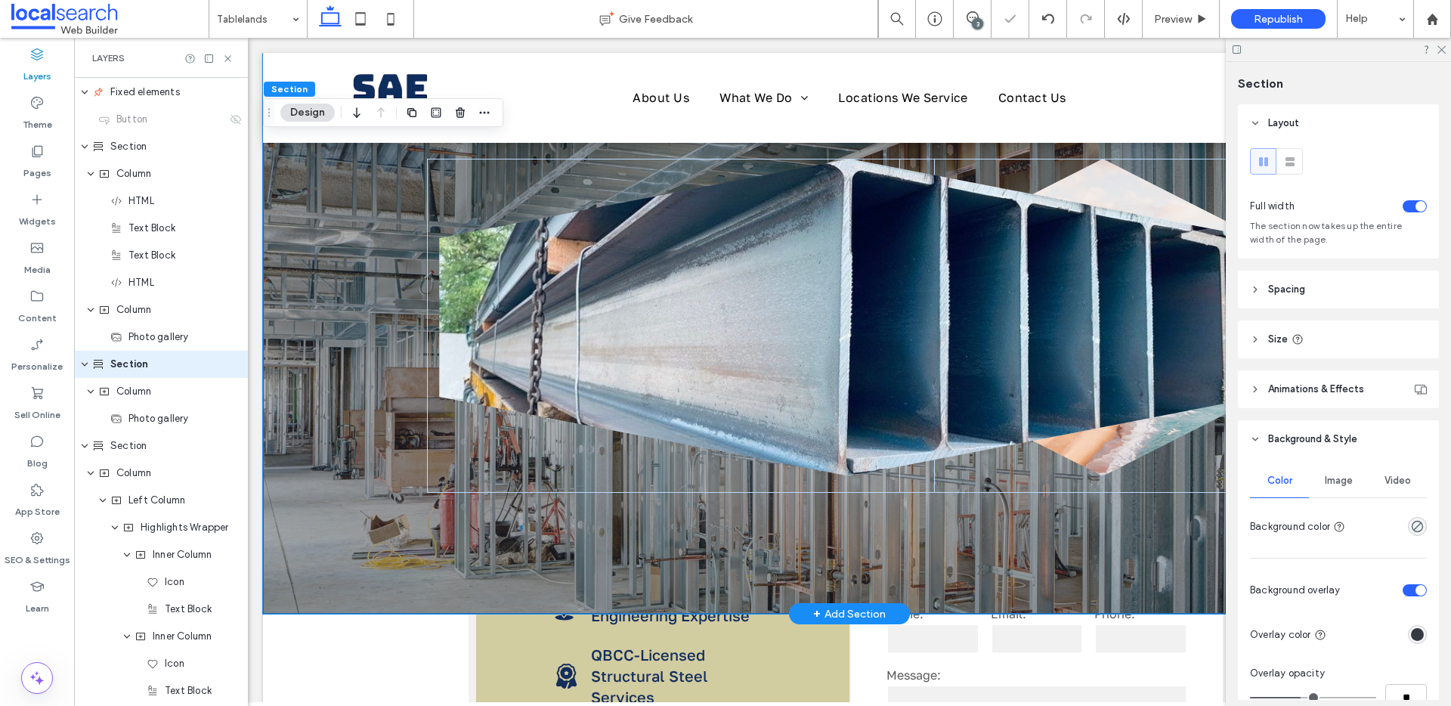
scroll to position [271, 0]
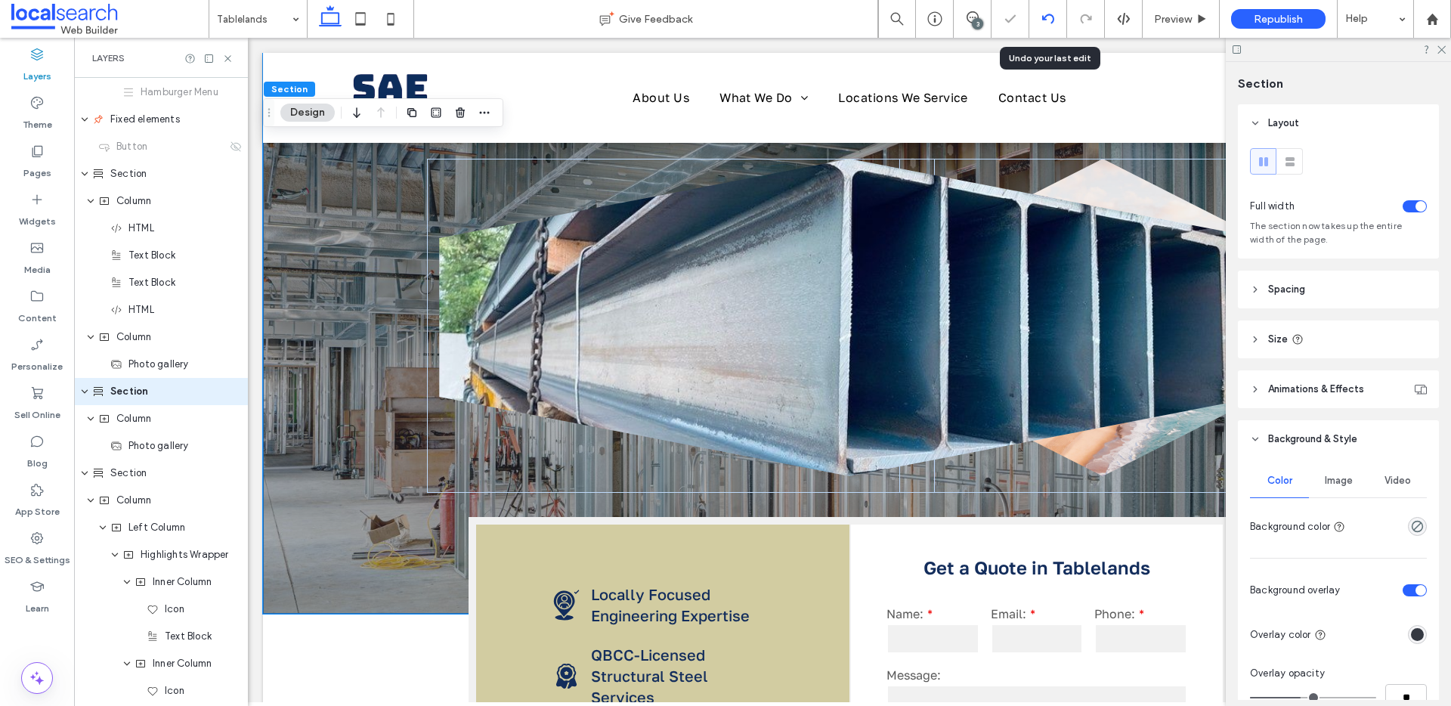
click at [1047, 23] on icon at bounding box center [1048, 19] width 12 height 12
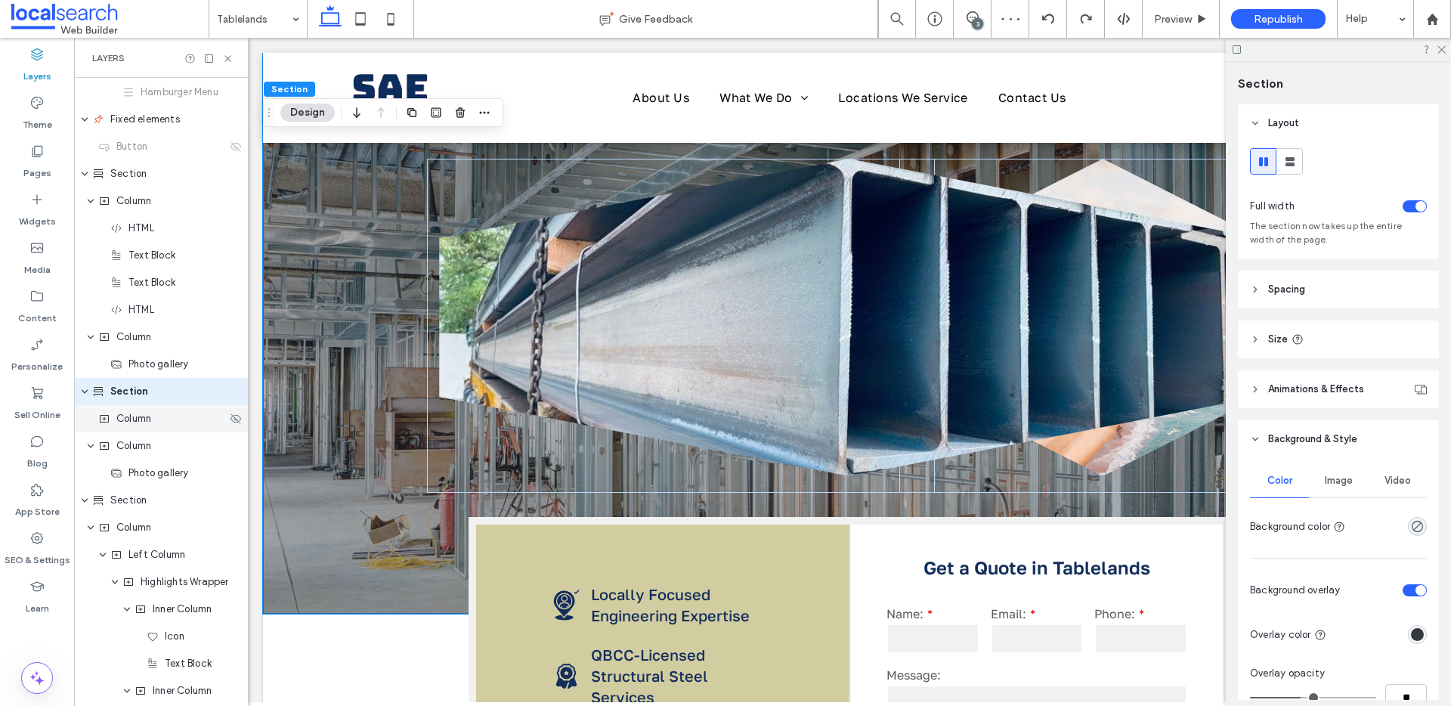
click at [145, 416] on span "Column" at bounding box center [133, 418] width 35 height 15
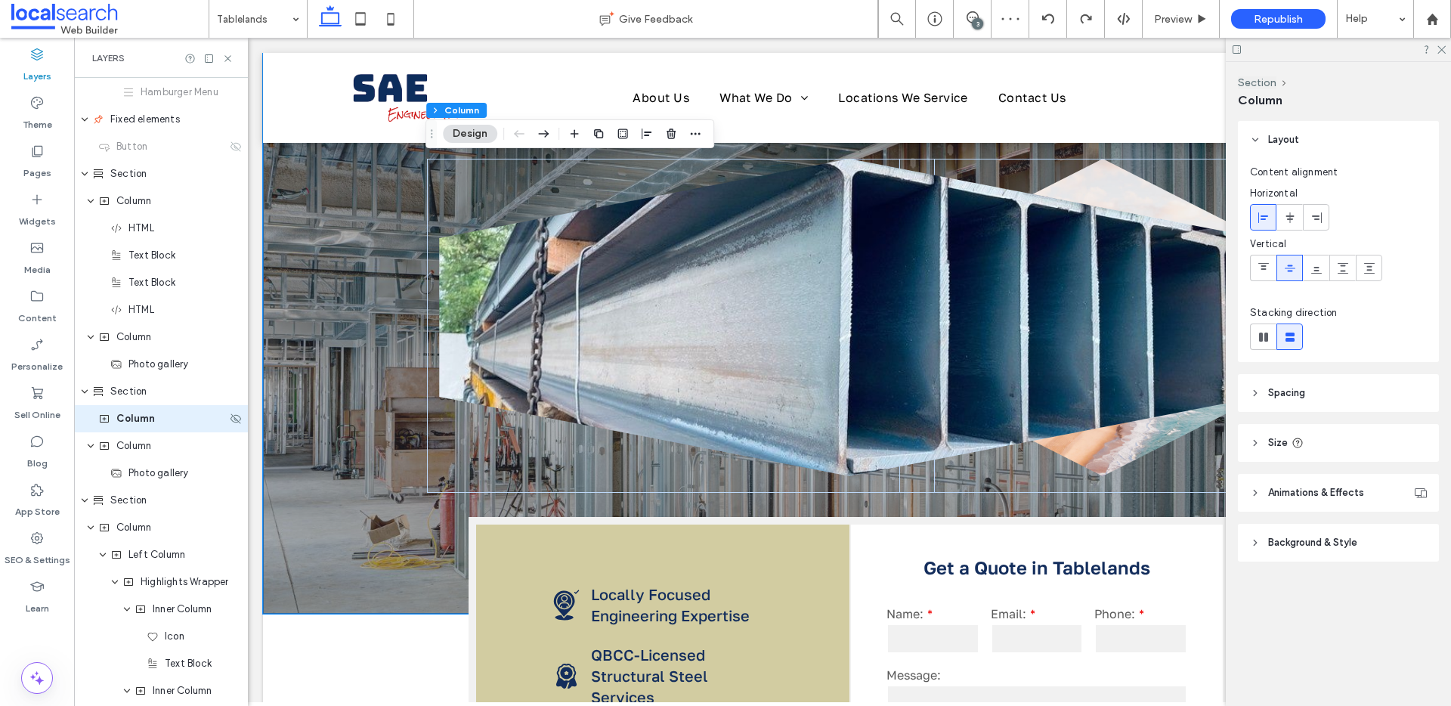
scroll to position [299, 0]
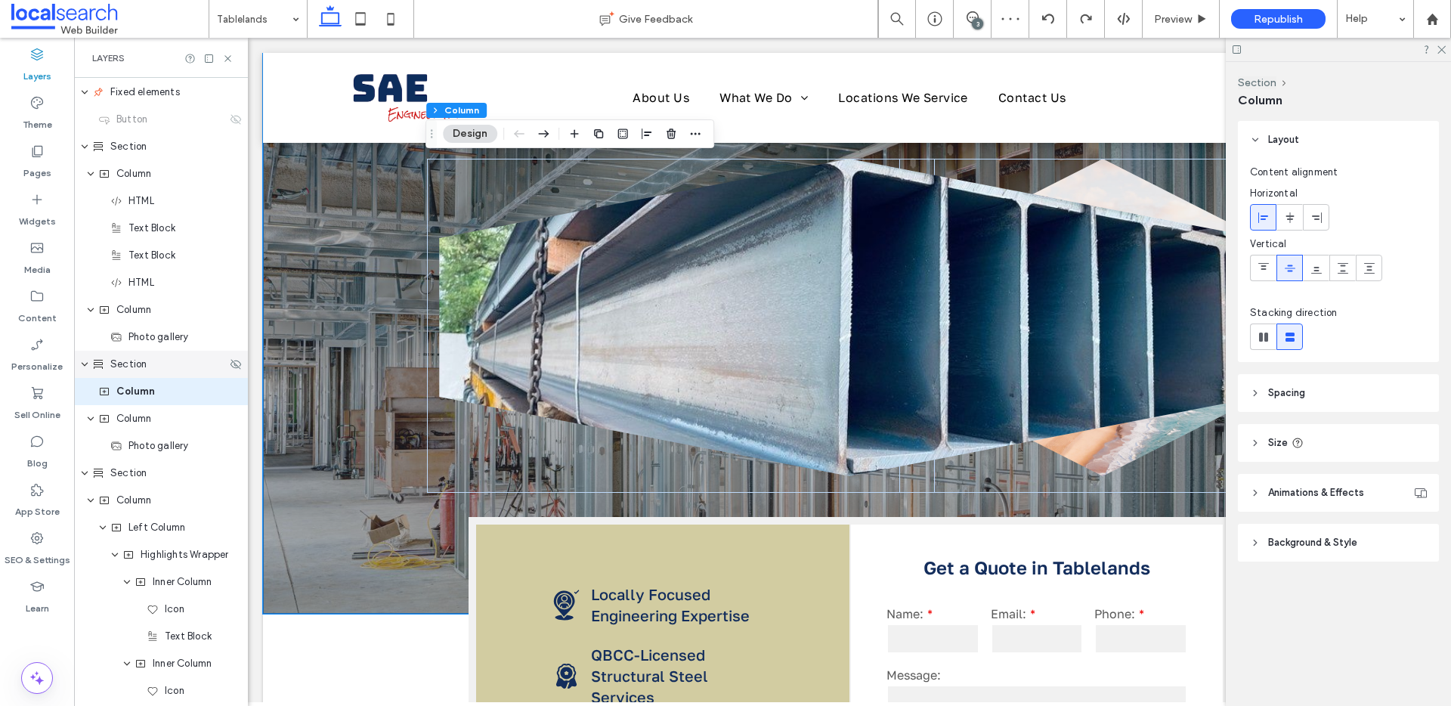
click at [131, 373] on div "Section" at bounding box center [161, 364] width 174 height 27
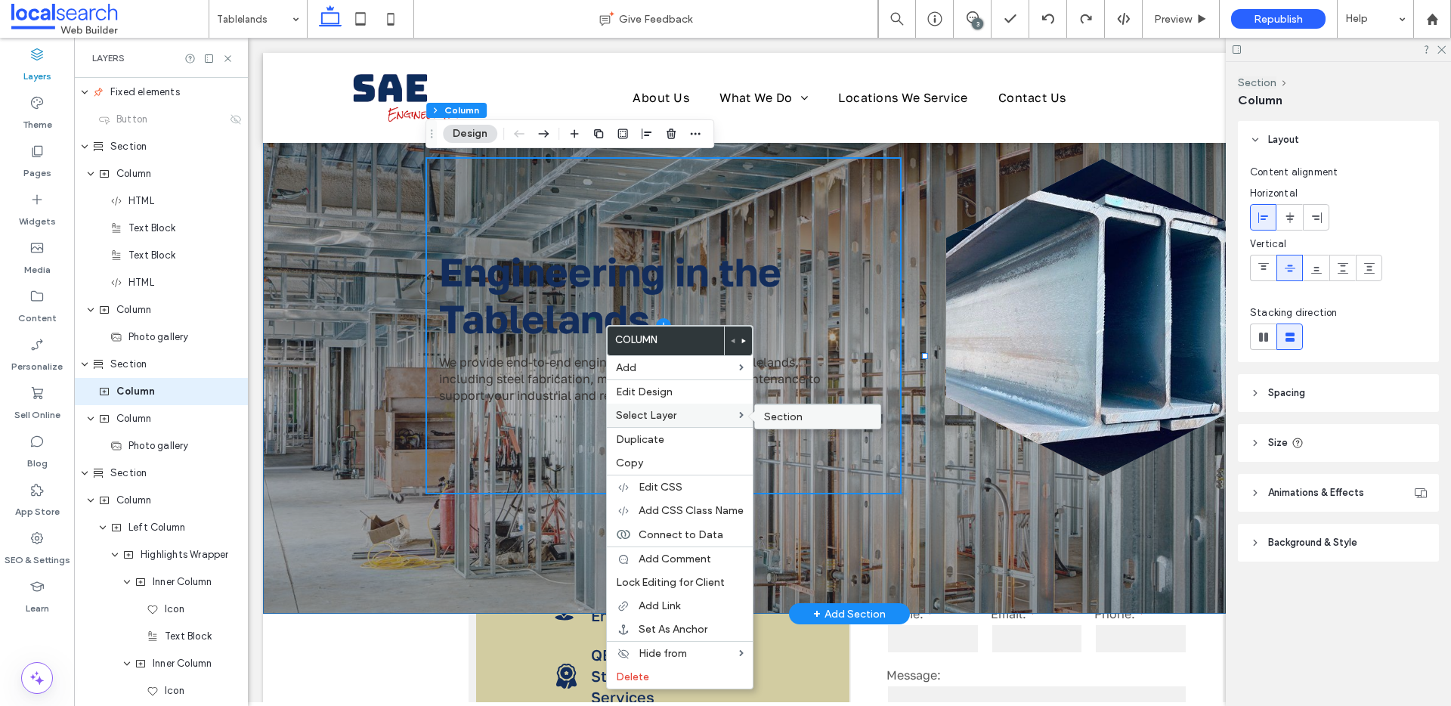
click at [849, 412] on label "Section" at bounding box center [817, 416] width 107 height 13
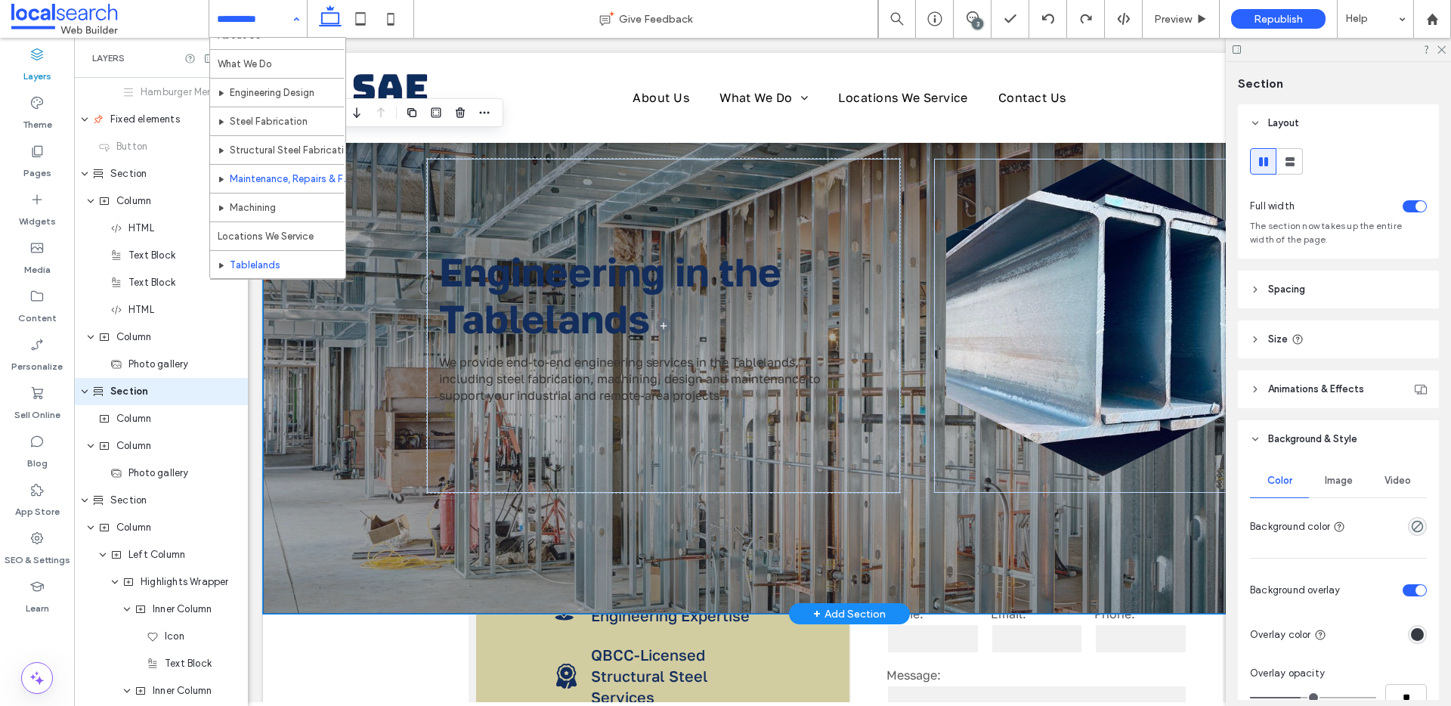
scroll to position [102, 0]
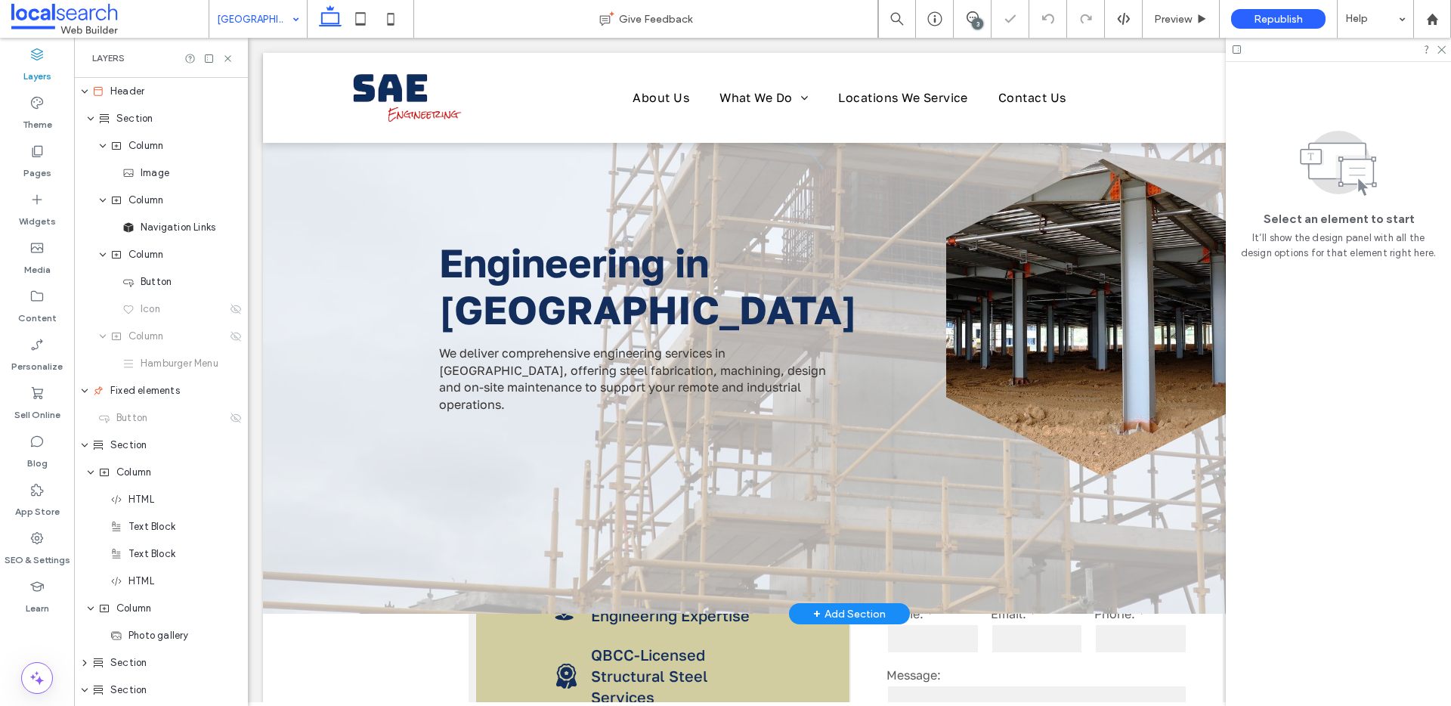
click at [669, 321] on h1 "Engineering in Cape York" at bounding box center [663, 286] width 449 height 94
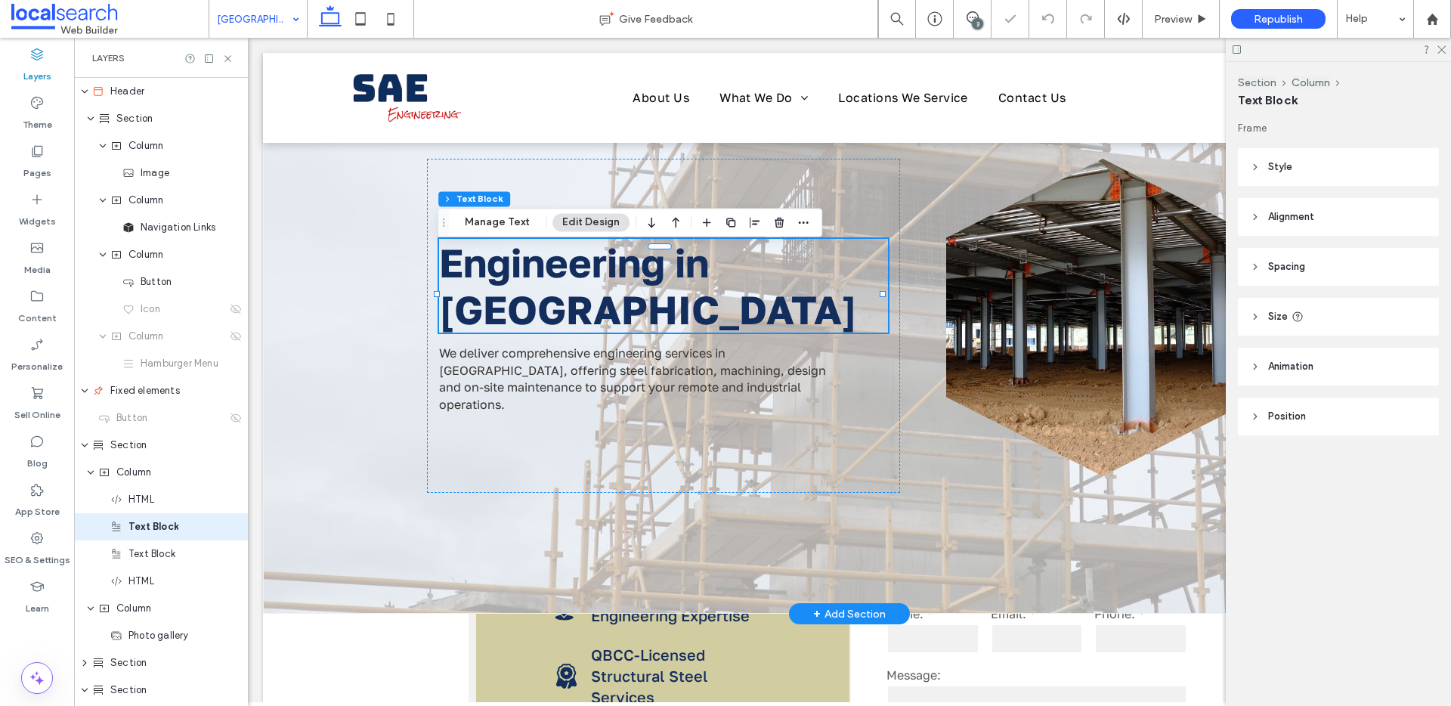
scroll to position [135, 0]
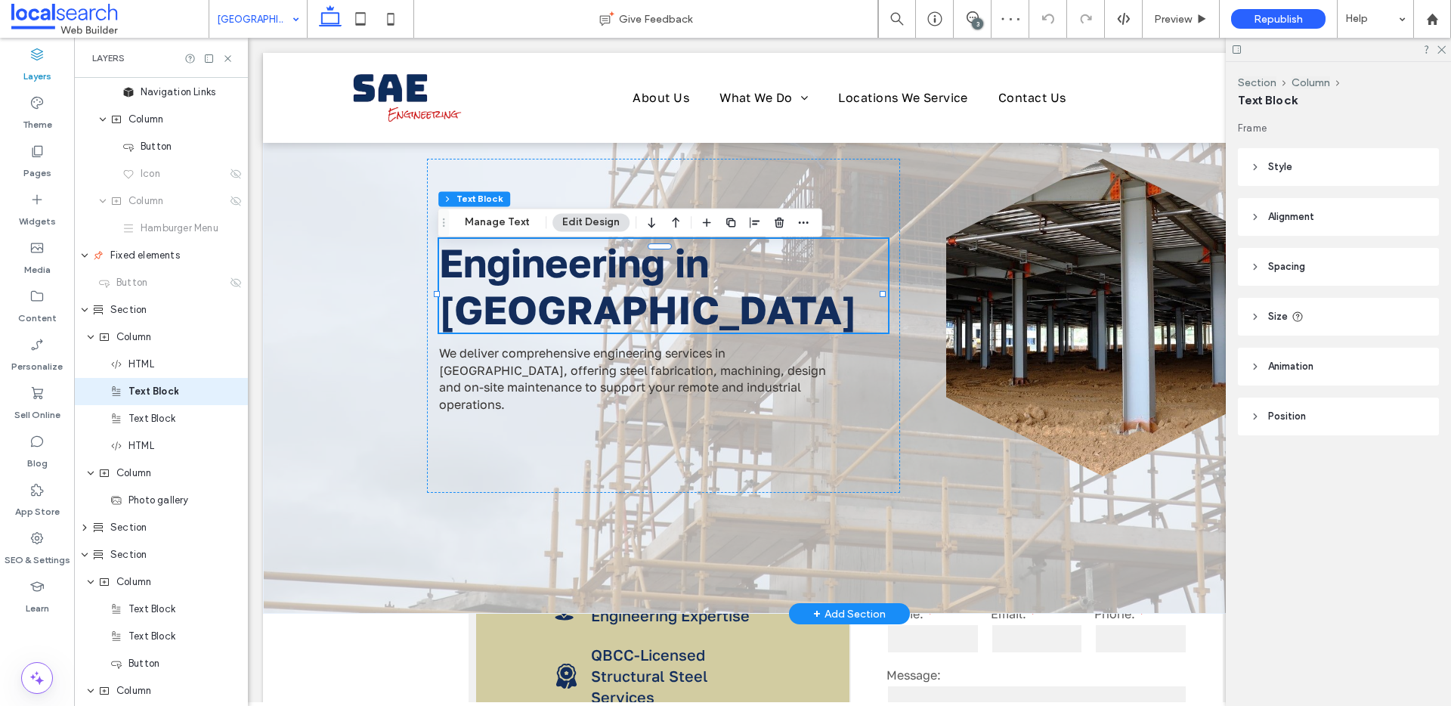
click at [669, 321] on h1 "Engineering in Cape York" at bounding box center [663, 286] width 449 height 94
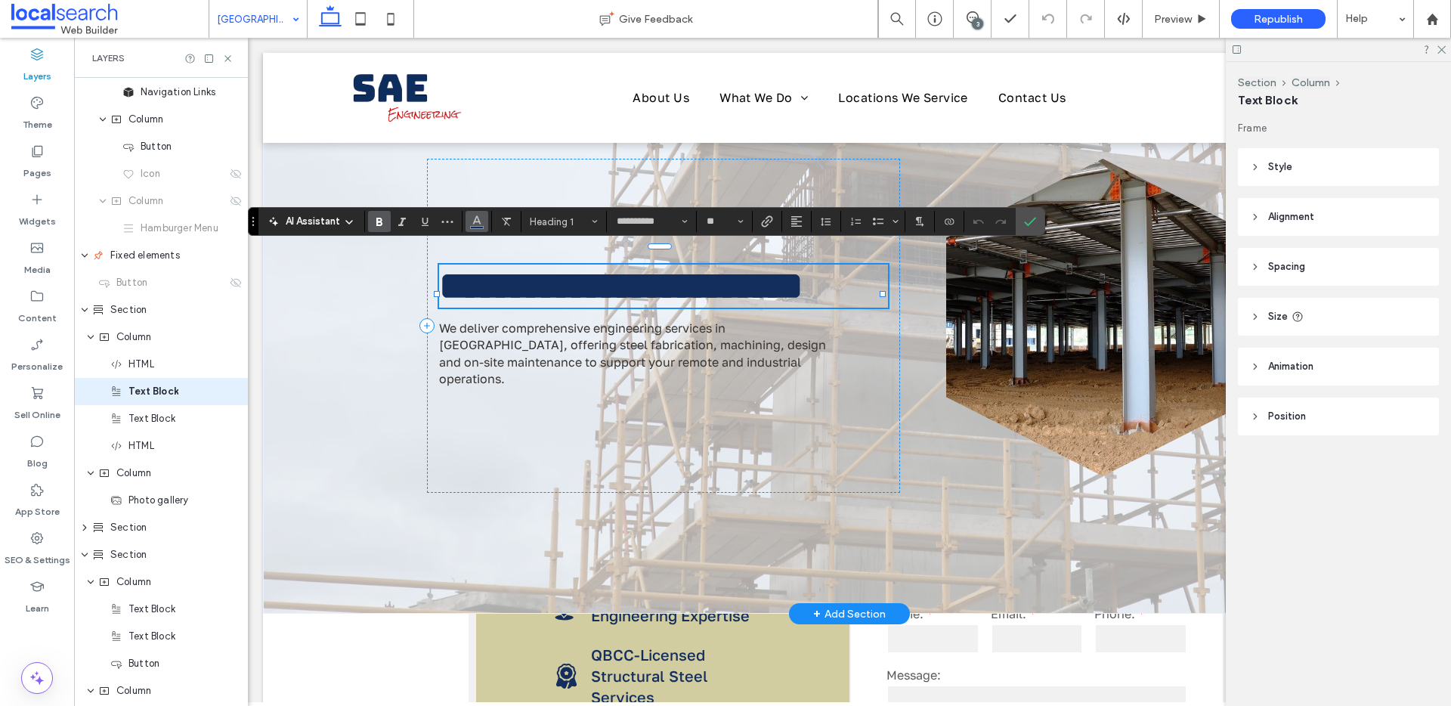
click at [482, 221] on icon "Color" at bounding box center [477, 220] width 12 height 12
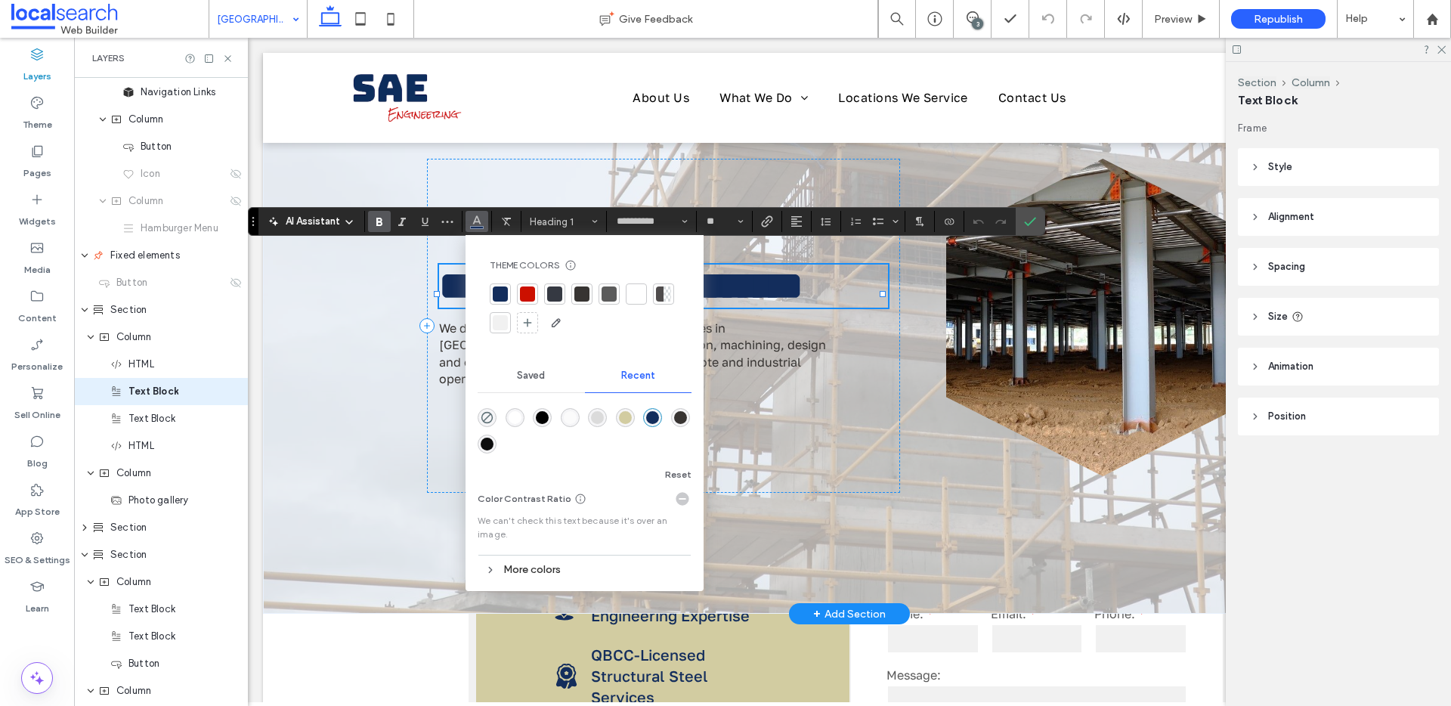
click at [629, 293] on div at bounding box center [636, 293] width 15 height 15
click at [546, 413] on div "rgba(0, 0, 0, 1)" at bounding box center [542, 417] width 13 height 13
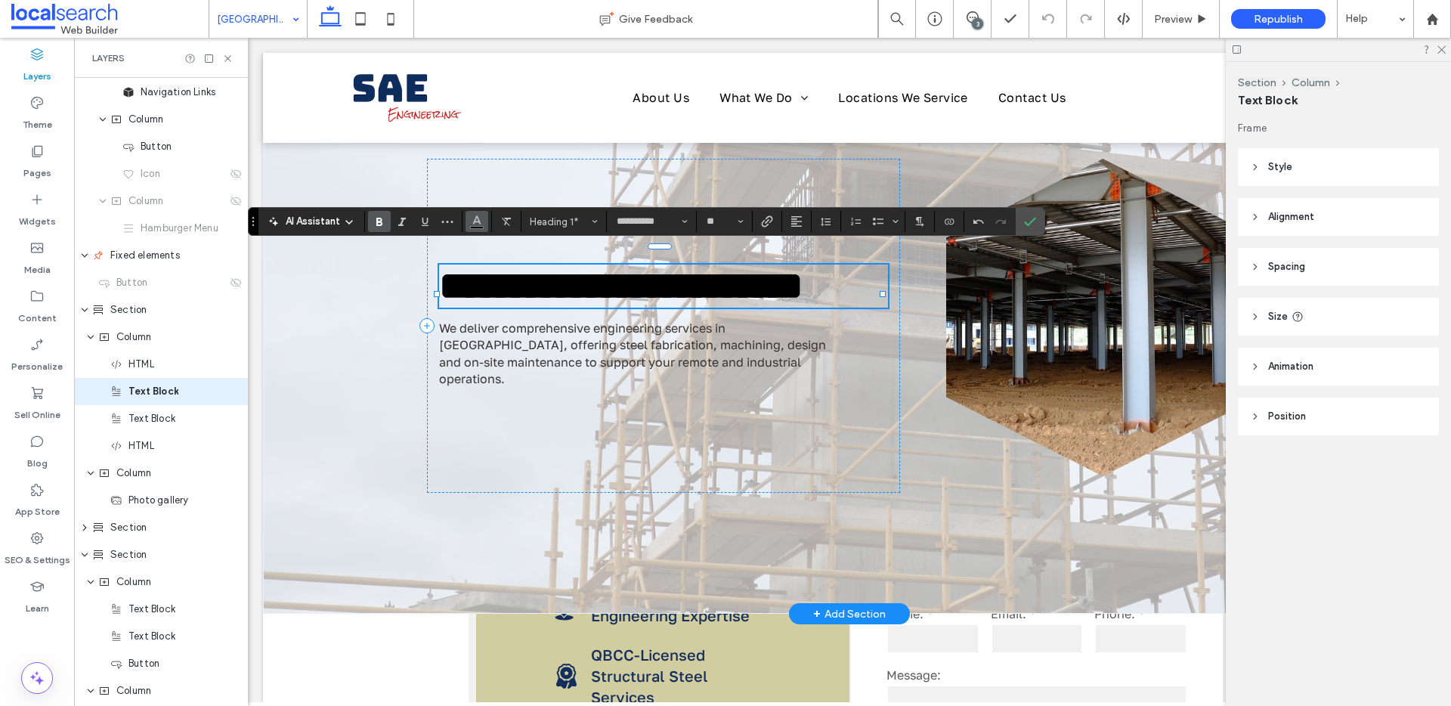
click at [481, 231] on button "Color" at bounding box center [477, 221] width 23 height 21
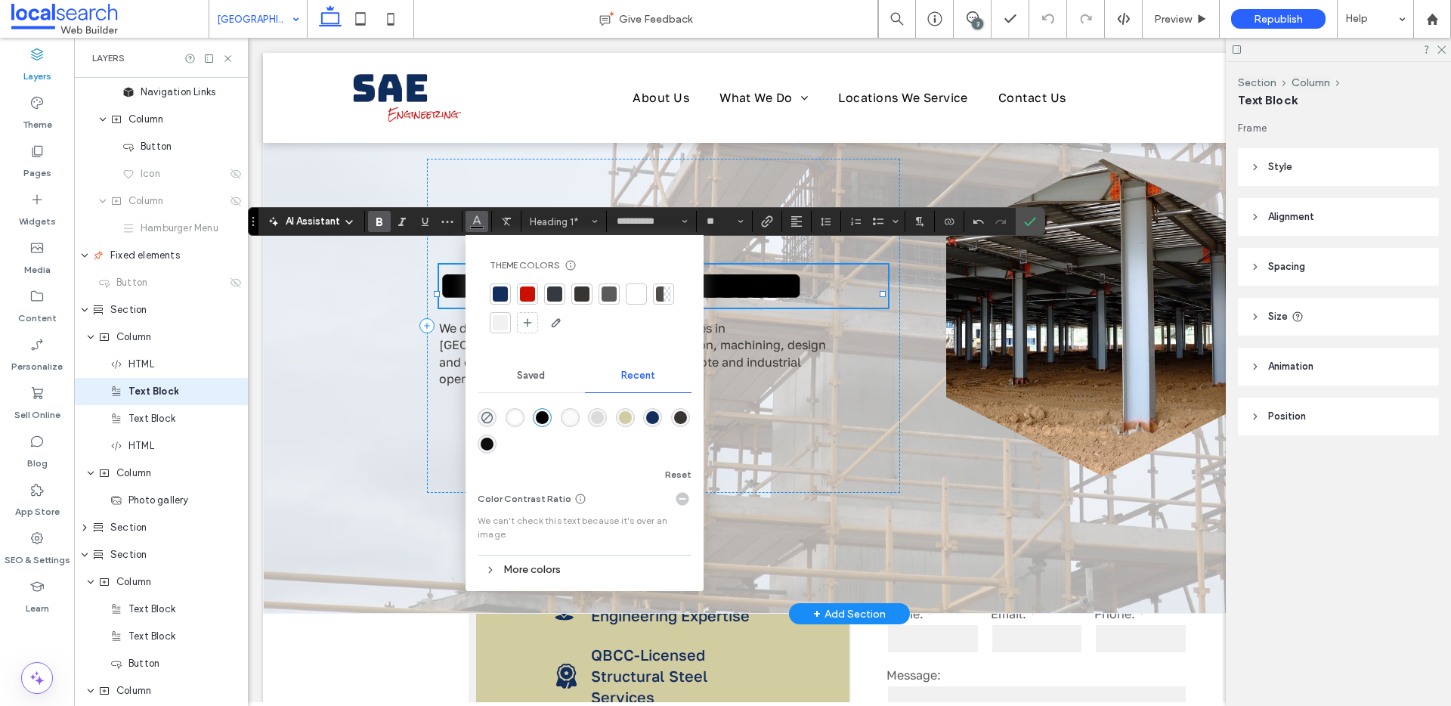
click at [515, 416] on div "rgba(255, 255, 255, 1)" at bounding box center [515, 417] width 13 height 13
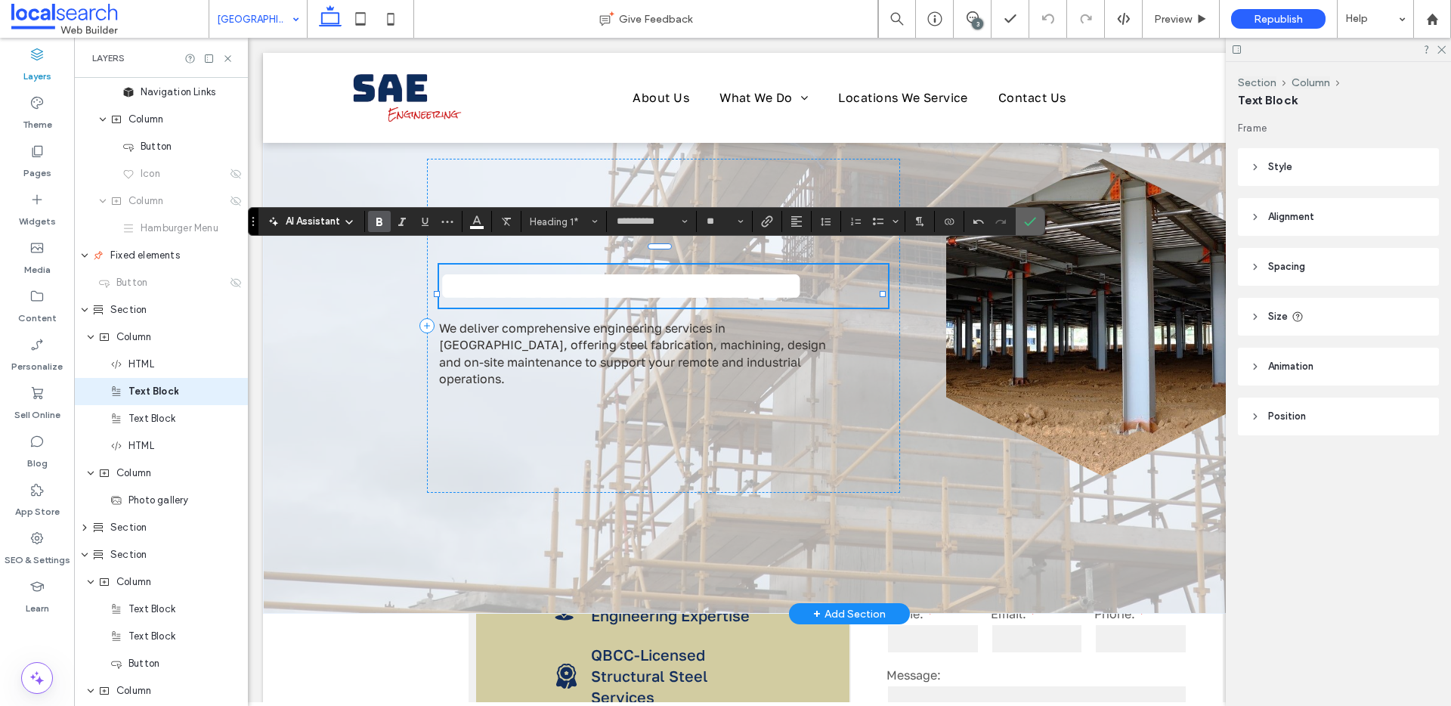
click at [1037, 220] on label "Confirm" at bounding box center [1030, 221] width 23 height 27
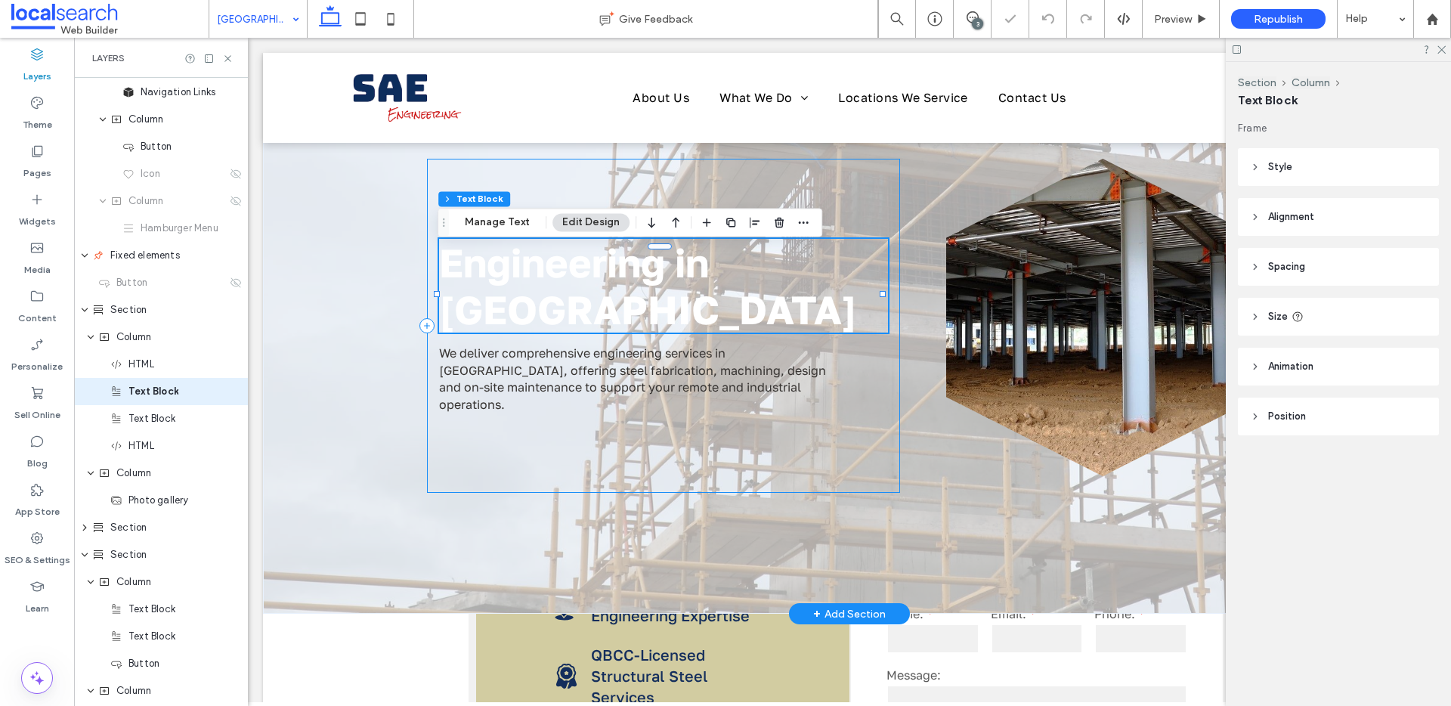
click at [660, 407] on div "Engineering in Cape York We deliver comprehensive engineering services in Cape …" at bounding box center [663, 326] width 473 height 334
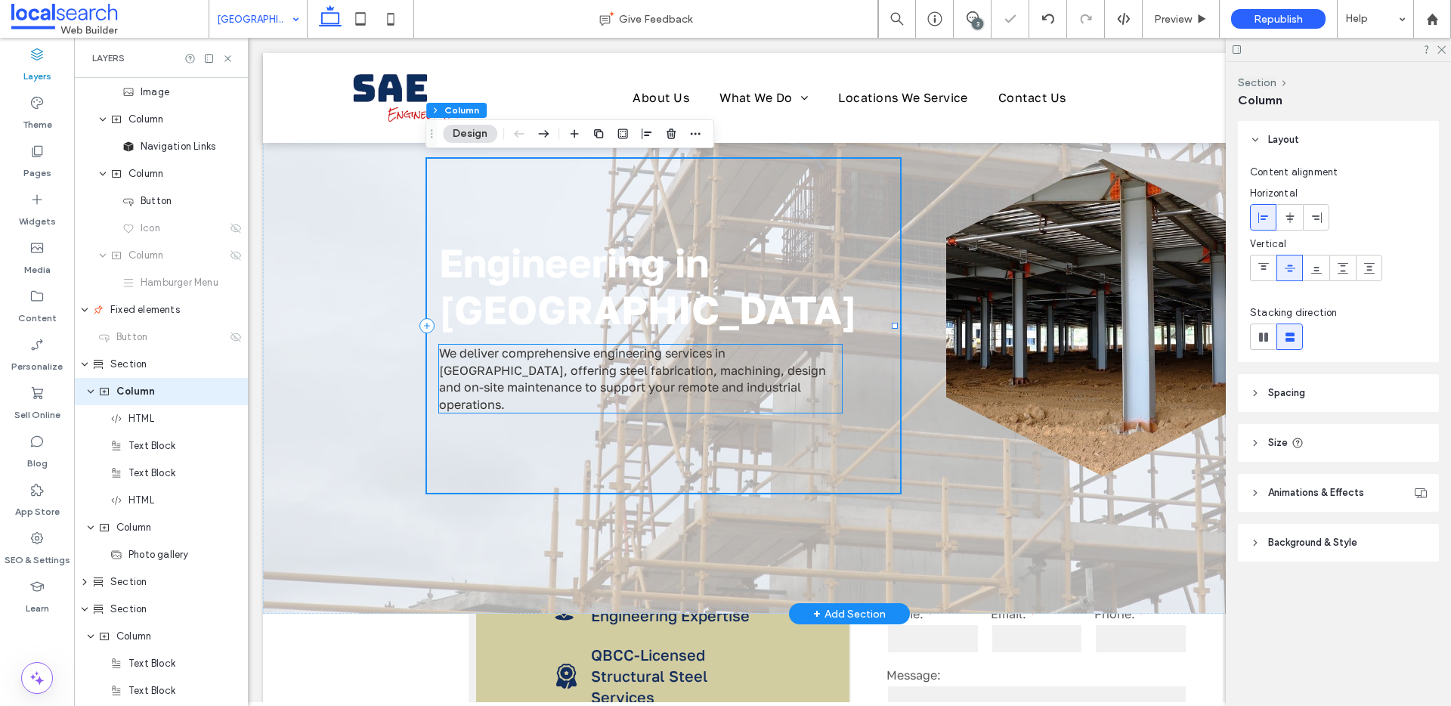
click at [661, 392] on span "We deliver comprehensive engineering services in Cape York, offering steel fabr…" at bounding box center [632, 378] width 387 height 66
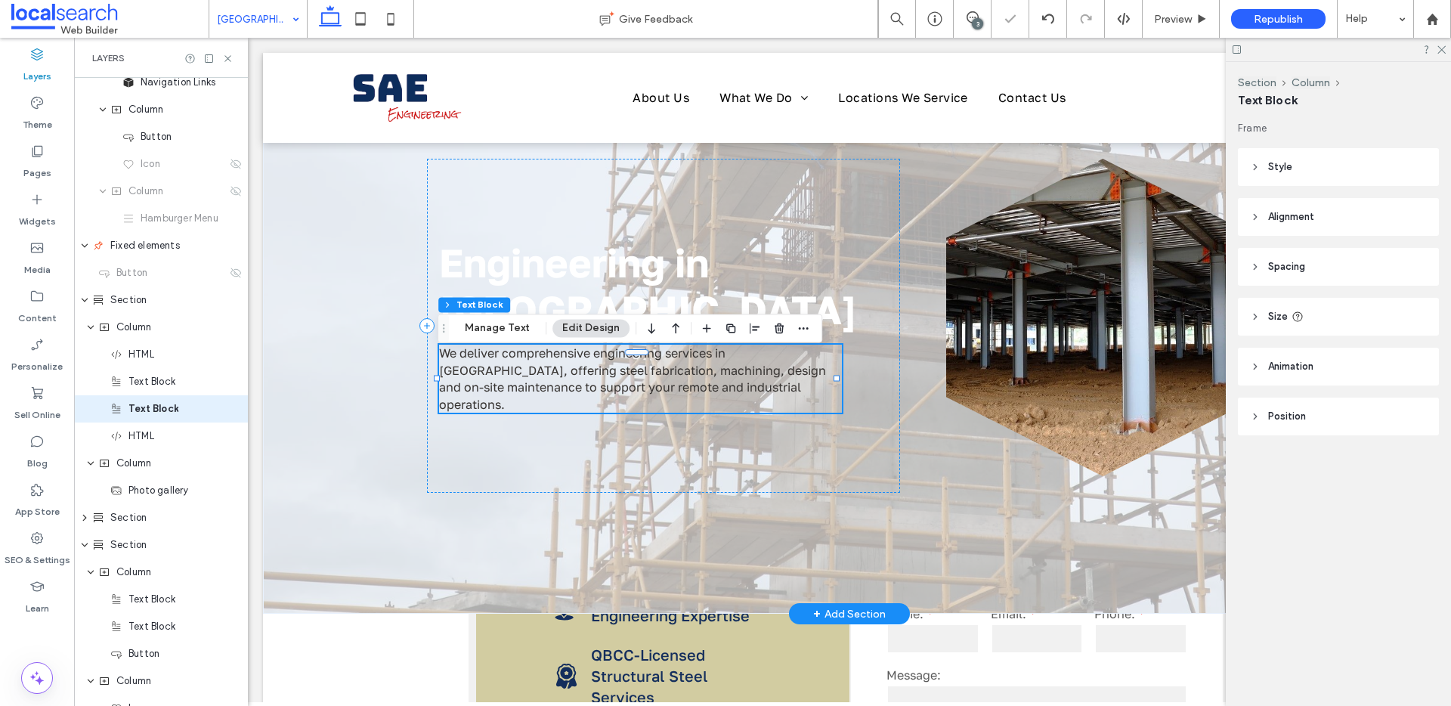
scroll to position [162, 0]
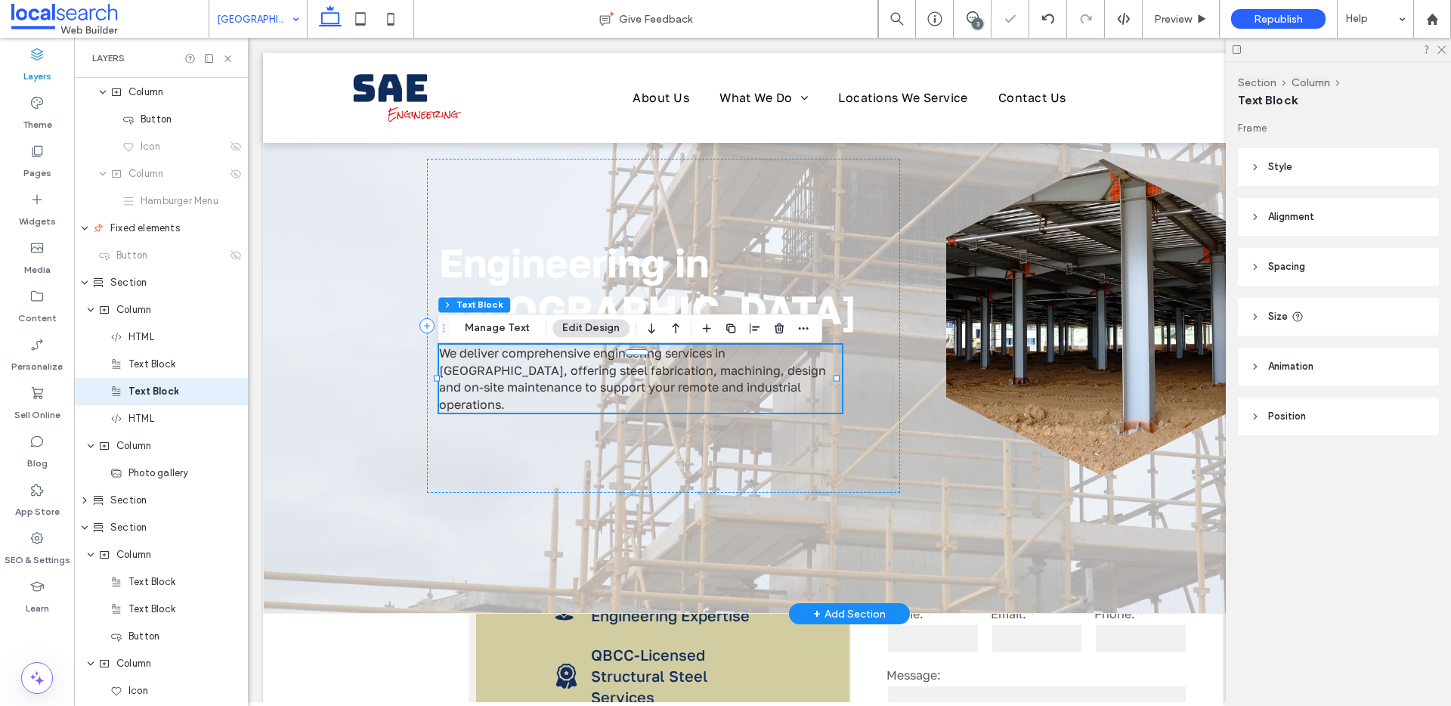
click at [661, 392] on span "We deliver comprehensive engineering services in Cape York, offering steel fabr…" at bounding box center [632, 378] width 387 height 66
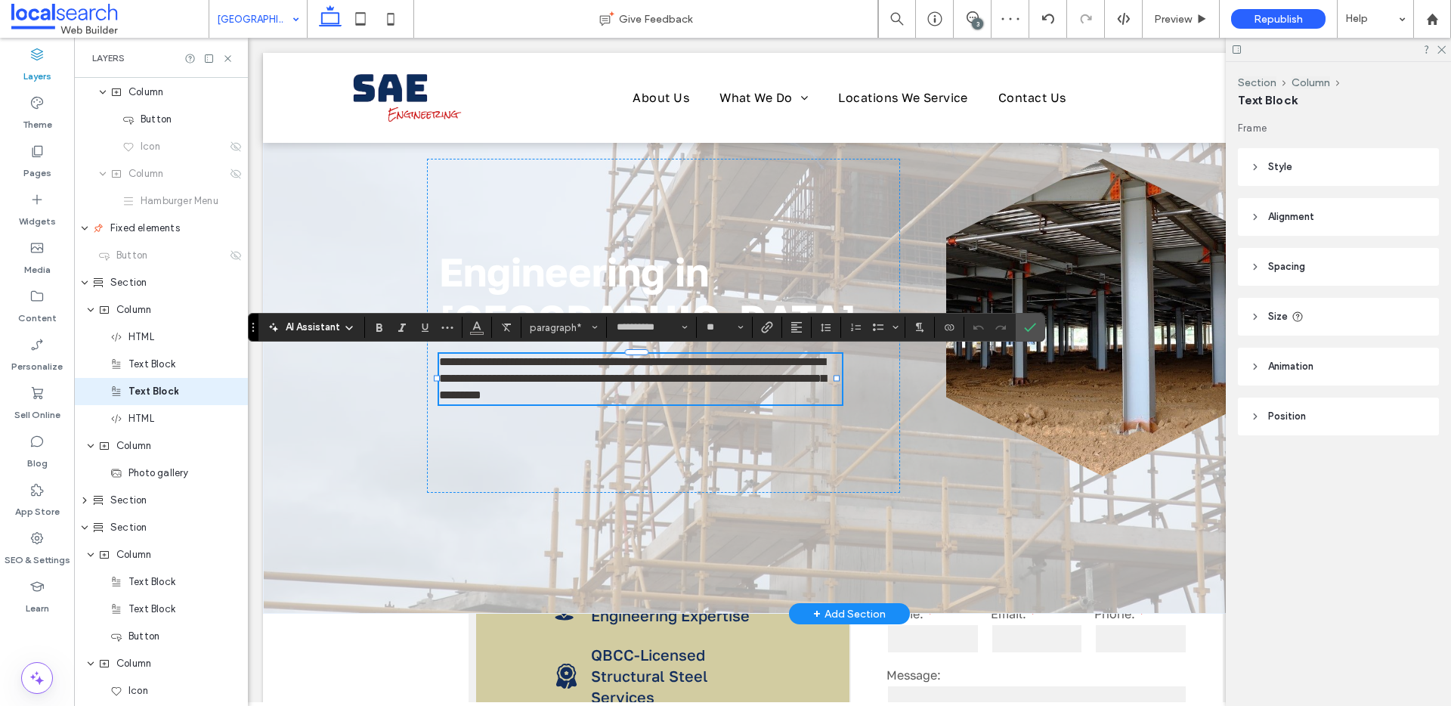
click at [463, 329] on section at bounding box center [477, 327] width 29 height 21
click at [471, 332] on icon "Color" at bounding box center [477, 326] width 12 height 12
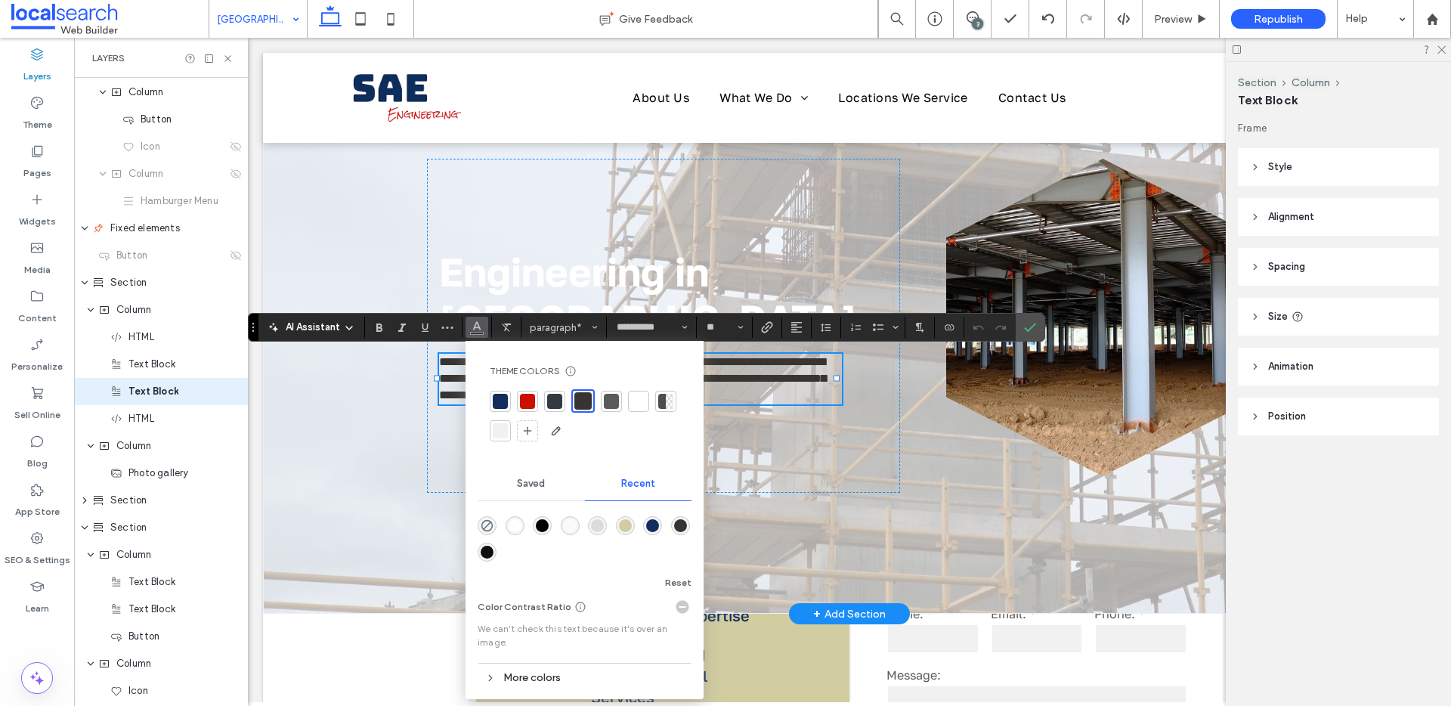
click at [517, 520] on div "rgba(255, 255, 255, 1)" at bounding box center [515, 525] width 13 height 13
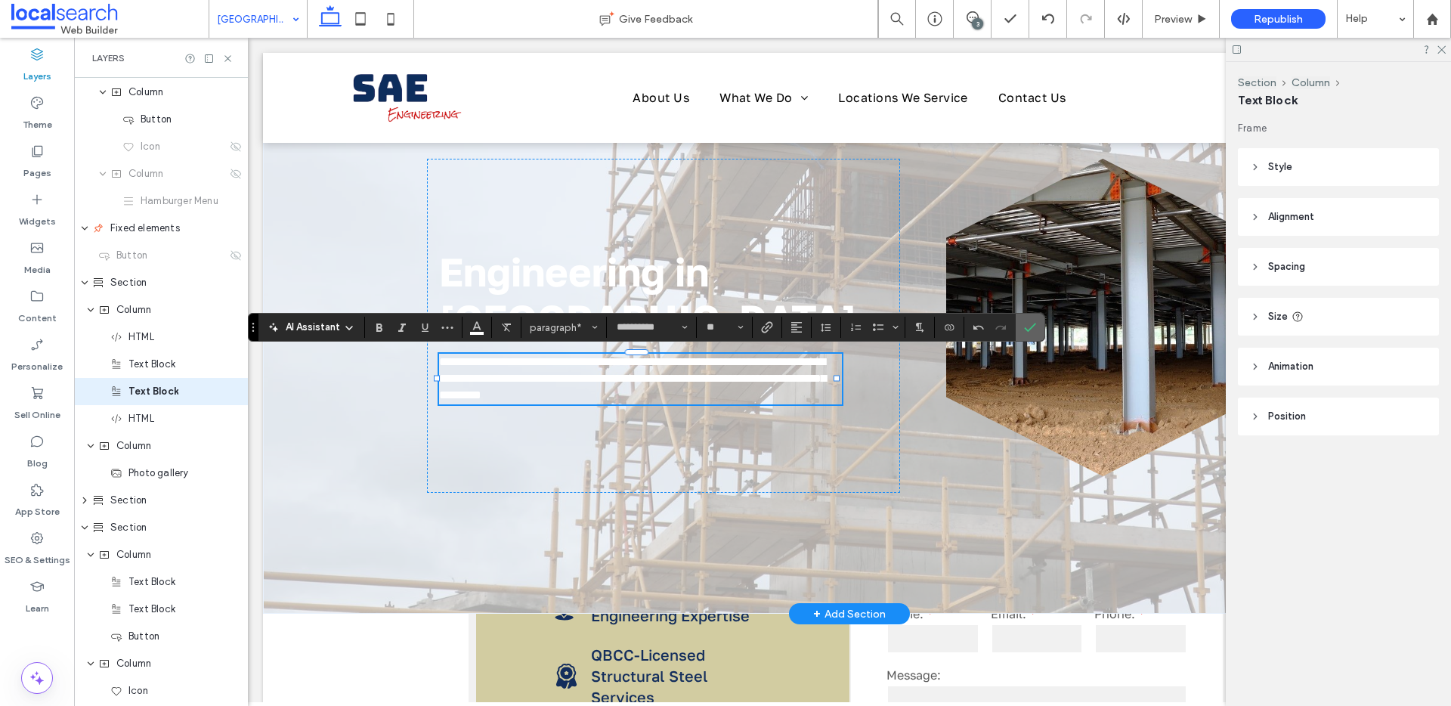
click at [1029, 335] on span "Confirm" at bounding box center [1027, 327] width 7 height 27
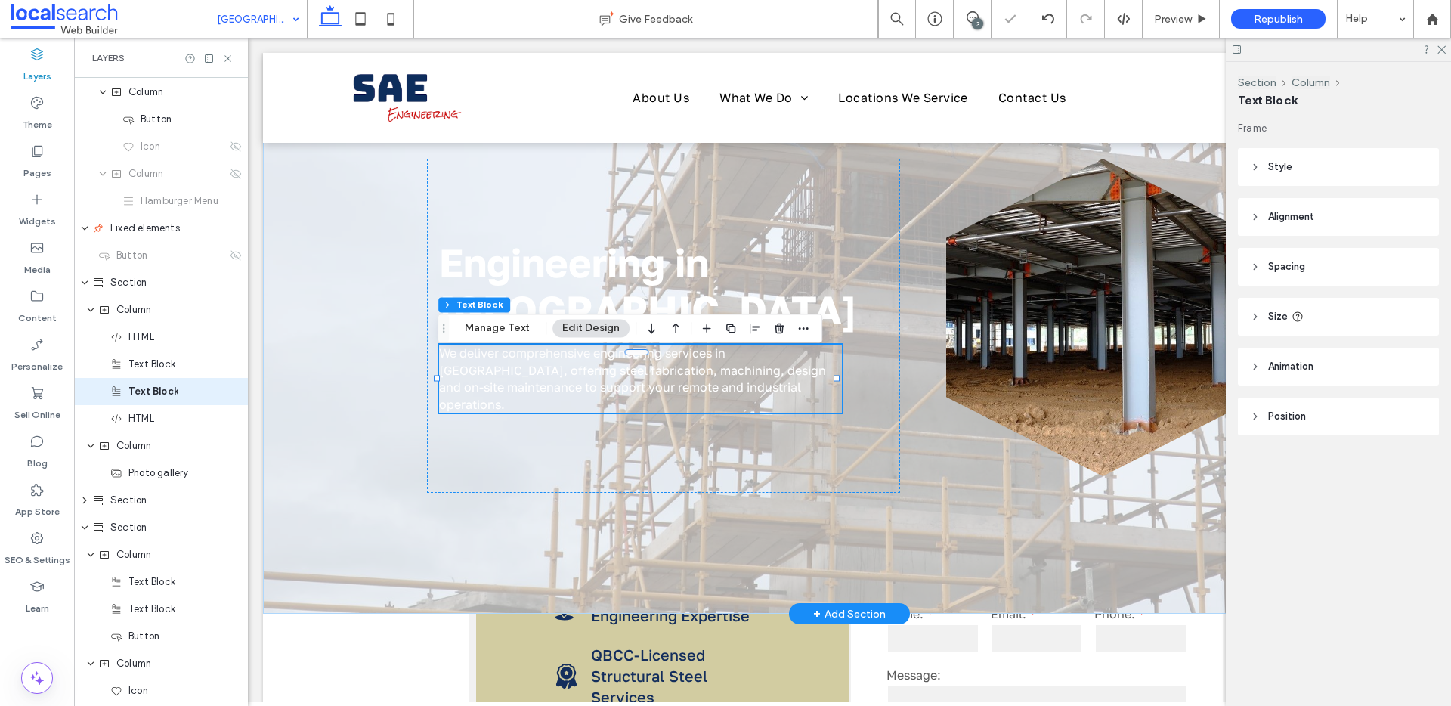
click at [352, 500] on div "Engineering in Cape York We deliver comprehensive engineering services in Cape …" at bounding box center [849, 333] width 1173 height 561
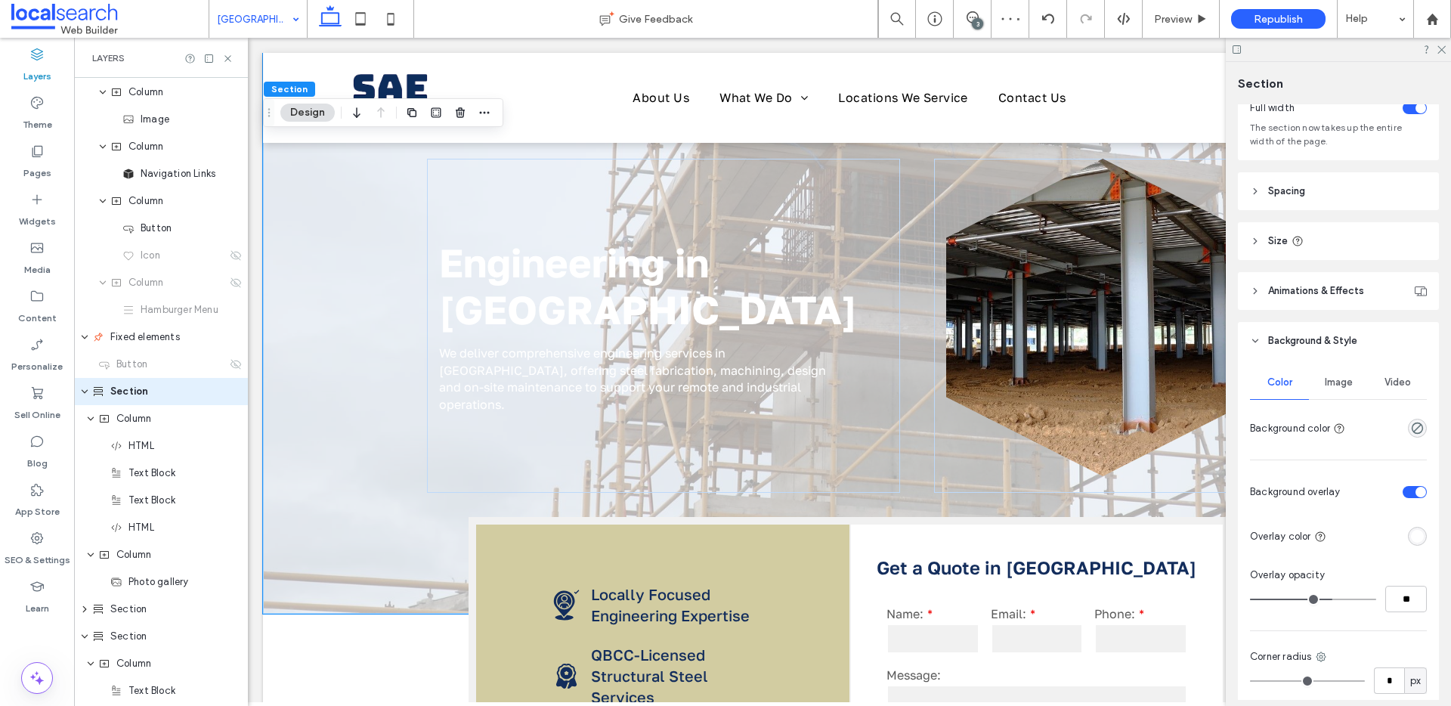
scroll to position [102, 0]
click at [1411, 534] on div "rgba(255, 255, 255, 1)" at bounding box center [1417, 532] width 13 height 13
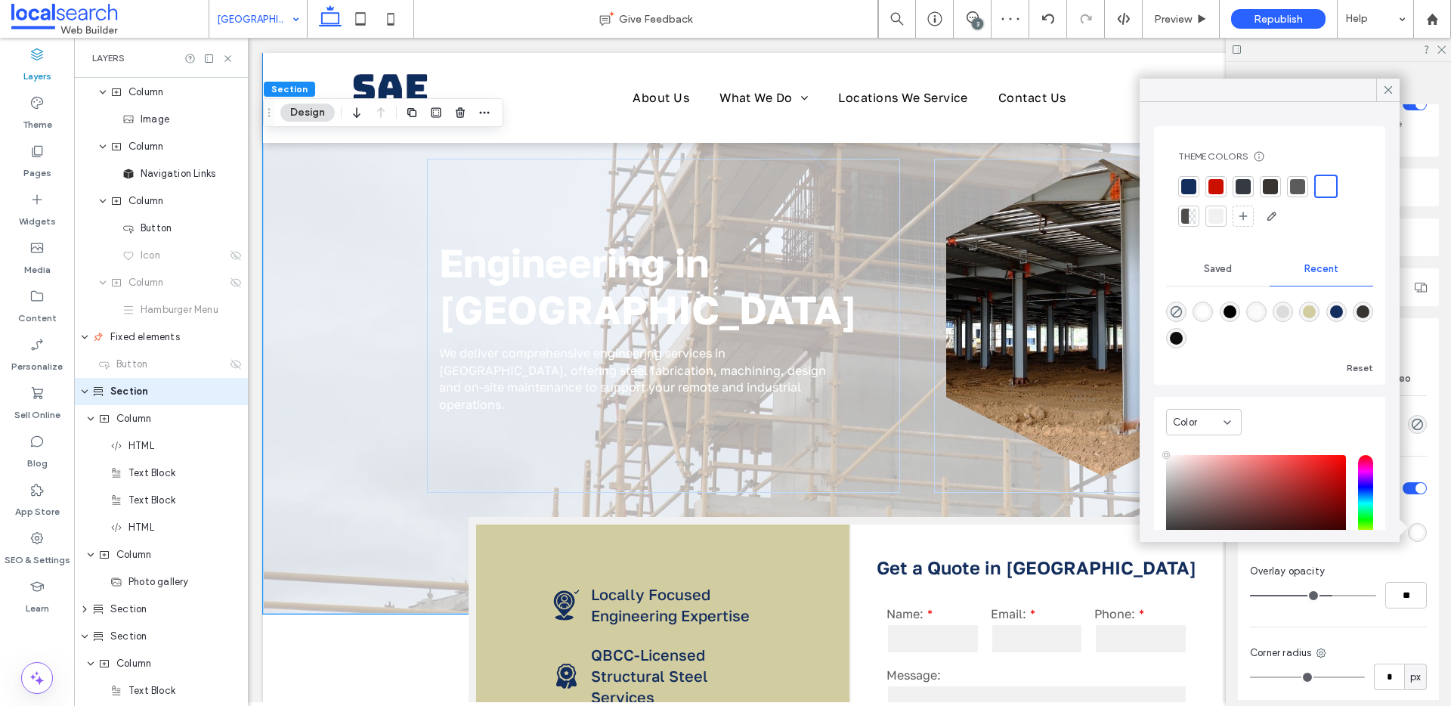
click at [1236, 306] on div "rgba(0, 0, 0, 1)" at bounding box center [1230, 311] width 13 height 13
type input "*******"
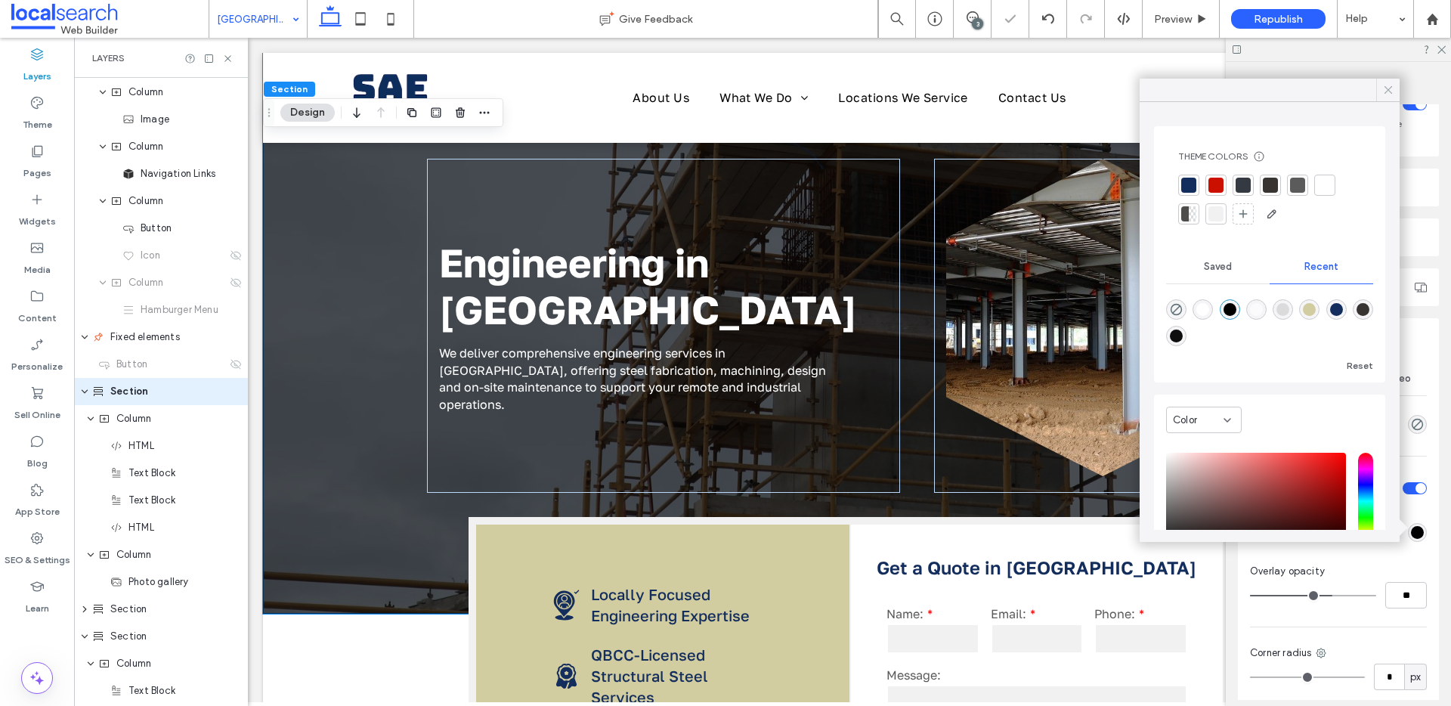
click at [1389, 89] on icon at bounding box center [1388, 90] width 14 height 14
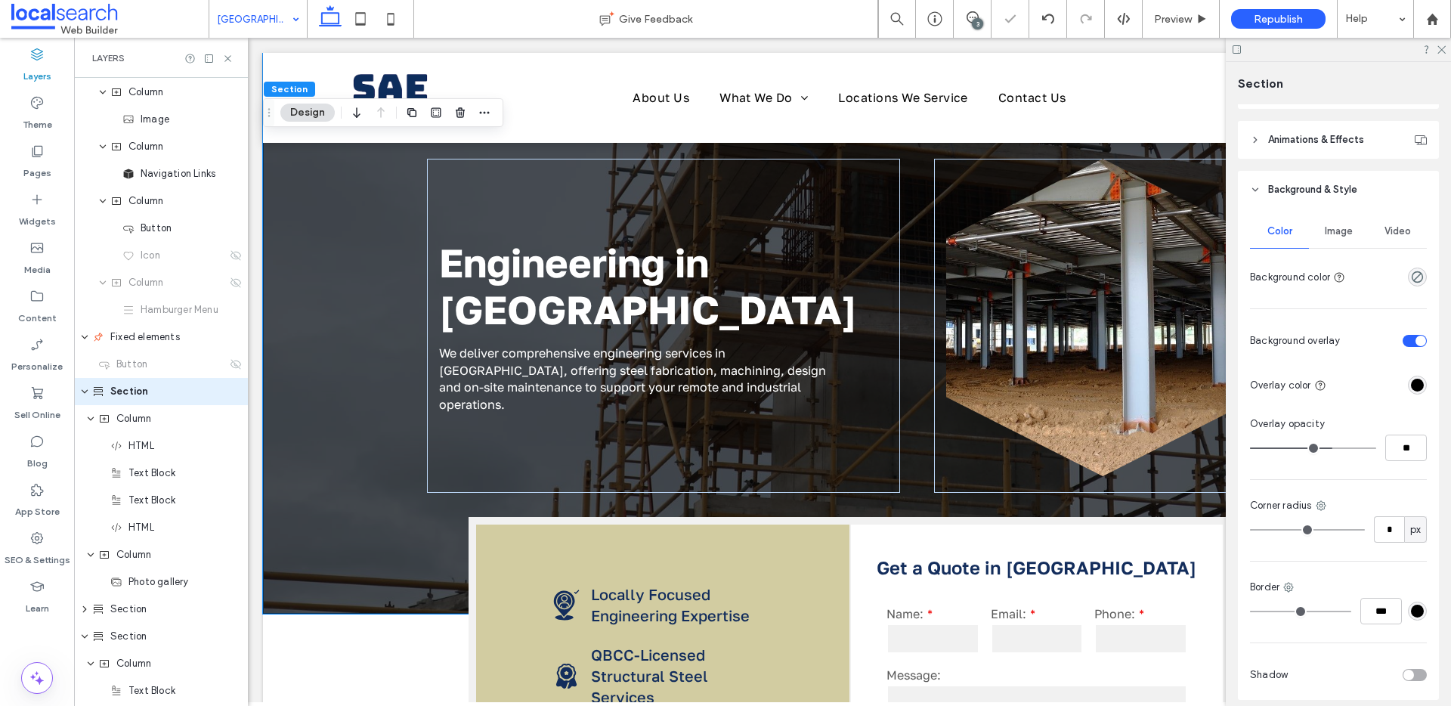
scroll to position [266, 0]
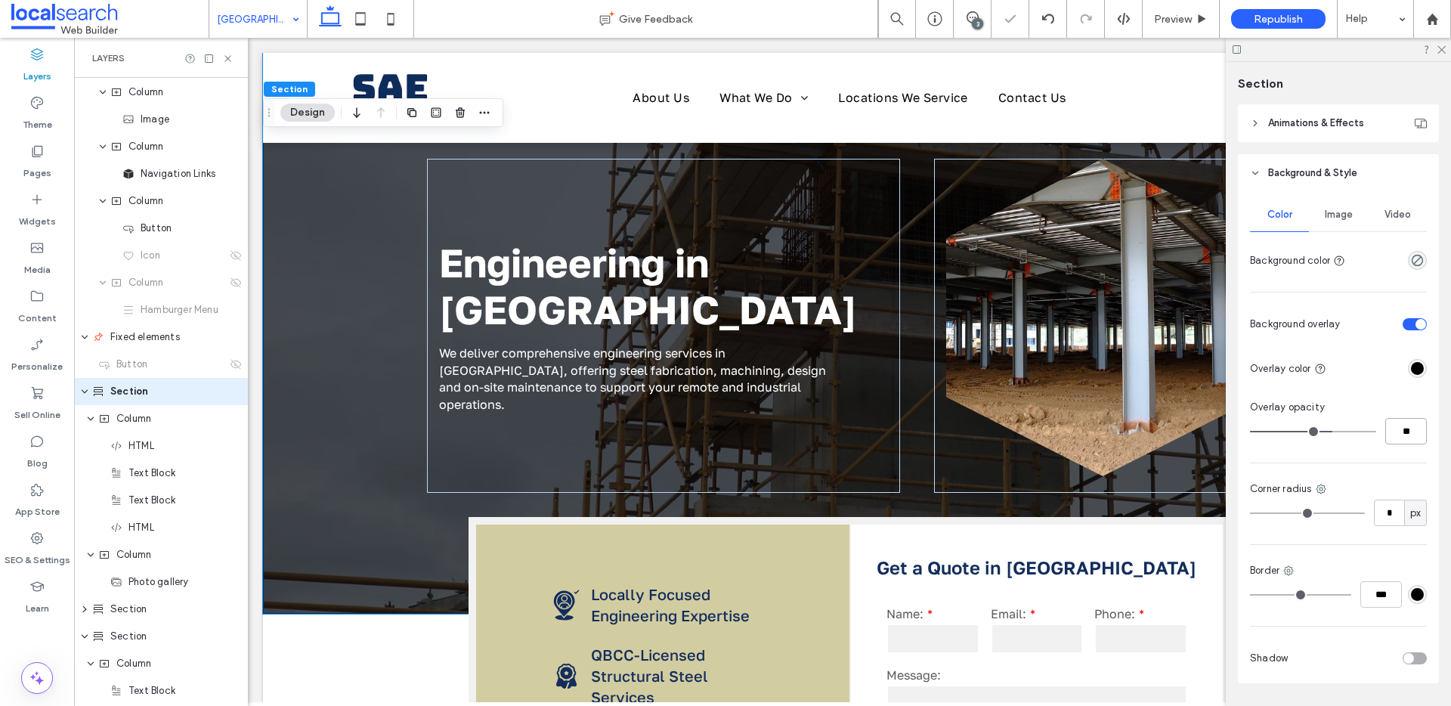
click at [1391, 430] on input "**" at bounding box center [1406, 431] width 42 height 26
type input "**"
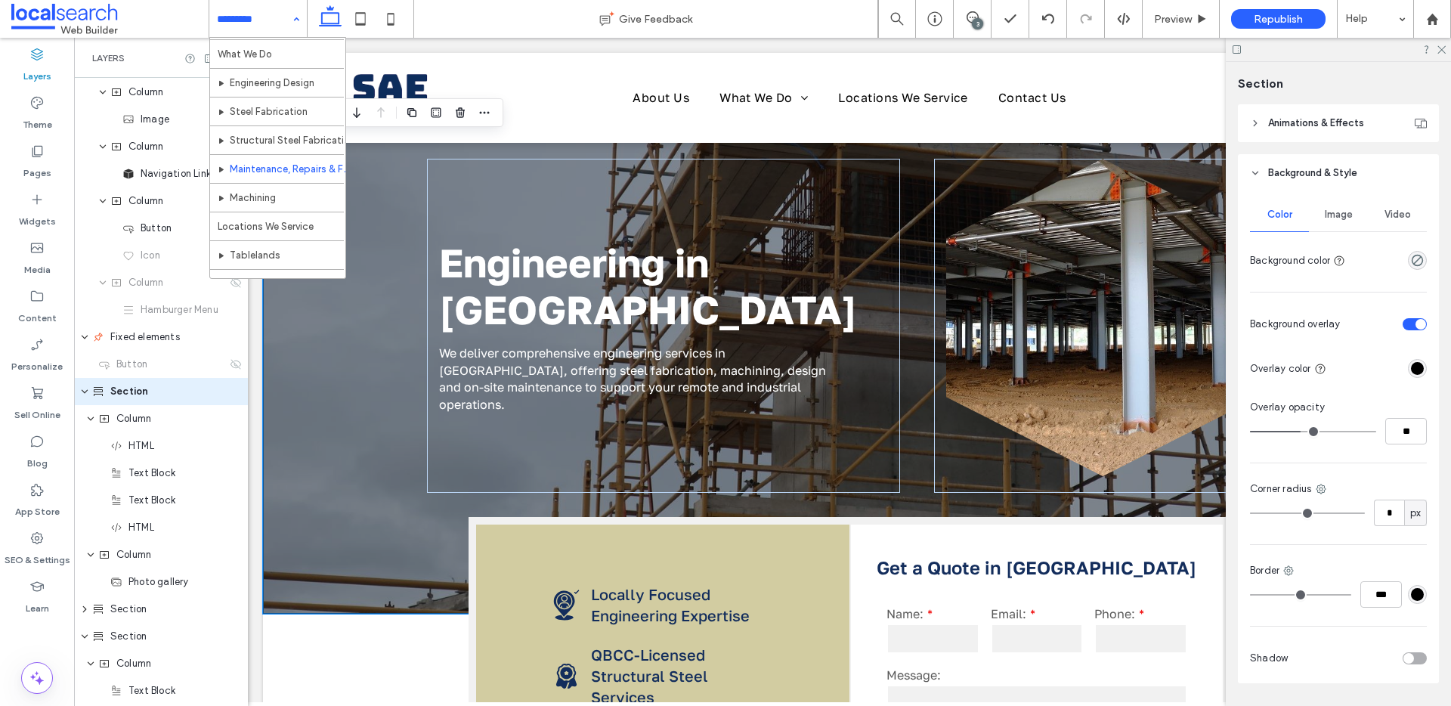
scroll to position [102, 0]
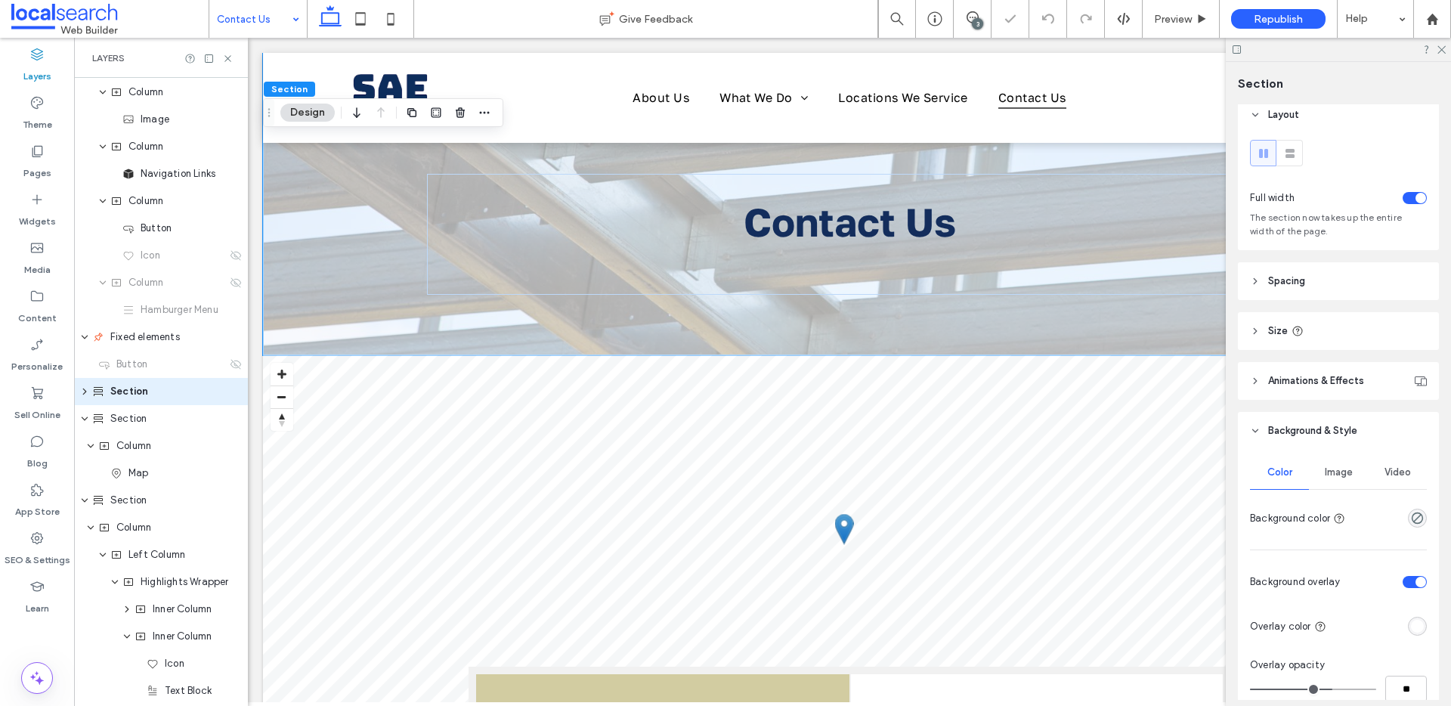
scroll to position [20, 0]
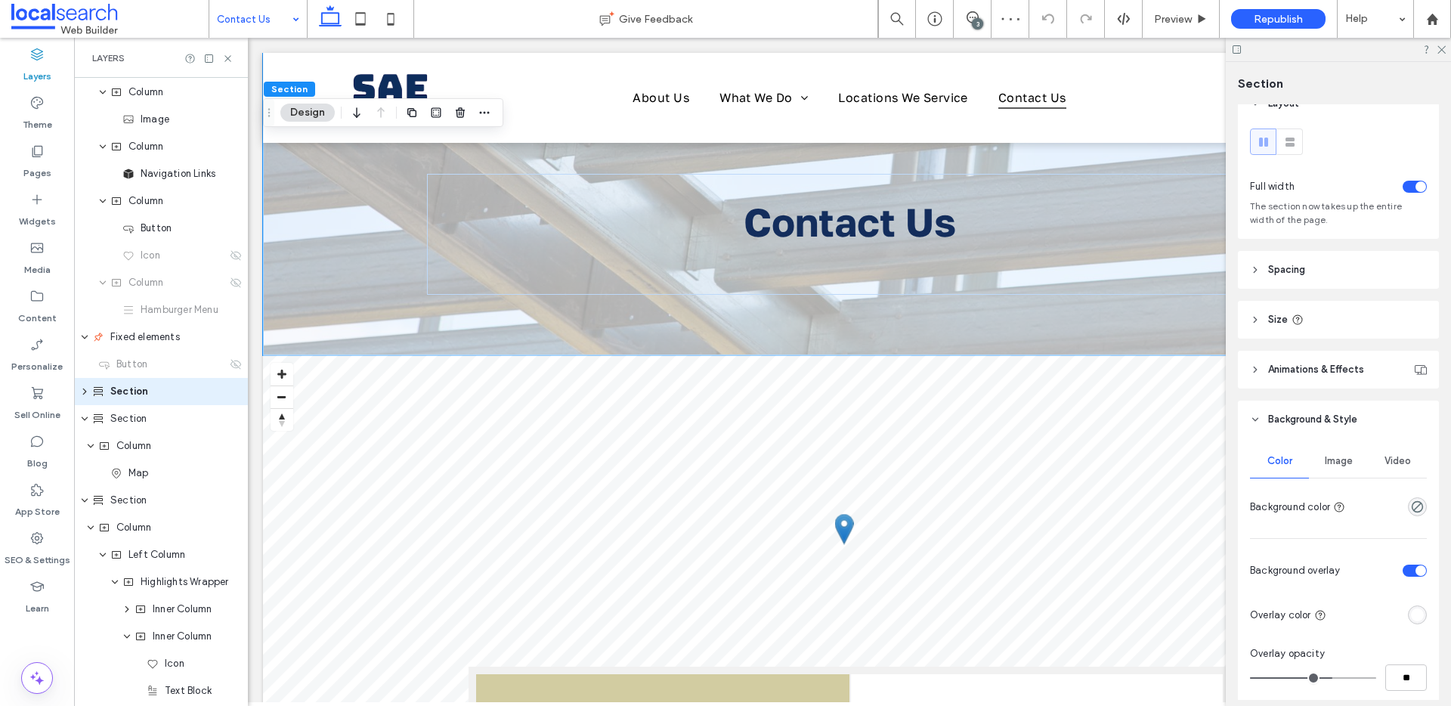
click at [1412, 615] on div "rgba(255, 255, 255, 1)" at bounding box center [1417, 614] width 13 height 13
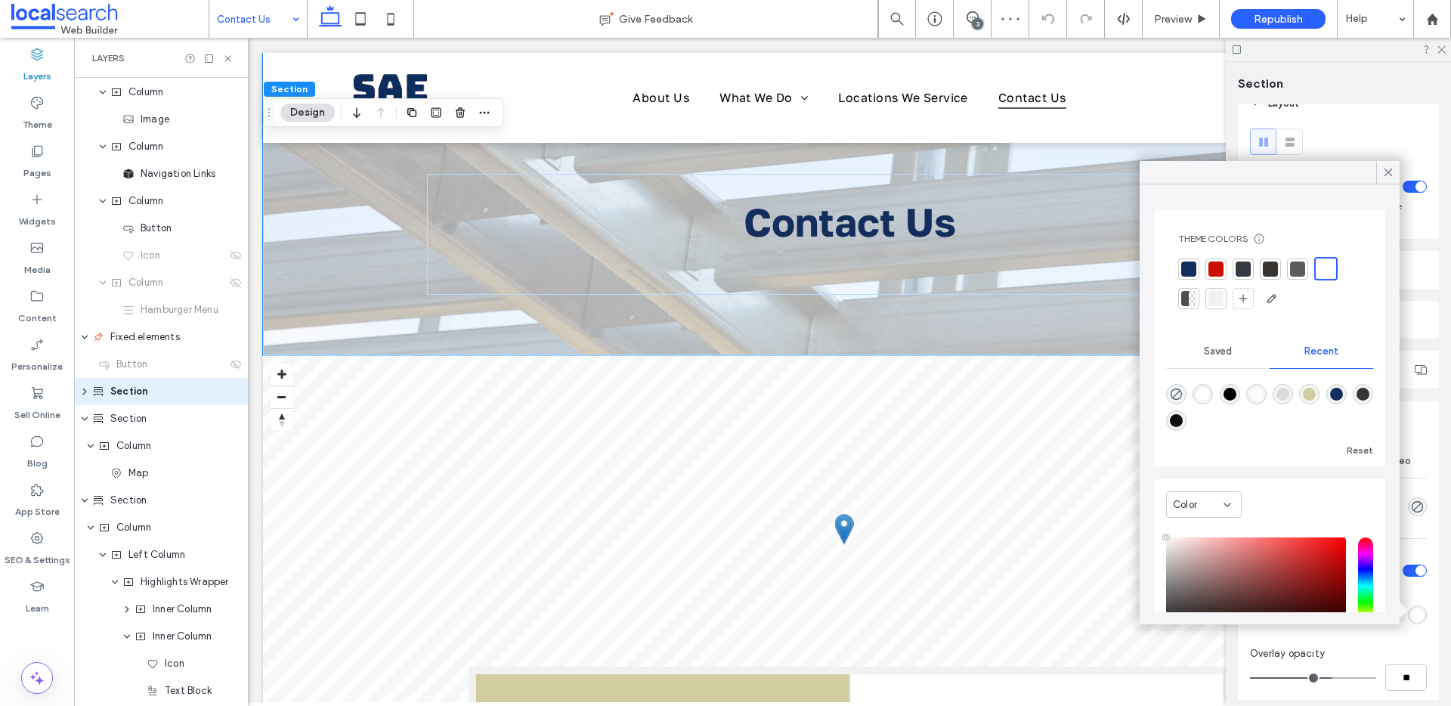
drag, startPoint x: 1233, startPoint y: 391, endPoint x: 1235, endPoint y: 379, distance: 11.6
click at [1233, 391] on div "rgba(0, 0, 0, 1)" at bounding box center [1230, 394] width 13 height 13
type input "*******"
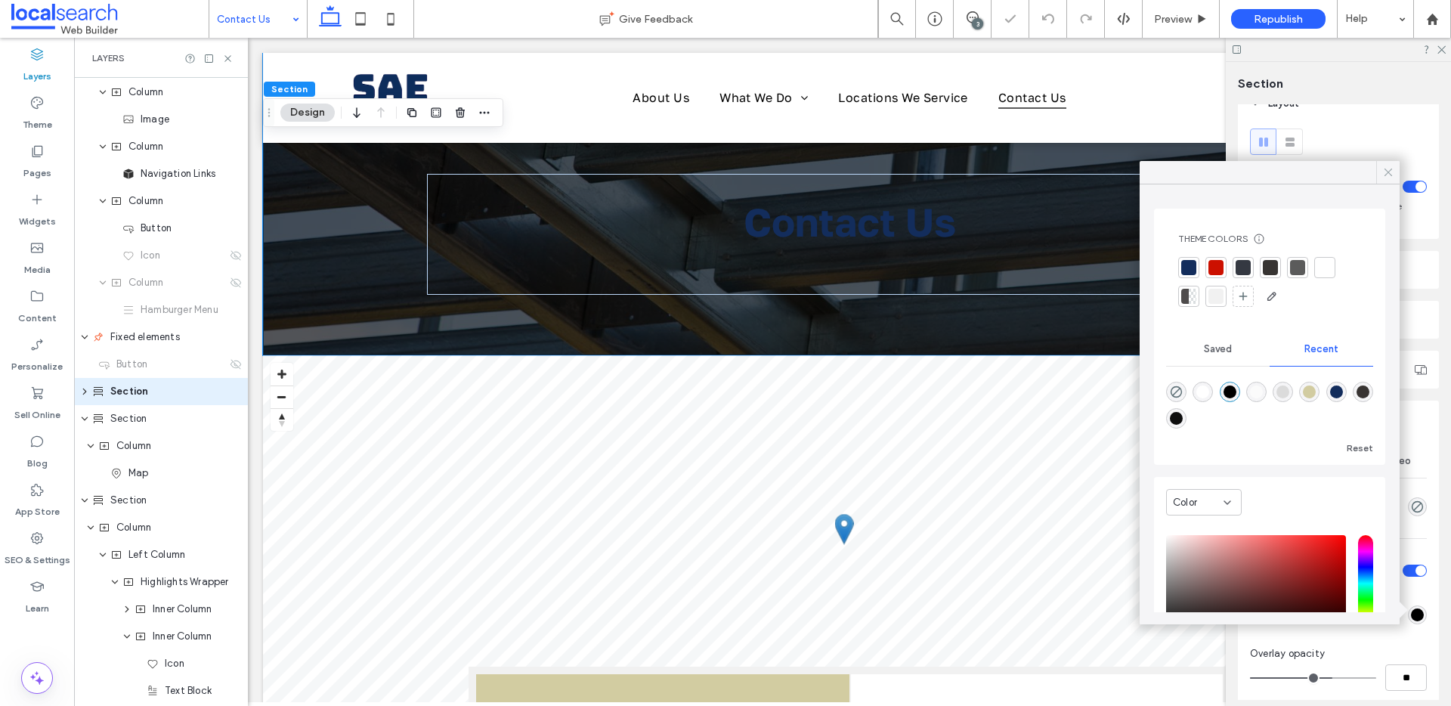
click at [1388, 172] on use at bounding box center [1388, 173] width 8 height 8
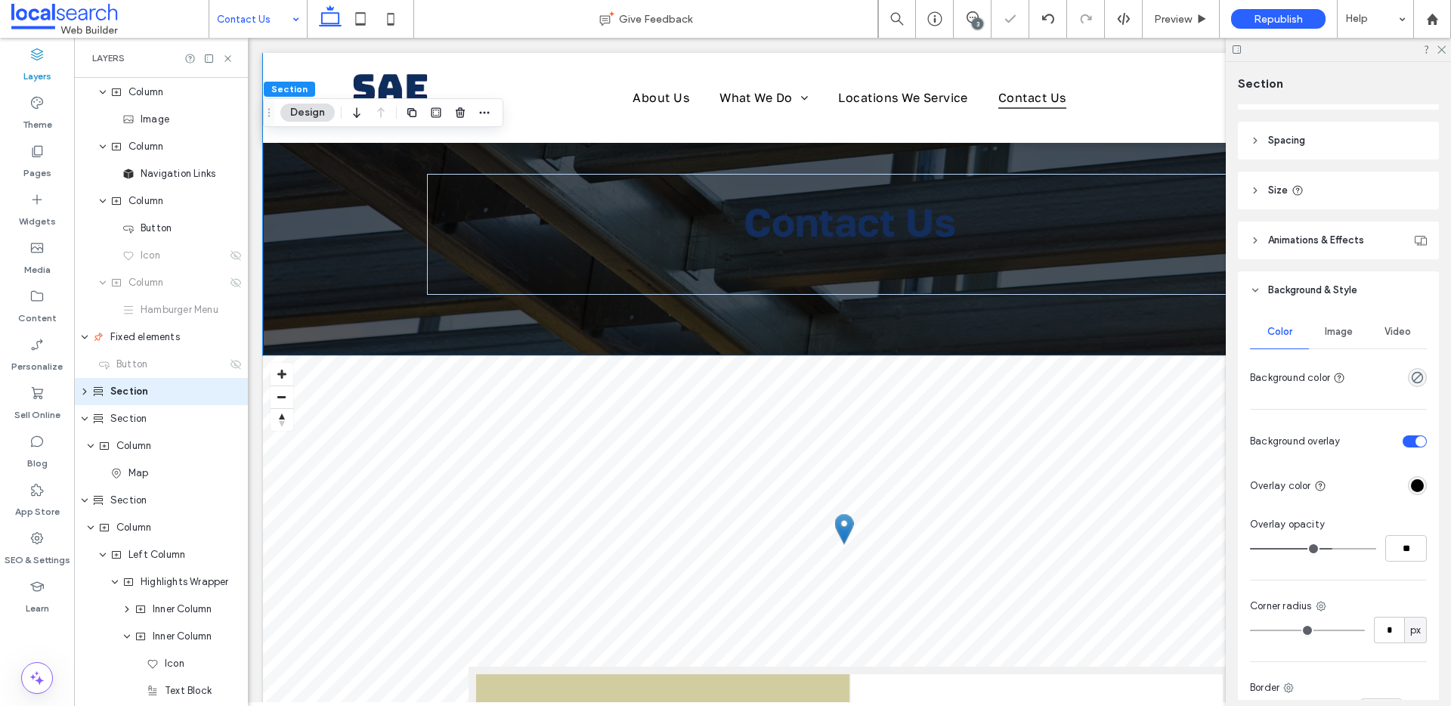
scroll to position [150, 0]
click at [1390, 548] on input "**" at bounding box center [1406, 547] width 42 height 26
type input "**"
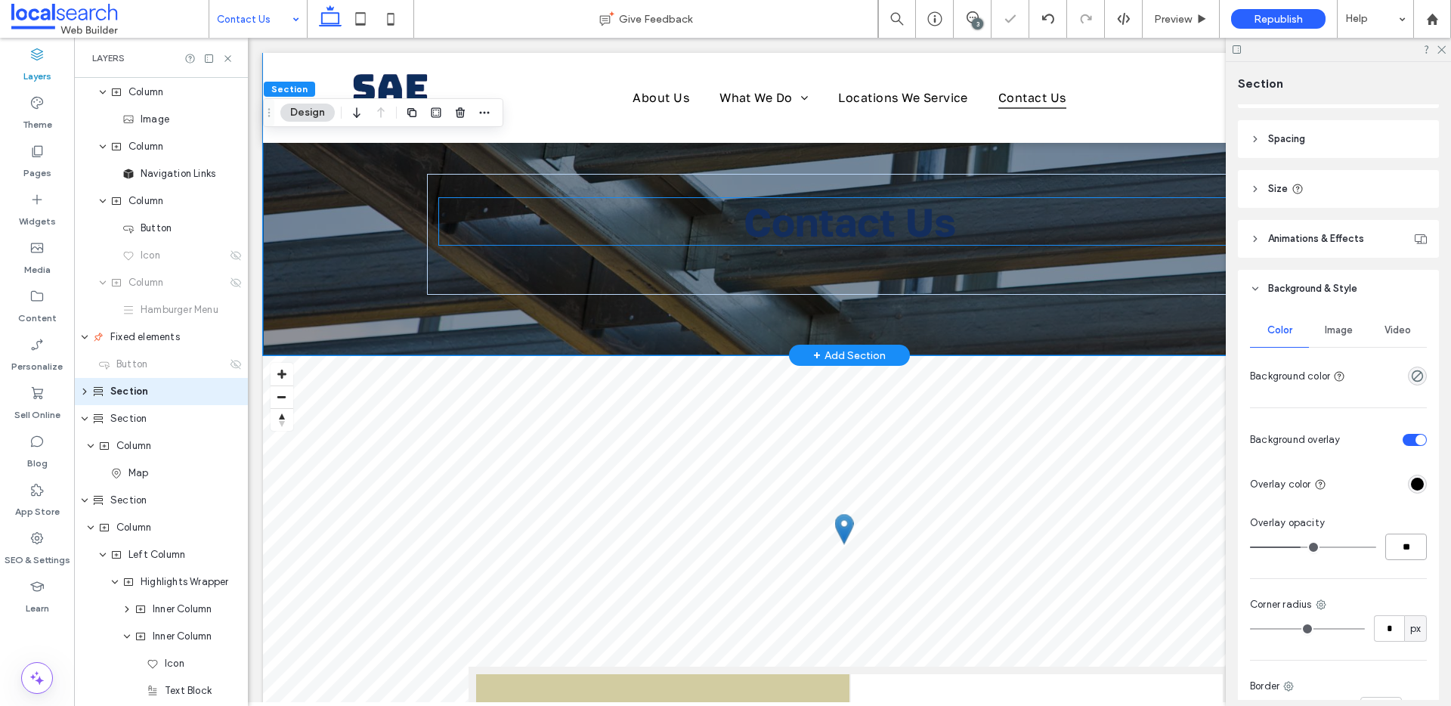
click at [872, 222] on span "Contact Us" at bounding box center [850, 221] width 212 height 47
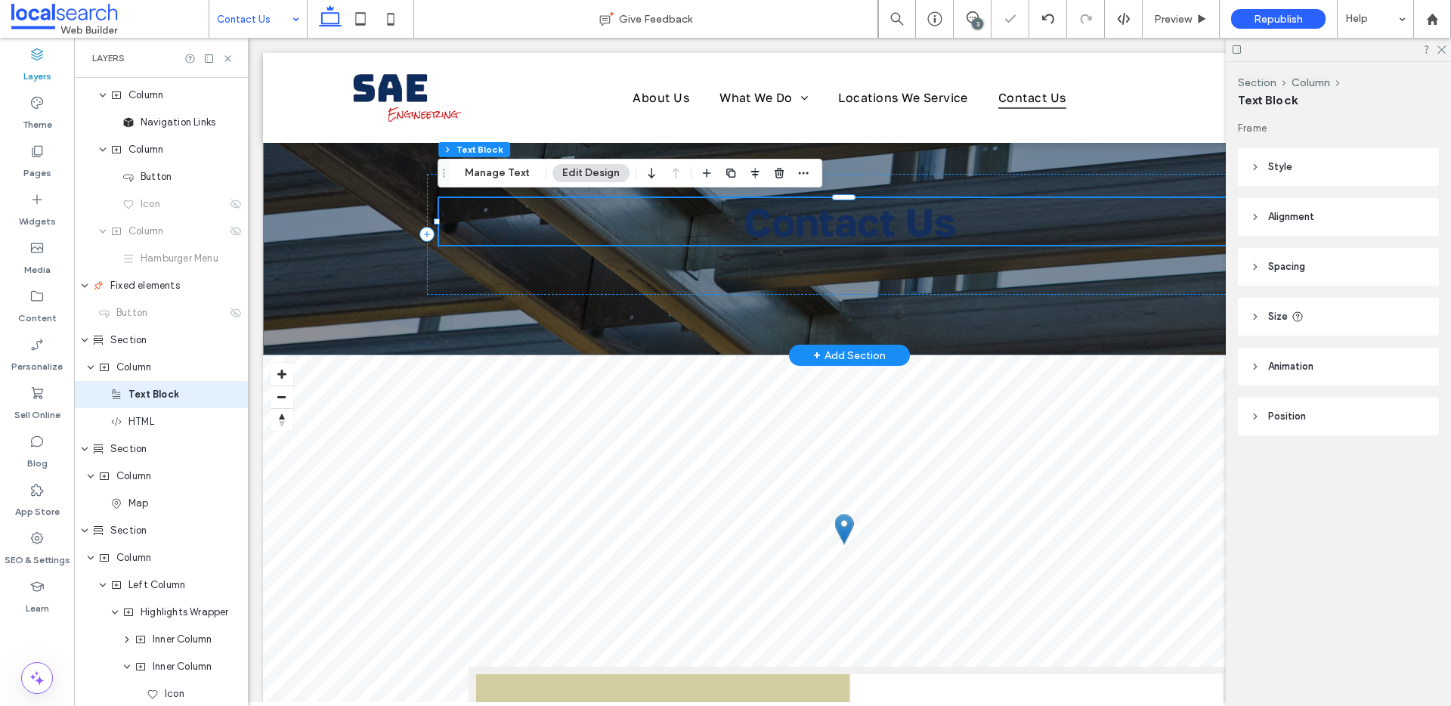
scroll to position [108, 0]
click at [872, 222] on span "Contact Us" at bounding box center [850, 221] width 212 height 47
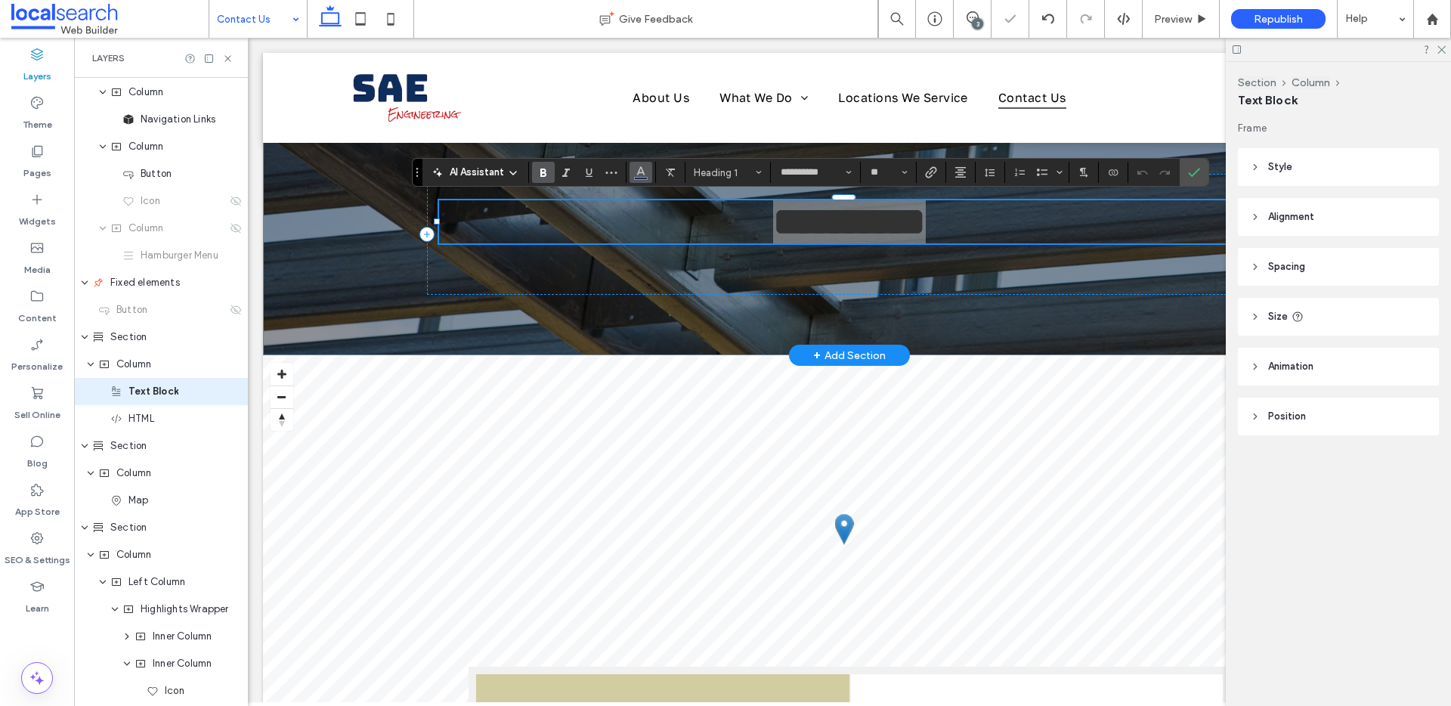
click at [638, 172] on use "Color" at bounding box center [640, 171] width 8 height 8
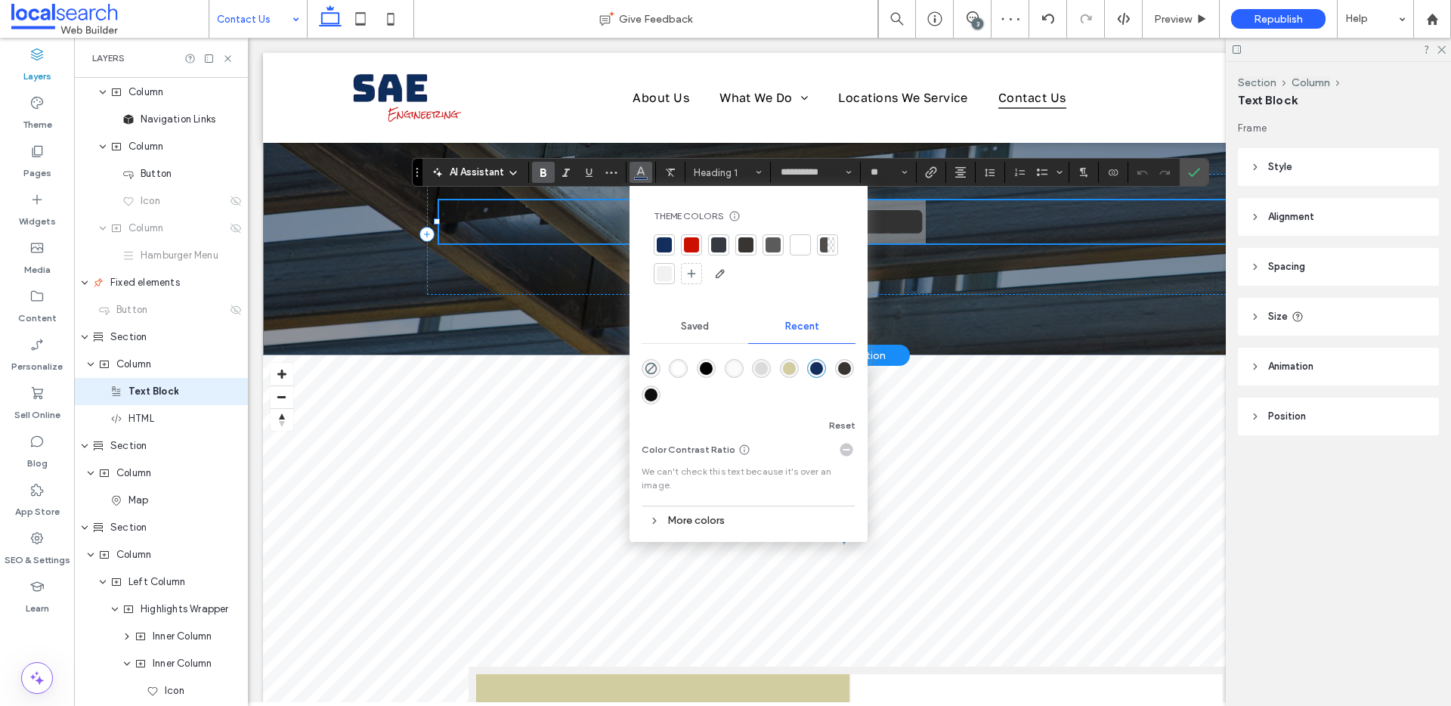
click at [673, 367] on div "rgba(255, 255, 255, 1)" at bounding box center [678, 368] width 13 height 13
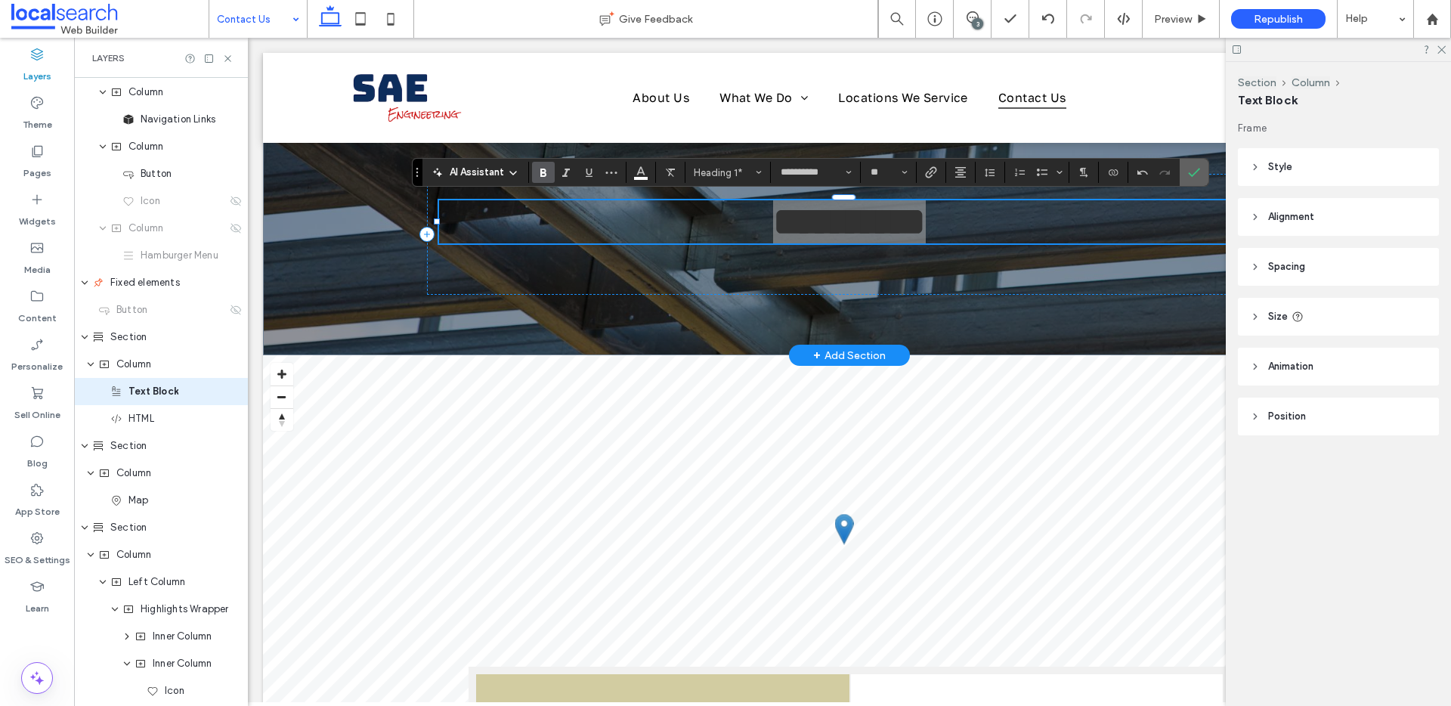
click at [1188, 172] on icon "Confirm" at bounding box center [1194, 172] width 12 height 12
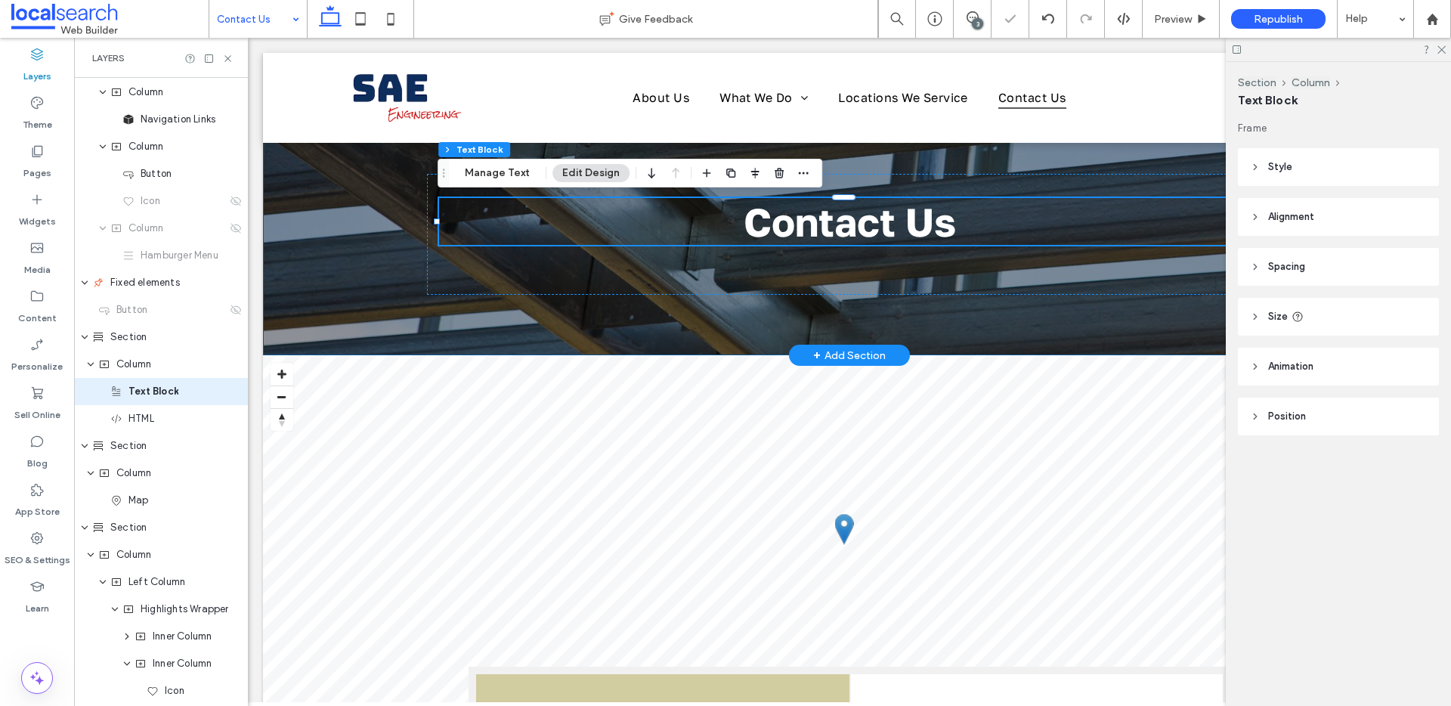
click at [764, 324] on div "Contact Us" at bounding box center [849, 204] width 1173 height 302
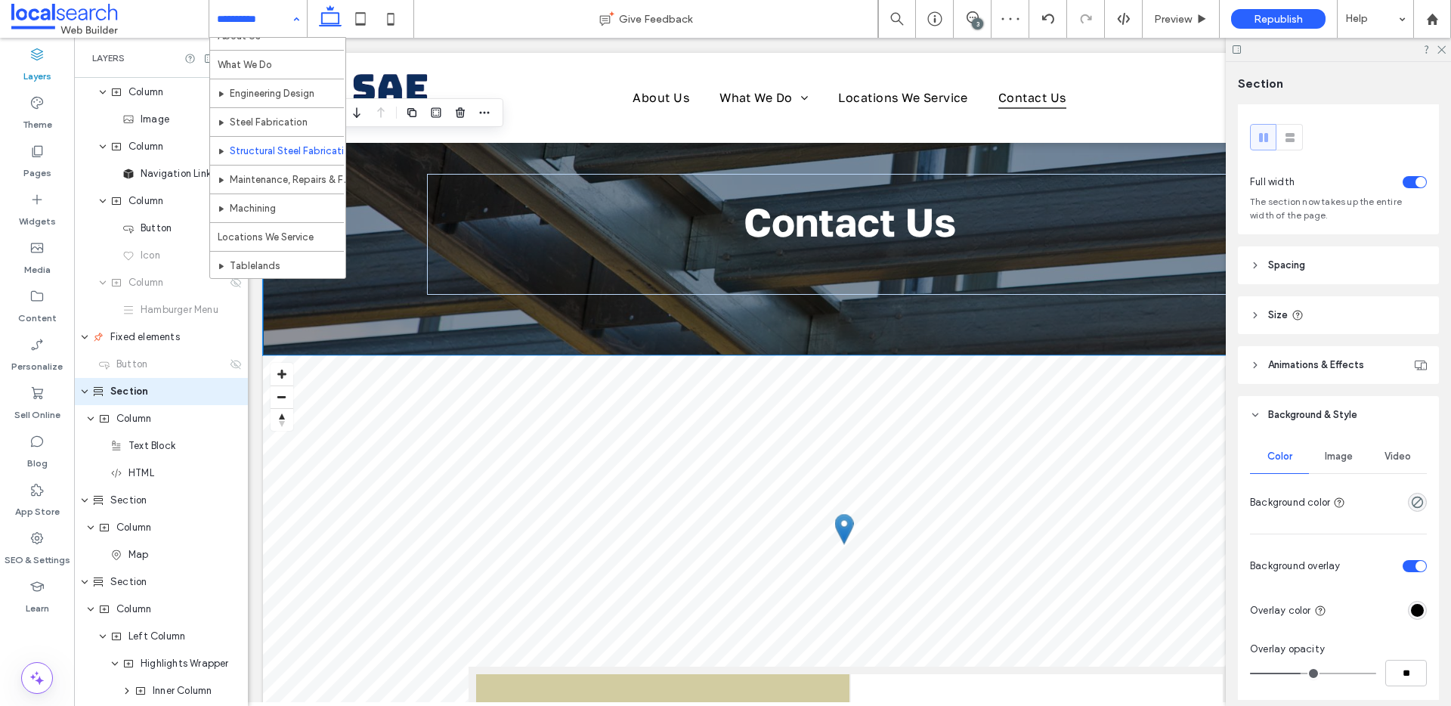
scroll to position [102, 0]
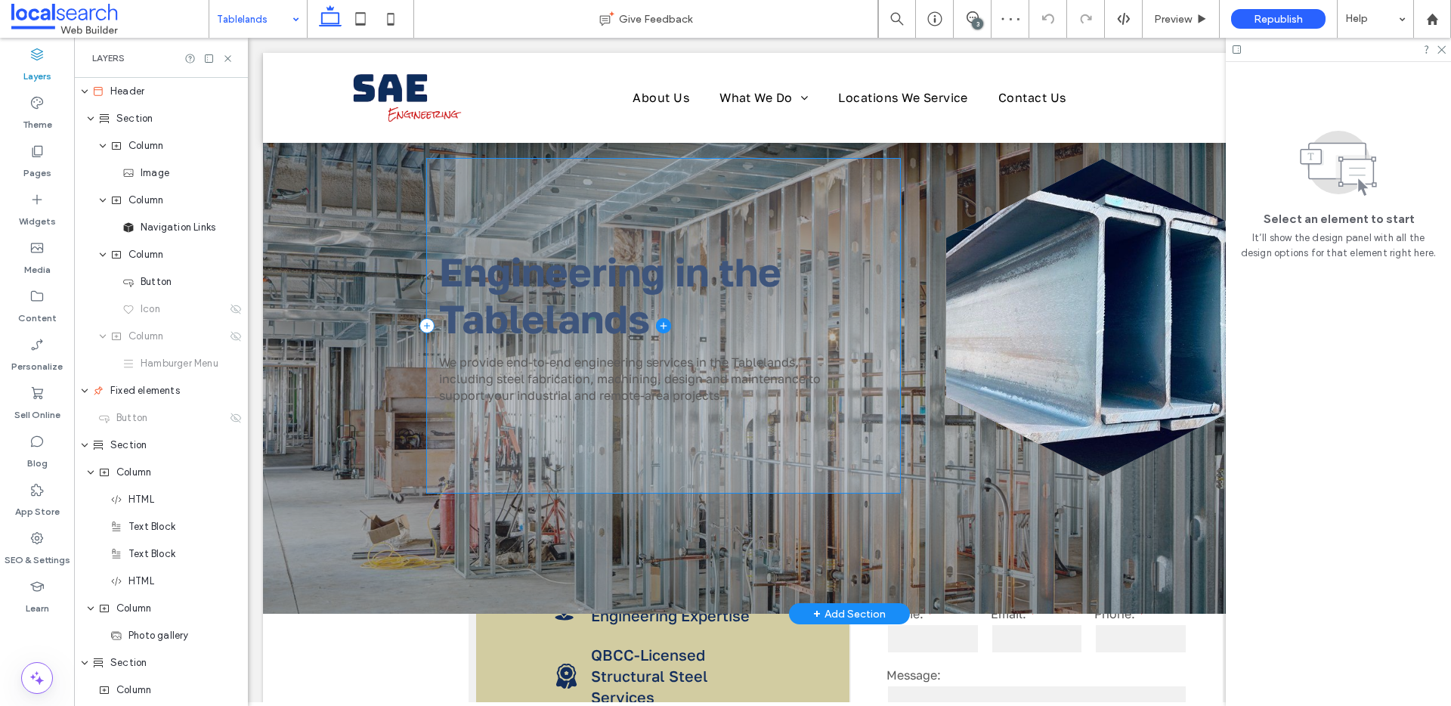
click at [539, 298] on span at bounding box center [663, 326] width 473 height 334
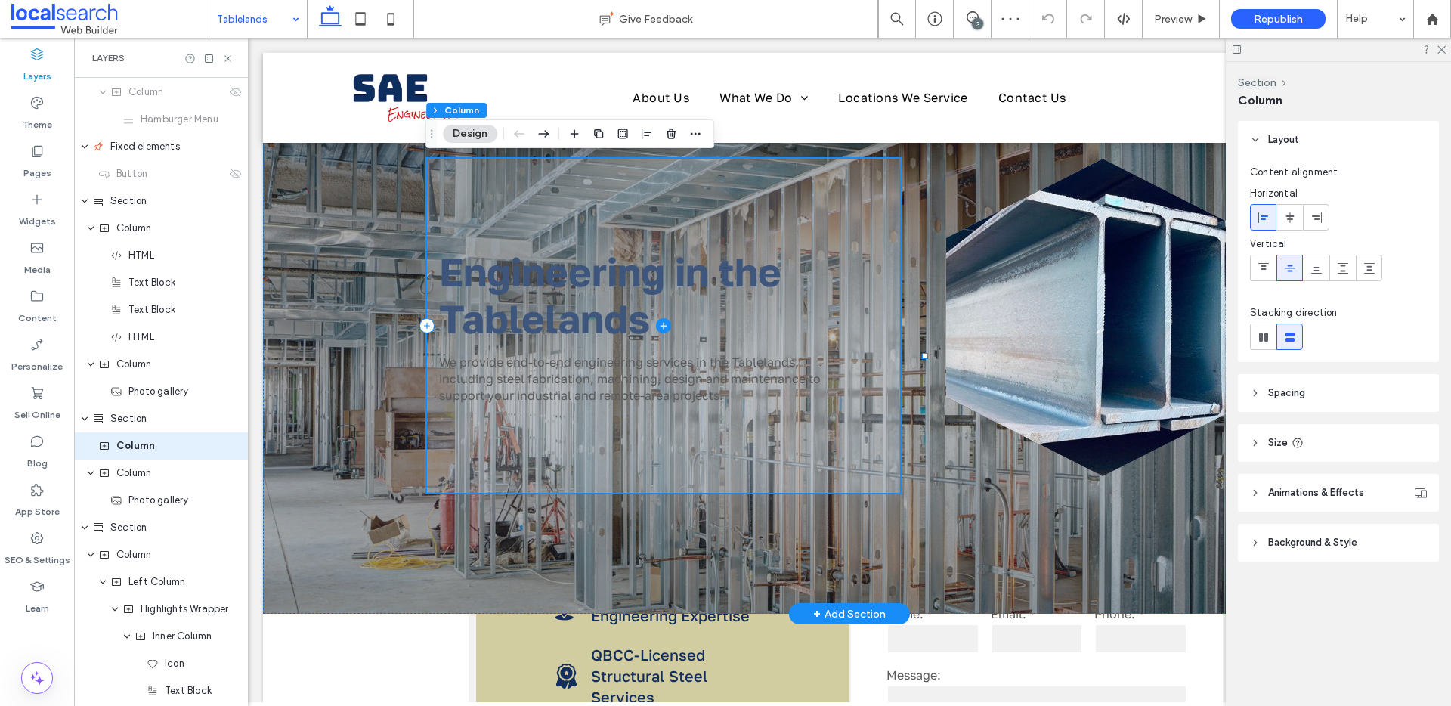
scroll to position [299, 0]
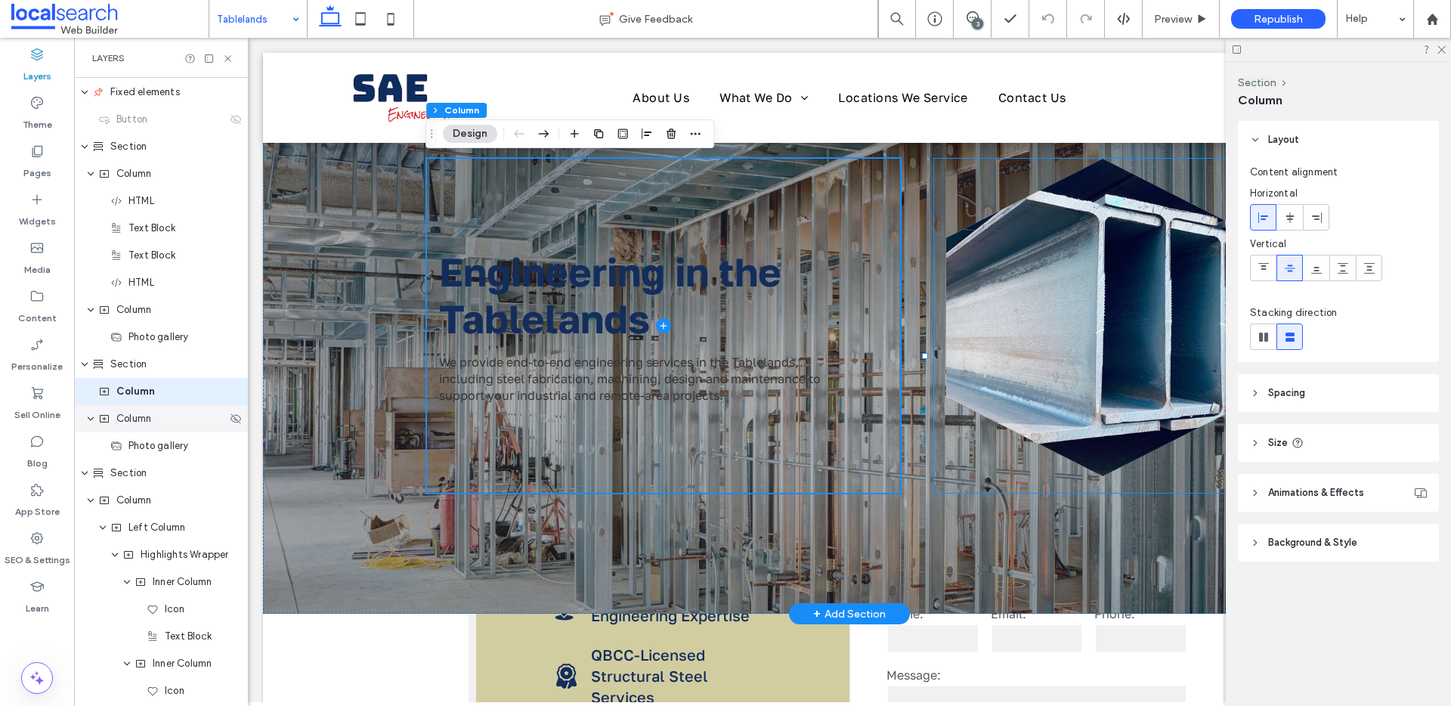
click at [91, 418] on use "expand Column" at bounding box center [91, 419] width 6 height 4
click at [91, 418] on use "expand Column" at bounding box center [91, 419] width 4 height 6
click at [124, 444] on div "Photo gallery" at bounding box center [168, 445] width 116 height 15
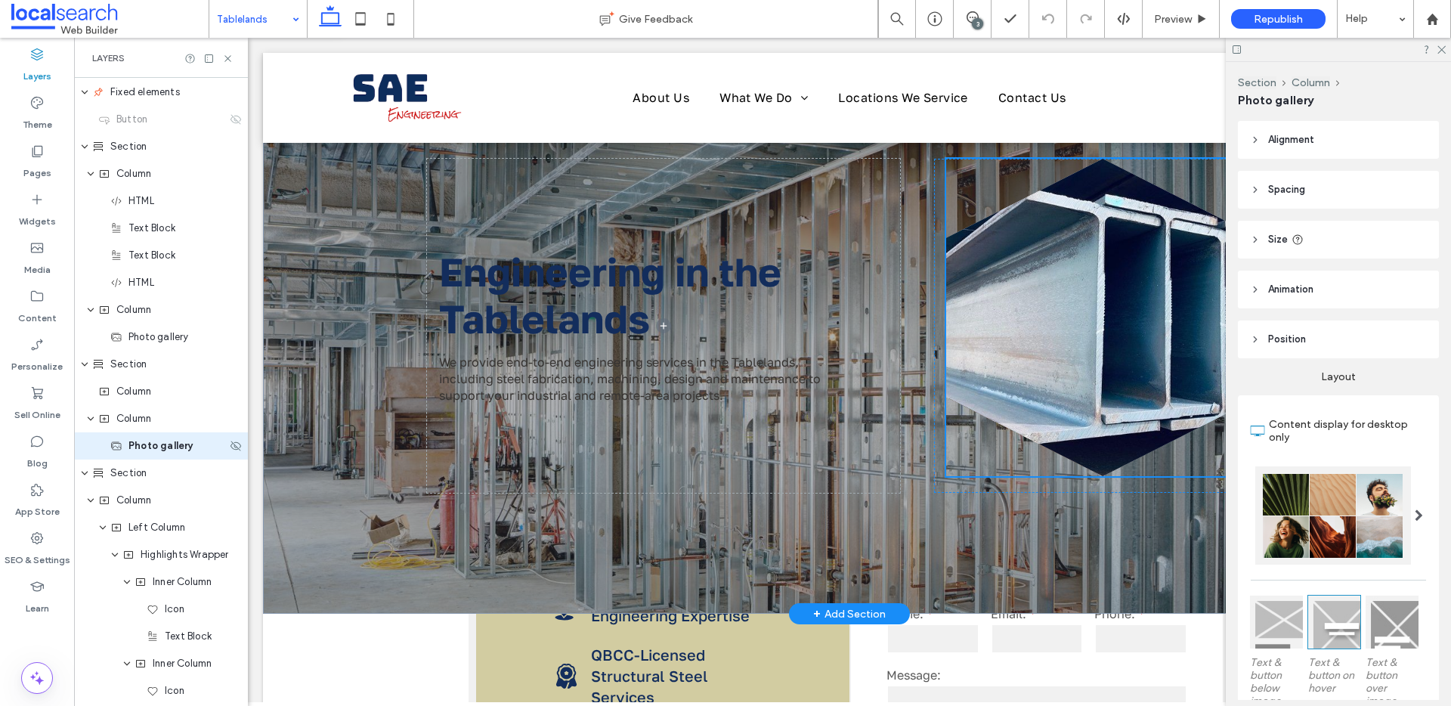
scroll to position [353, 0]
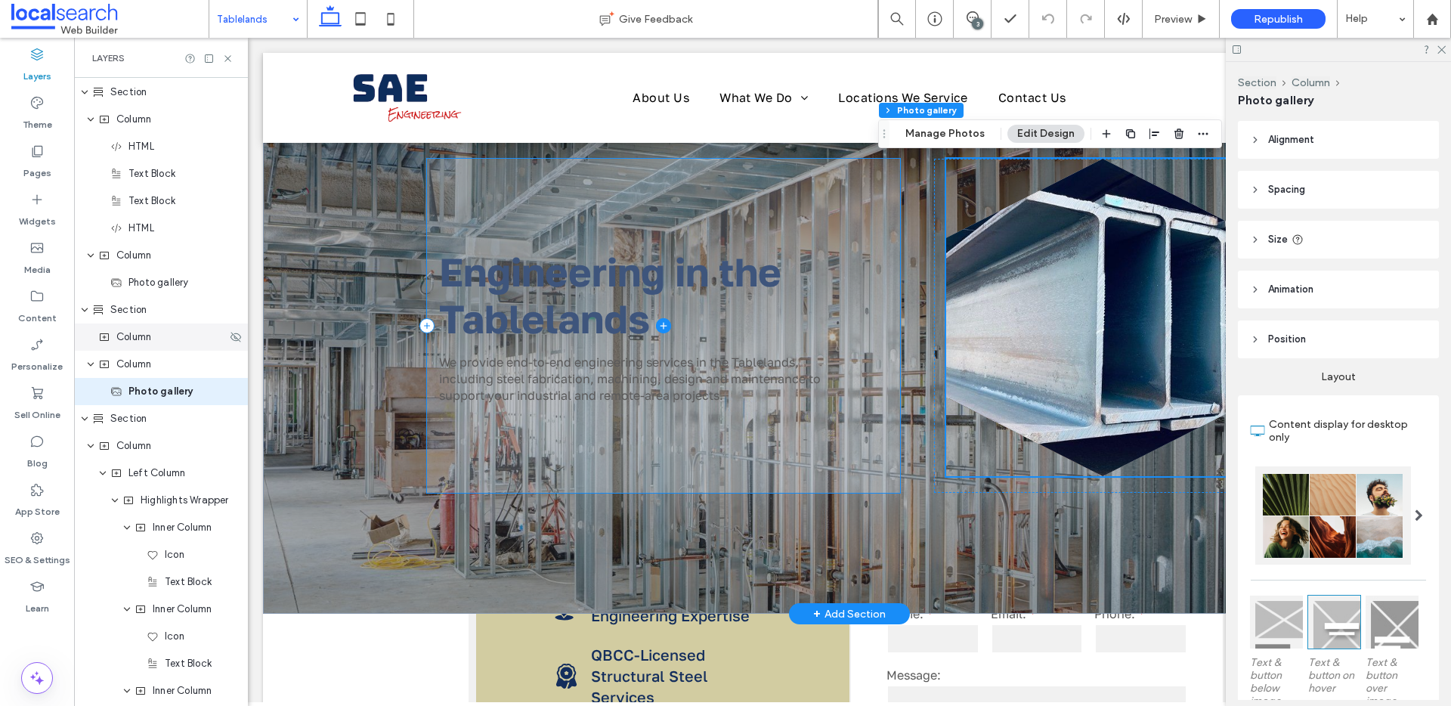
click at [146, 336] on span "Column" at bounding box center [133, 336] width 35 height 15
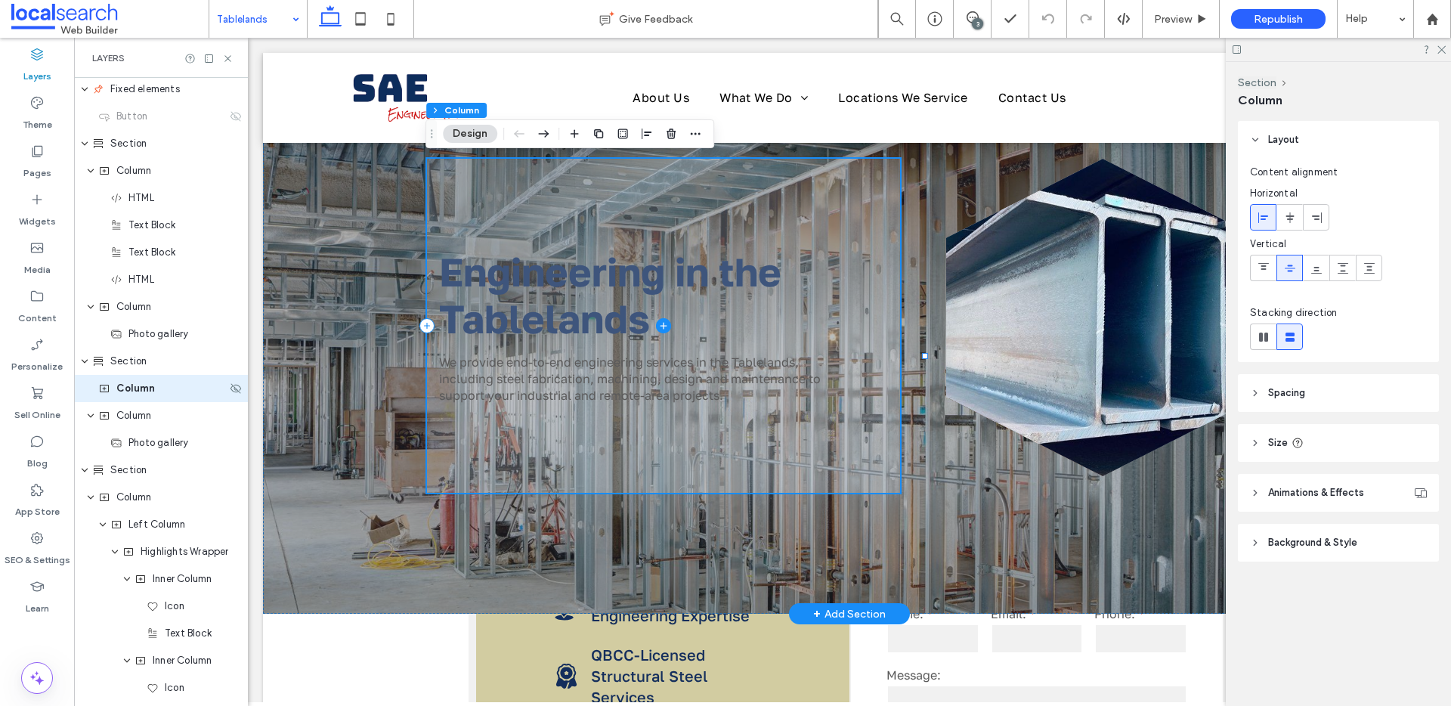
scroll to position [299, 0]
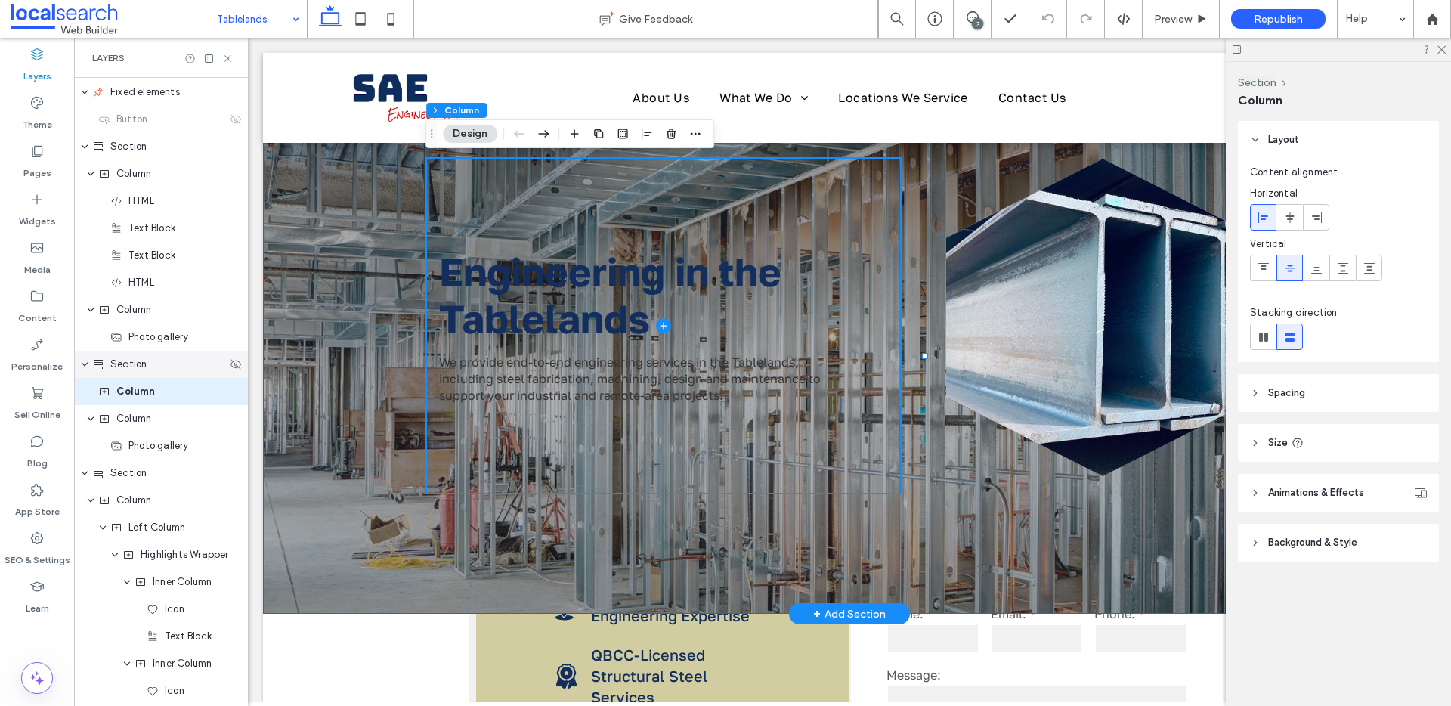
click at [127, 361] on span "Section" at bounding box center [128, 364] width 36 height 15
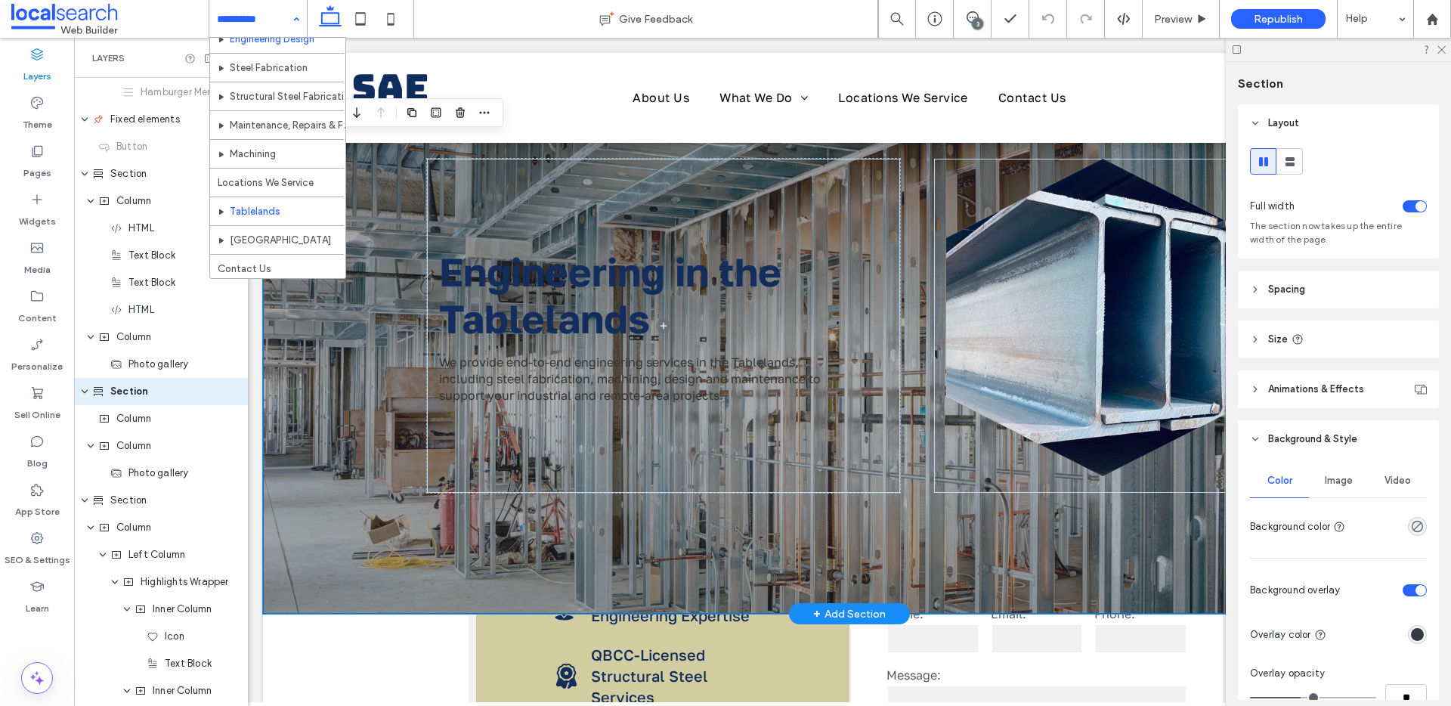
scroll to position [102, 0]
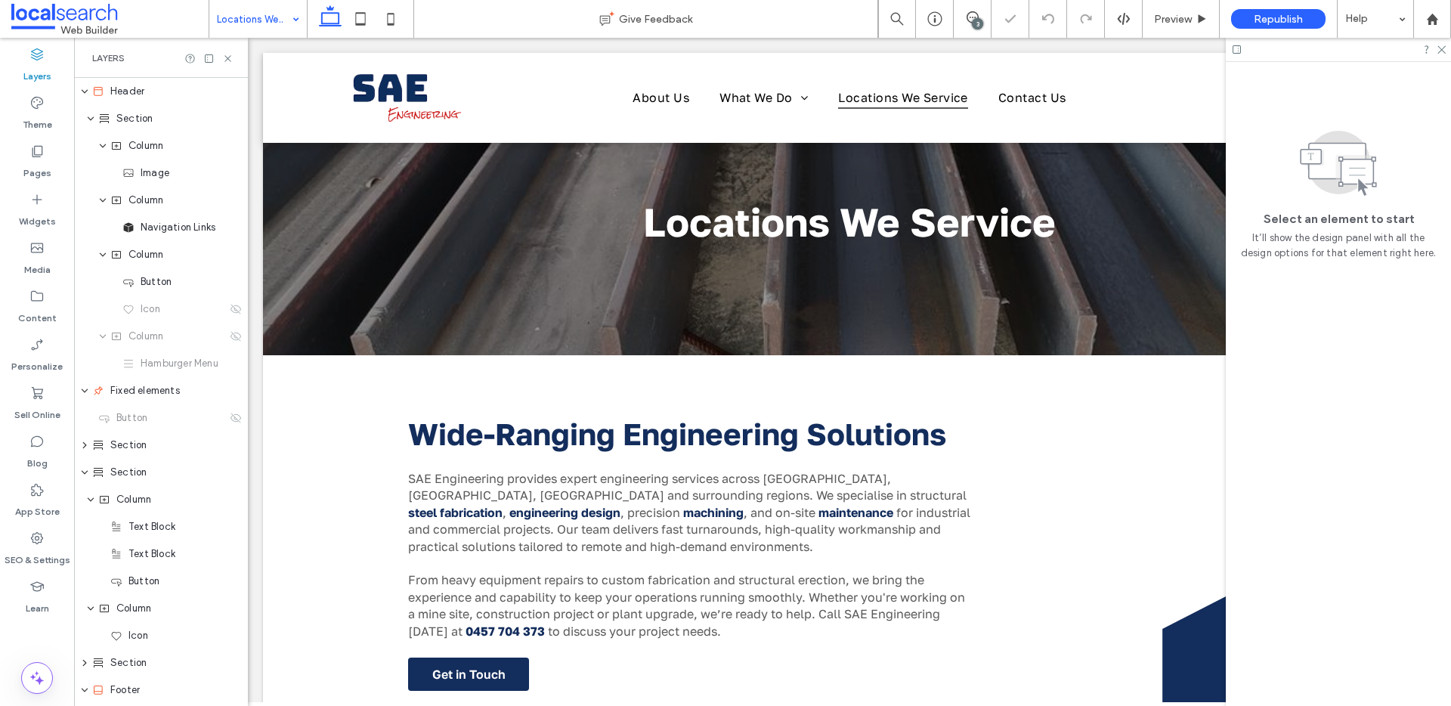
click at [264, 17] on input at bounding box center [254, 19] width 75 height 38
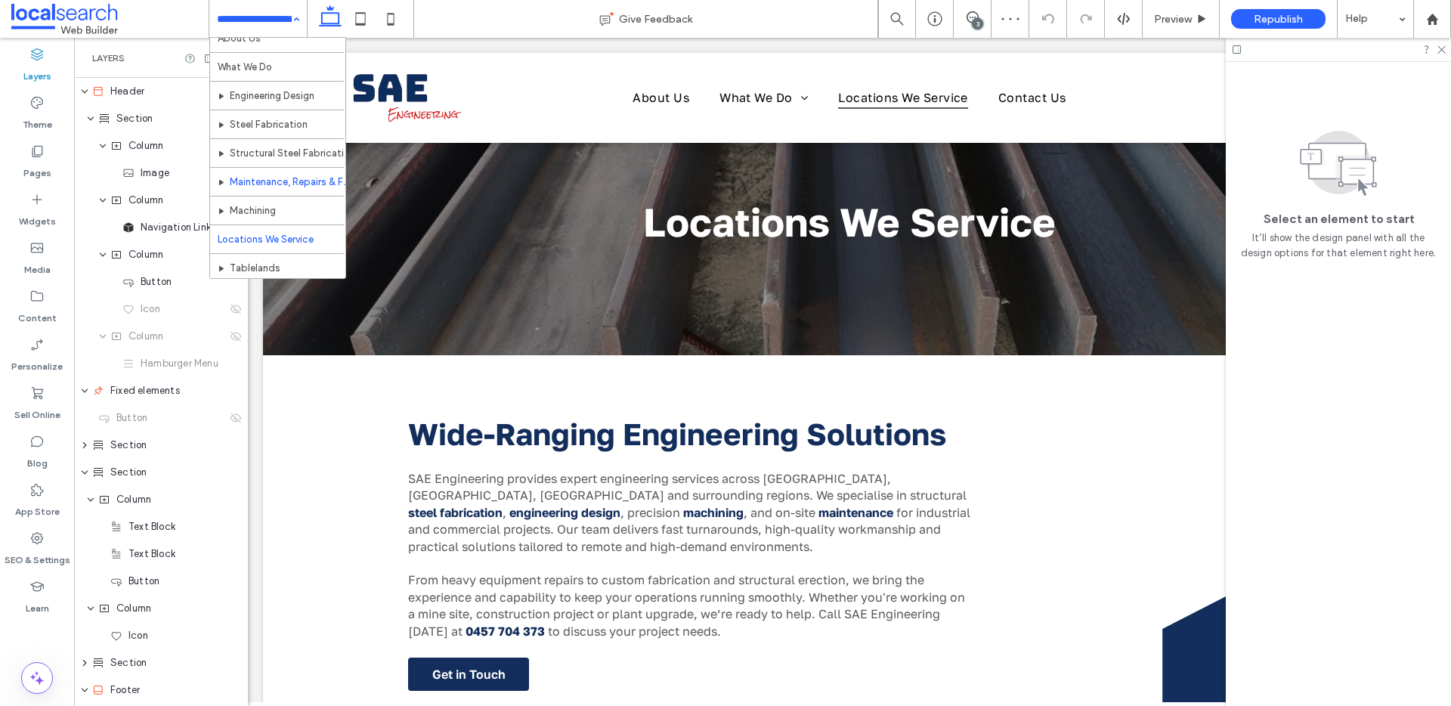
scroll to position [102, 0]
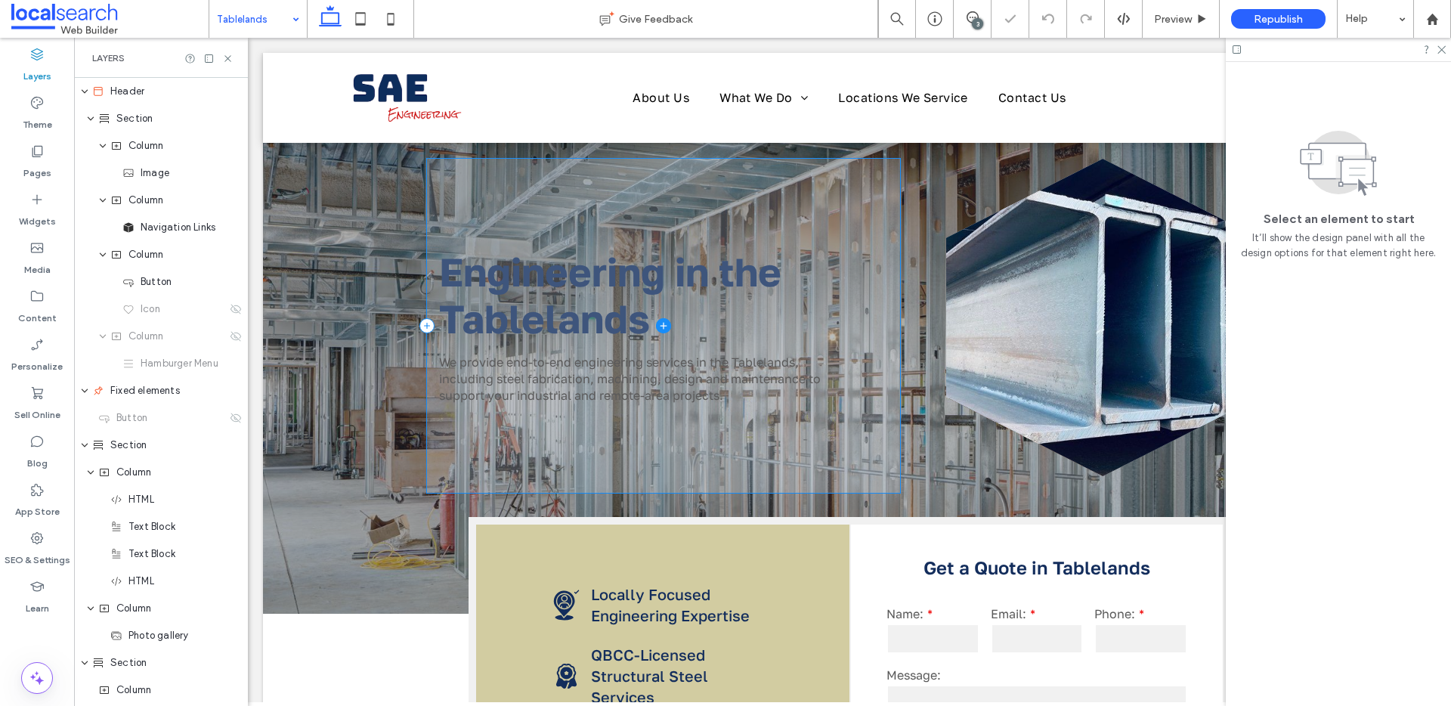
click at [626, 314] on span at bounding box center [663, 326] width 473 height 334
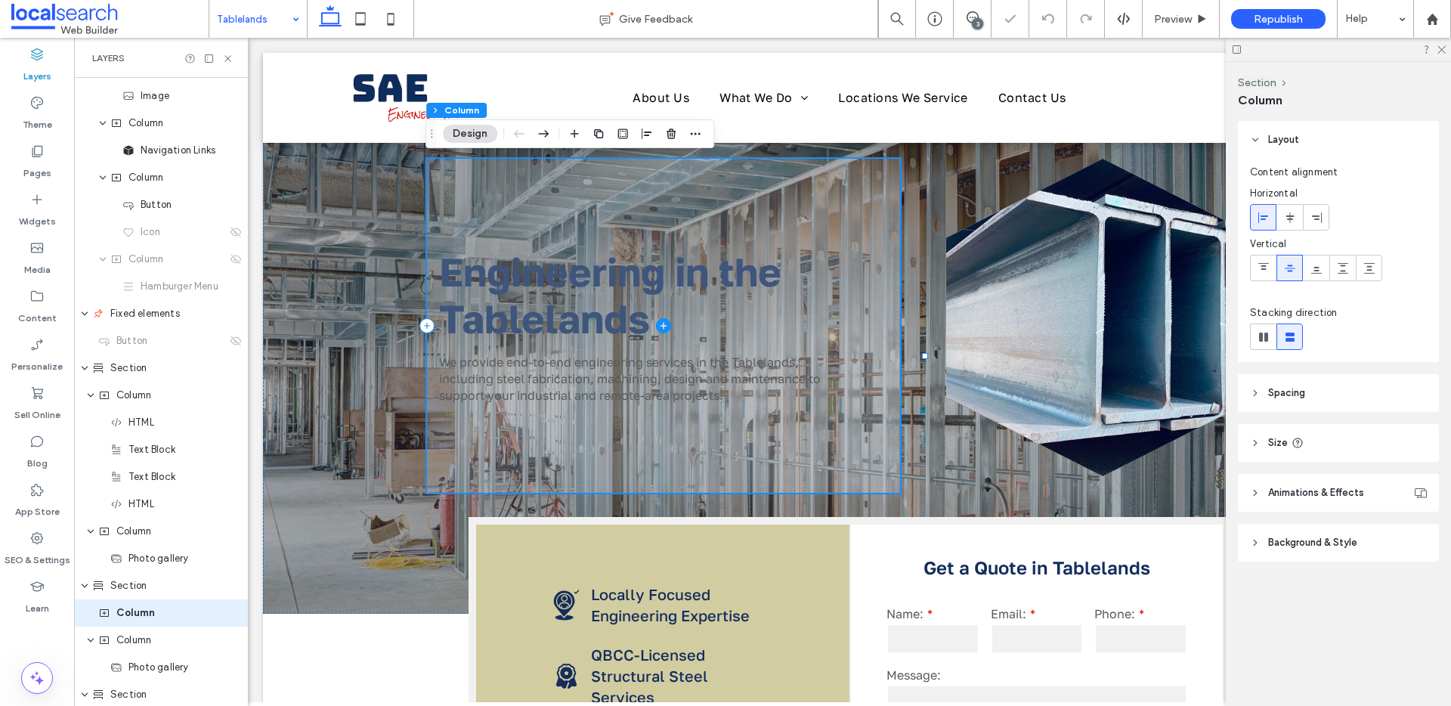
click at [626, 314] on span at bounding box center [663, 326] width 473 height 334
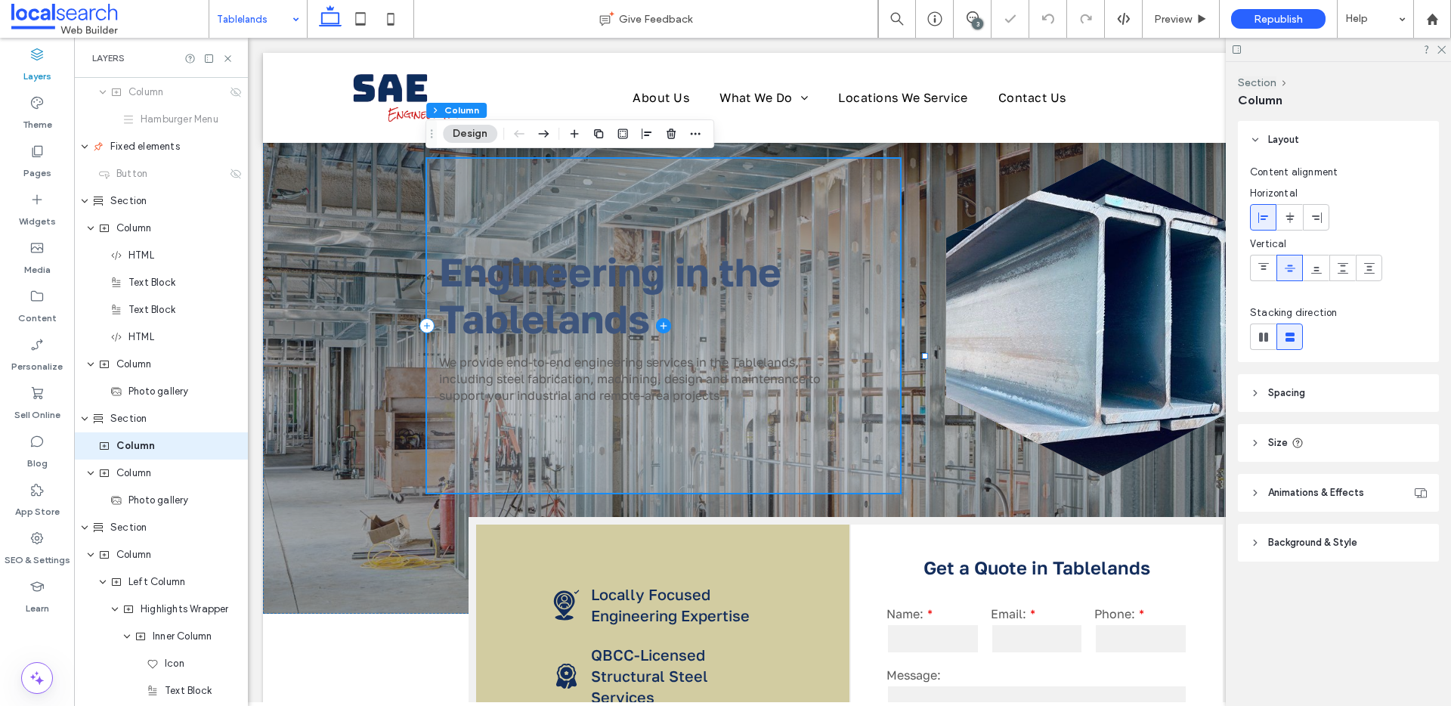
scroll to position [299, 0]
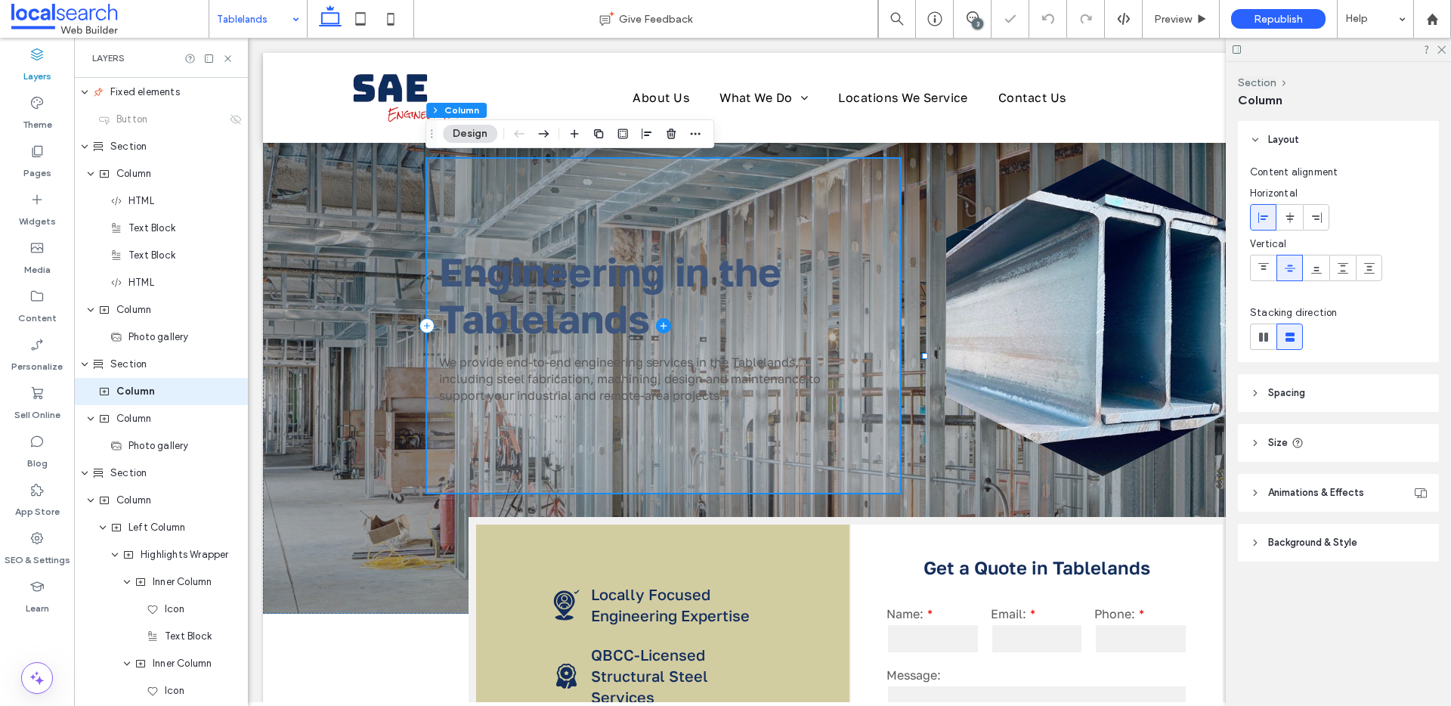
click at [626, 314] on span at bounding box center [663, 326] width 473 height 334
click at [131, 394] on span "Column" at bounding box center [135, 391] width 39 height 15
click at [144, 393] on span "Column" at bounding box center [135, 391] width 39 height 15
click at [106, 397] on icon at bounding box center [104, 391] width 12 height 12
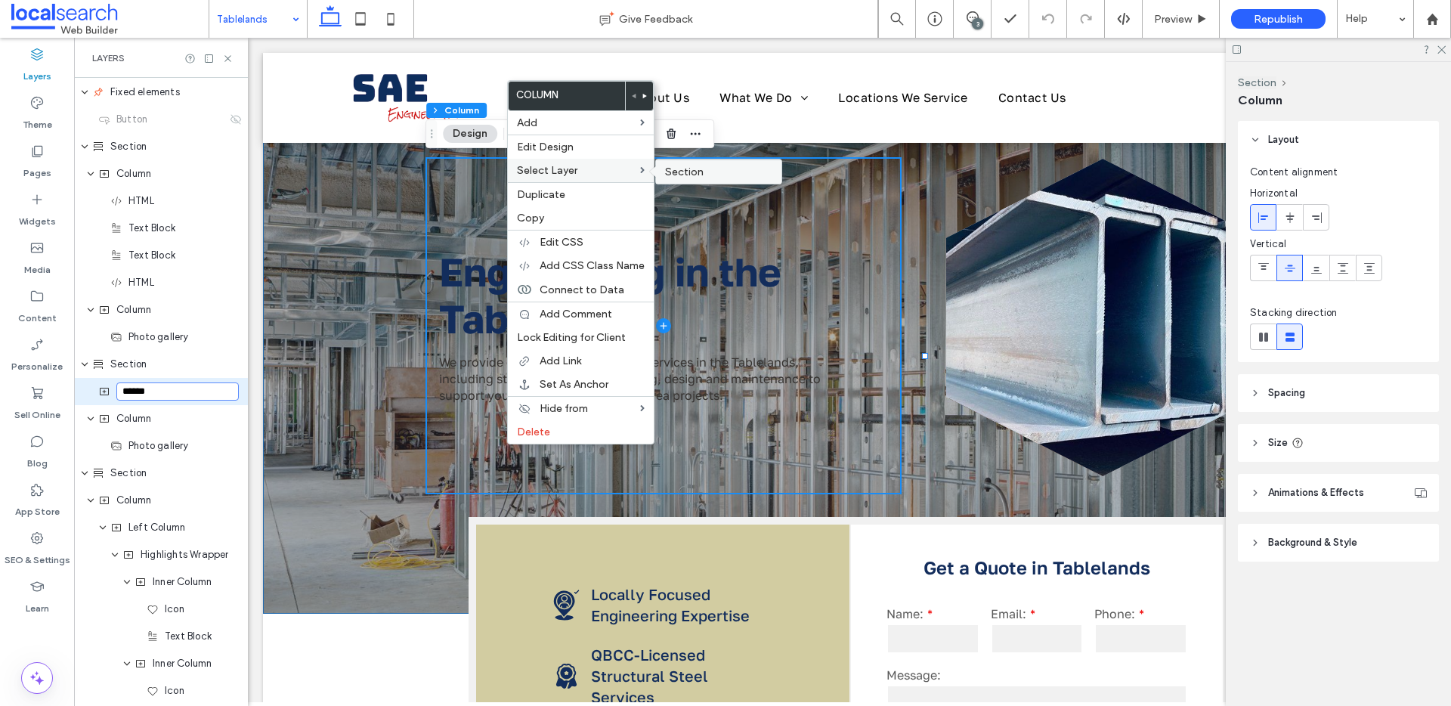
click at [676, 169] on span "Section" at bounding box center [684, 172] width 39 height 13
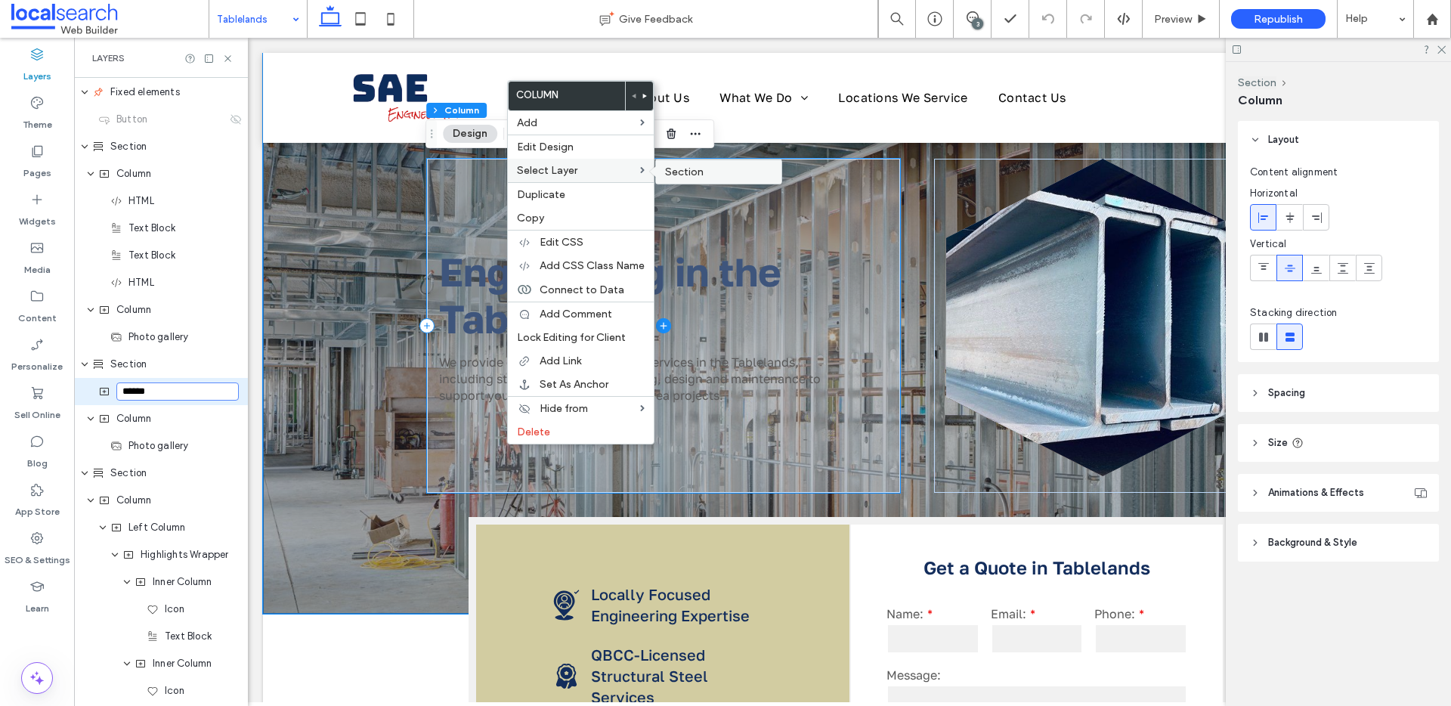
scroll to position [271, 0]
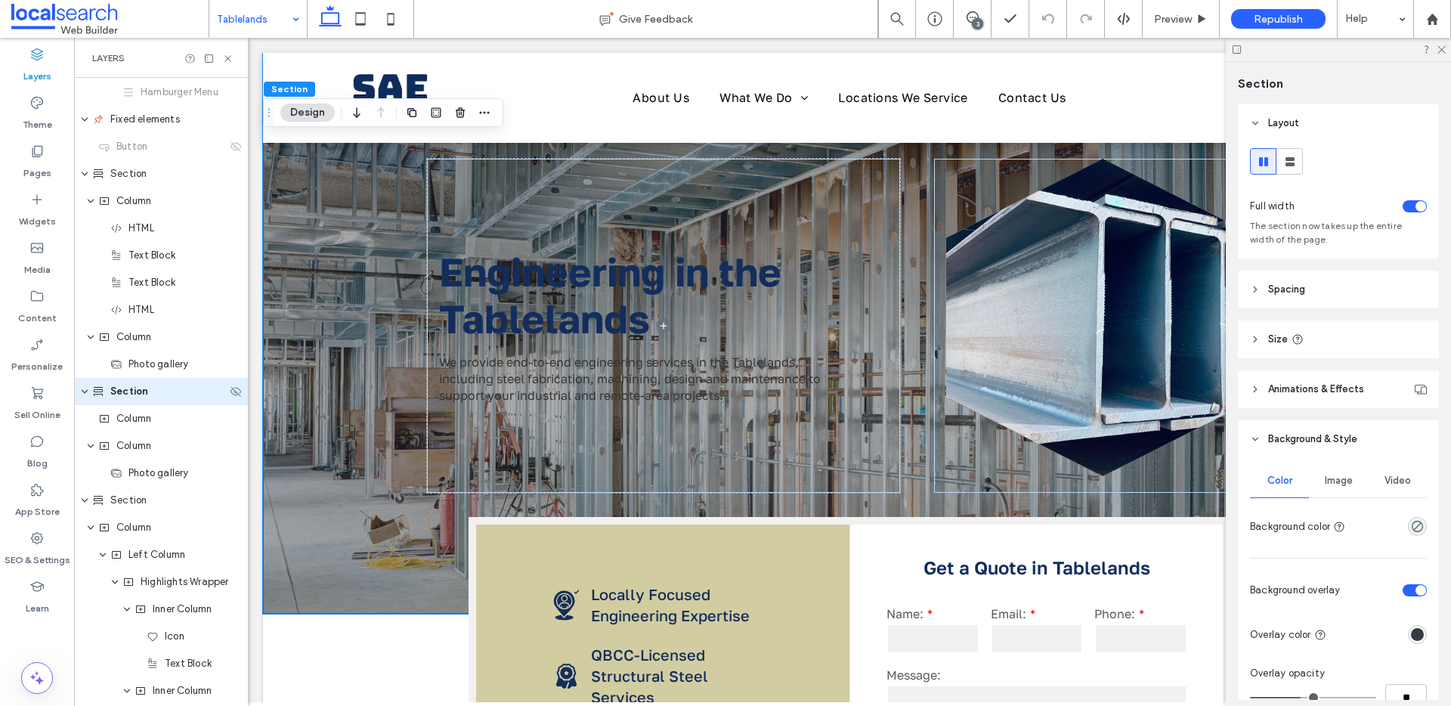
click at [132, 391] on span "Section" at bounding box center [129, 391] width 38 height 15
click at [149, 255] on span "Text Block" at bounding box center [151, 255] width 47 height 15
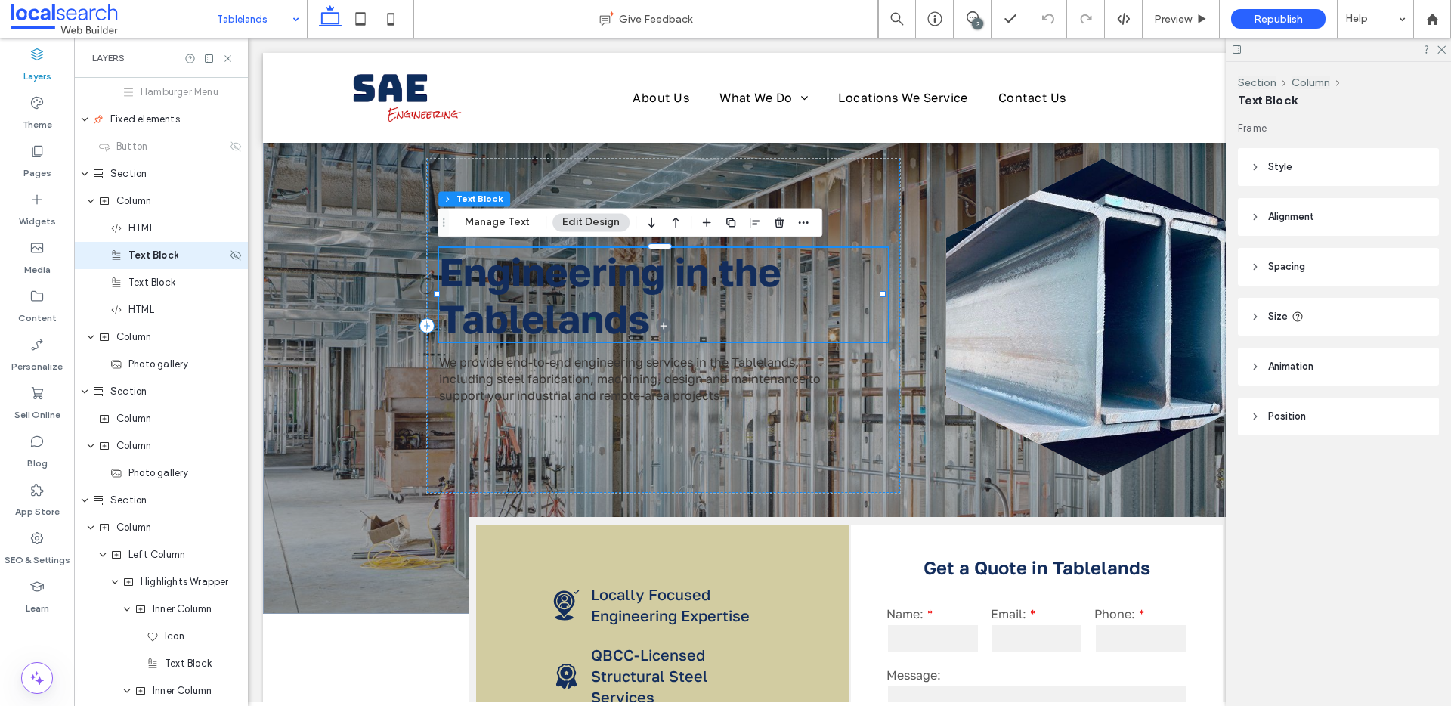
scroll to position [135, 0]
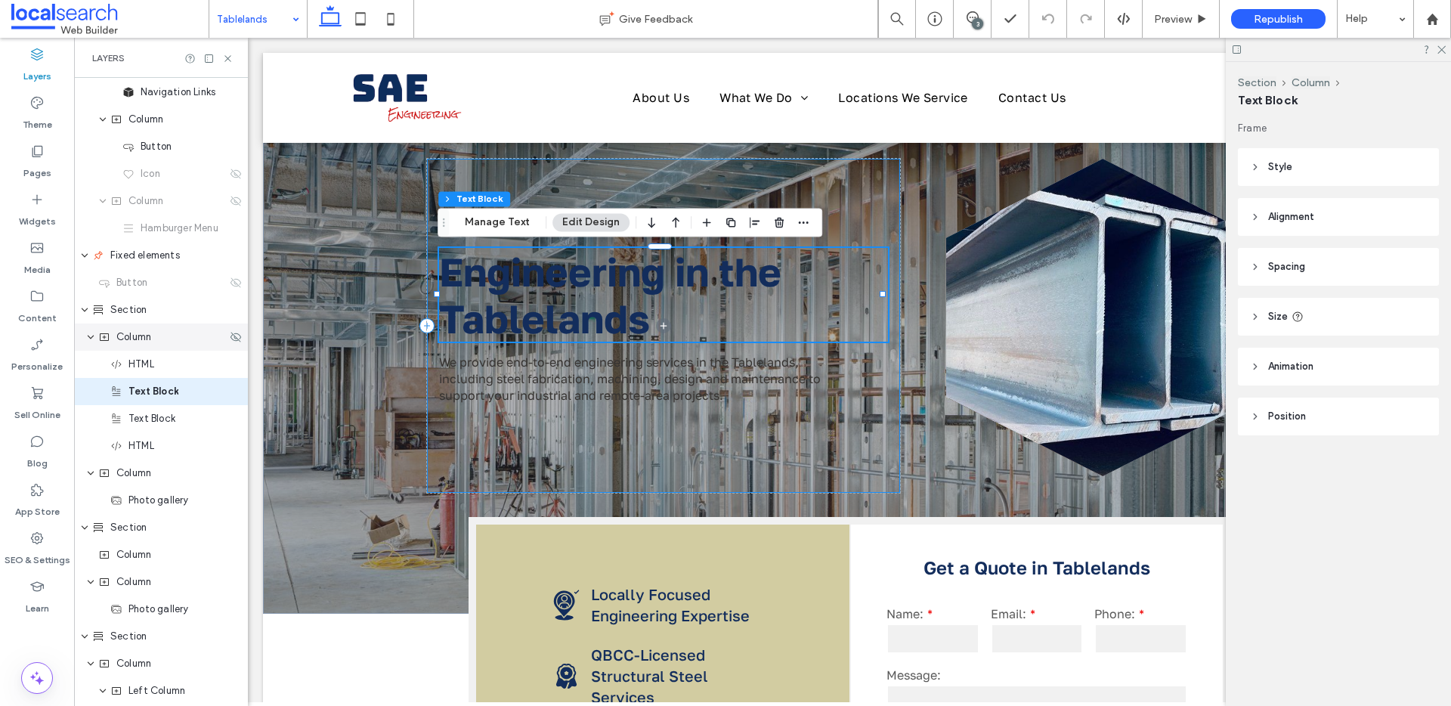
click at [151, 337] on span "Column" at bounding box center [133, 336] width 35 height 15
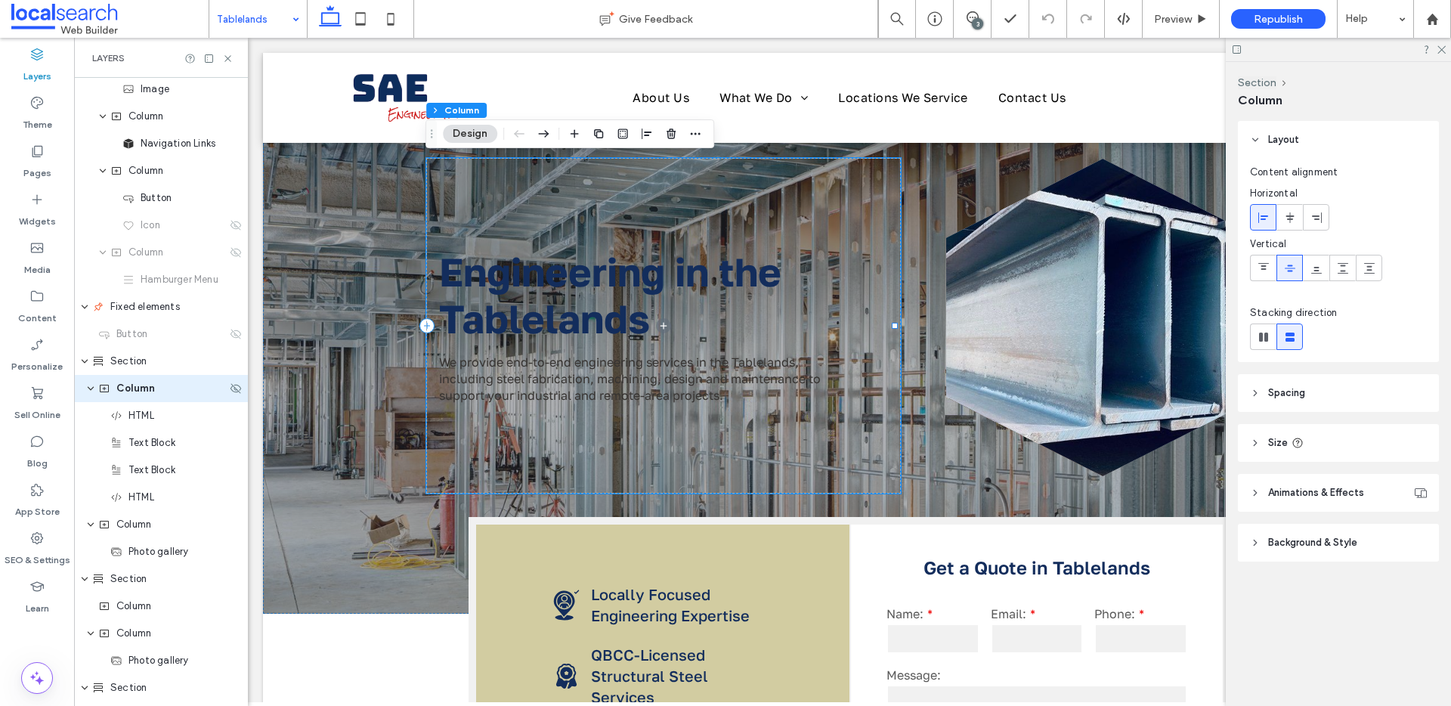
scroll to position [81, 0]
click at [147, 420] on span "HTML" at bounding box center [141, 418] width 26 height 15
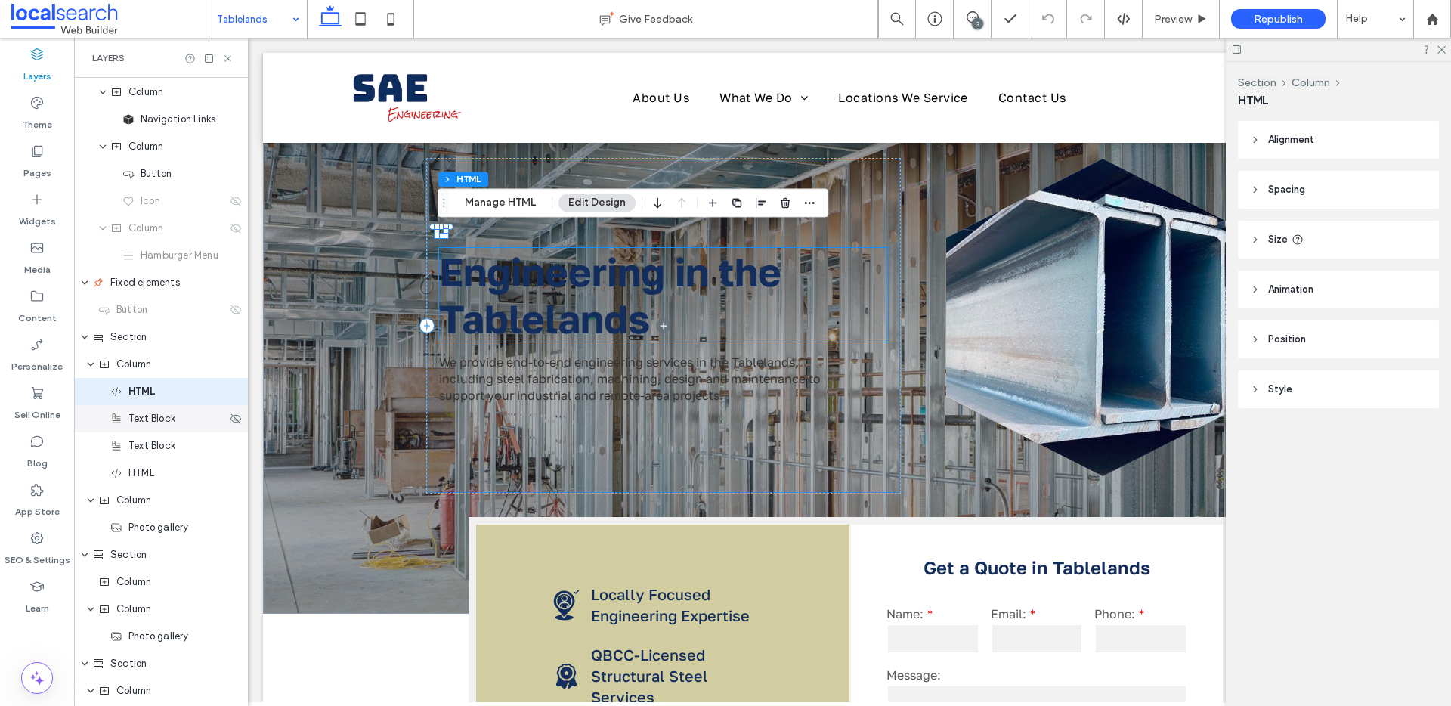
click at [150, 420] on span "Text Block" at bounding box center [151, 418] width 47 height 15
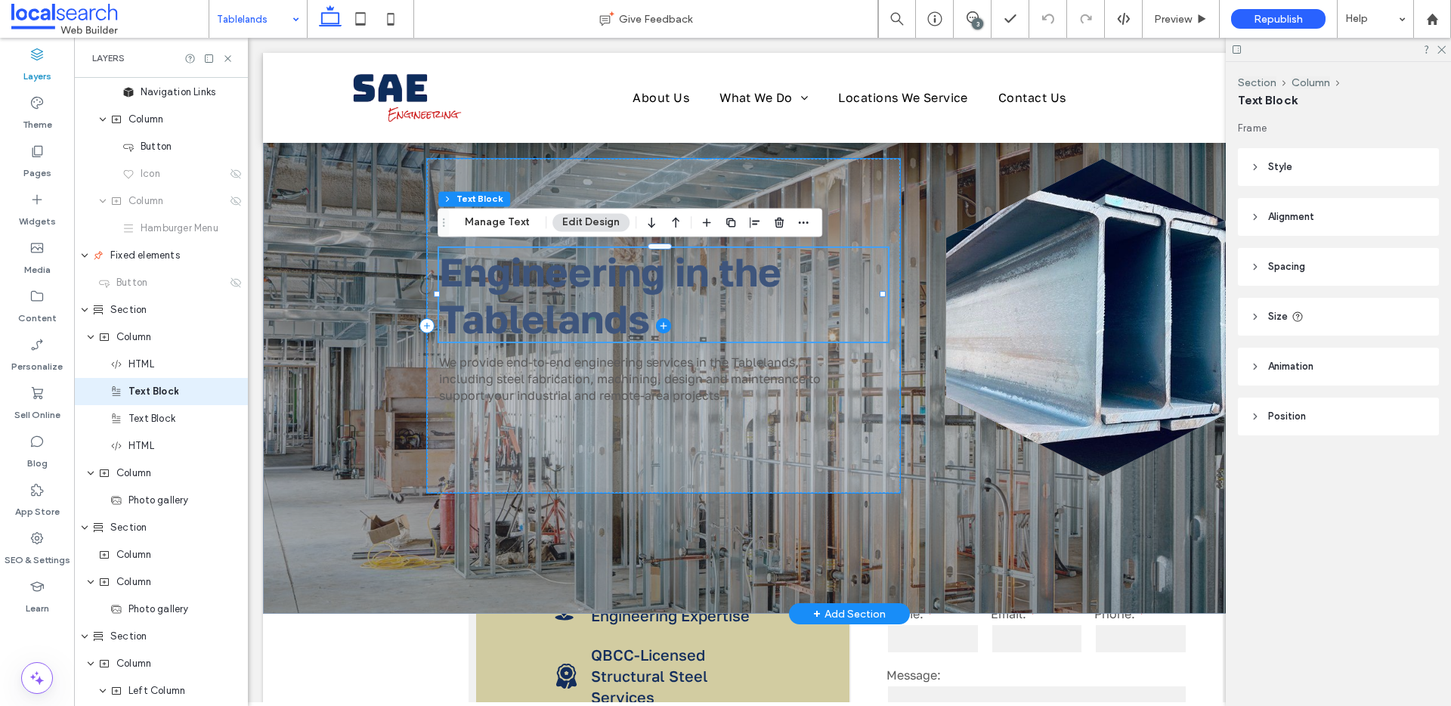
click at [560, 311] on span at bounding box center [663, 326] width 473 height 334
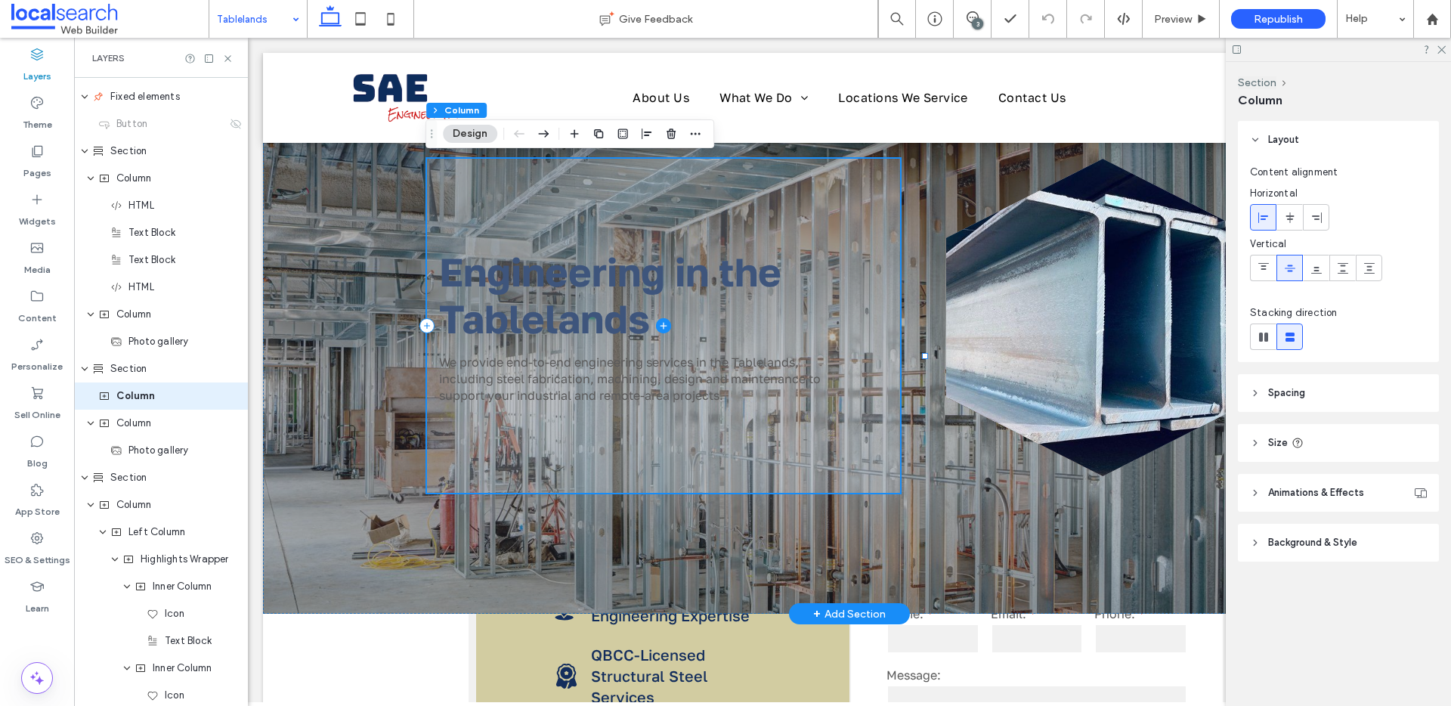
click at [560, 311] on span at bounding box center [663, 326] width 473 height 334
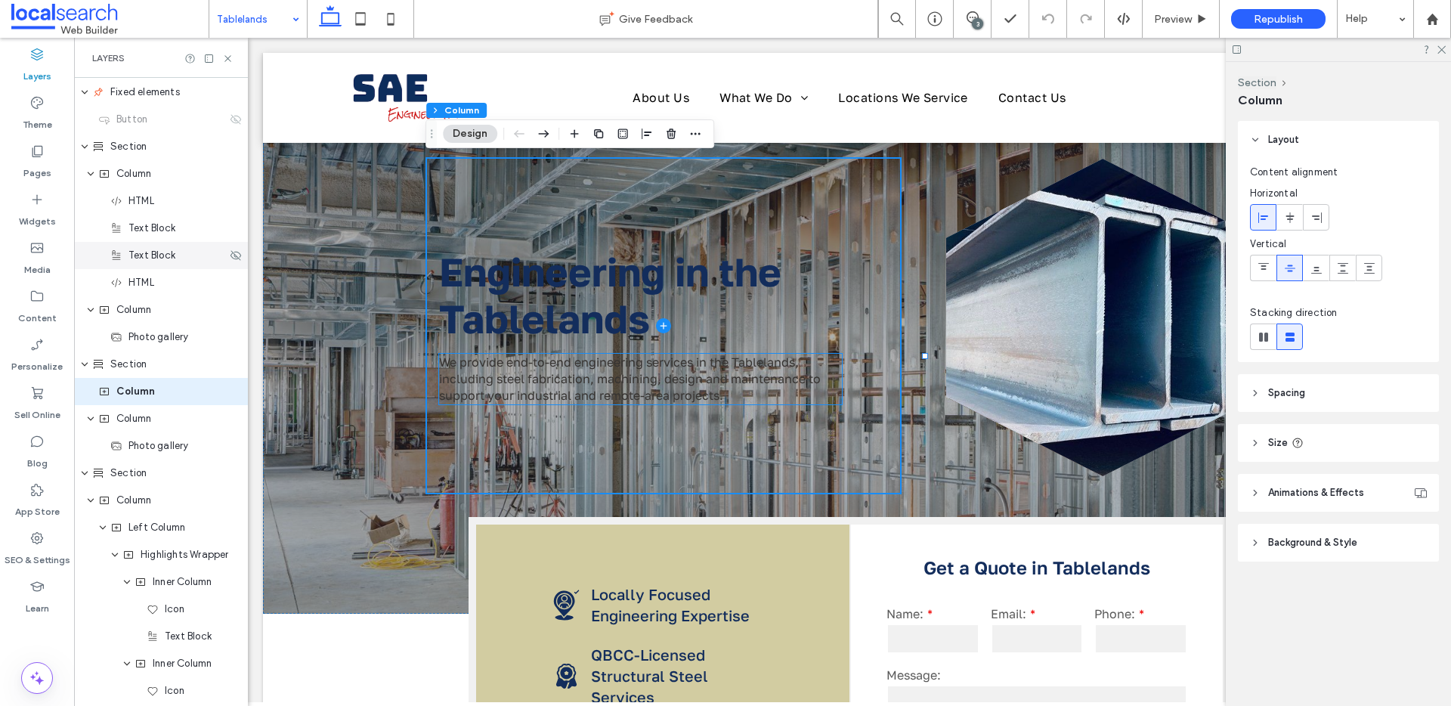
click at [159, 242] on div "Text Block" at bounding box center [161, 255] width 174 height 27
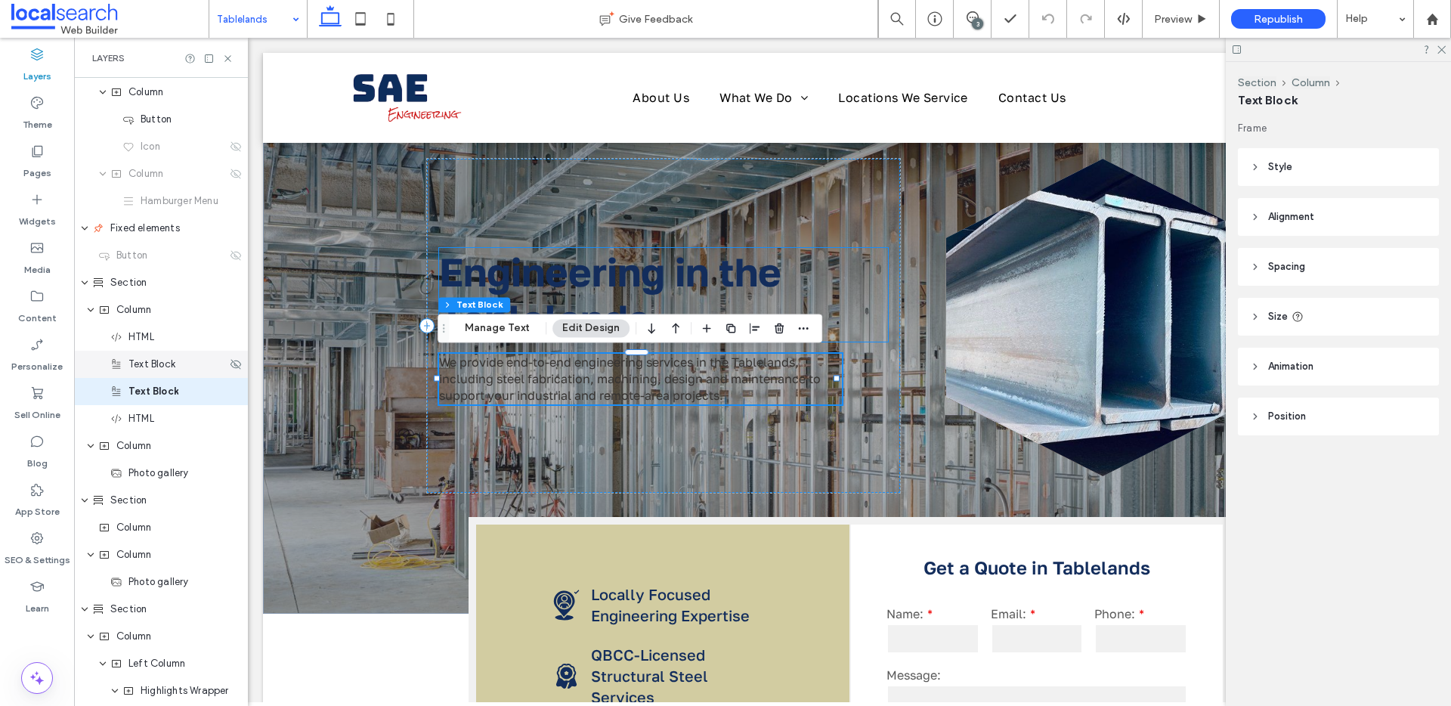
click at [145, 360] on span "Text Block" at bounding box center [151, 364] width 47 height 15
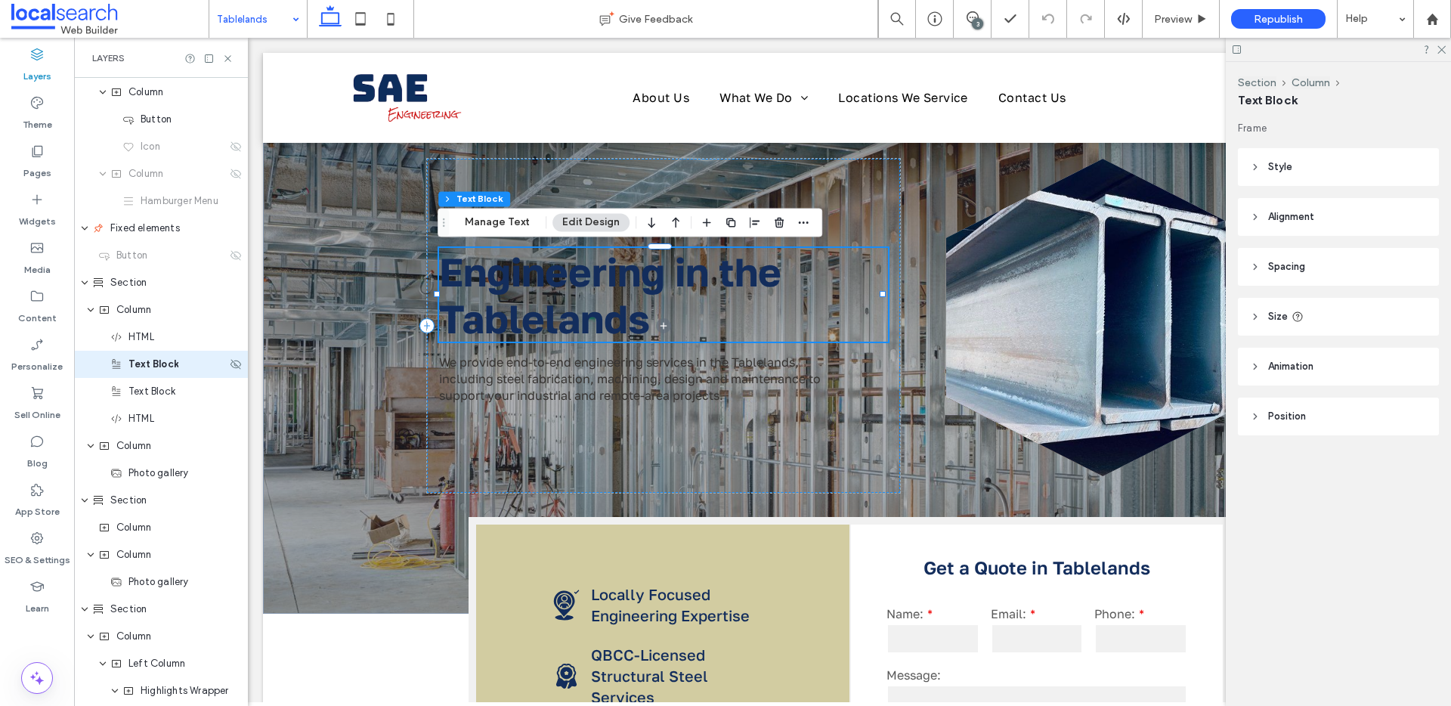
scroll to position [135, 0]
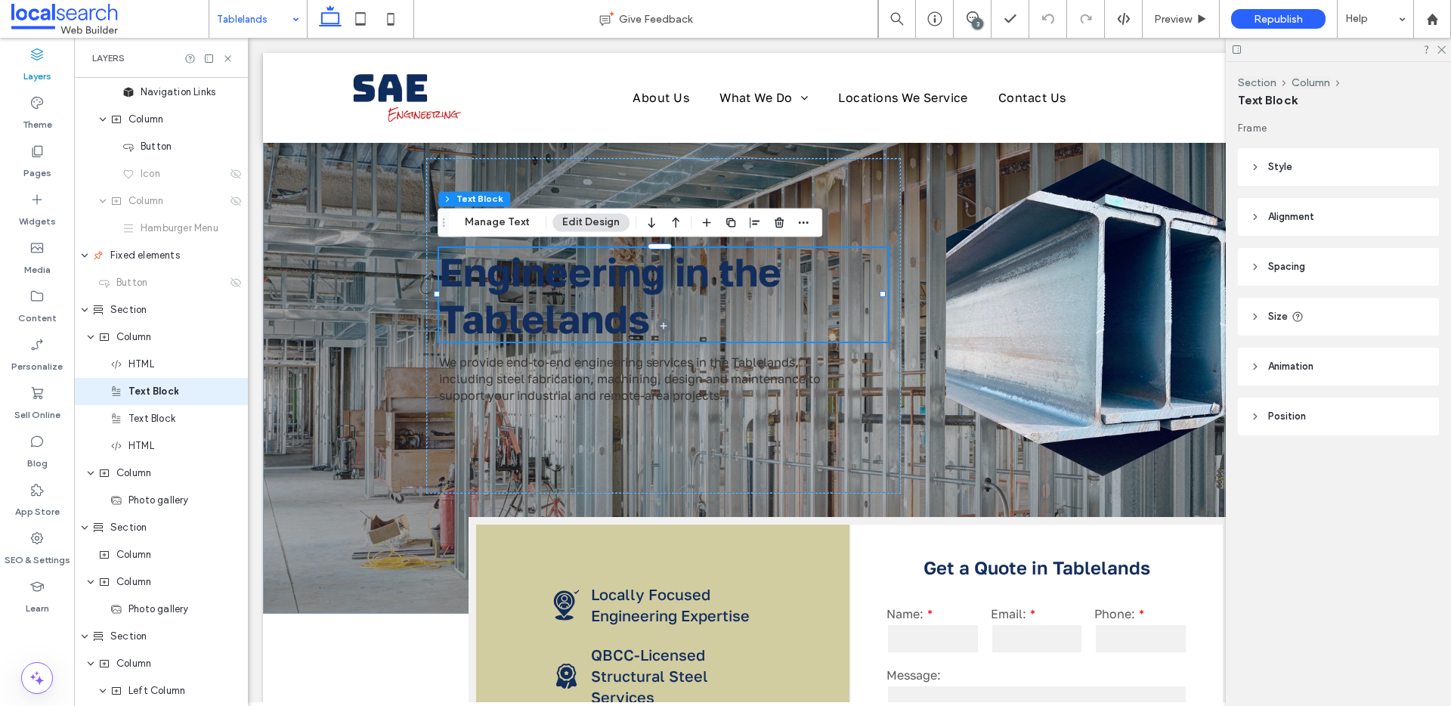
click at [600, 218] on button "Edit Design" at bounding box center [590, 222] width 77 height 18
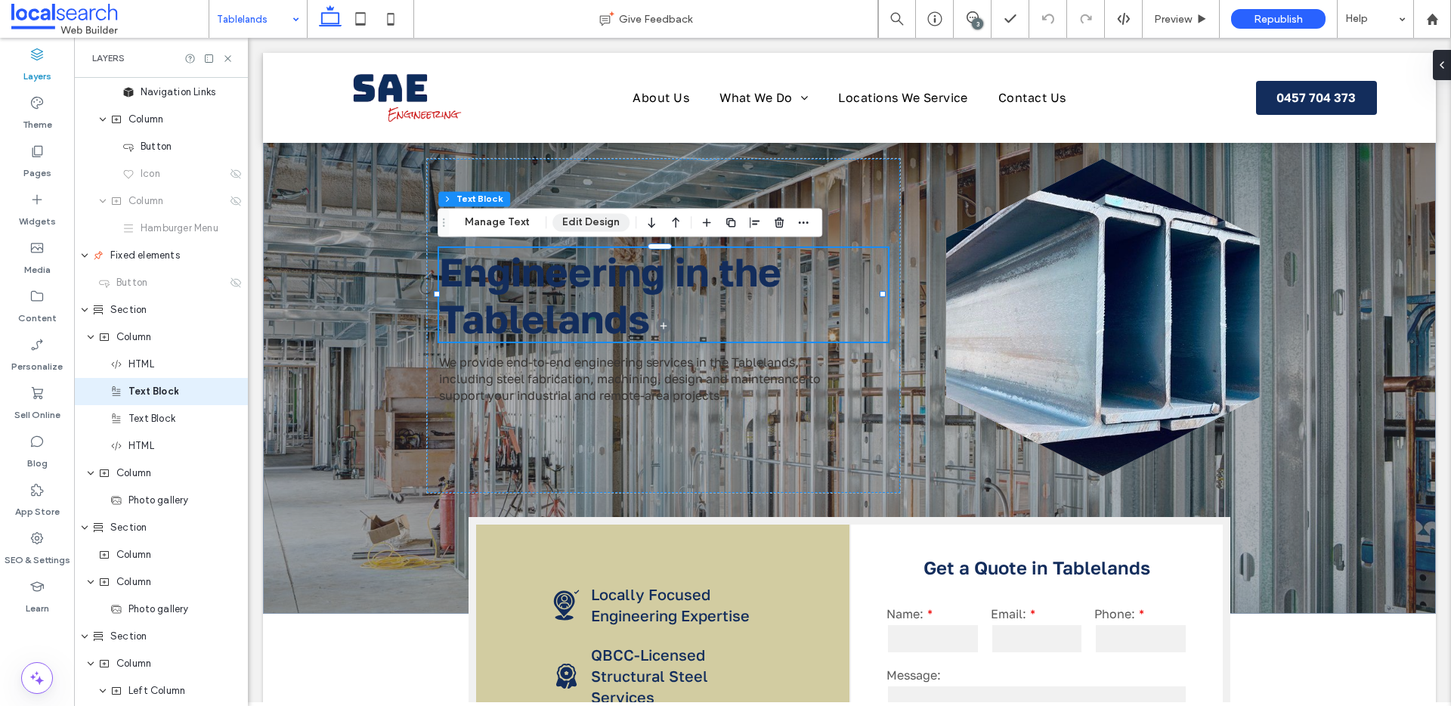
click at [575, 220] on button "Edit Design" at bounding box center [590, 222] width 77 height 18
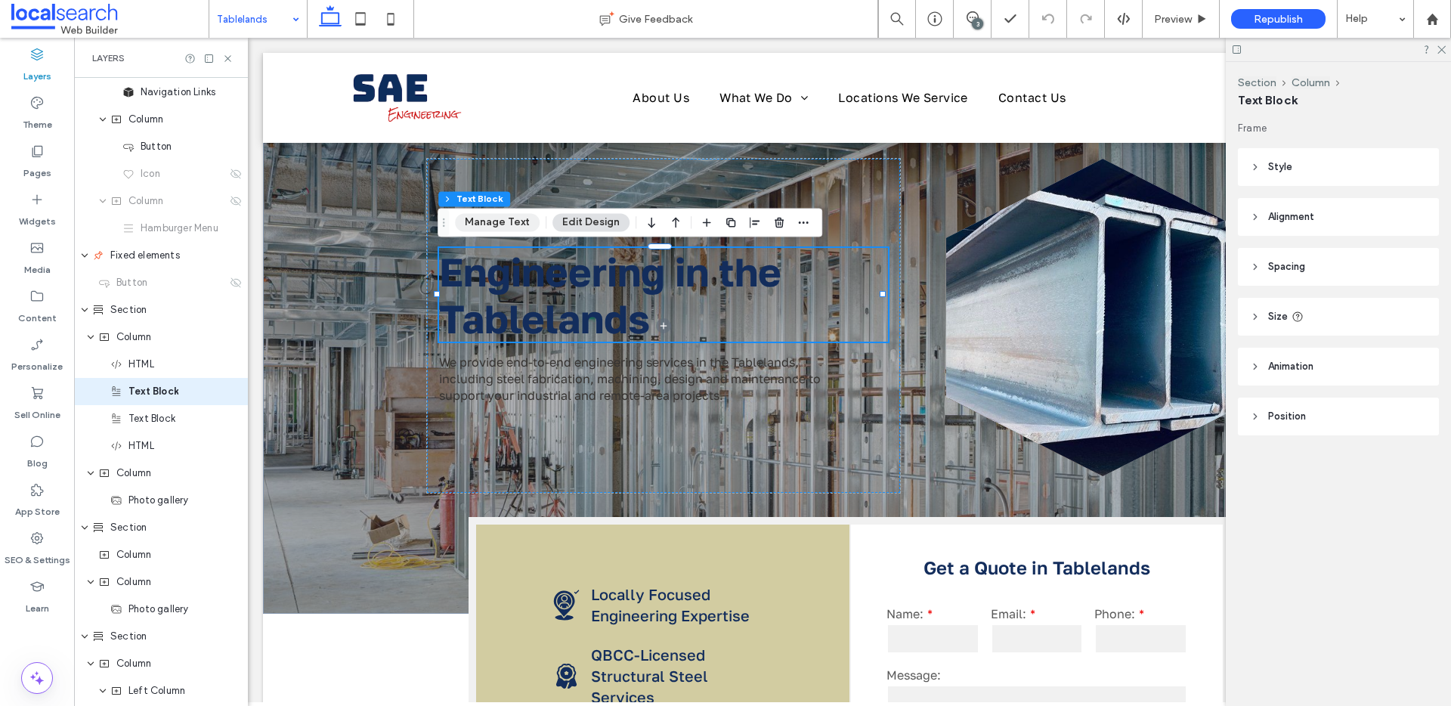
click at [517, 221] on button "Manage Text" at bounding box center [497, 222] width 85 height 18
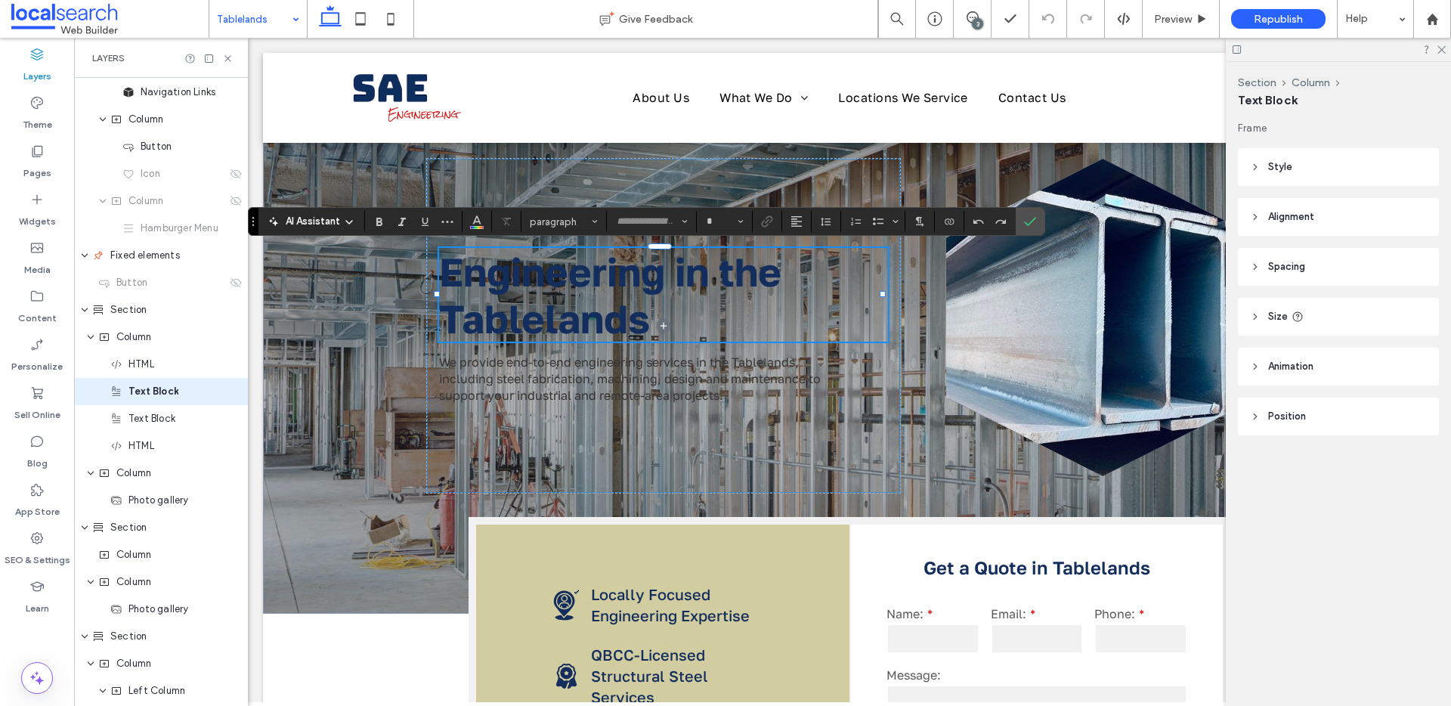
type input "**********"
type input "**"
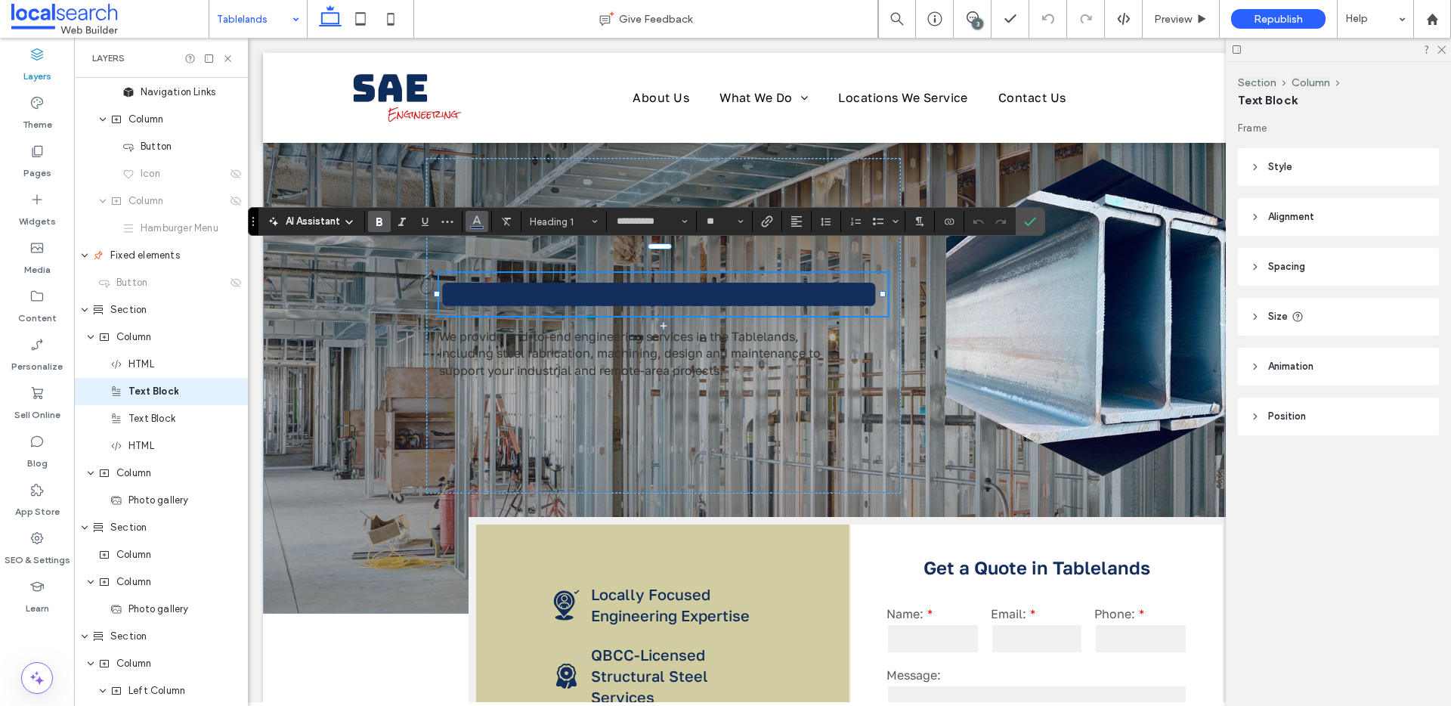
click at [478, 221] on use "Color" at bounding box center [477, 220] width 8 height 8
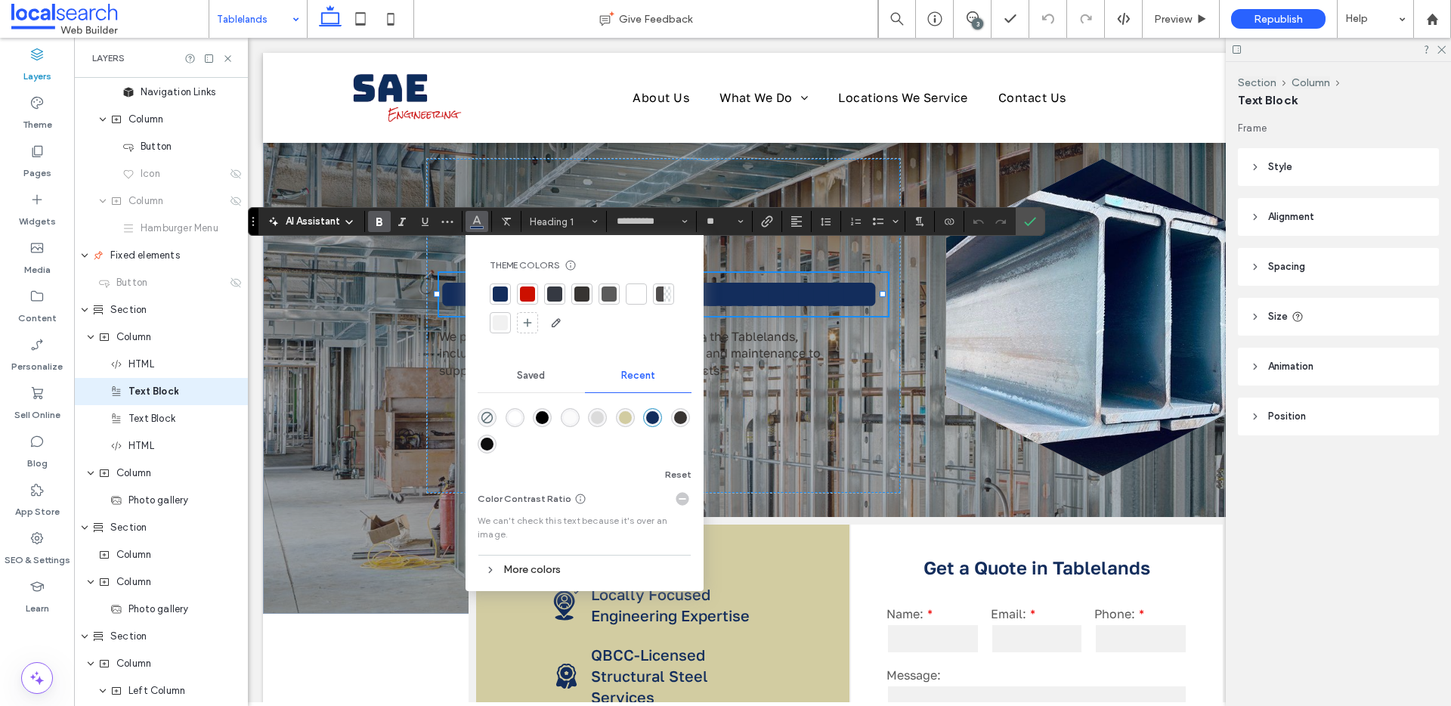
click at [633, 292] on div at bounding box center [636, 293] width 15 height 15
click at [166, 420] on span "Text Block" at bounding box center [151, 418] width 47 height 15
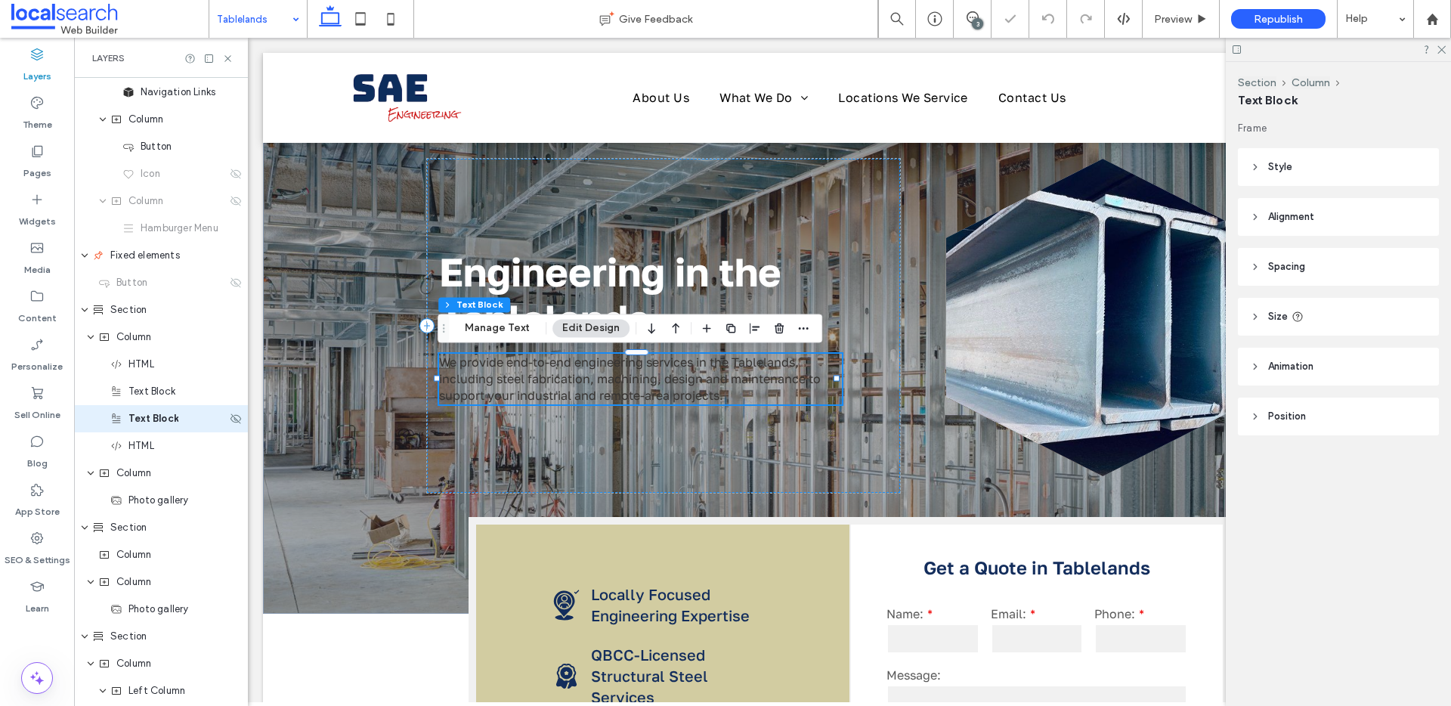
scroll to position [162, 0]
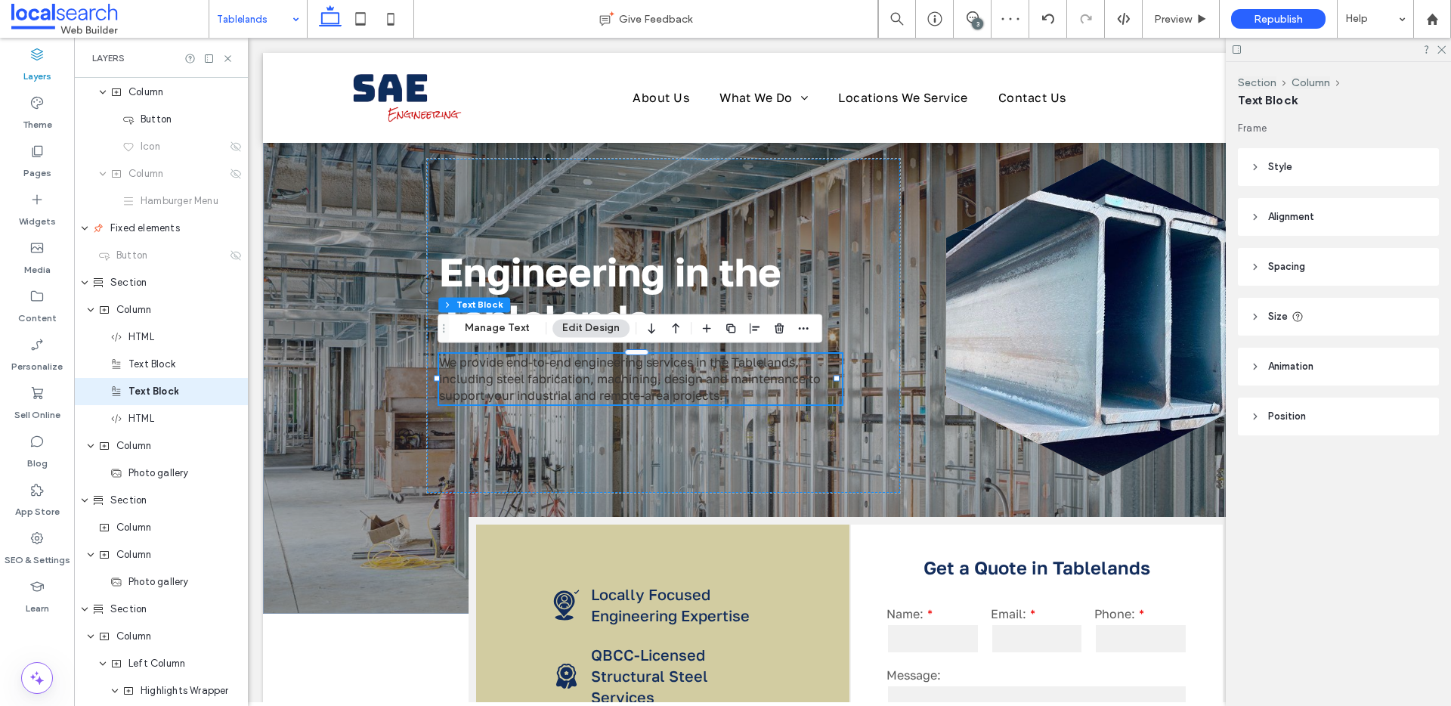
click at [608, 324] on button "Edit Design" at bounding box center [590, 328] width 77 height 18
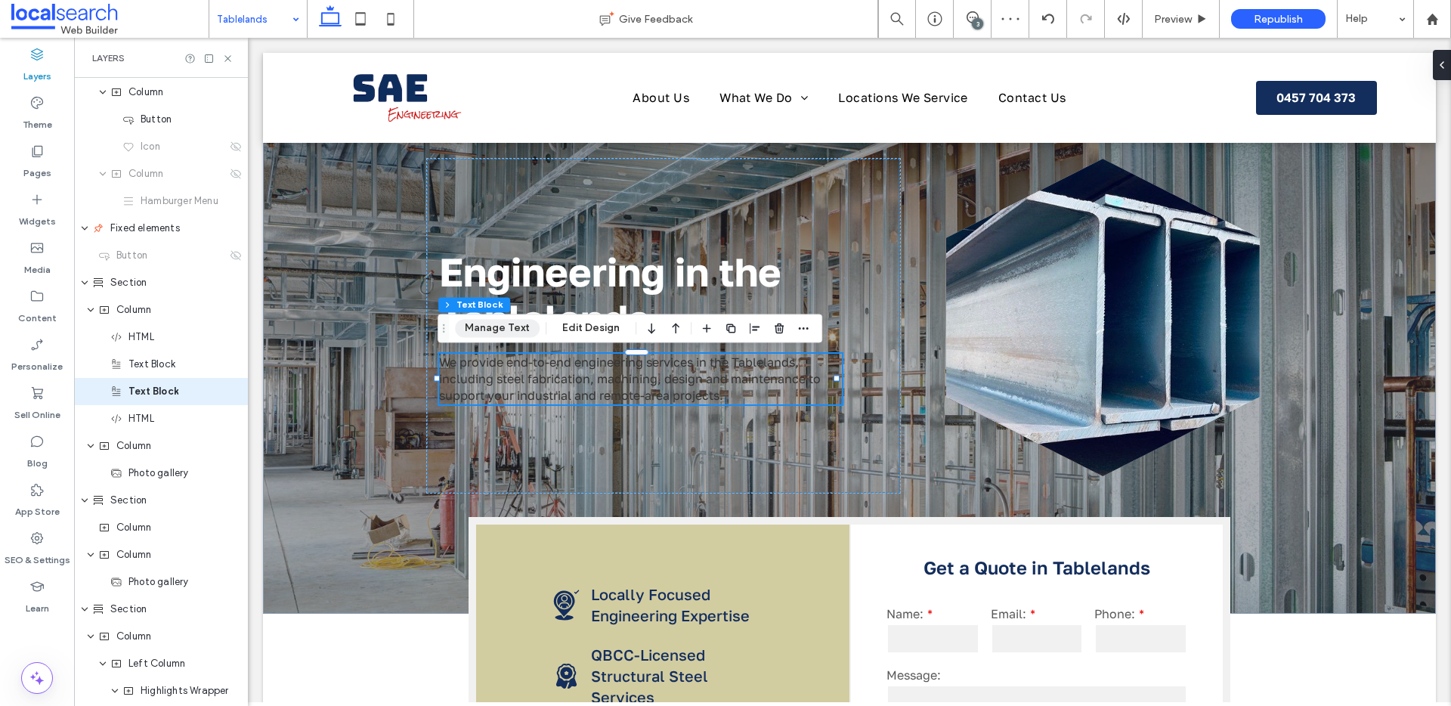
click at [502, 323] on button "Manage Text" at bounding box center [497, 328] width 85 height 18
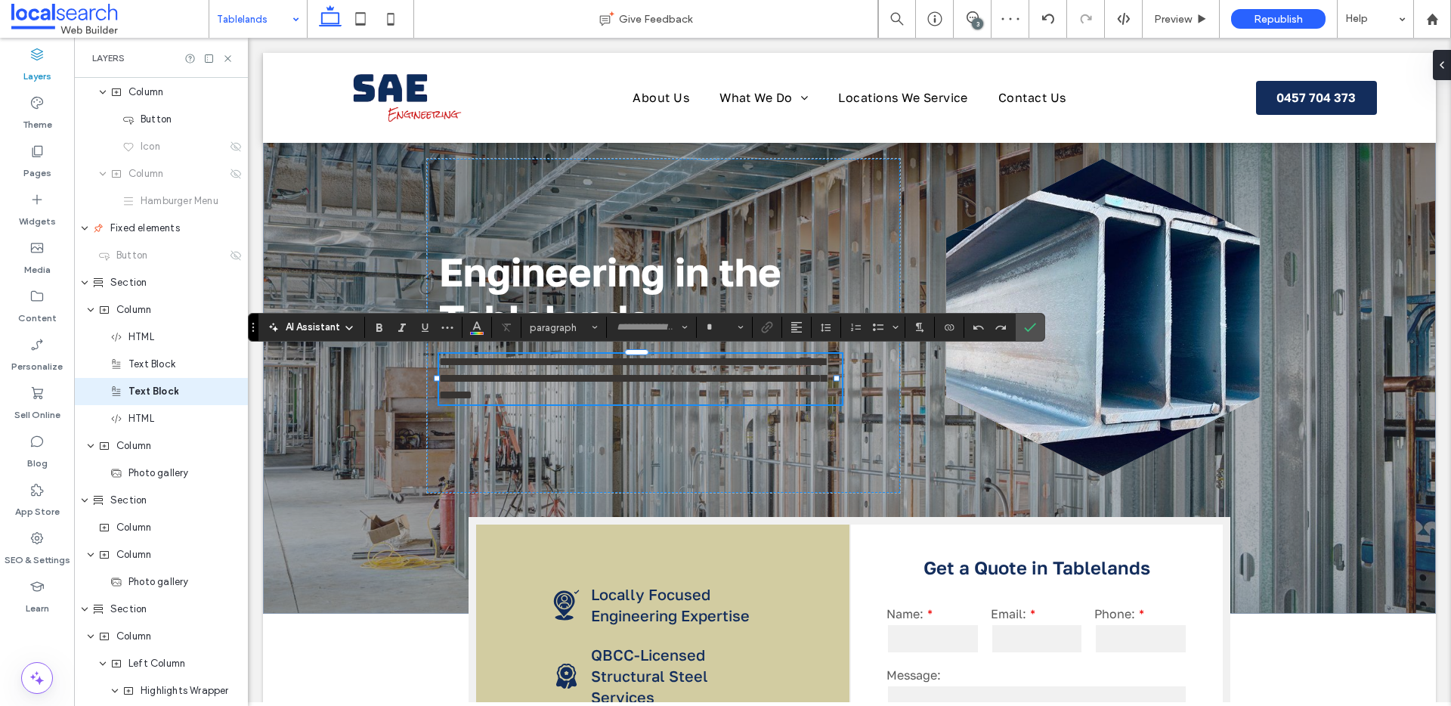
type input "**********"
type input "**"
click at [479, 320] on icon "Color" at bounding box center [477, 326] width 12 height 12
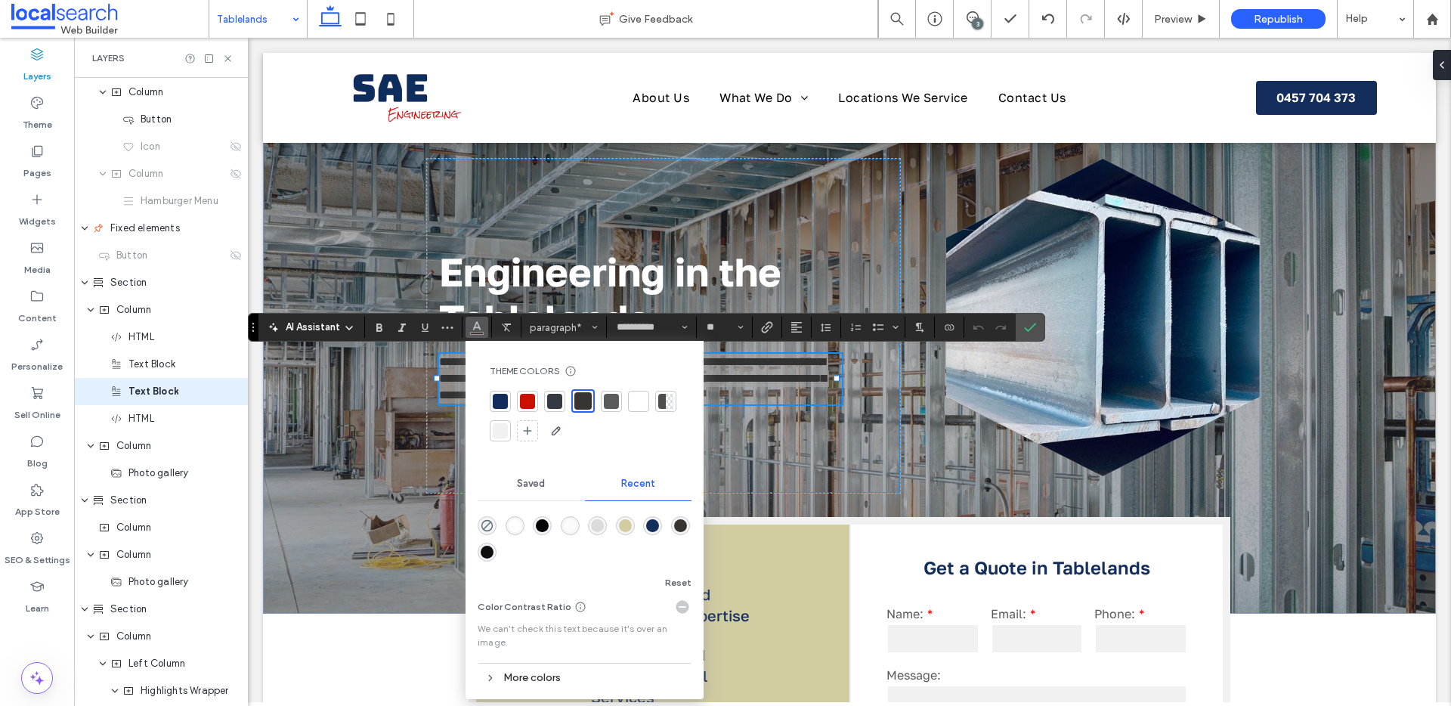
click at [639, 404] on div at bounding box center [638, 401] width 15 height 15
click at [1024, 333] on icon "Confirm" at bounding box center [1030, 327] width 12 height 12
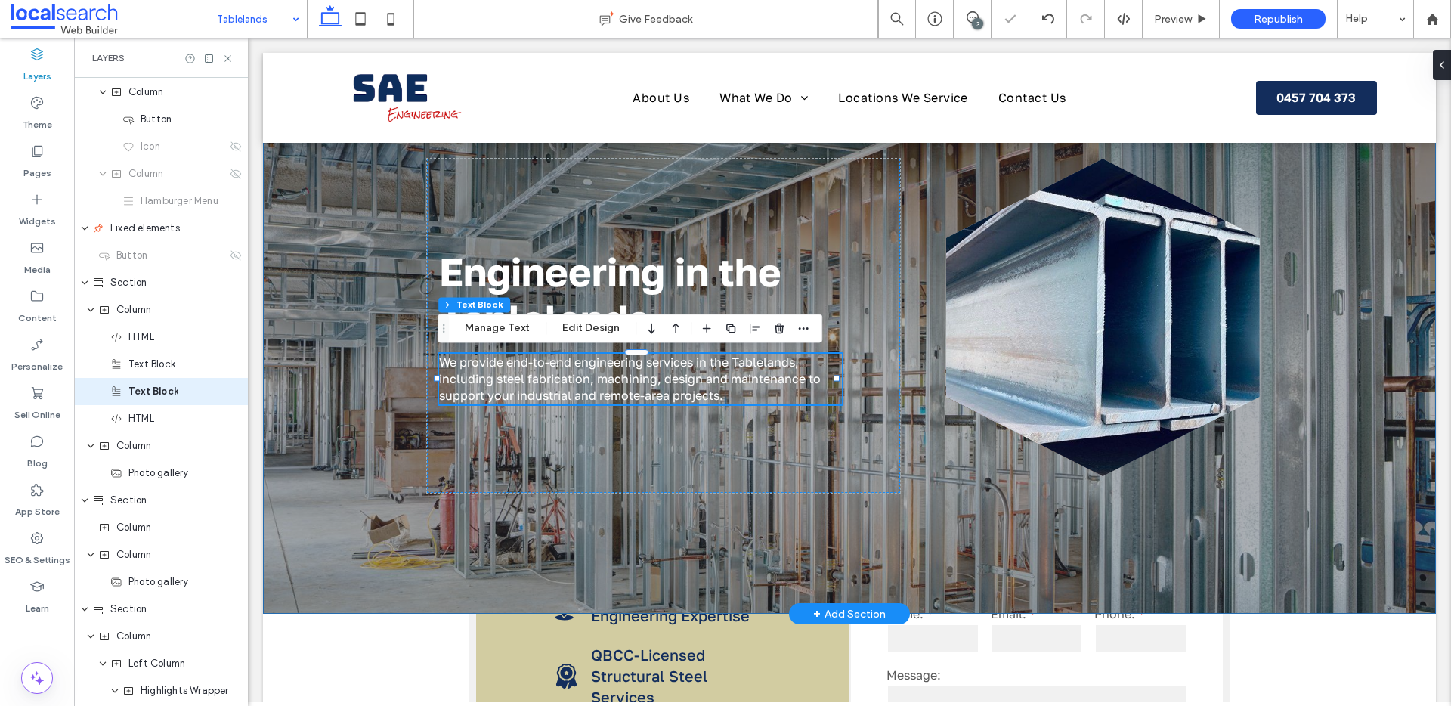
click at [326, 561] on div at bounding box center [849, 333] width 1173 height 561
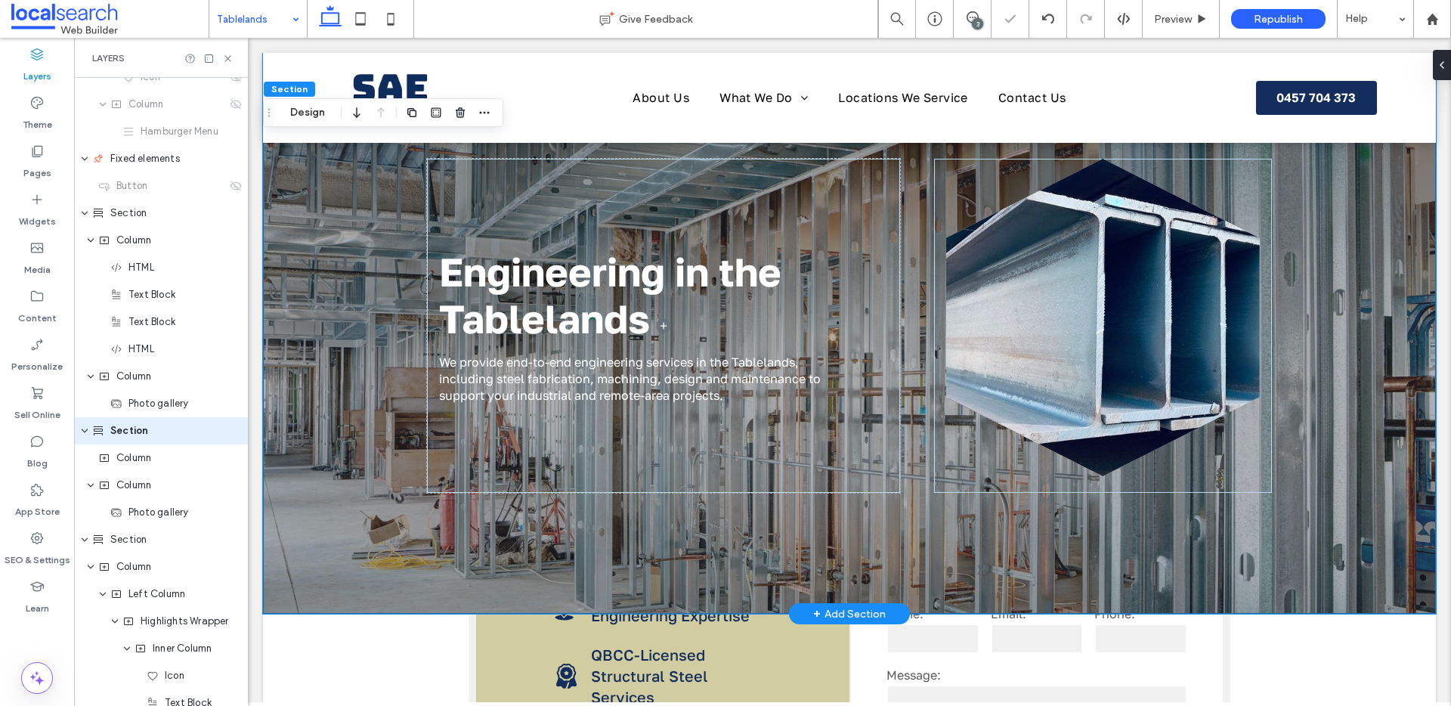
scroll to position [271, 0]
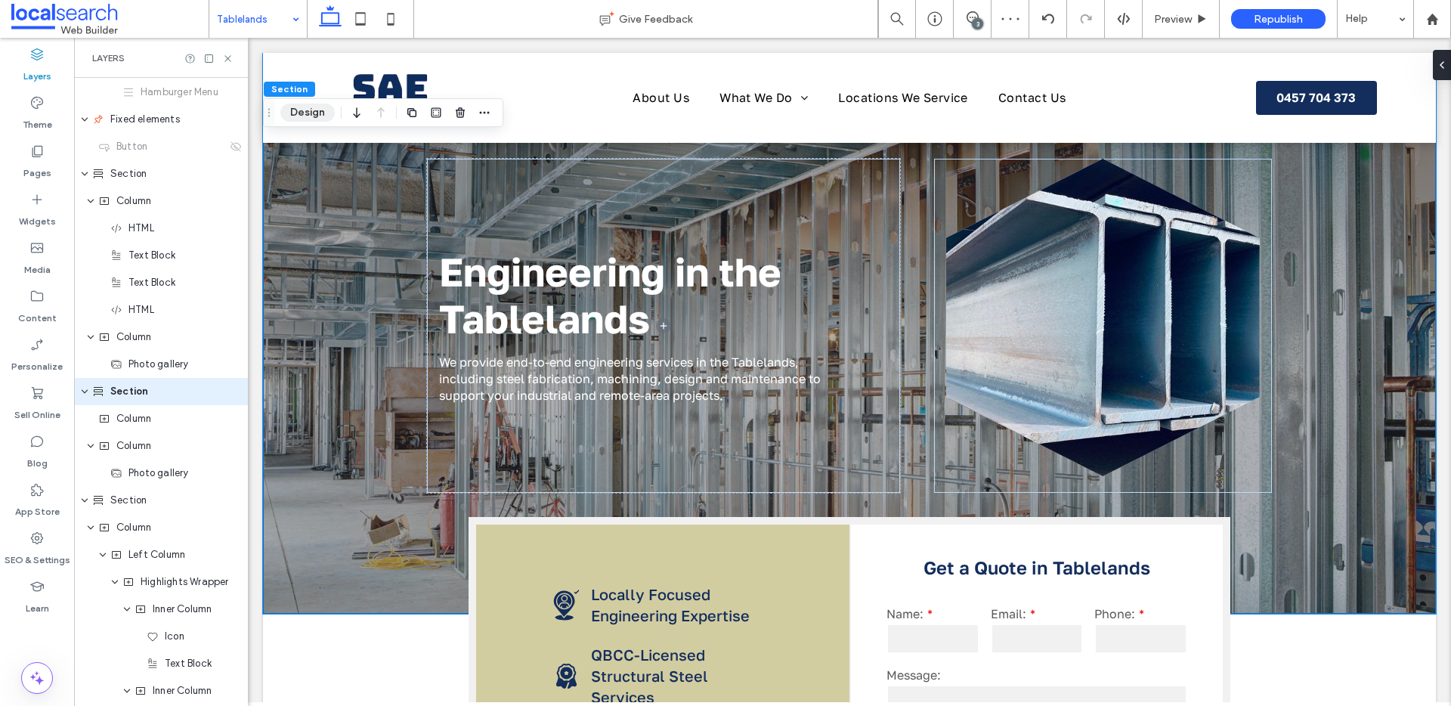
click at [318, 107] on button "Design" at bounding box center [307, 113] width 54 height 18
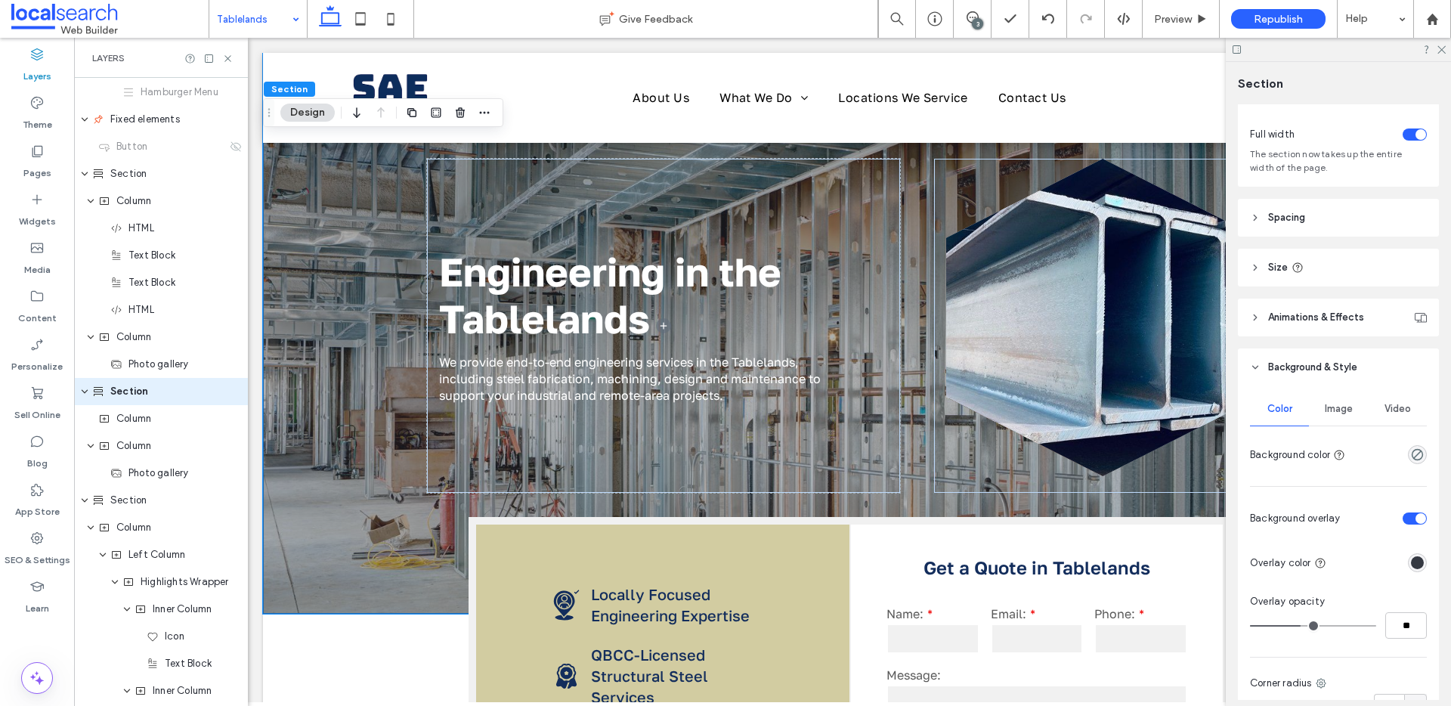
scroll to position [141, 0]
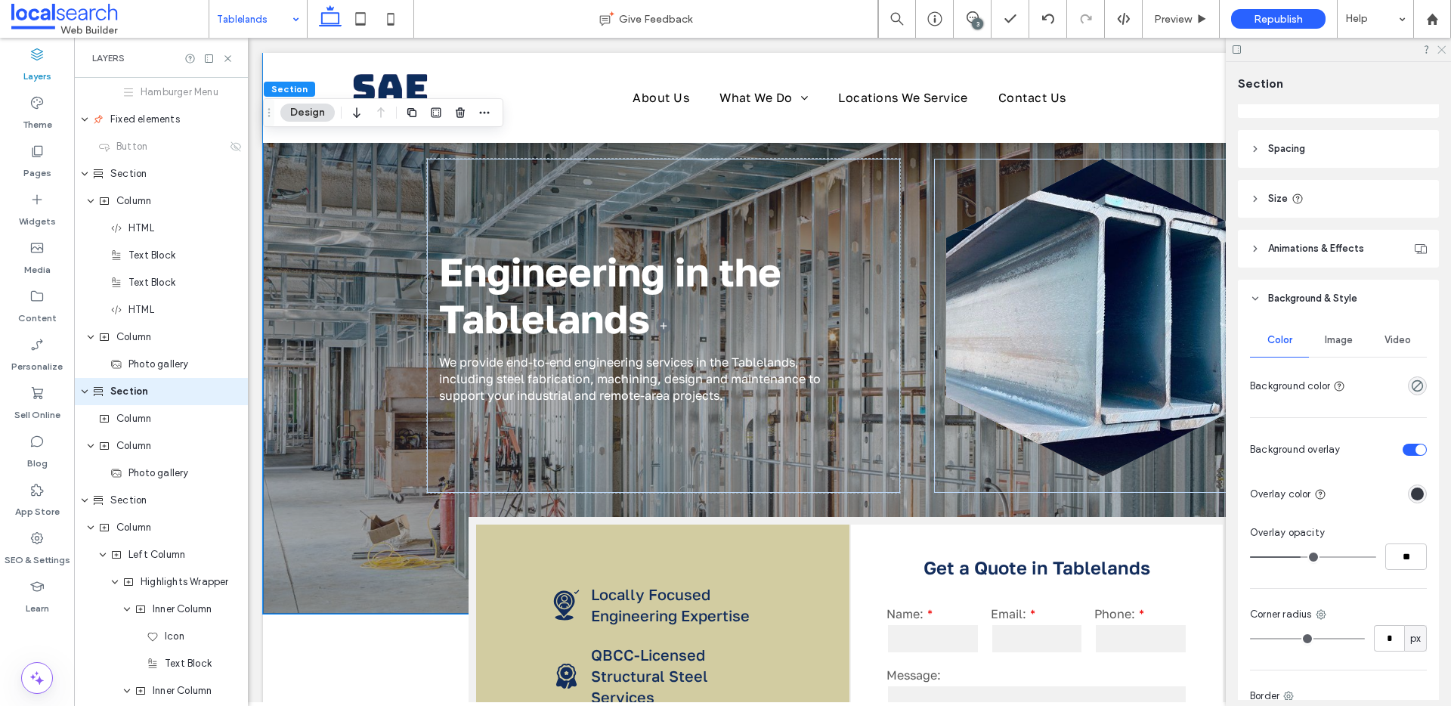
click at [1443, 52] on icon at bounding box center [1441, 49] width 10 height 10
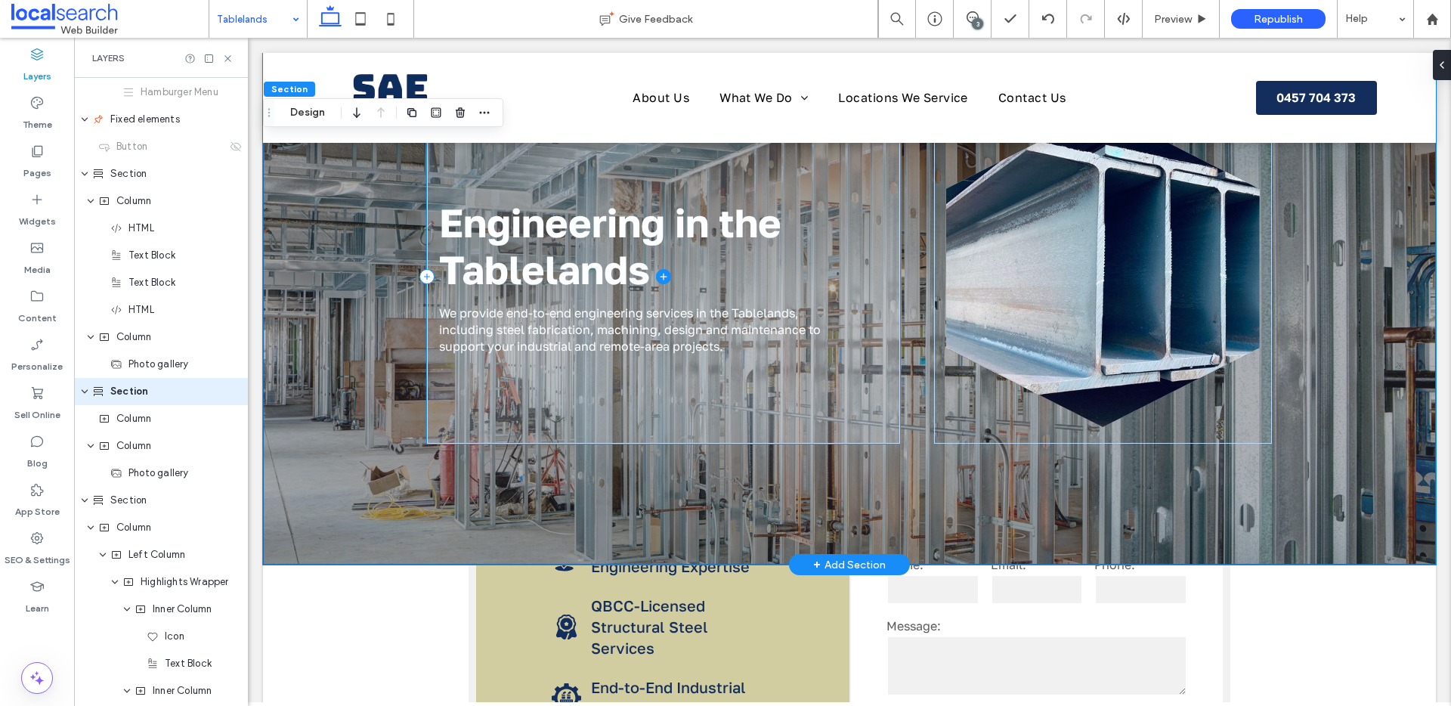
scroll to position [0, 0]
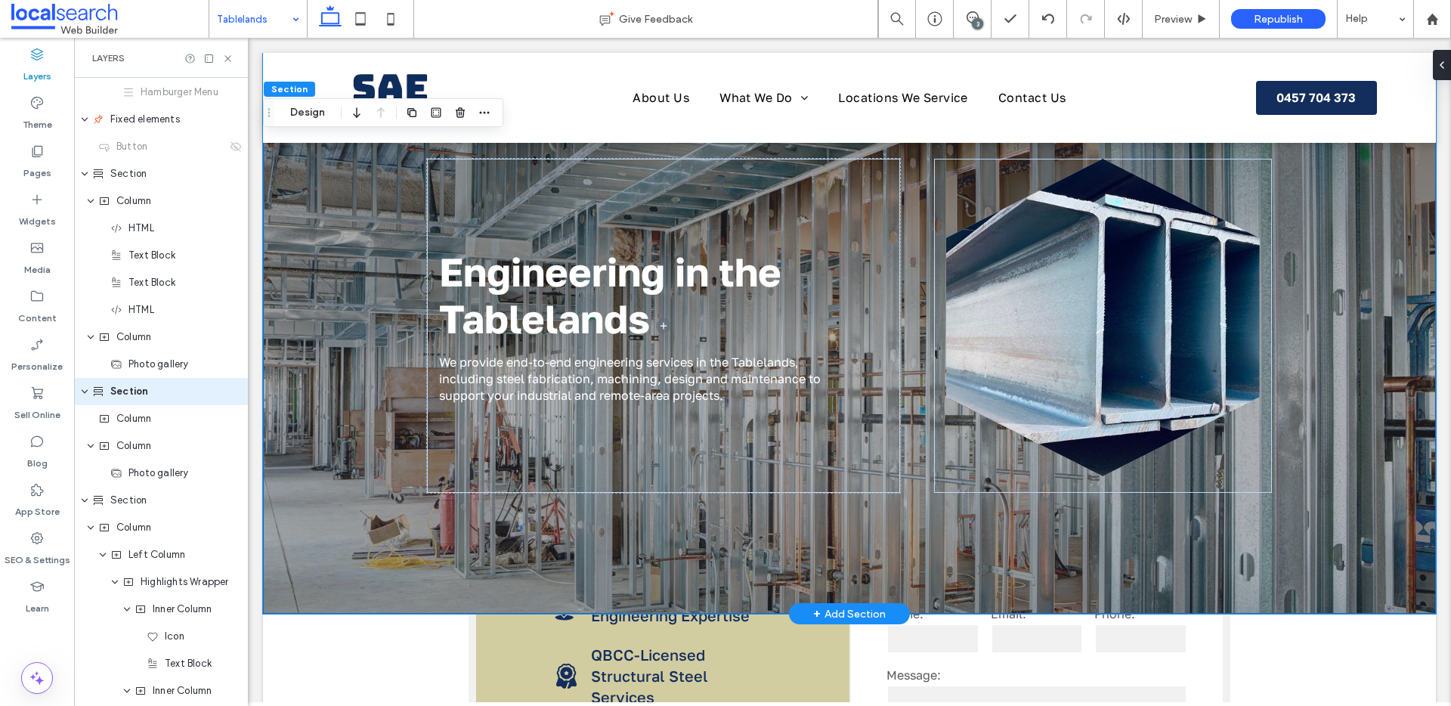
click at [385, 389] on div at bounding box center [849, 333] width 1173 height 561
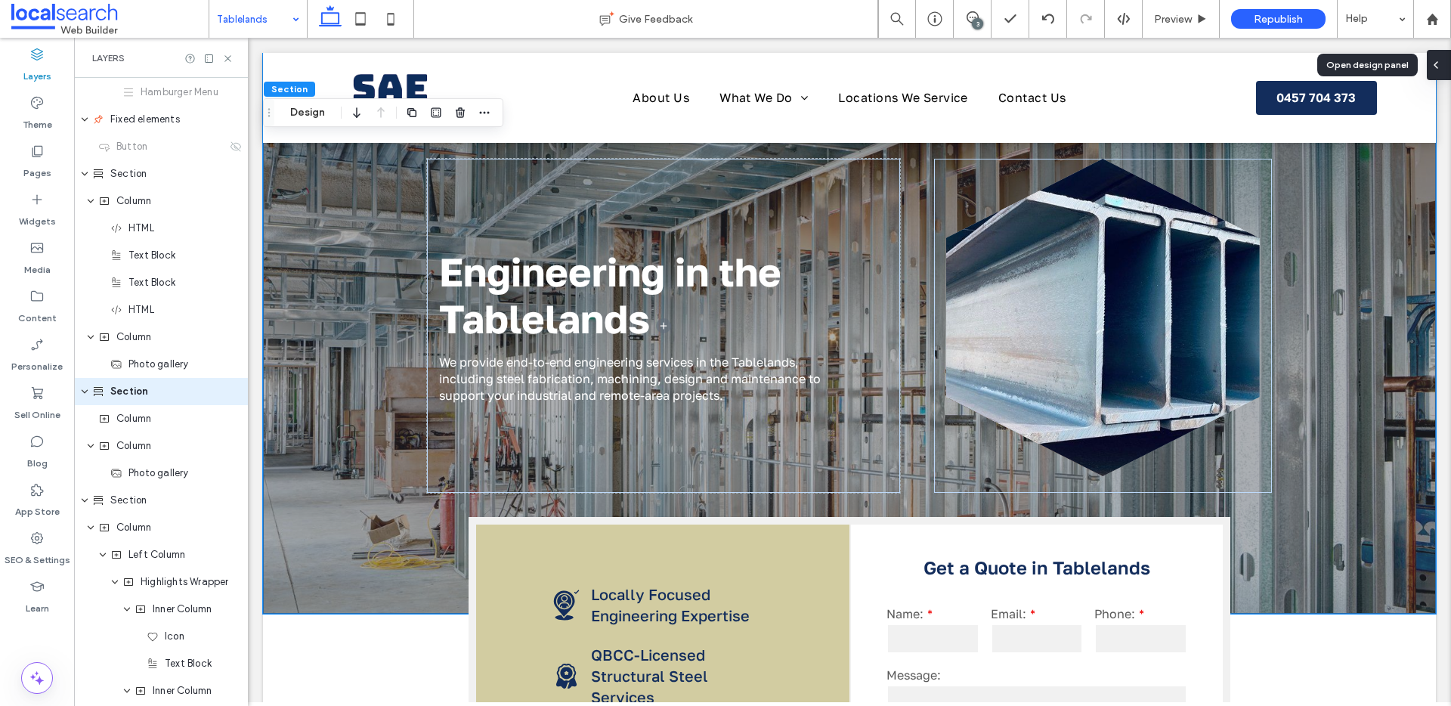
drag, startPoint x: 1440, startPoint y: 66, endPoint x: 1192, endPoint y: 28, distance: 250.7
click at [1440, 66] on icon at bounding box center [1436, 65] width 12 height 12
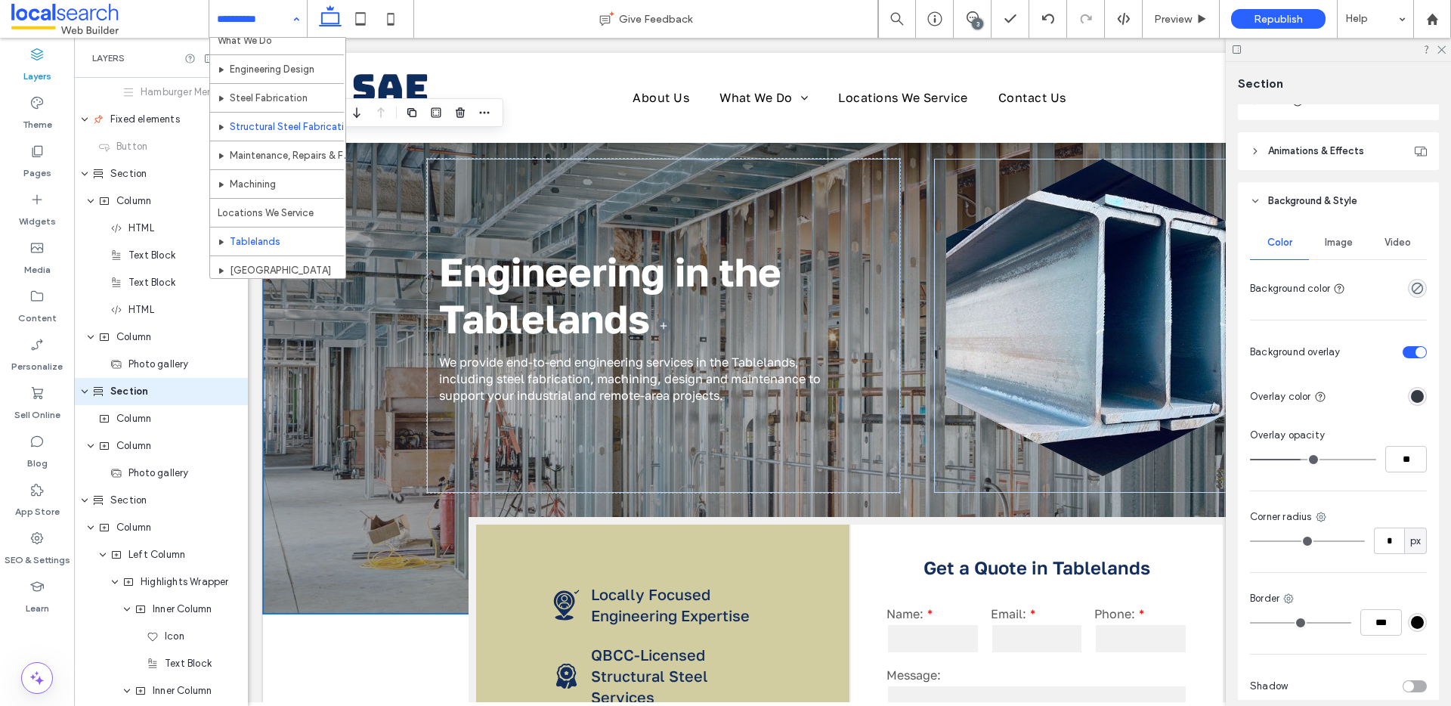
scroll to position [102, 0]
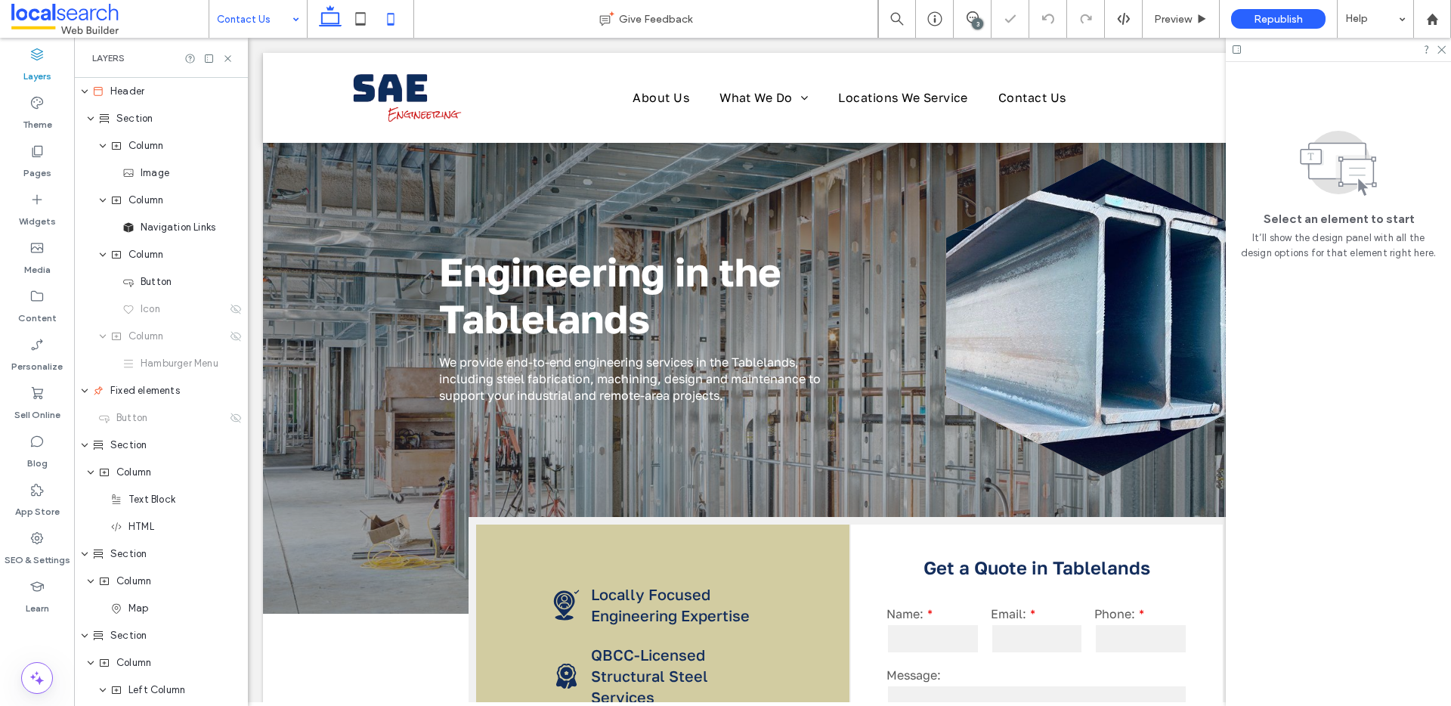
click at [392, 10] on icon at bounding box center [391, 19] width 30 height 30
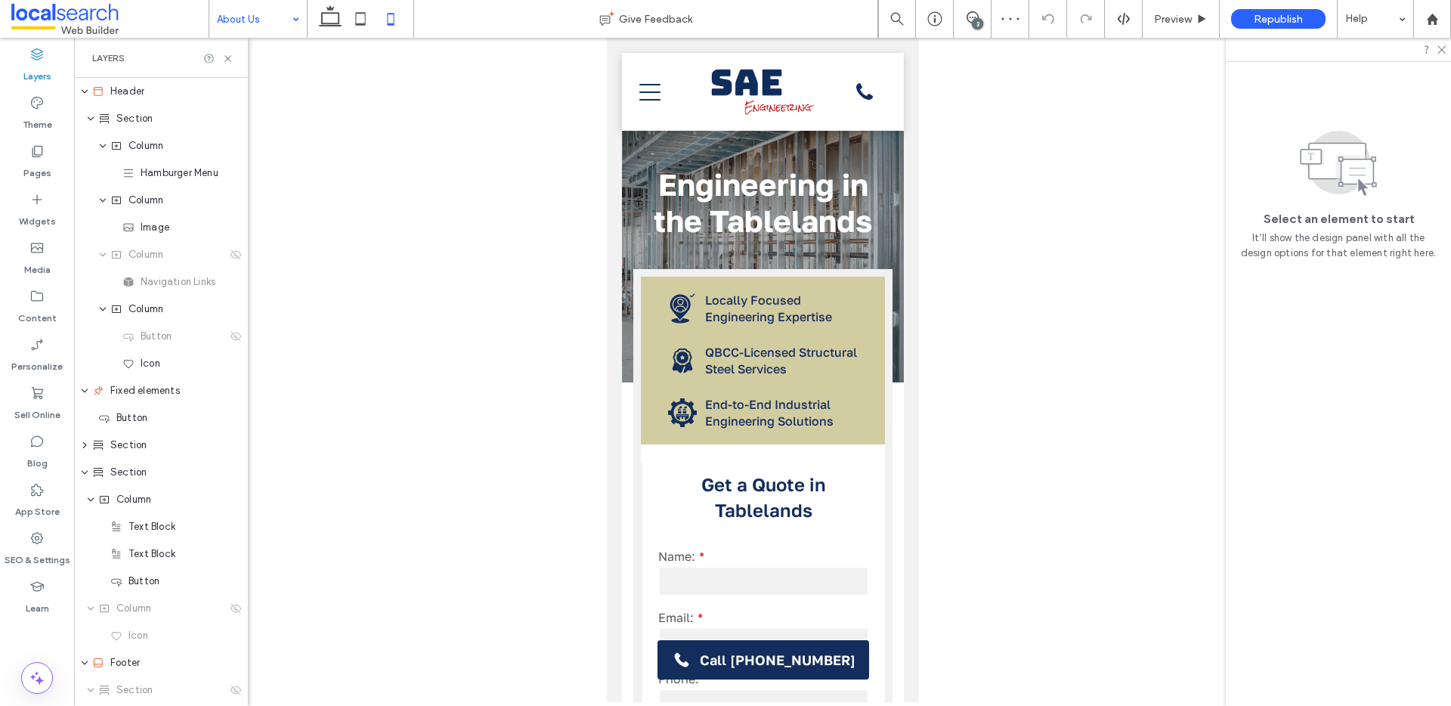
click at [218, 23] on input at bounding box center [254, 19] width 75 height 38
click at [981, 18] on div "3" at bounding box center [977, 23] width 11 height 11
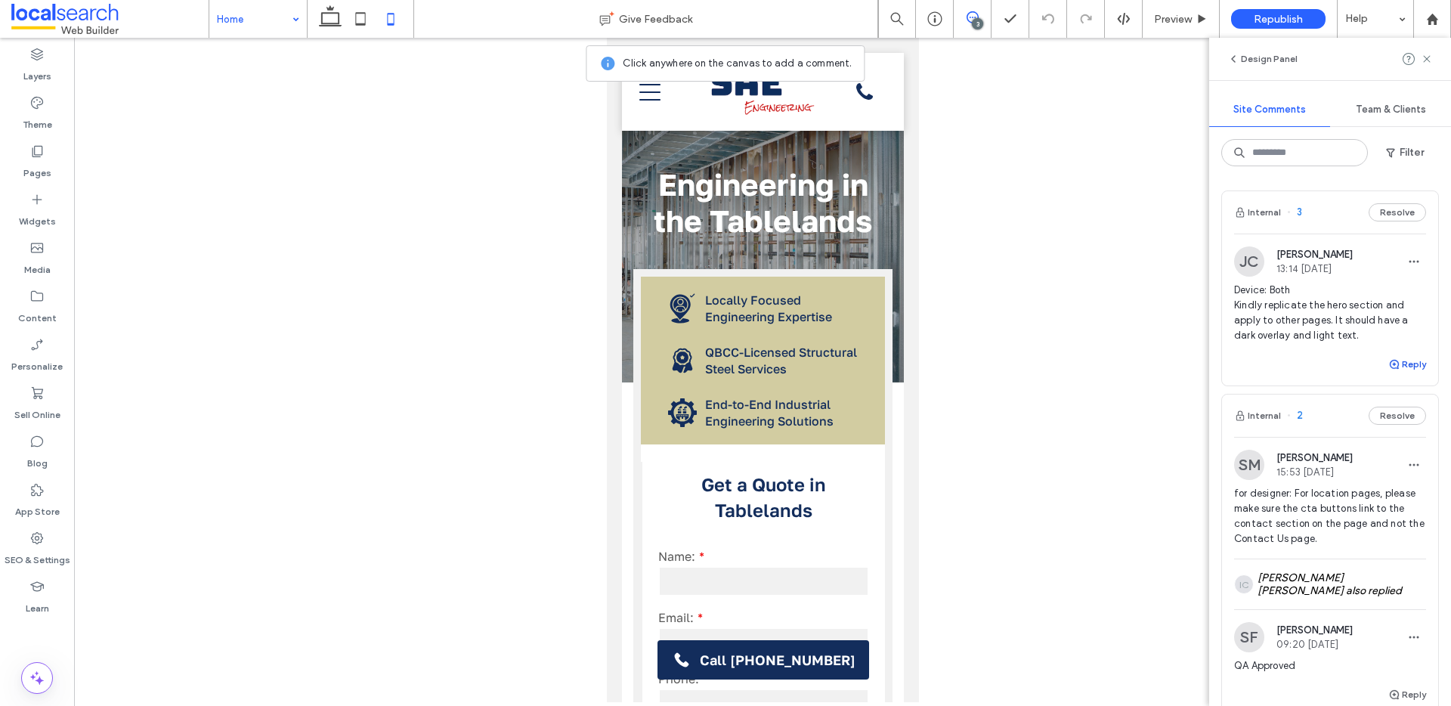
click at [1394, 357] on button "Reply" at bounding box center [1407, 364] width 38 height 18
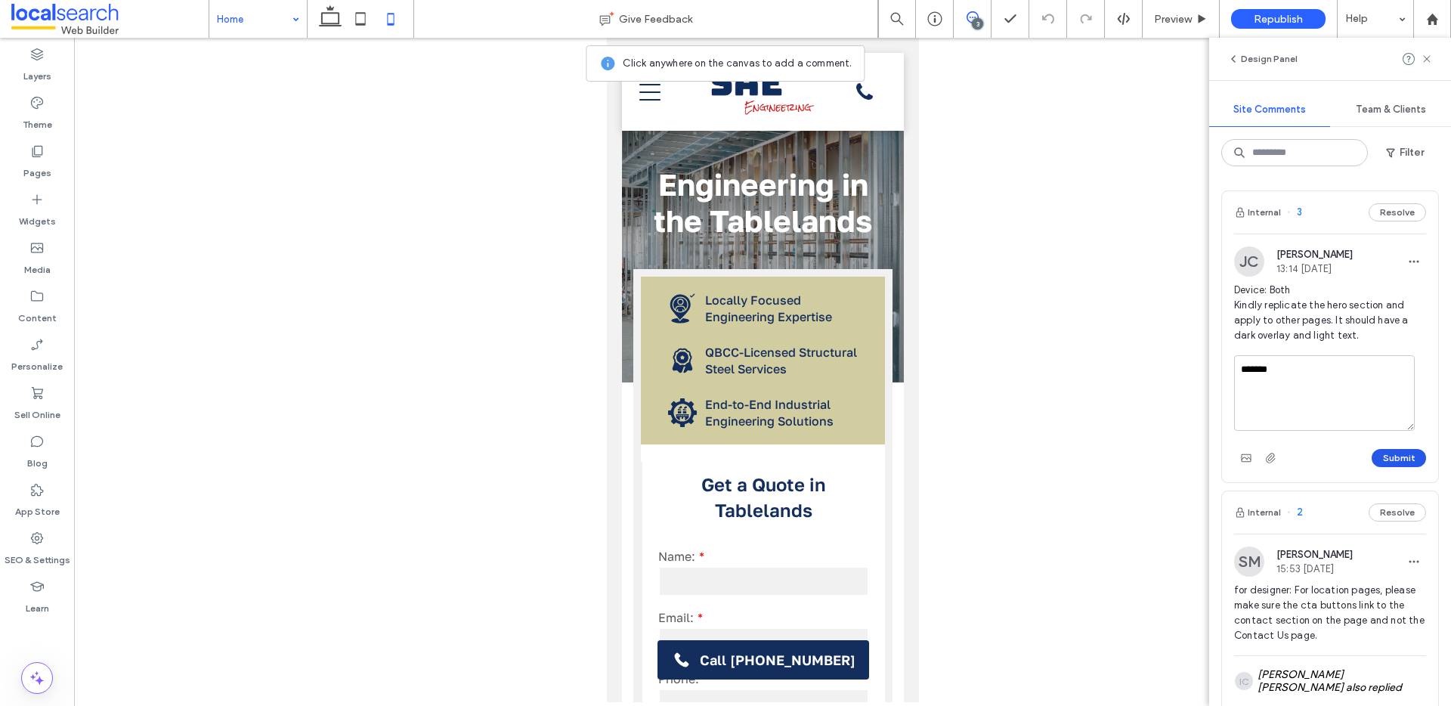
type textarea "*******"
click at [1391, 456] on button "Submit" at bounding box center [1399, 458] width 54 height 18
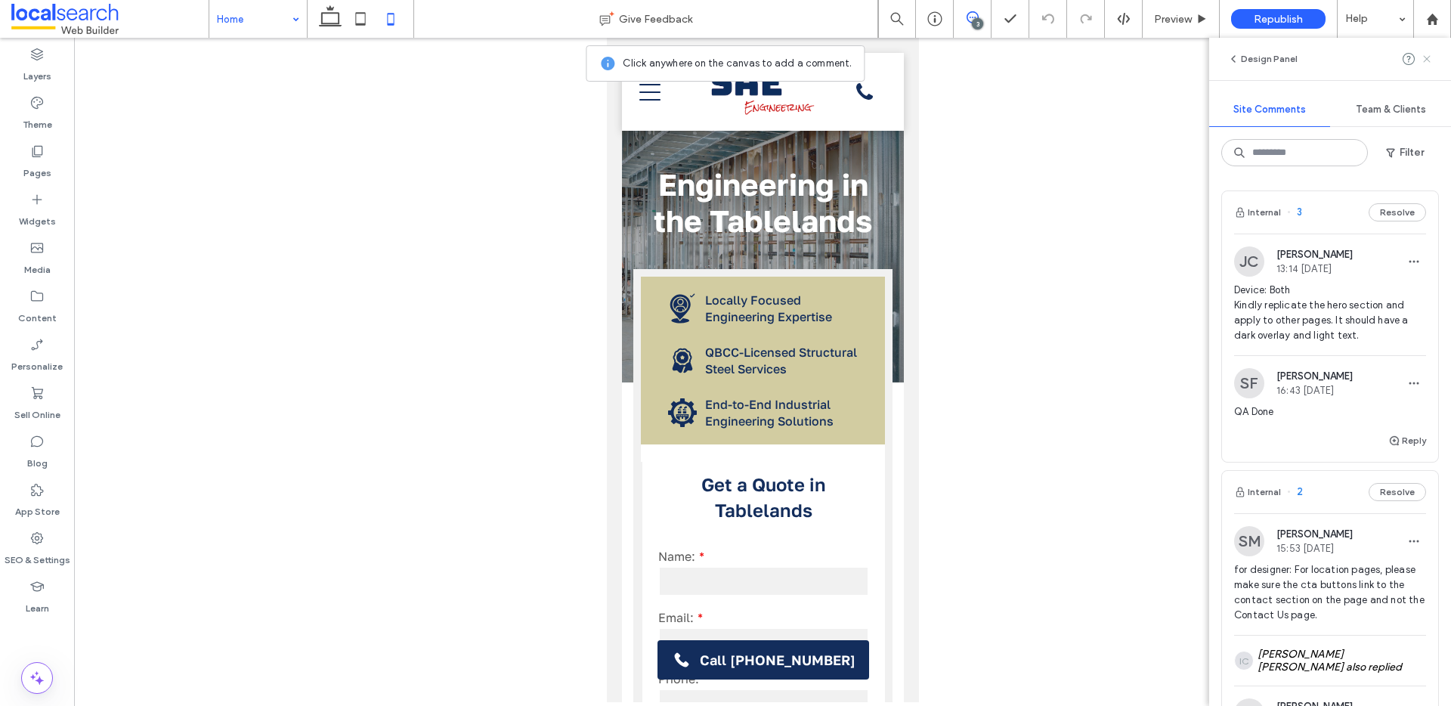
click at [1426, 54] on icon at bounding box center [1427, 59] width 12 height 12
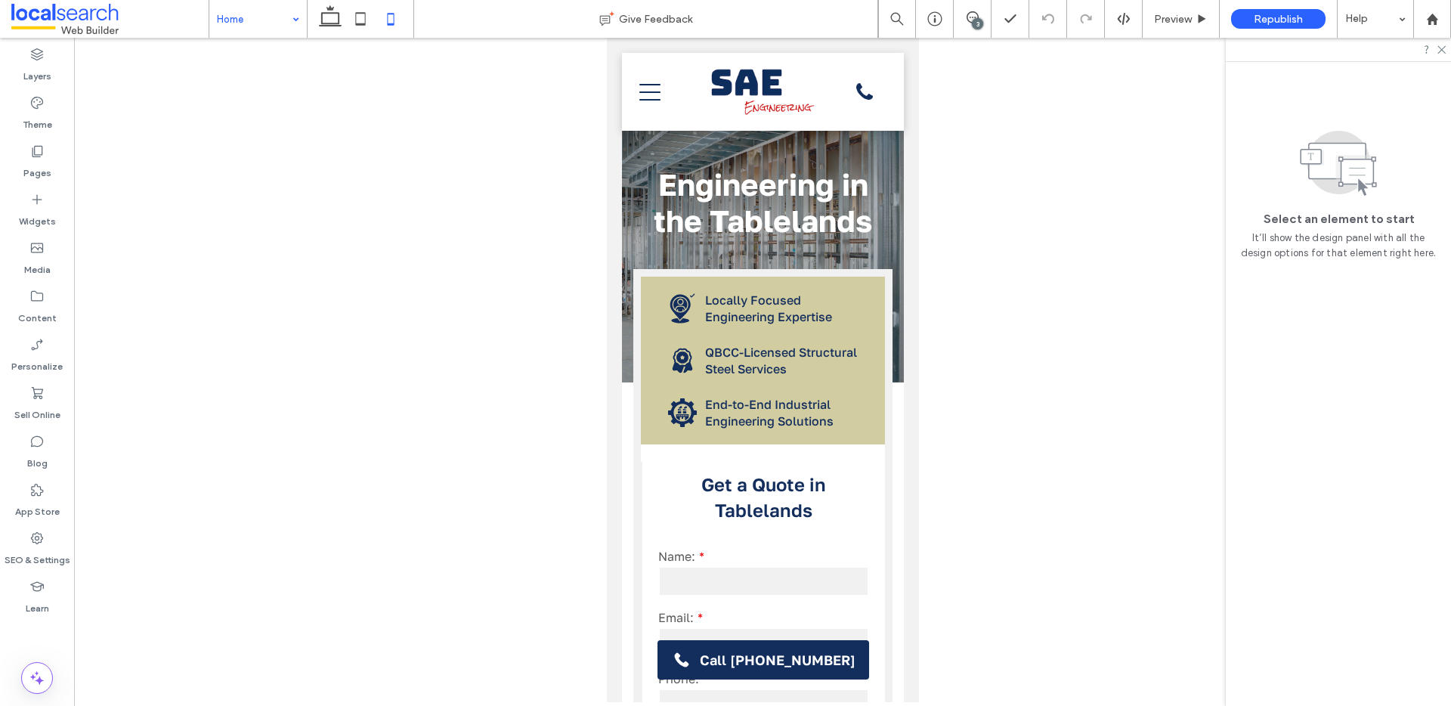
click at [355, 44] on div at bounding box center [762, 370] width 1377 height 664
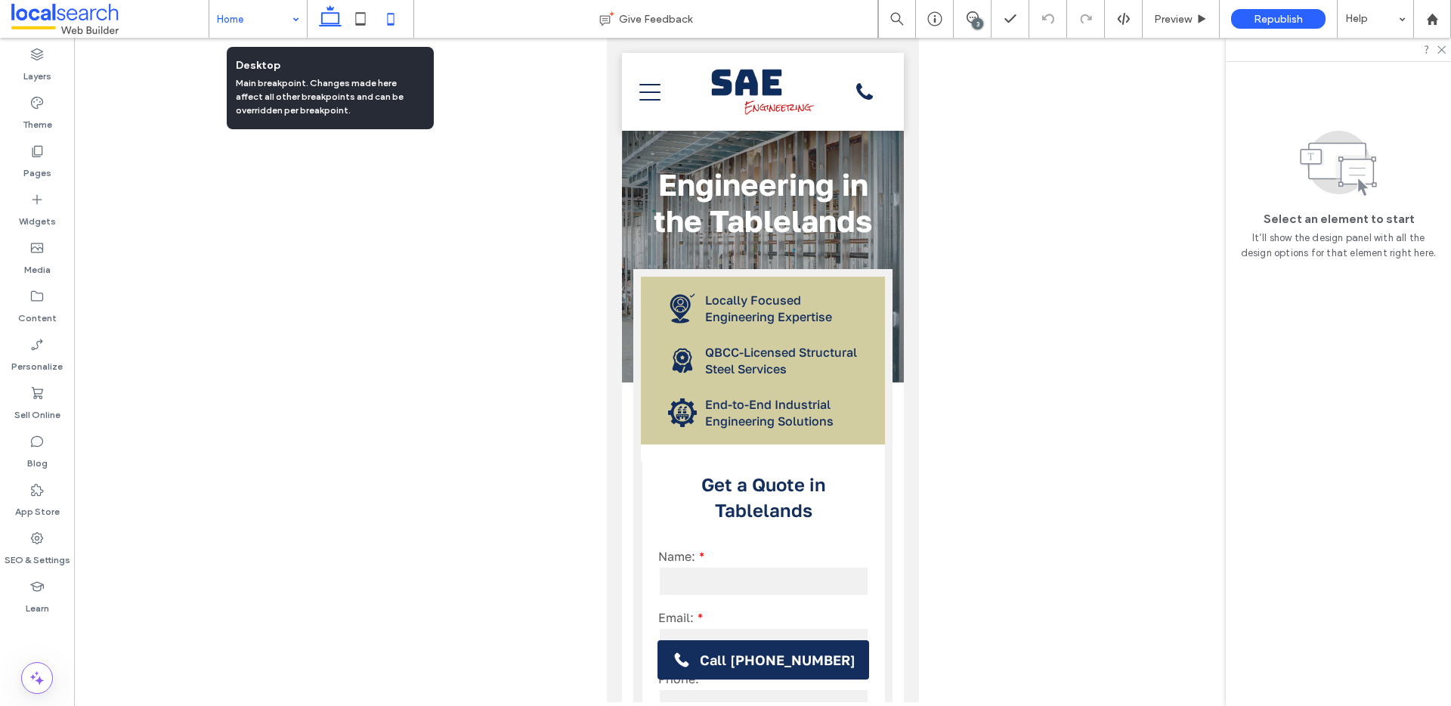
click at [335, 33] on icon at bounding box center [330, 19] width 30 height 30
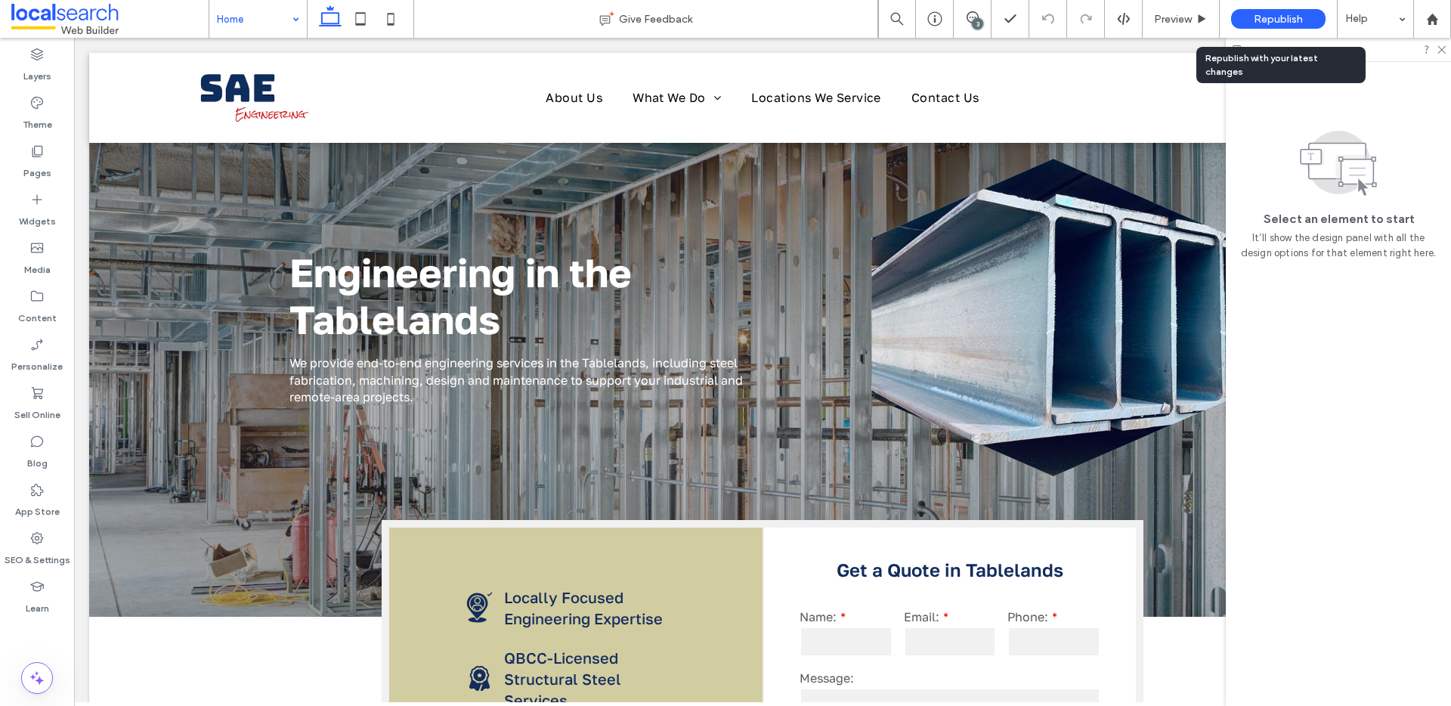
click at [1250, 3] on div "Republish" at bounding box center [1278, 19] width 94 height 38
click at [1262, 23] on span "Republish" at bounding box center [1278, 19] width 49 height 13
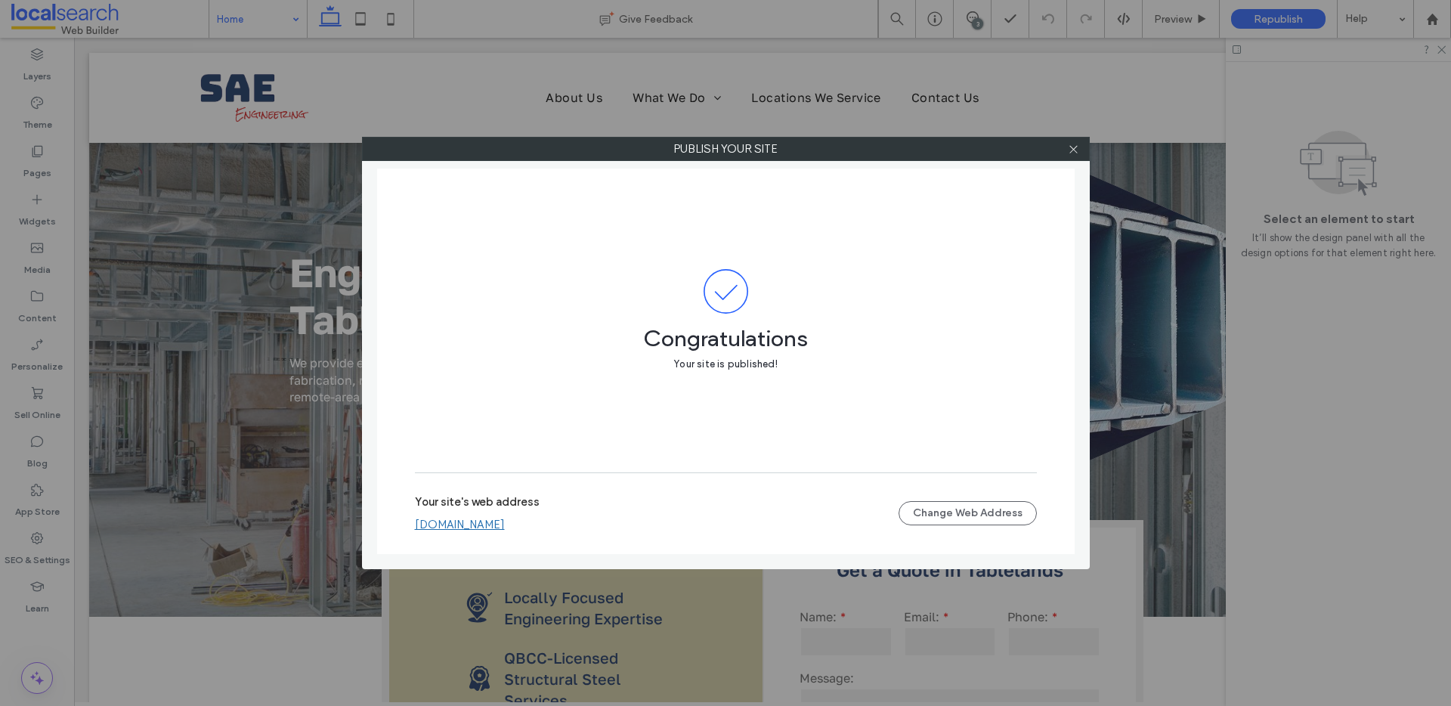
click at [495, 522] on link "[DOMAIN_NAME]" at bounding box center [460, 525] width 90 height 14
click at [1072, 150] on icon at bounding box center [1073, 149] width 11 height 11
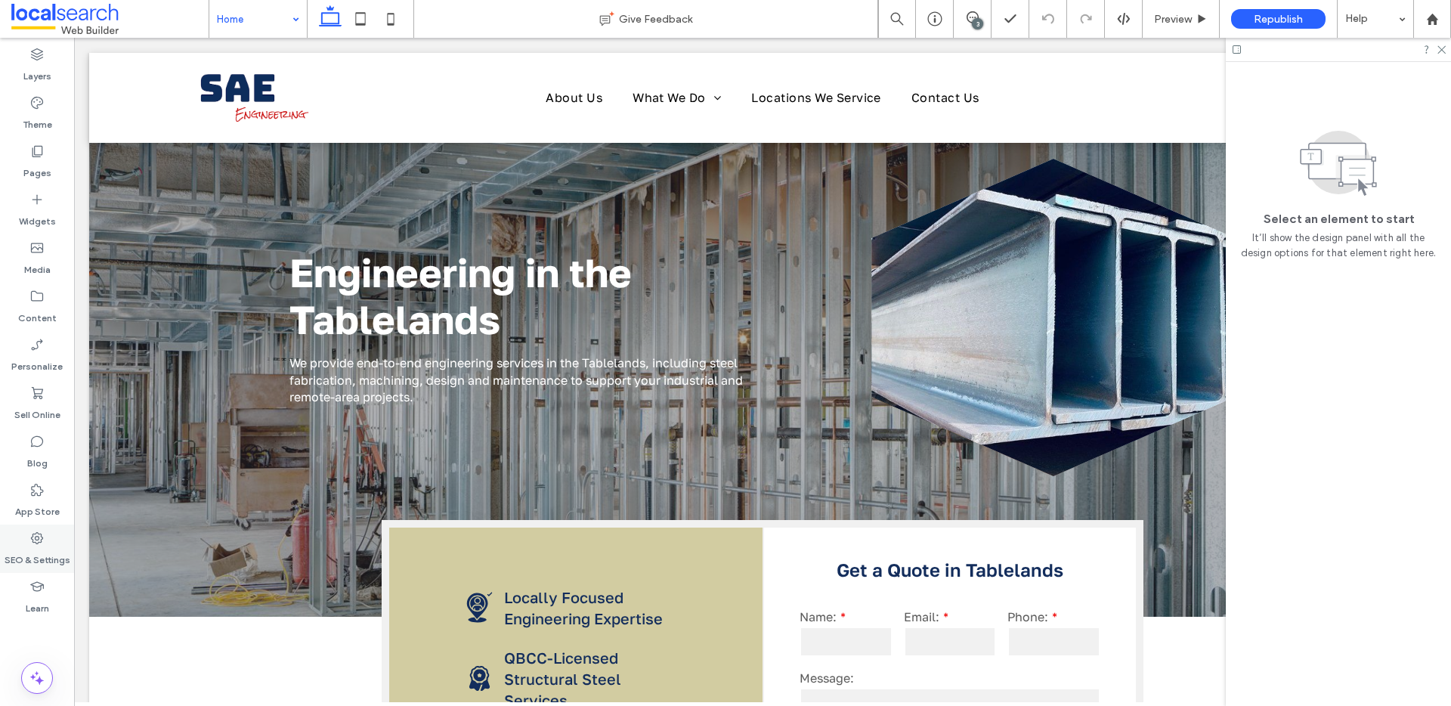
click at [39, 557] on label "SEO & Settings" at bounding box center [38, 556] width 66 height 21
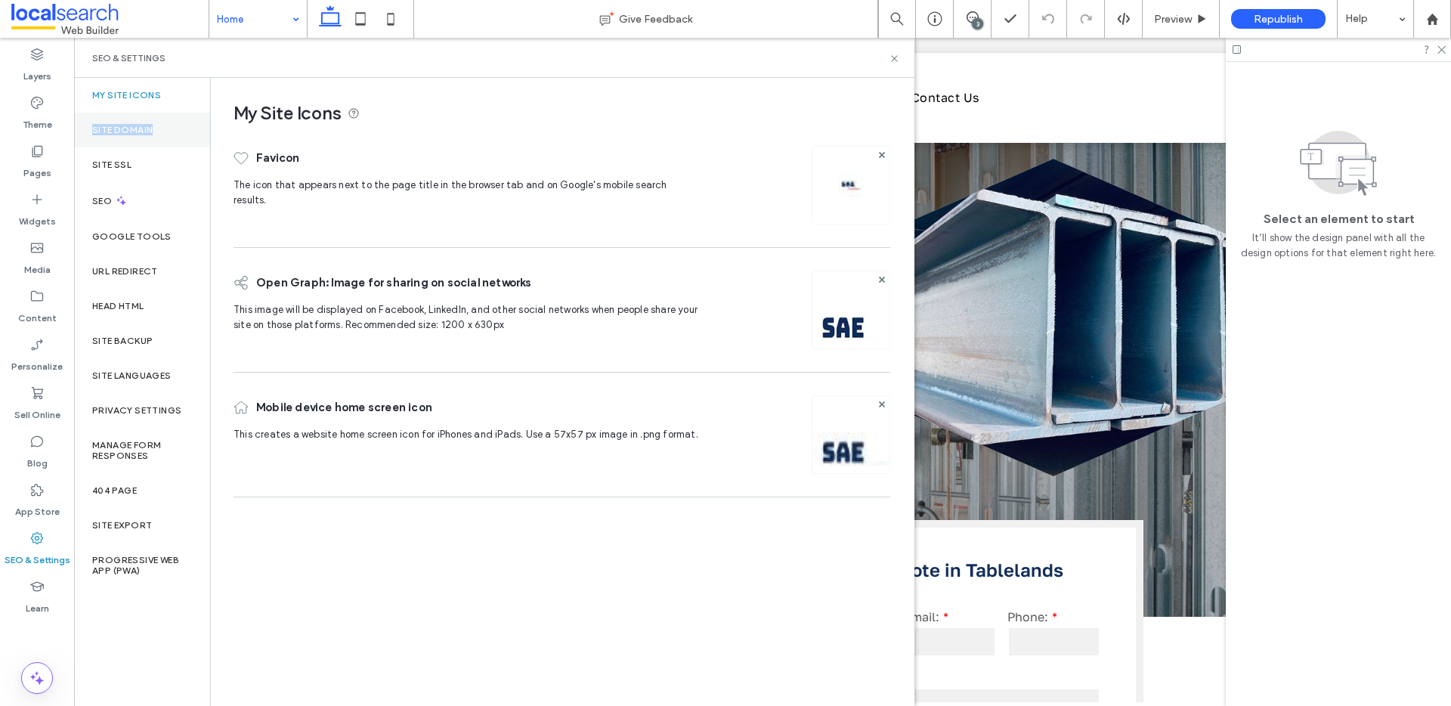
click at [172, 123] on div "Site Domain" at bounding box center [142, 130] width 136 height 35
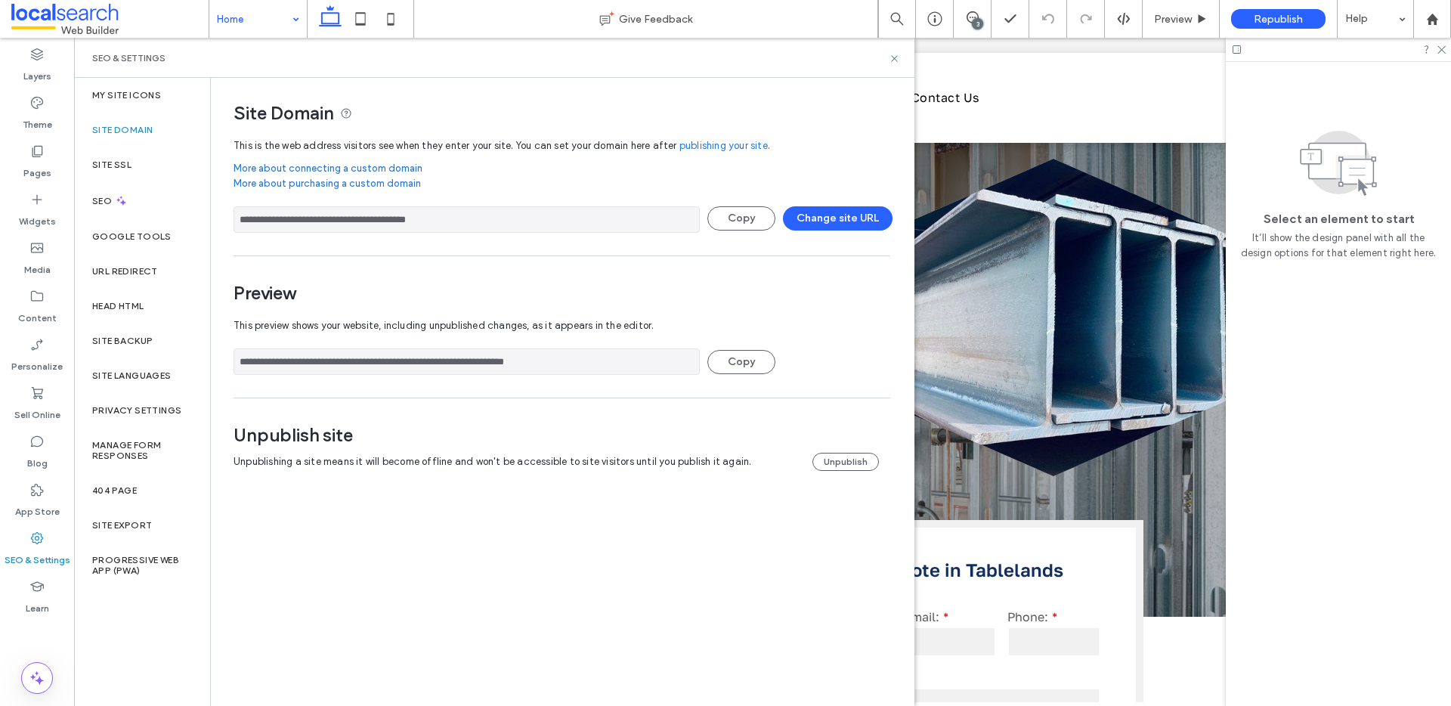
click at [416, 228] on input "**********" at bounding box center [467, 219] width 466 height 26
click at [152, 344] on label "Site Backup" at bounding box center [122, 341] width 60 height 11
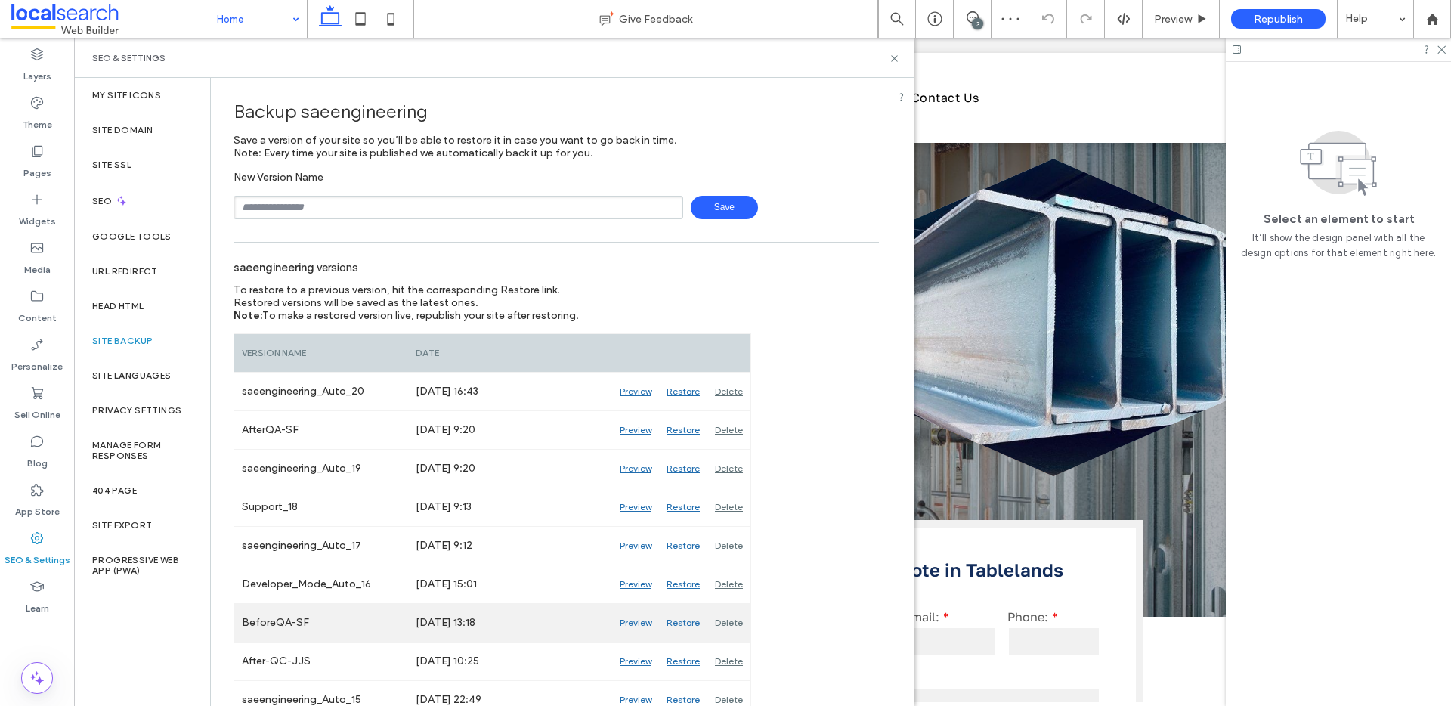
click at [636, 618] on div "Preview" at bounding box center [635, 623] width 47 height 38
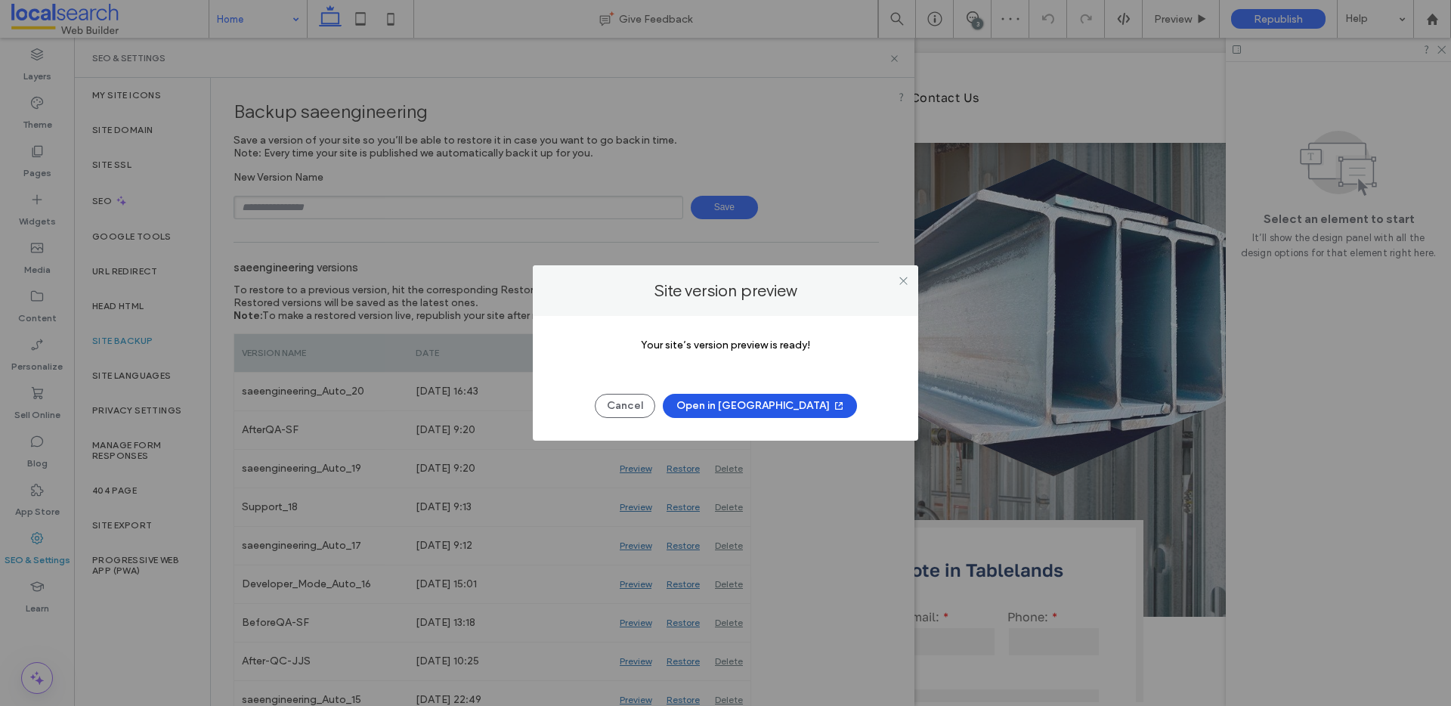
click at [781, 399] on button "Open in [GEOGRAPHIC_DATA]" at bounding box center [760, 406] width 194 height 24
